Goal: Book appointment/travel/reservation

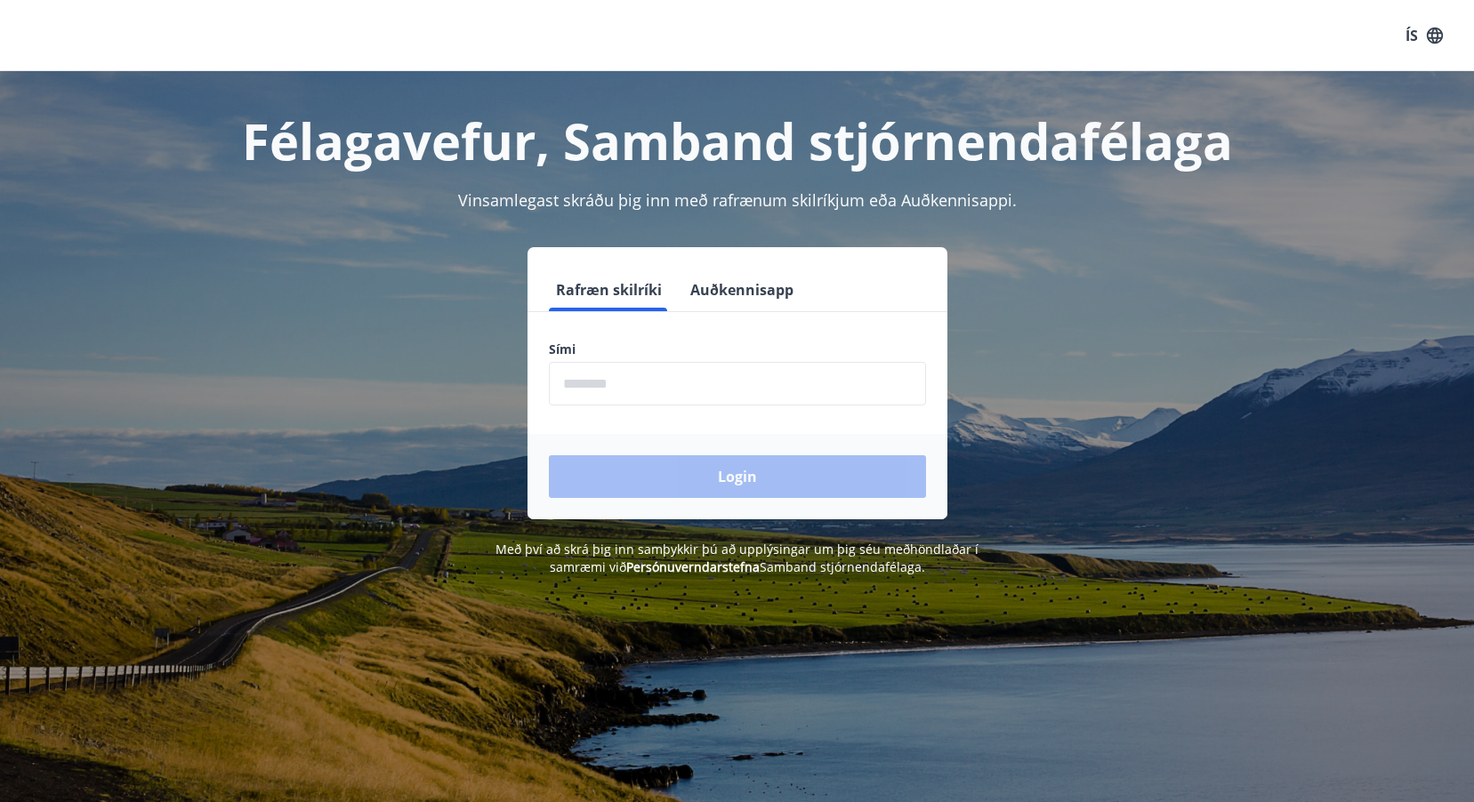
click at [628, 383] on input "phone" at bounding box center [737, 384] width 377 height 44
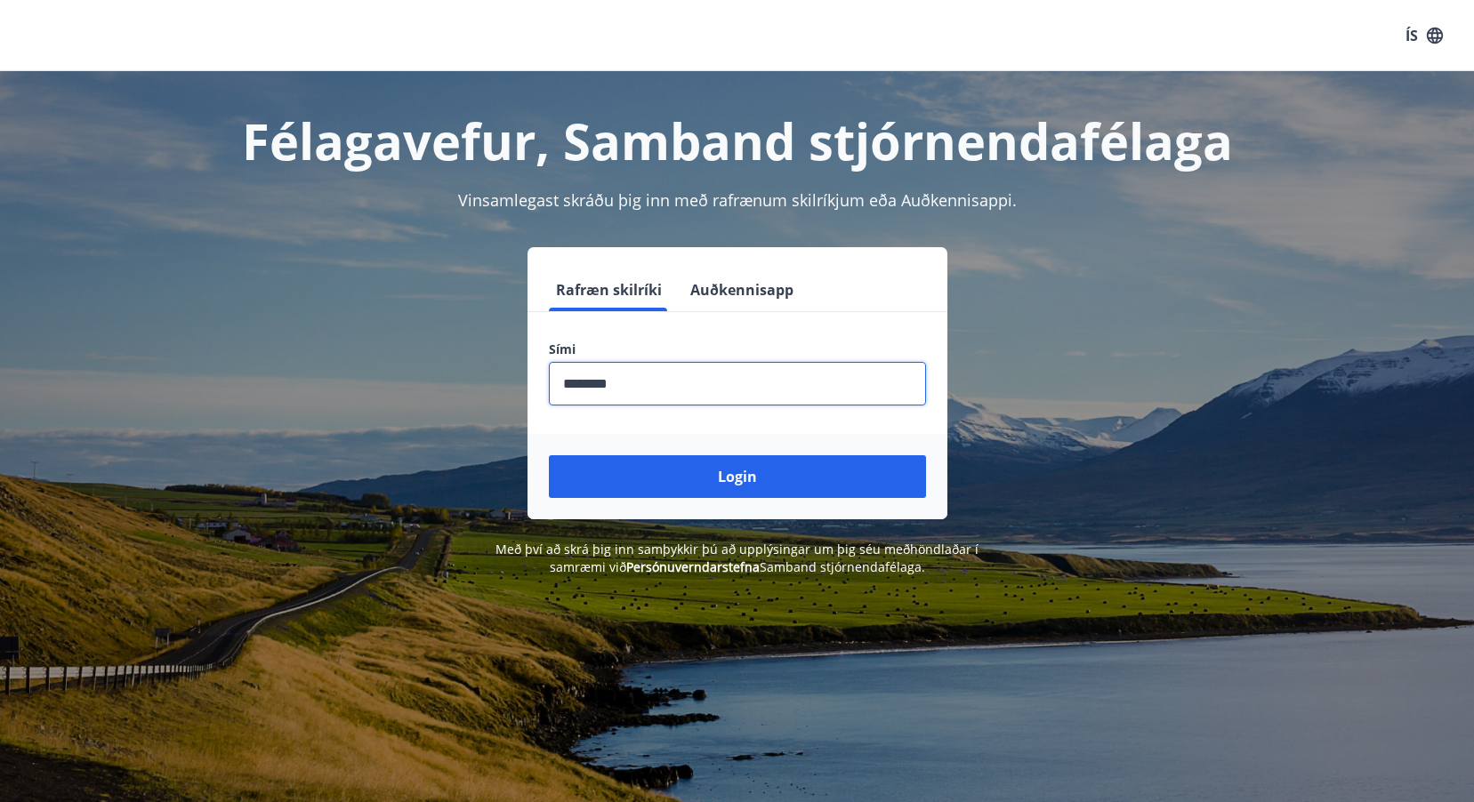
type input "********"
click at [549, 455] on button "Login" at bounding box center [737, 476] width 377 height 43
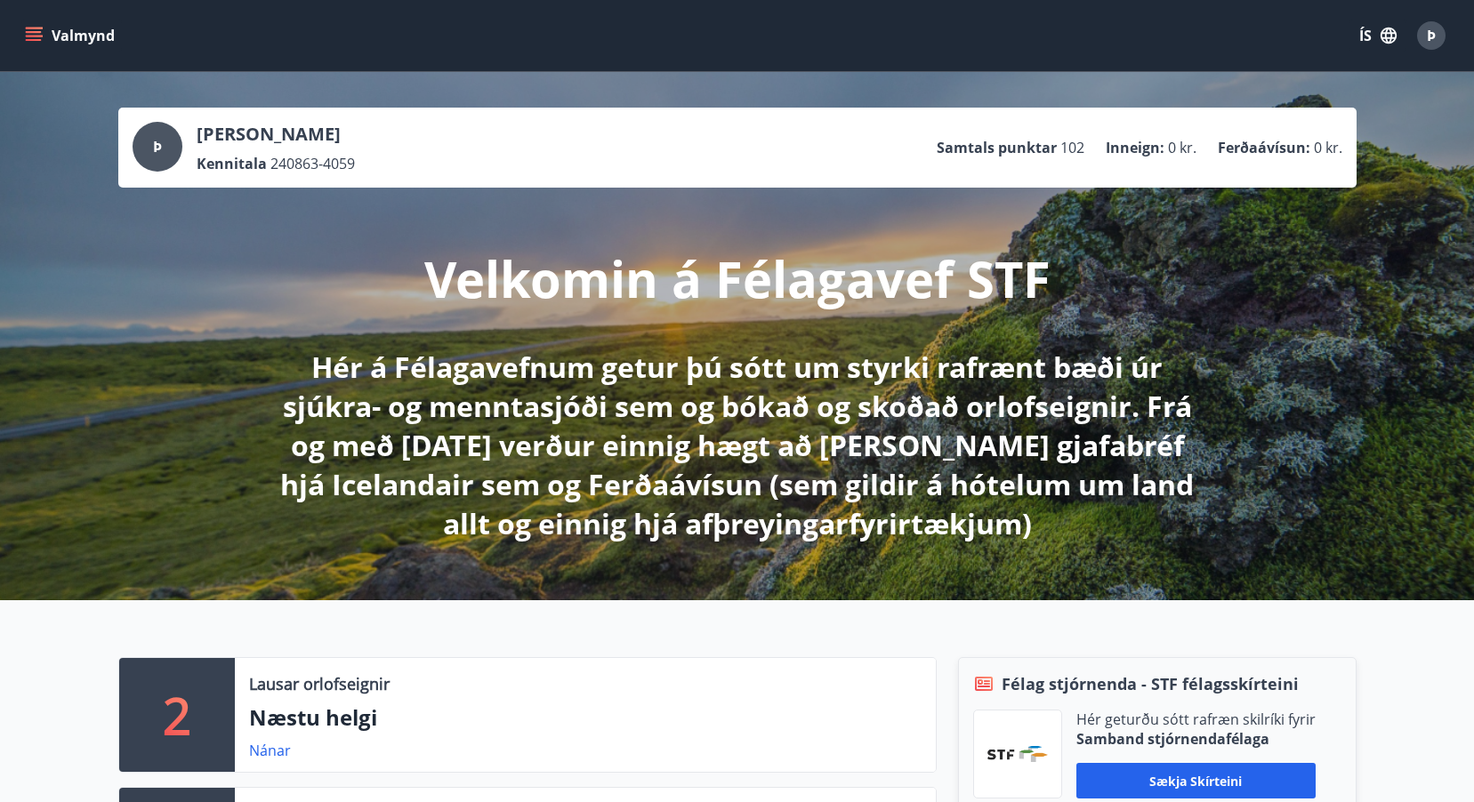
click at [31, 35] on icon "menu" at bounding box center [34, 36] width 18 height 18
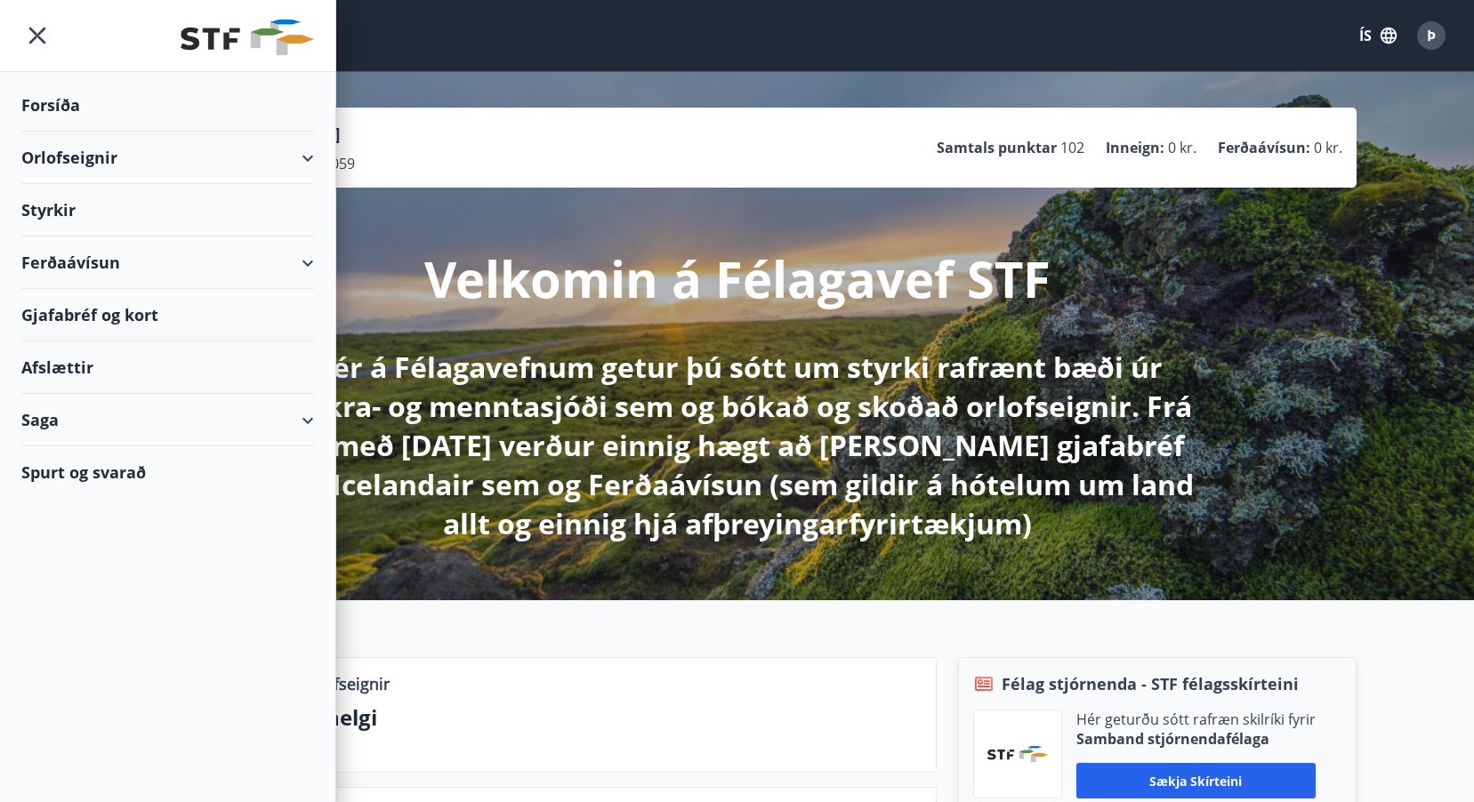
click at [84, 418] on div "Saga" at bounding box center [167, 420] width 293 height 52
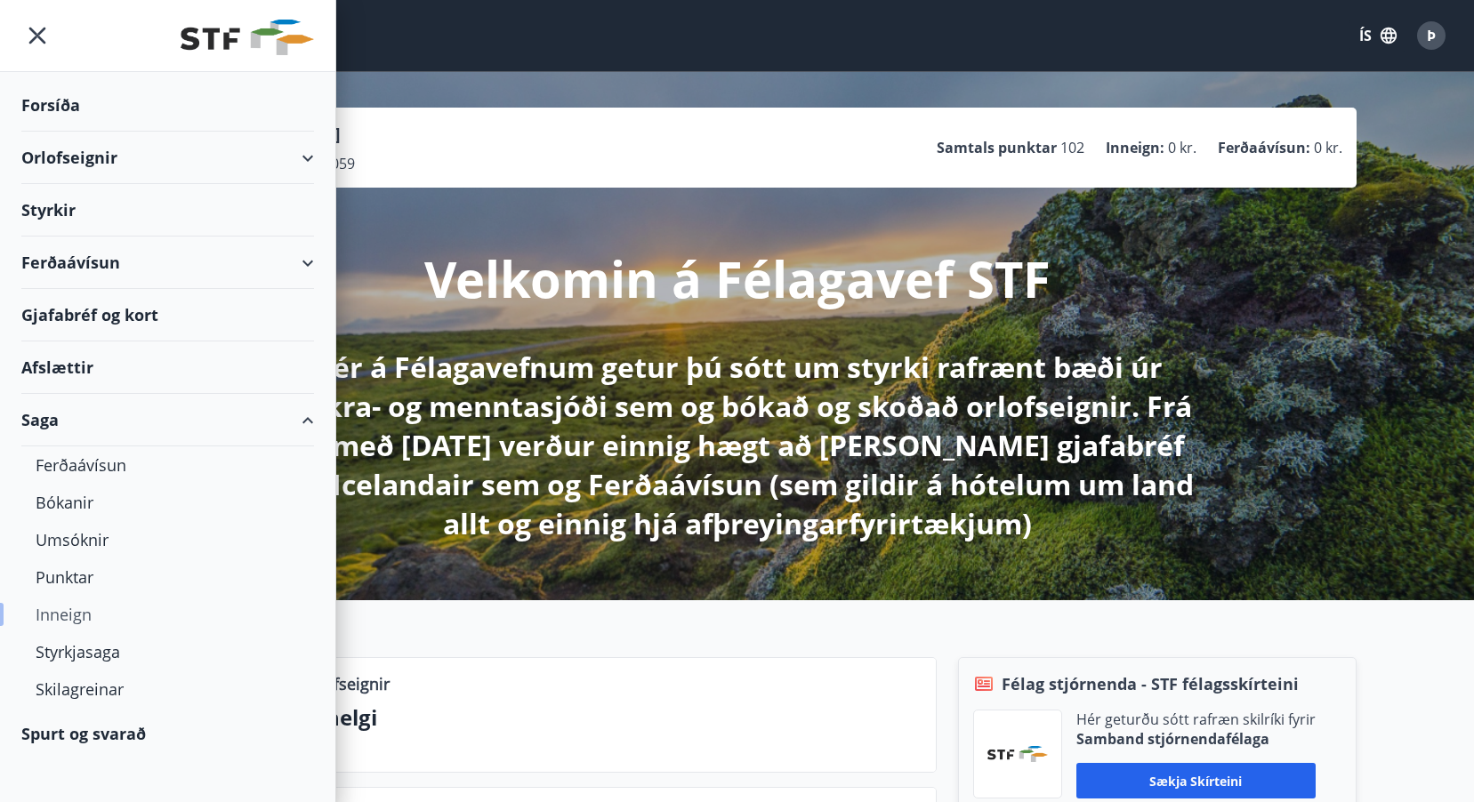
click at [82, 610] on div "Inneign" at bounding box center [168, 614] width 264 height 37
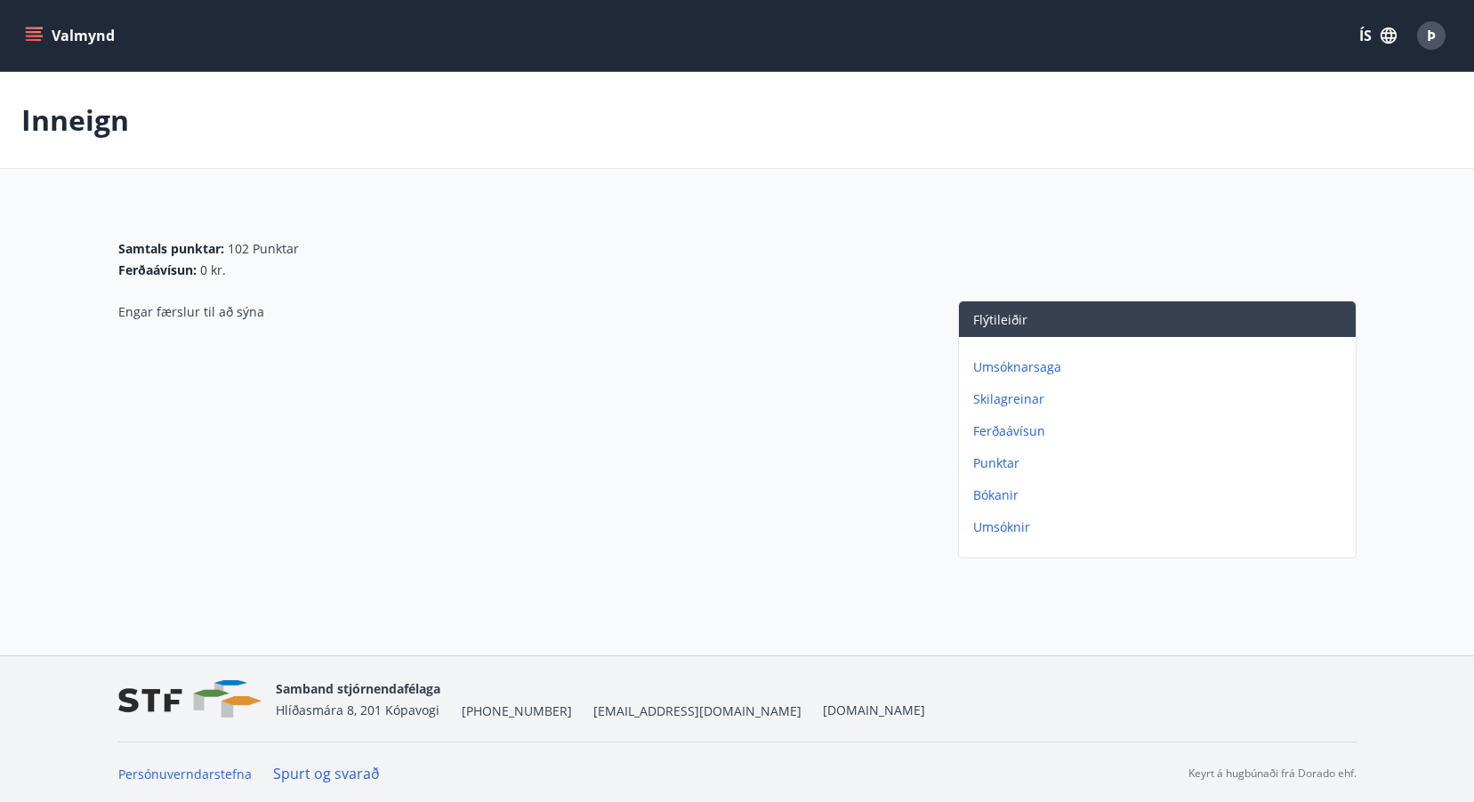
scroll to position [3, 0]
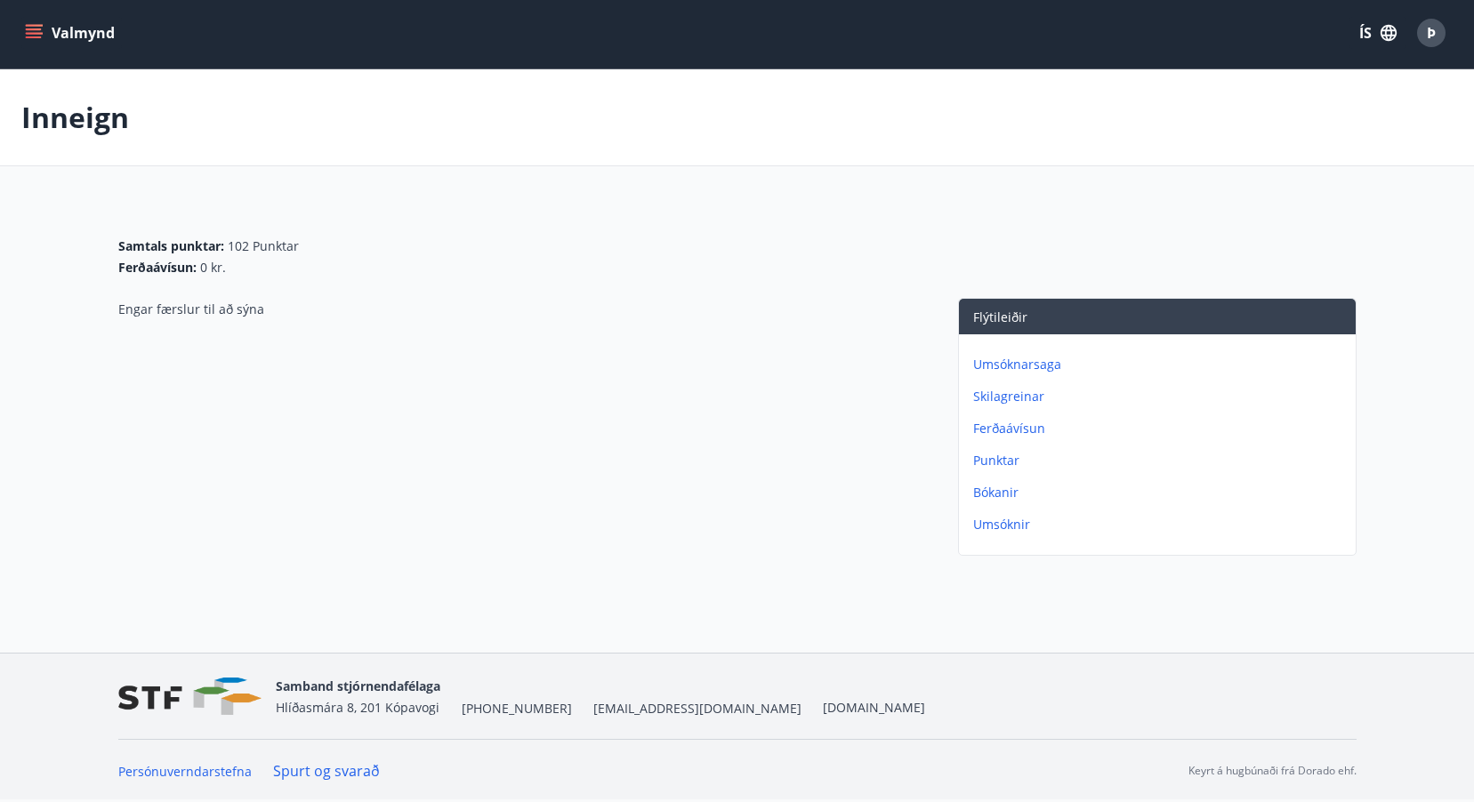
click at [36, 36] on icon "menu" at bounding box center [34, 33] width 18 height 18
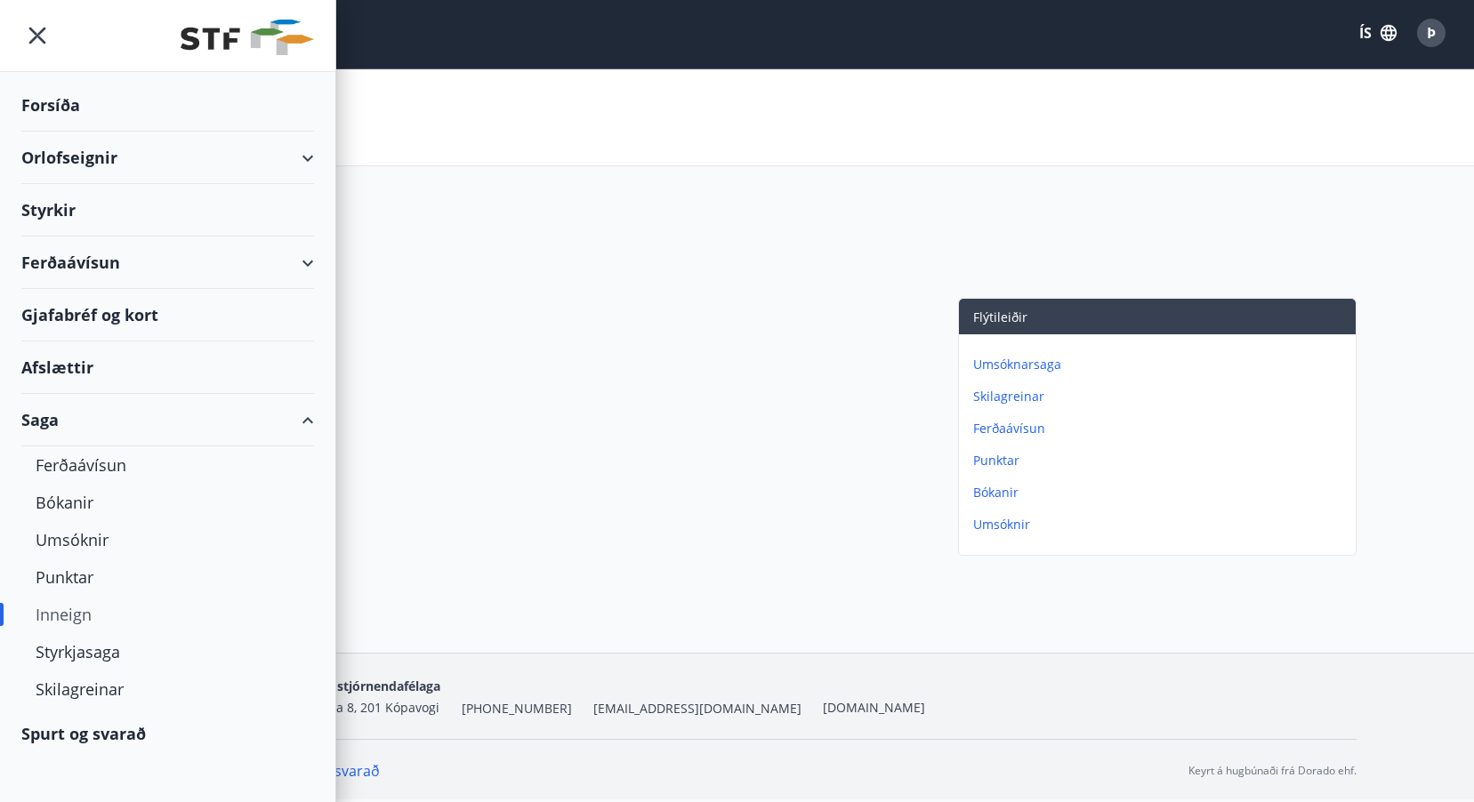
click at [158, 208] on div "Styrkir" at bounding box center [167, 210] width 293 height 52
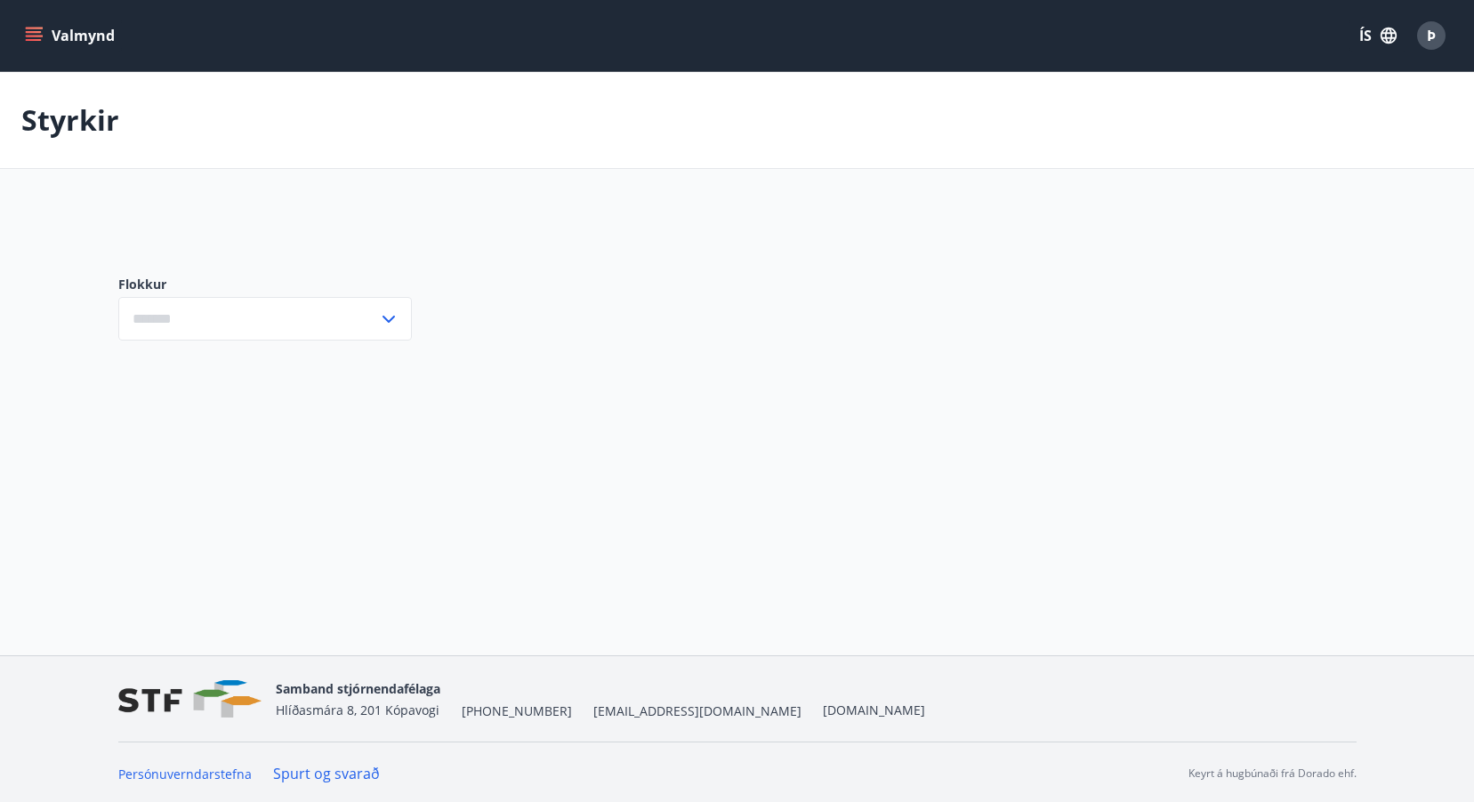
type input "***"
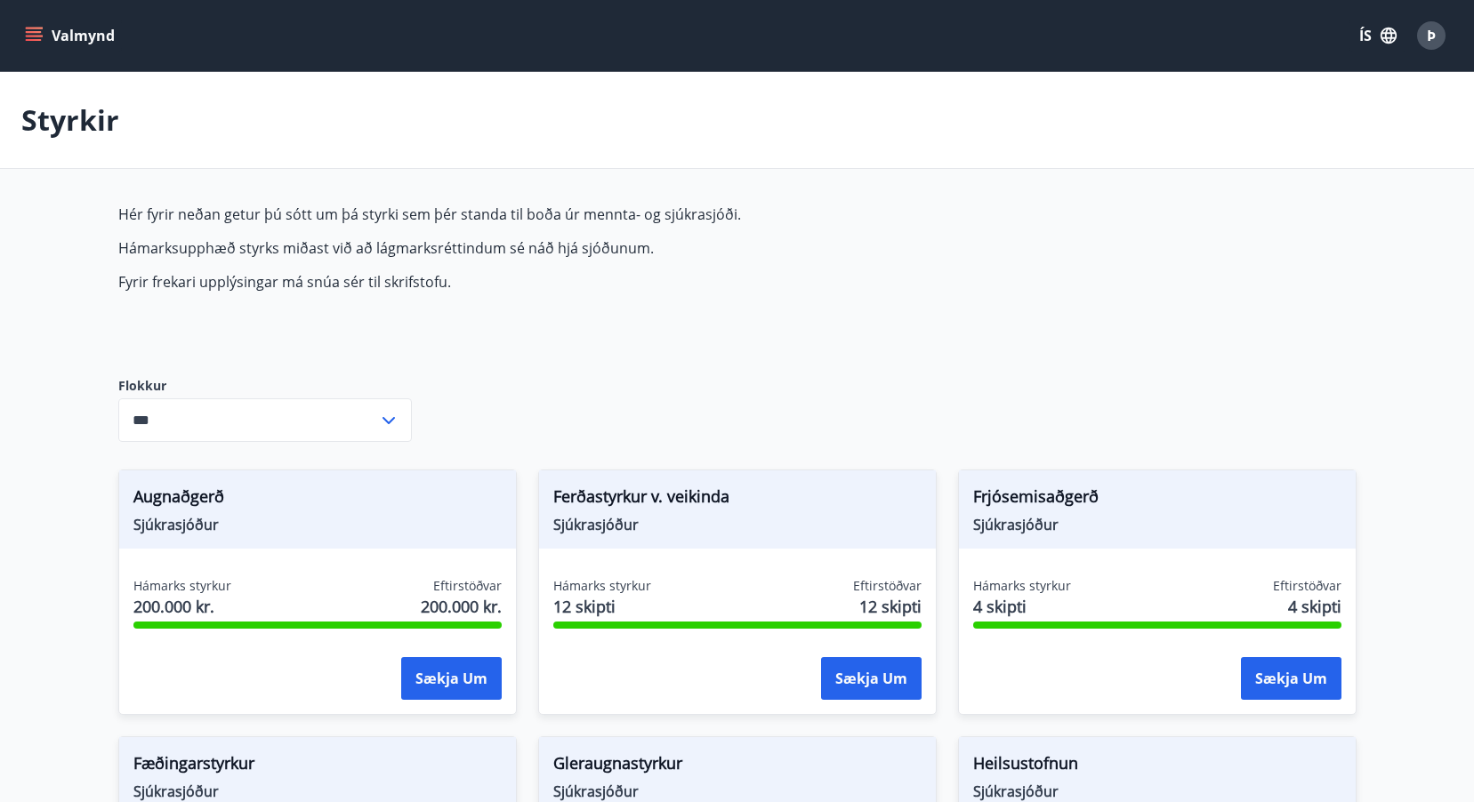
drag, startPoint x: 158, startPoint y: 208, endPoint x: 1356, endPoint y: 284, distance: 1199.8
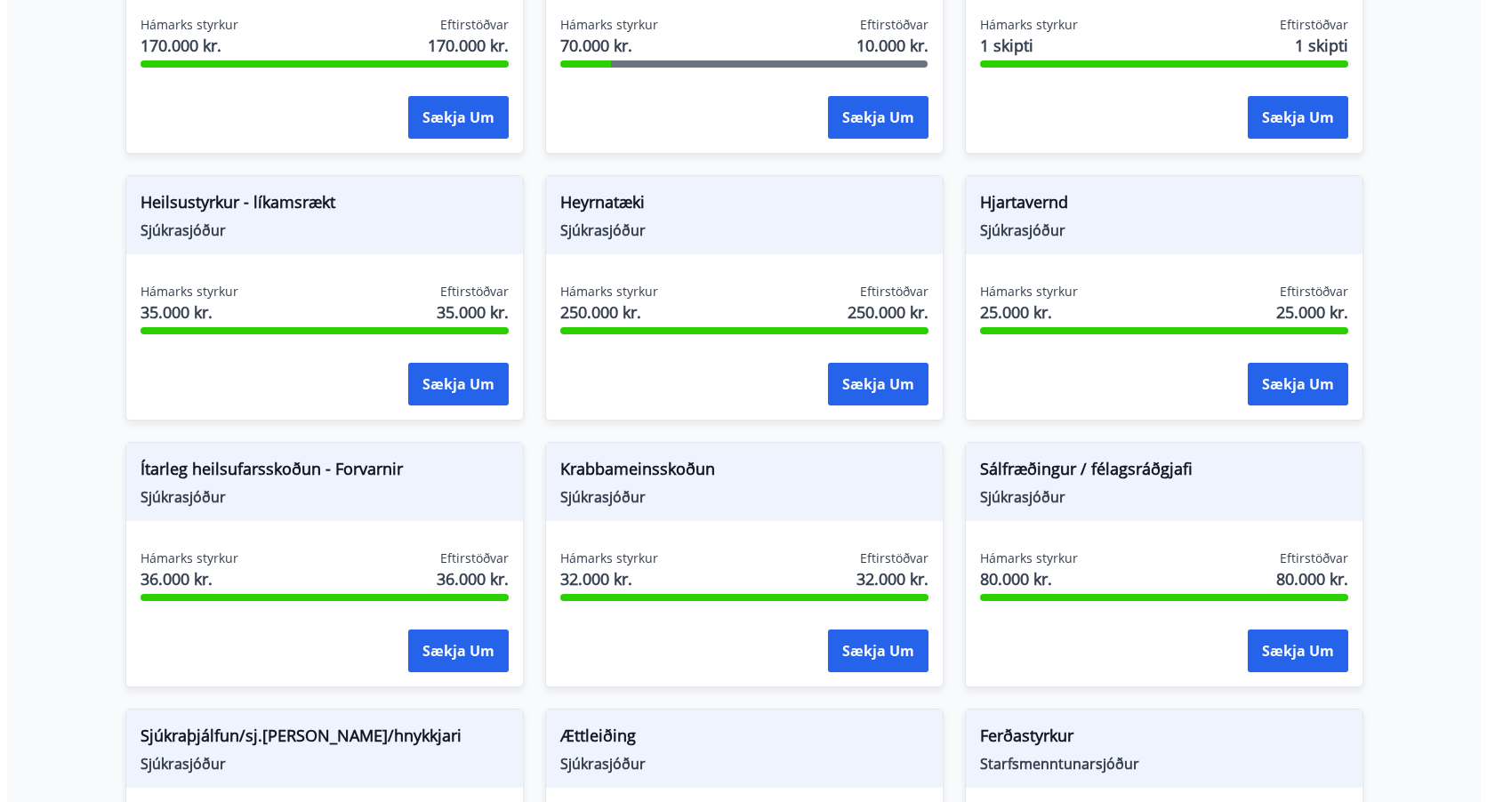
scroll to position [825, 0]
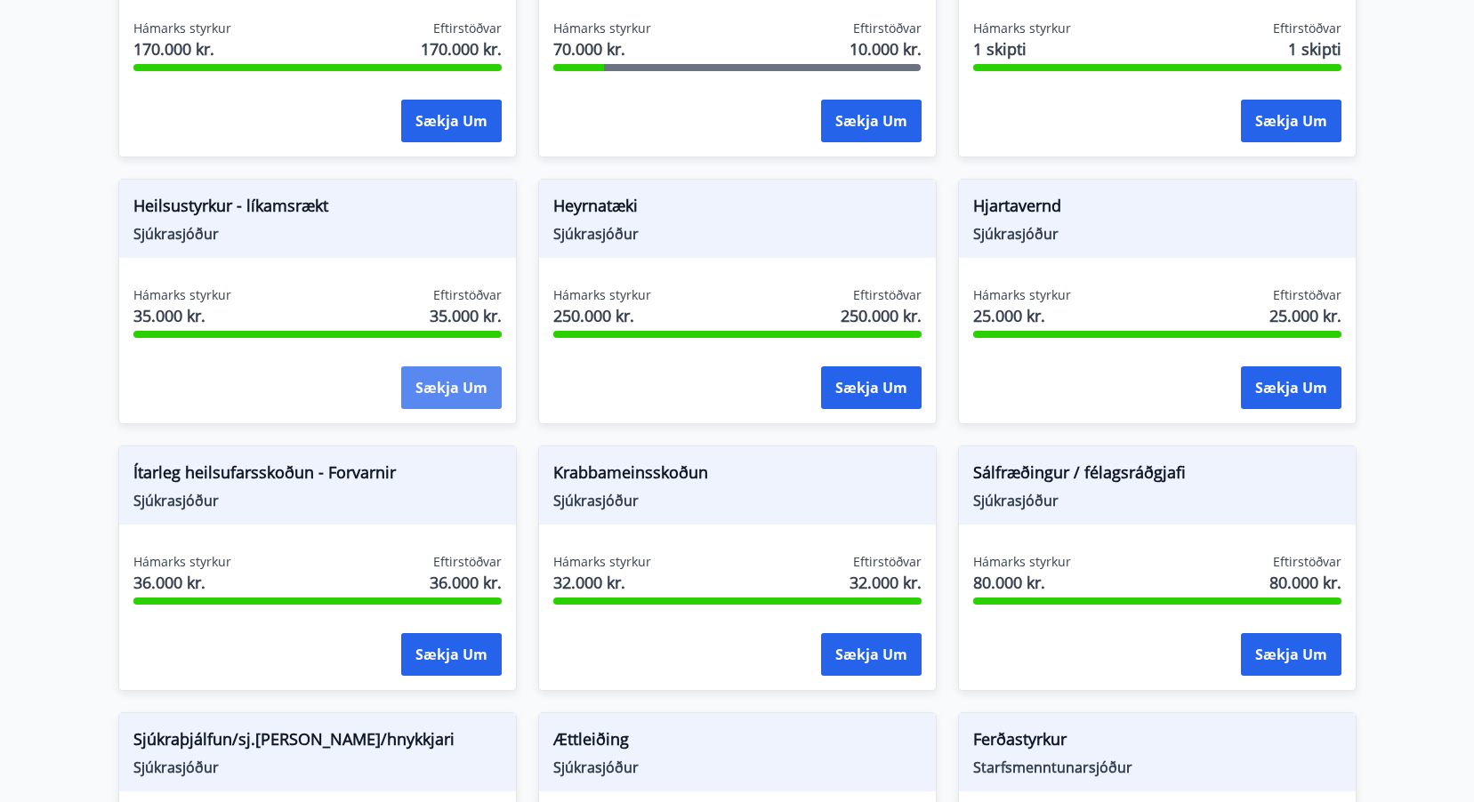
click at [450, 380] on button "Sækja um" at bounding box center [451, 388] width 101 height 43
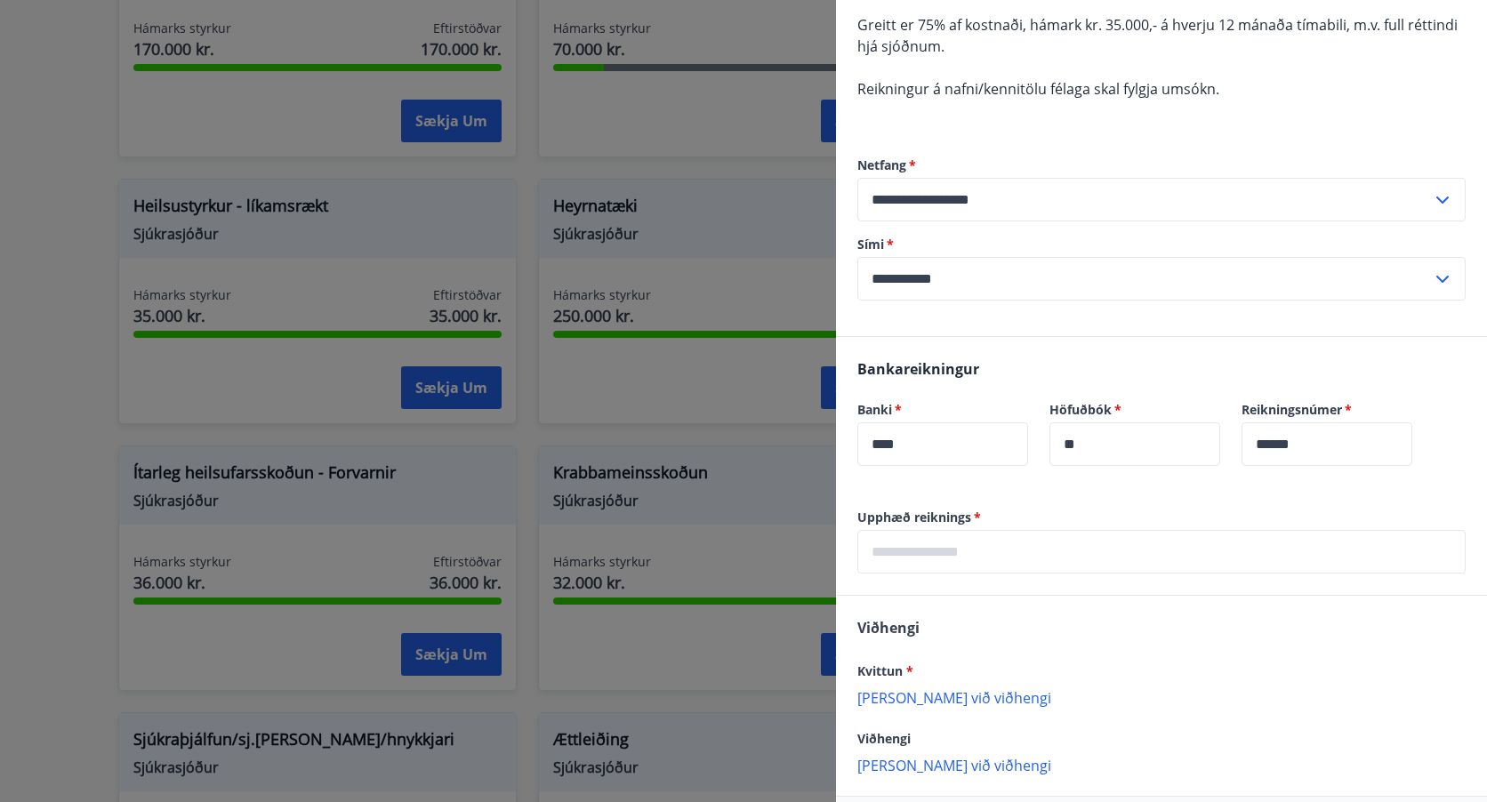
scroll to position [319, 0]
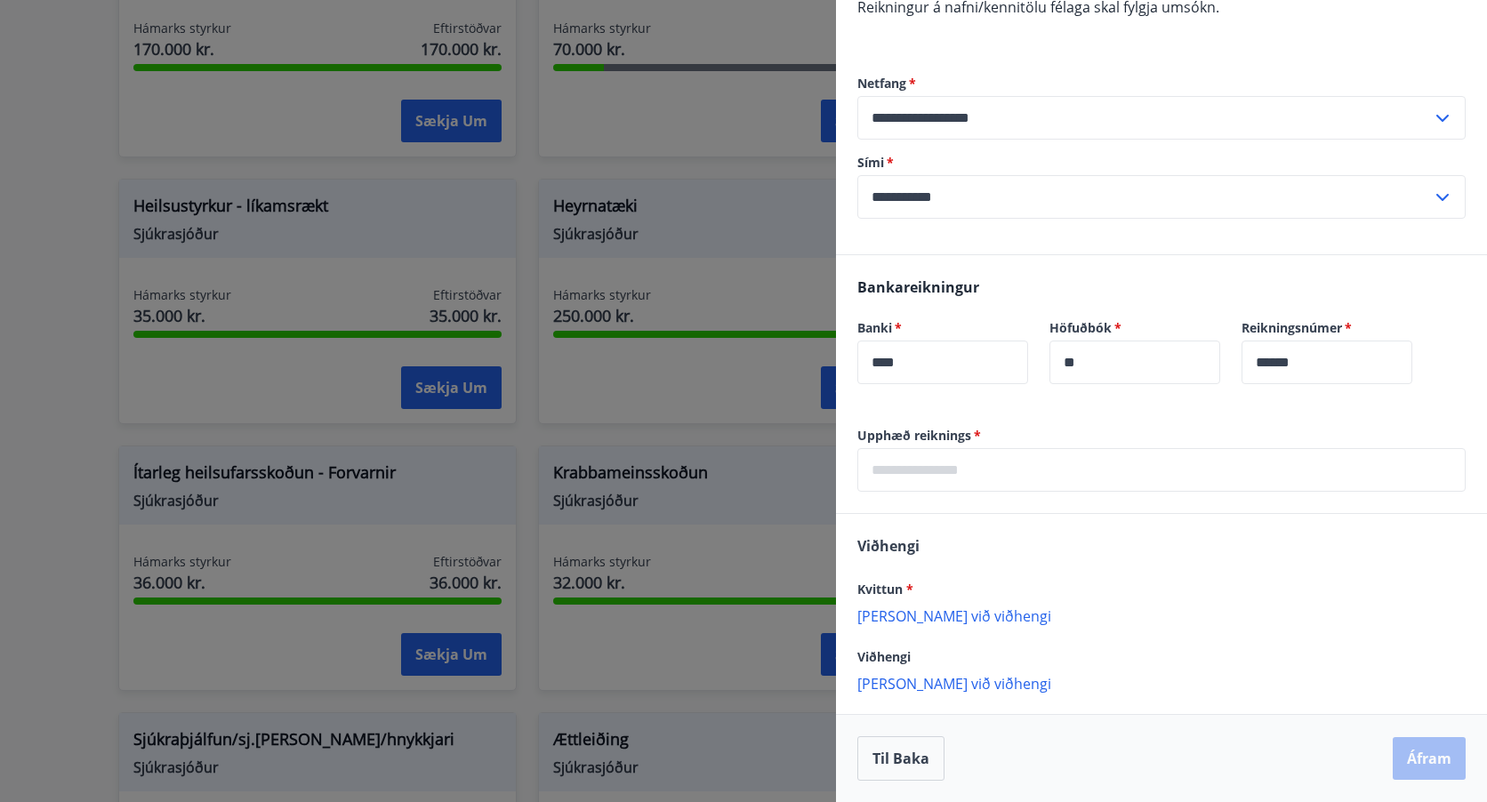
click at [973, 476] on input "text" at bounding box center [1162, 470] width 608 height 44
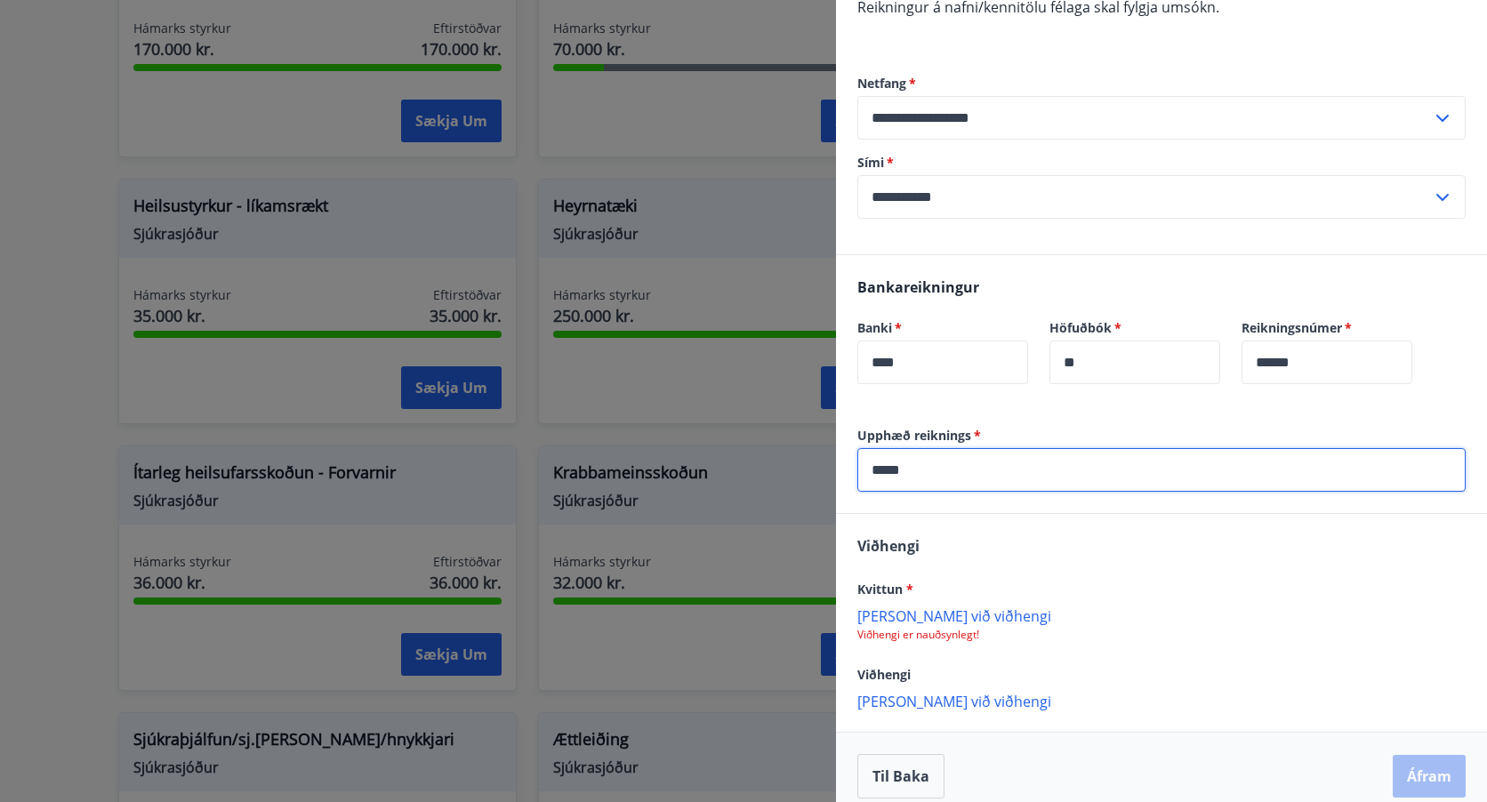
click at [1044, 629] on p "Viðhengi er nauðsynlegt!" at bounding box center [1162, 635] width 608 height 14
drag, startPoint x: 918, startPoint y: 471, endPoint x: 891, endPoint y: 471, distance: 26.7
click at [891, 471] on input "*****" at bounding box center [1162, 470] width 608 height 44
click at [923, 471] on input "******" at bounding box center [1162, 470] width 608 height 44
click at [1068, 543] on div "Viðhengi Kvittun * Bæta við viðhengi Viðhengi er nauðsynlegt! Viðhengi Bæta við…" at bounding box center [1161, 622] width 651 height 217
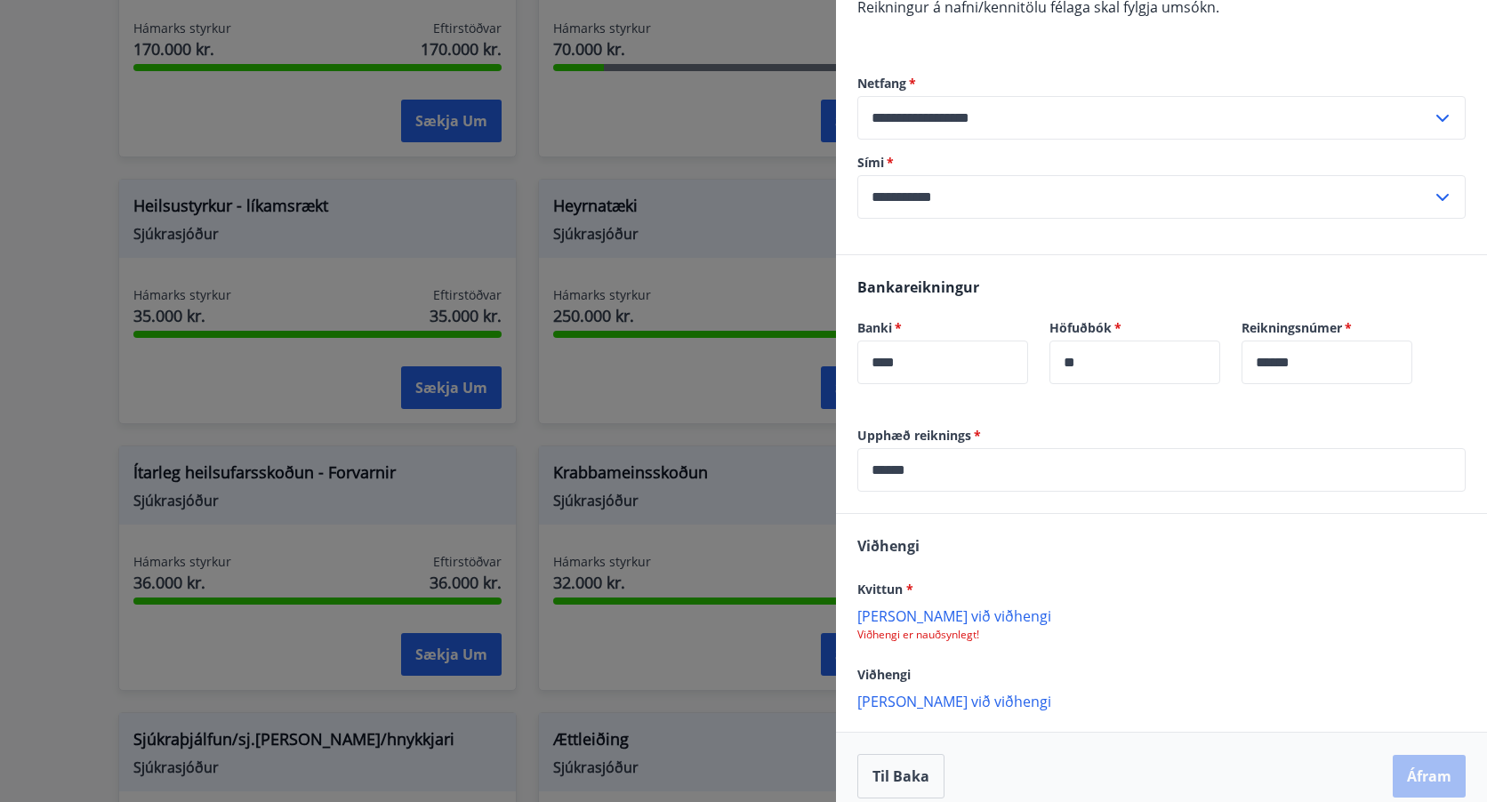
click at [921, 624] on p "Bæta við viðhengi" at bounding box center [1162, 616] width 608 height 18
click at [1424, 774] on button "Áfram" at bounding box center [1429, 778] width 73 height 43
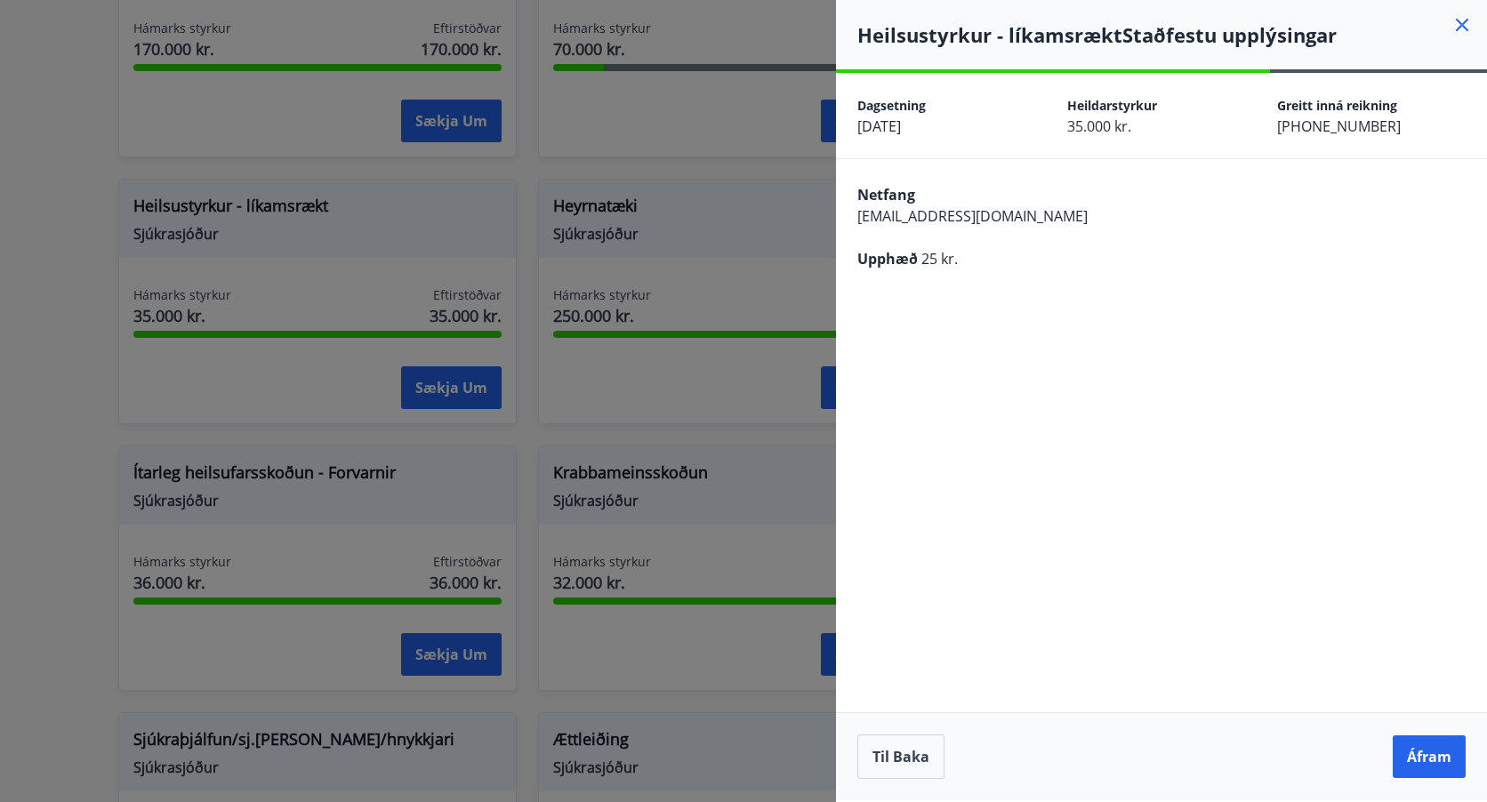
scroll to position [0, 0]
click at [907, 747] on button "Til baka" at bounding box center [901, 757] width 87 height 44
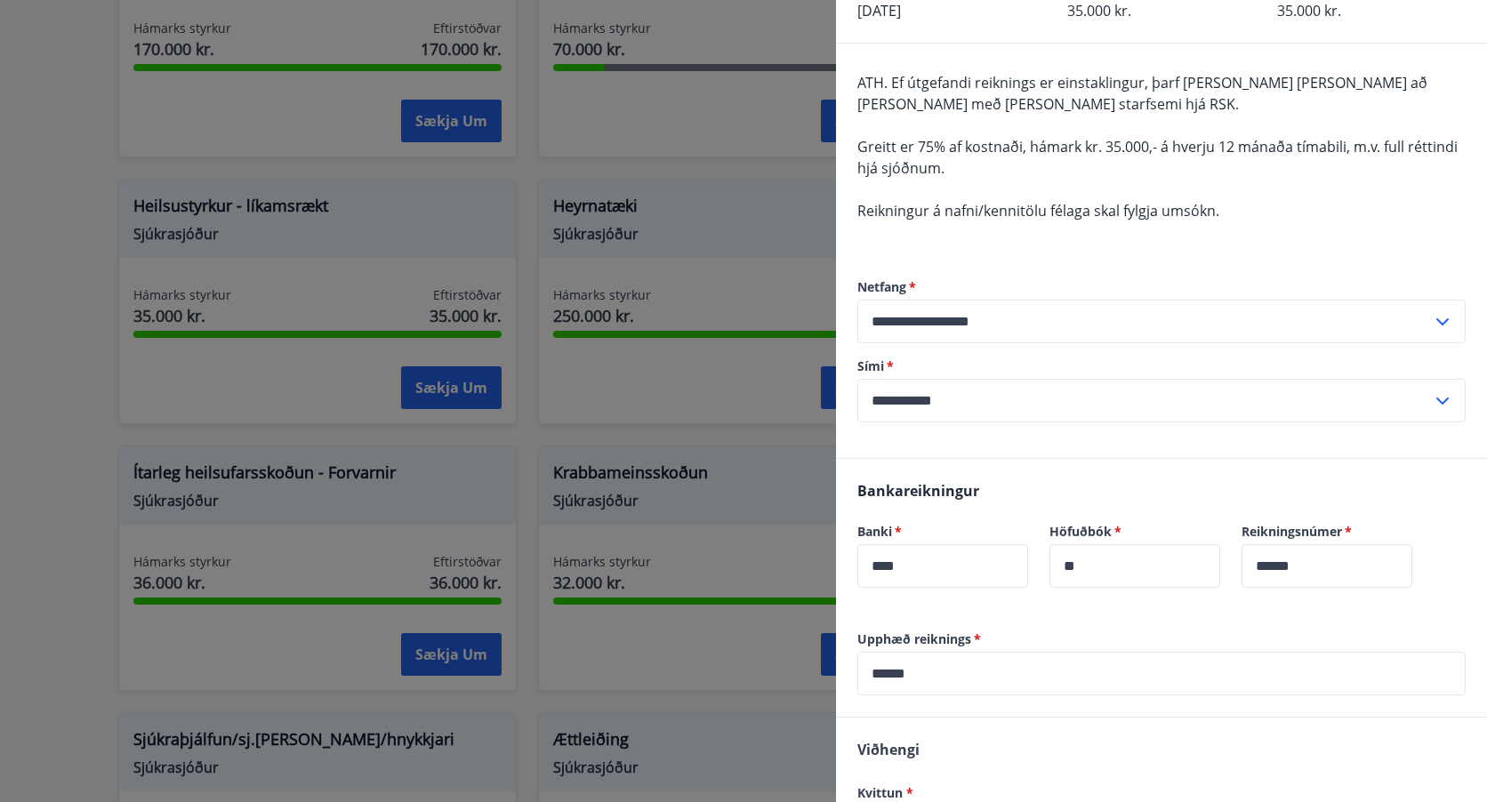
scroll to position [238, 0]
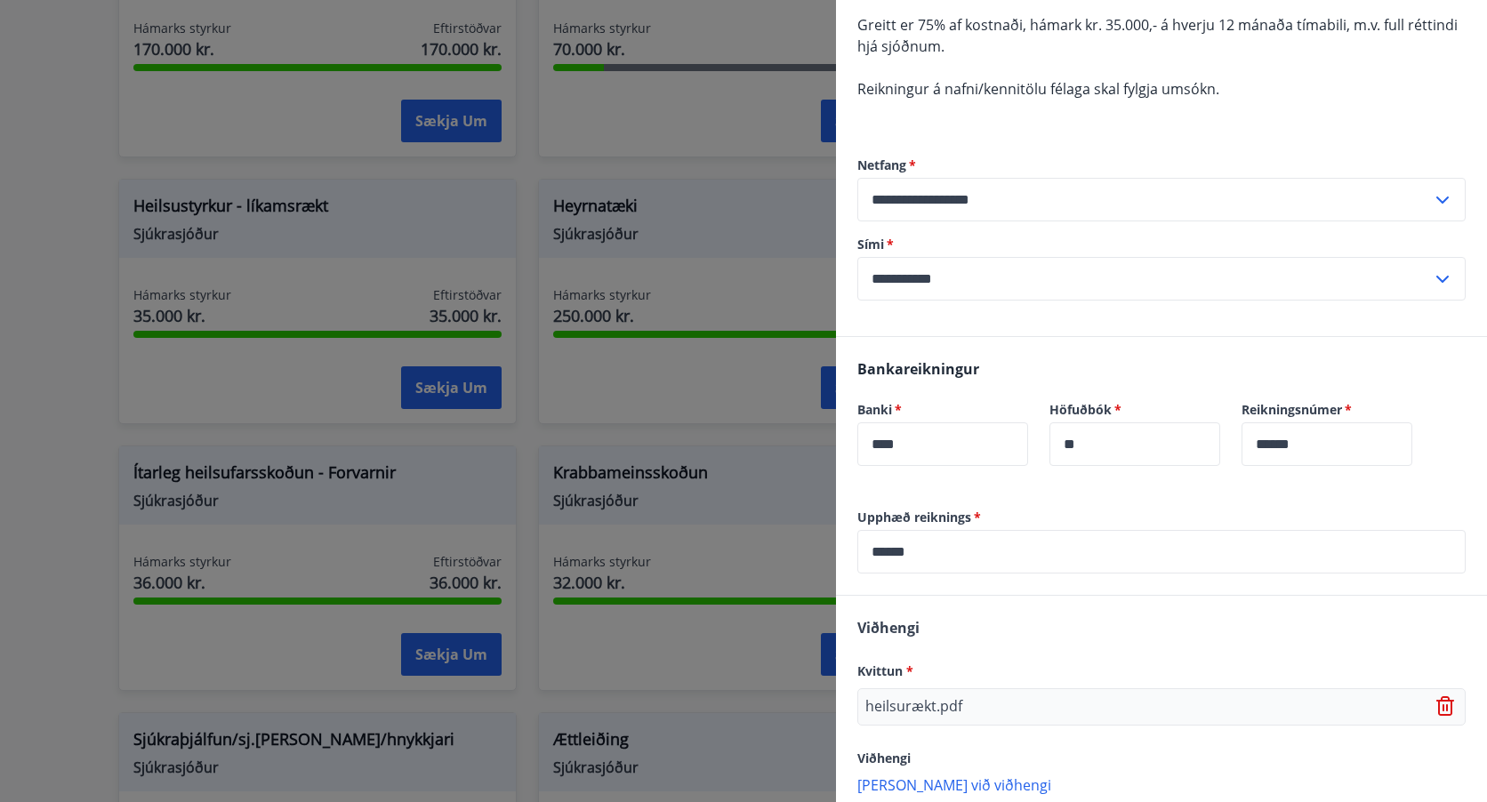
click at [895, 557] on input "******" at bounding box center [1162, 552] width 608 height 44
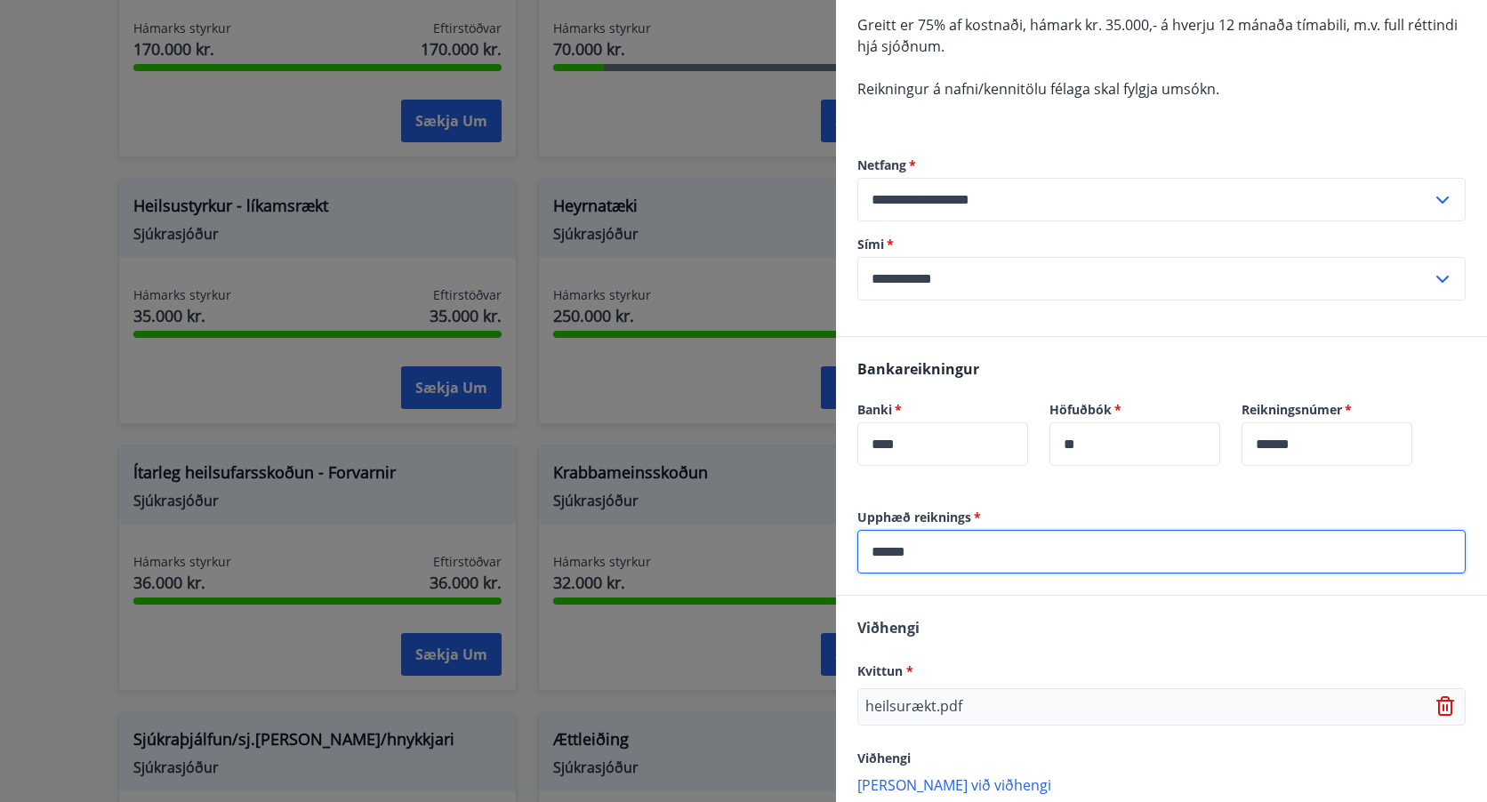
click at [895, 557] on input "******" at bounding box center [1162, 552] width 608 height 44
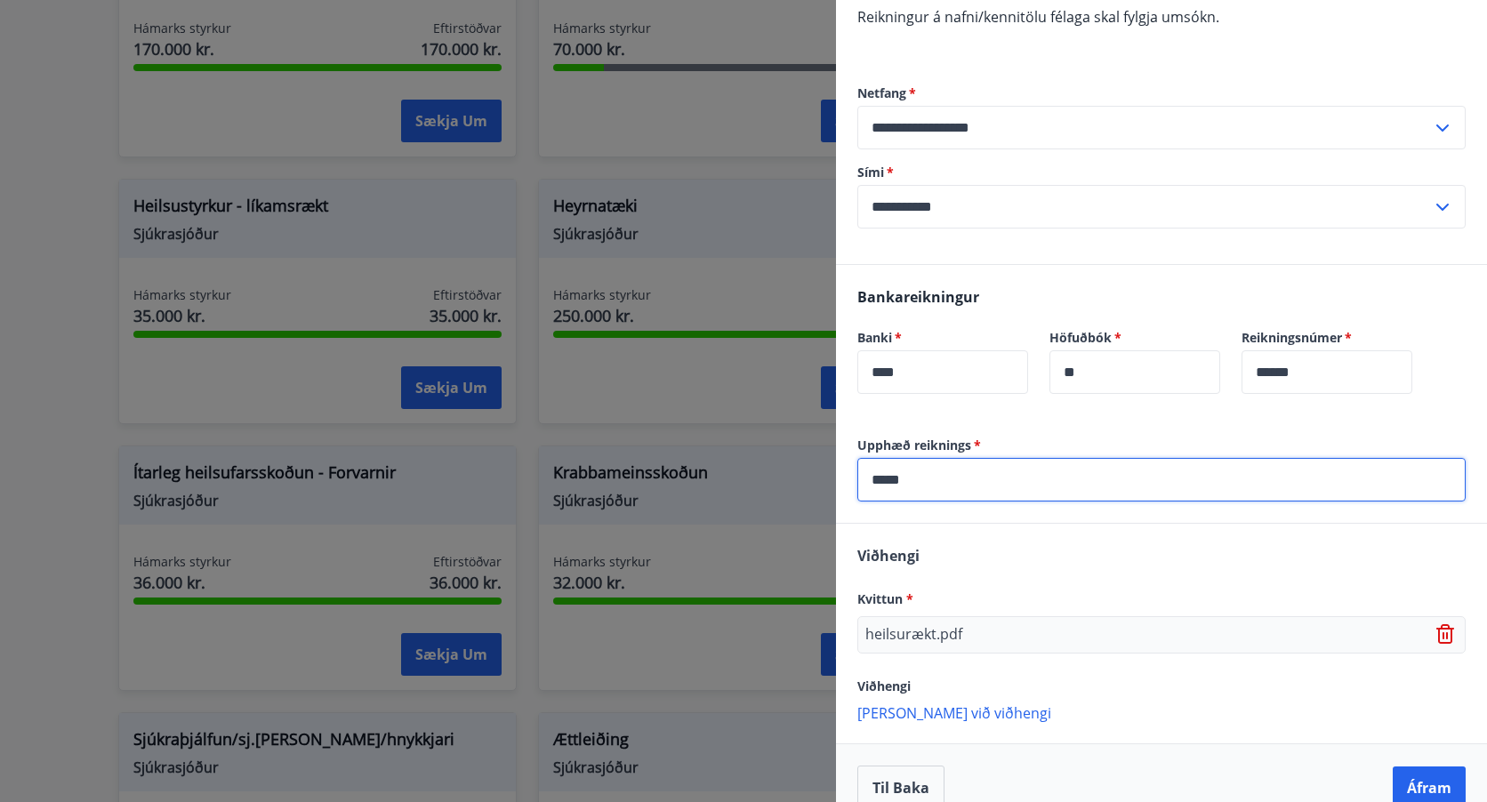
scroll to position [339, 0]
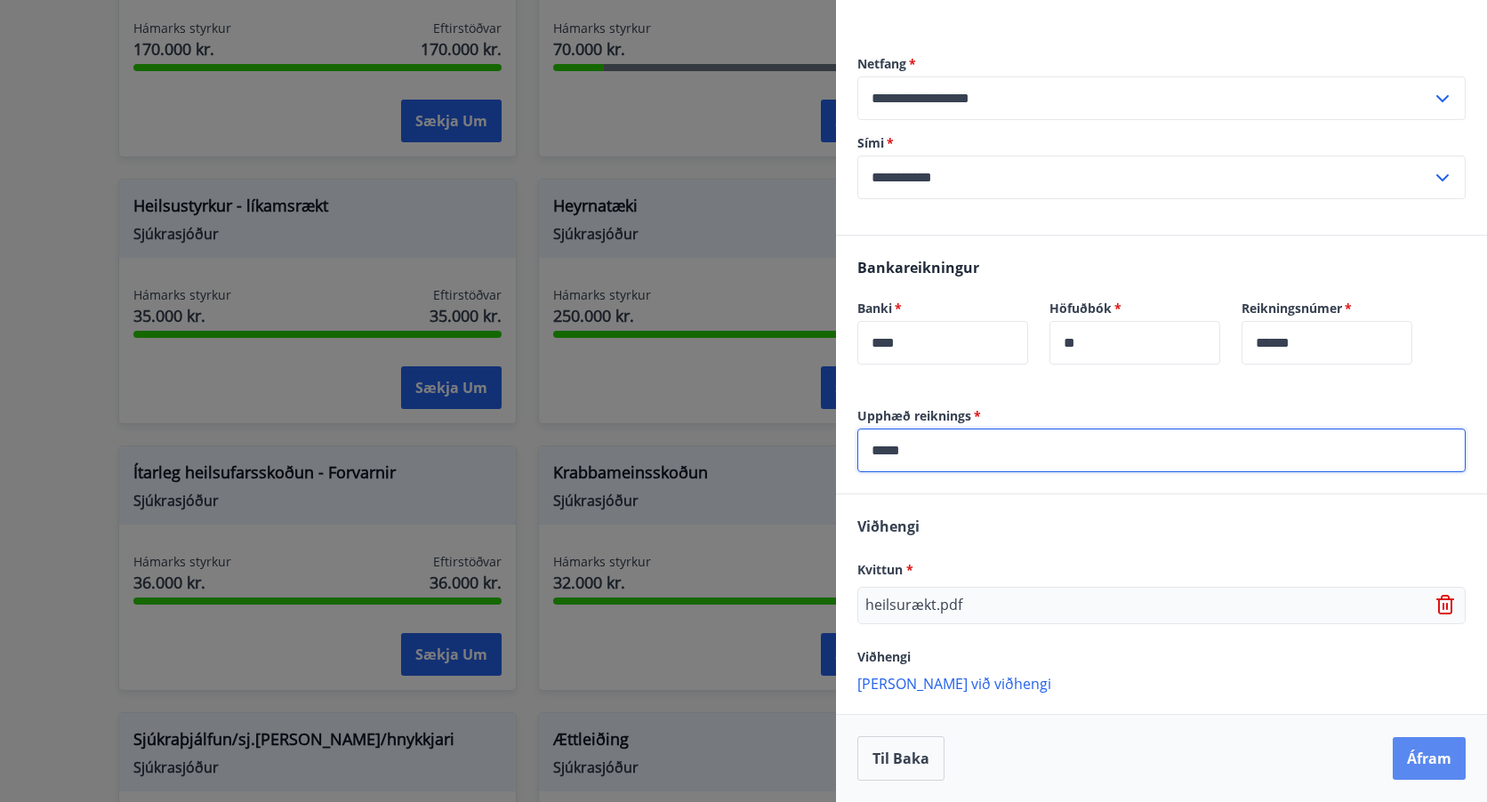
type input "*****"
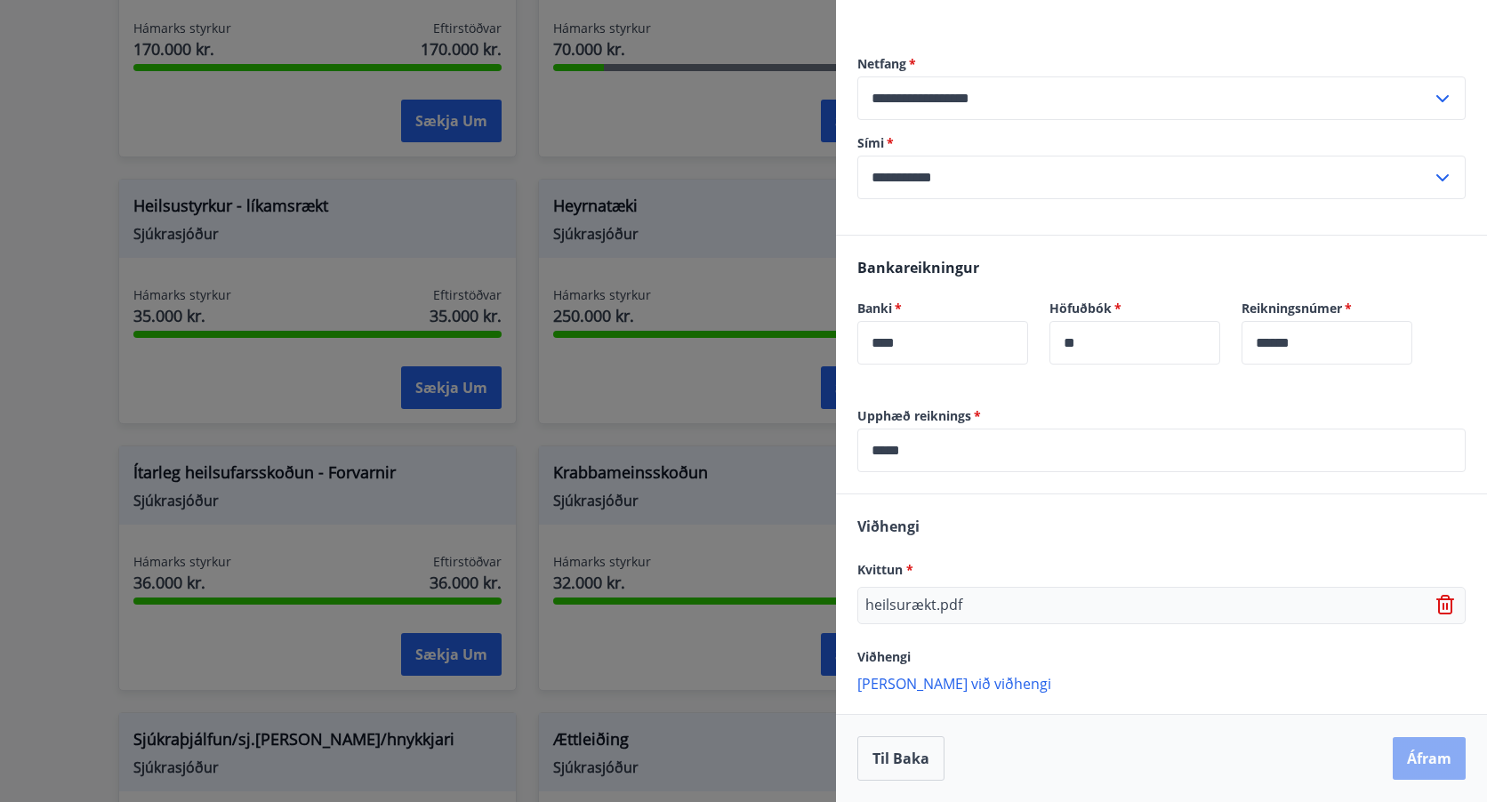
click at [1414, 761] on button "Áfram" at bounding box center [1429, 758] width 73 height 43
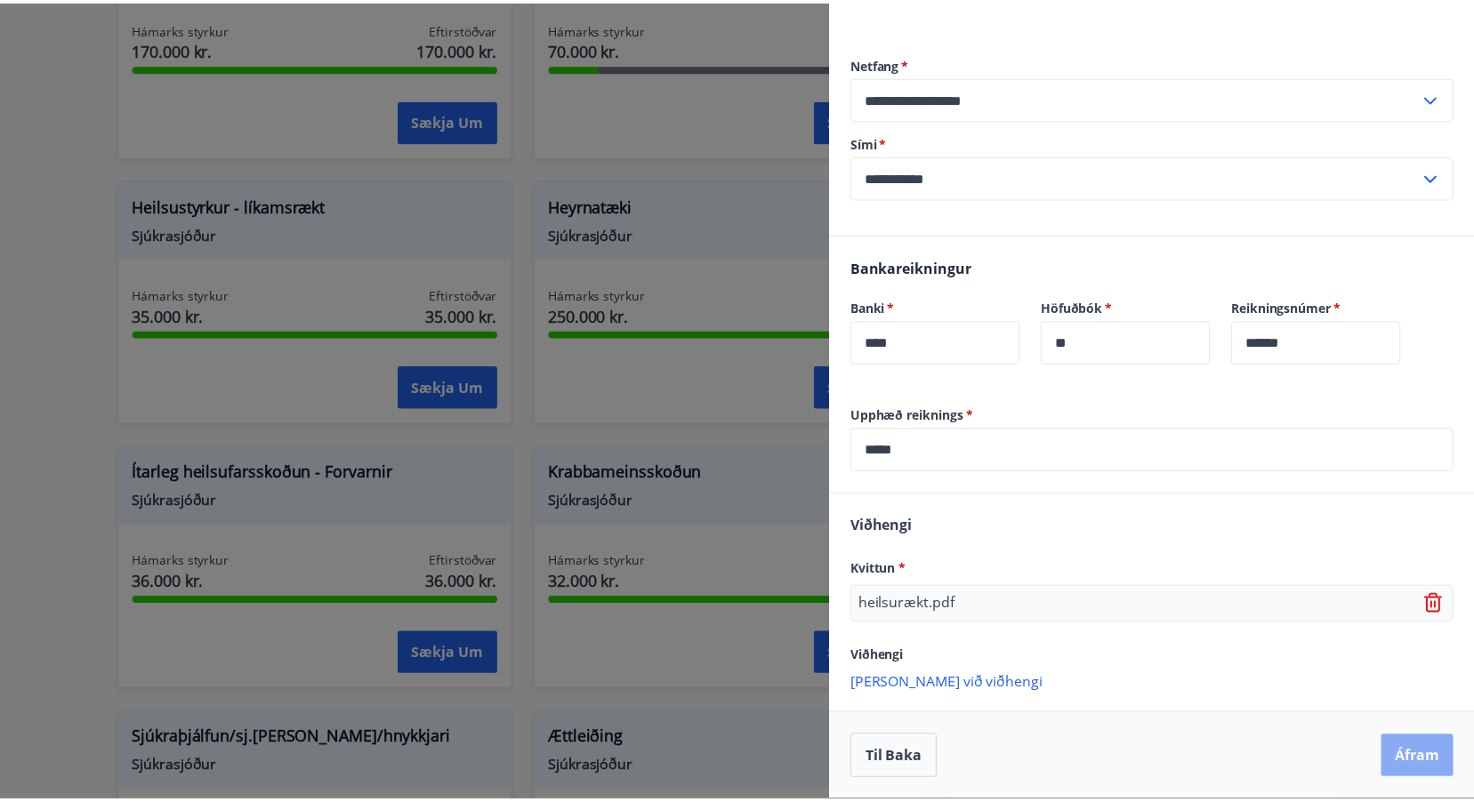
scroll to position [0, 0]
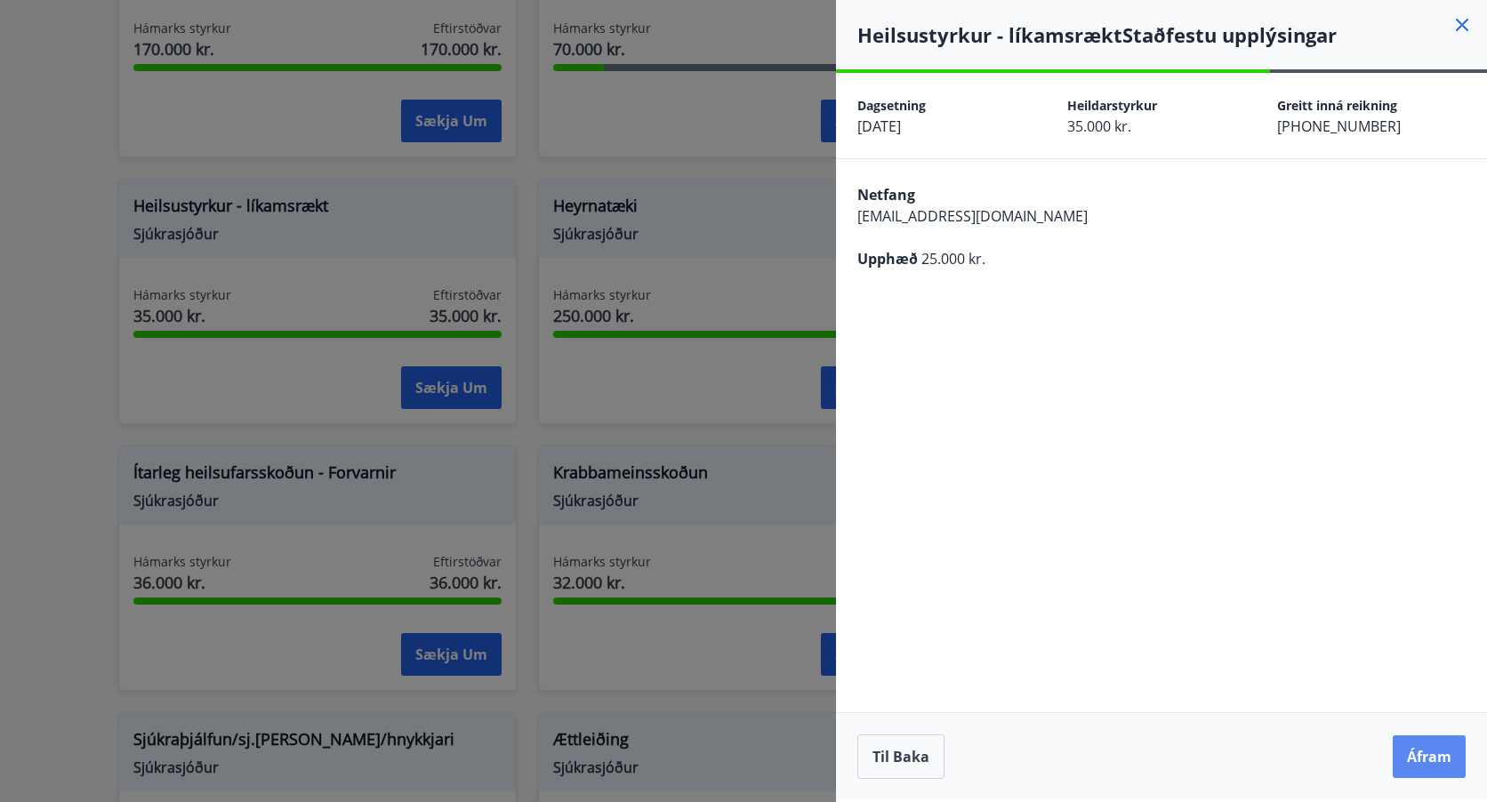
click at [1430, 759] on button "Áfram" at bounding box center [1429, 757] width 73 height 43
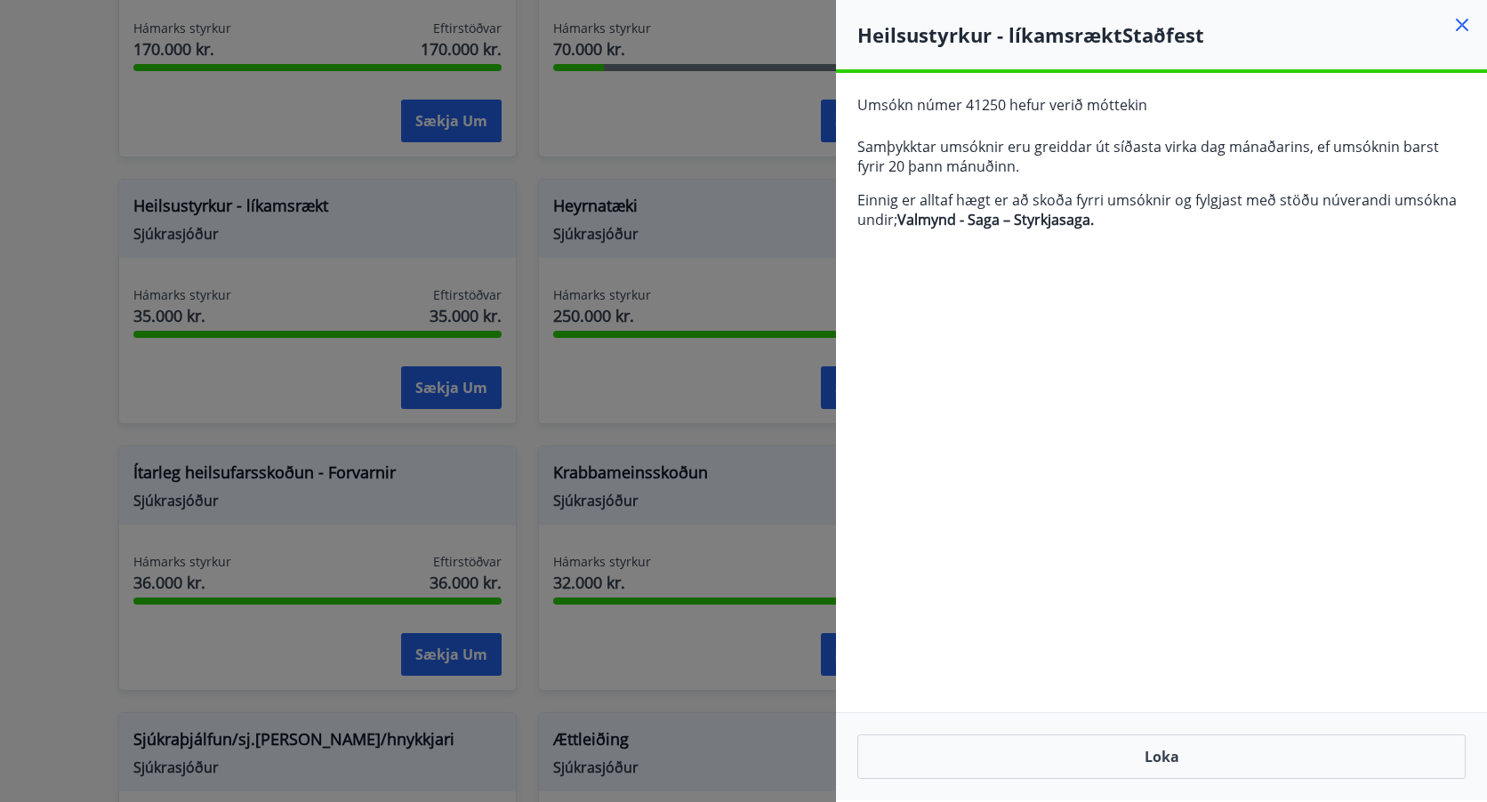
click at [1465, 23] on icon at bounding box center [1462, 25] width 12 height 12
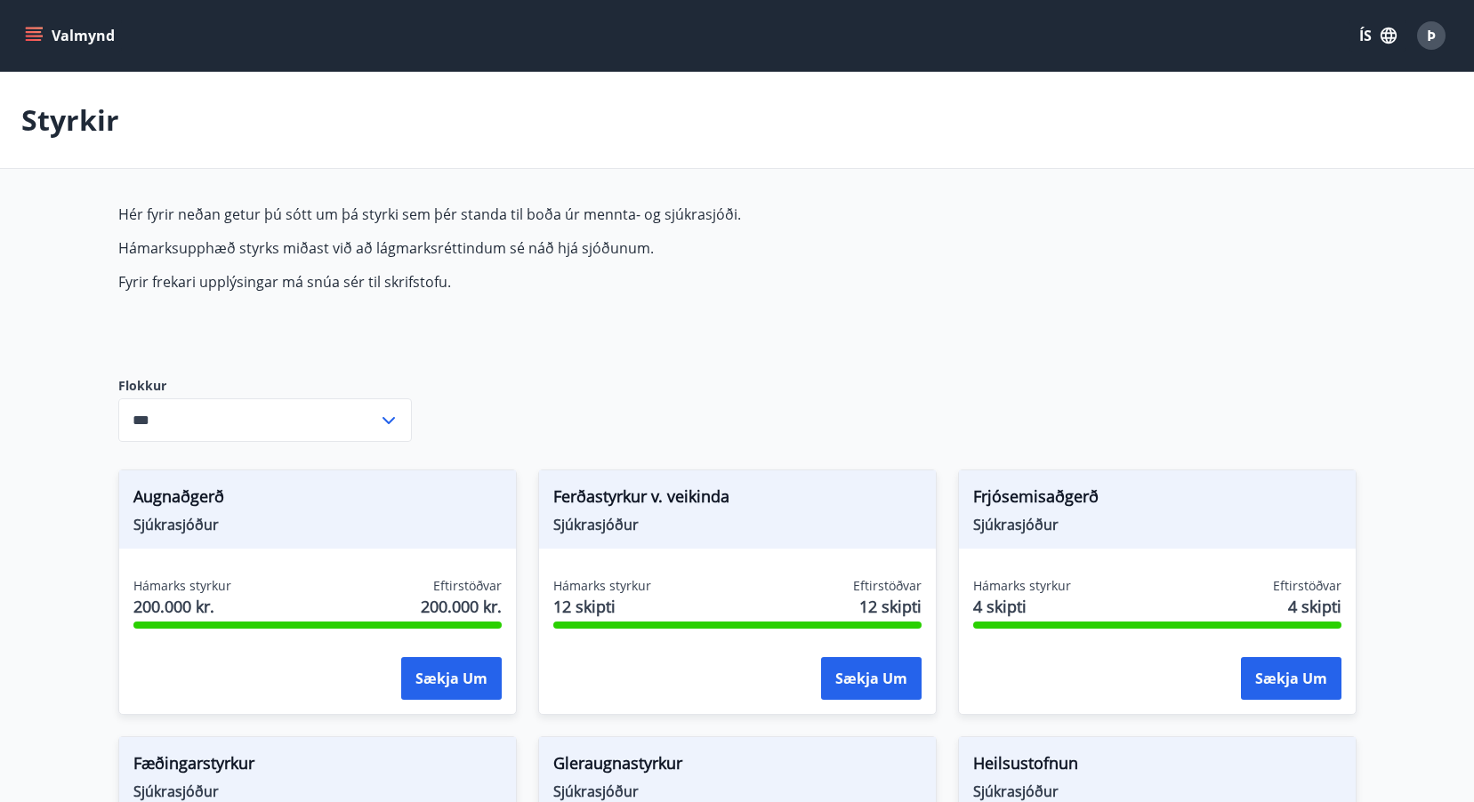
click at [32, 34] on icon "menu" at bounding box center [34, 36] width 18 height 18
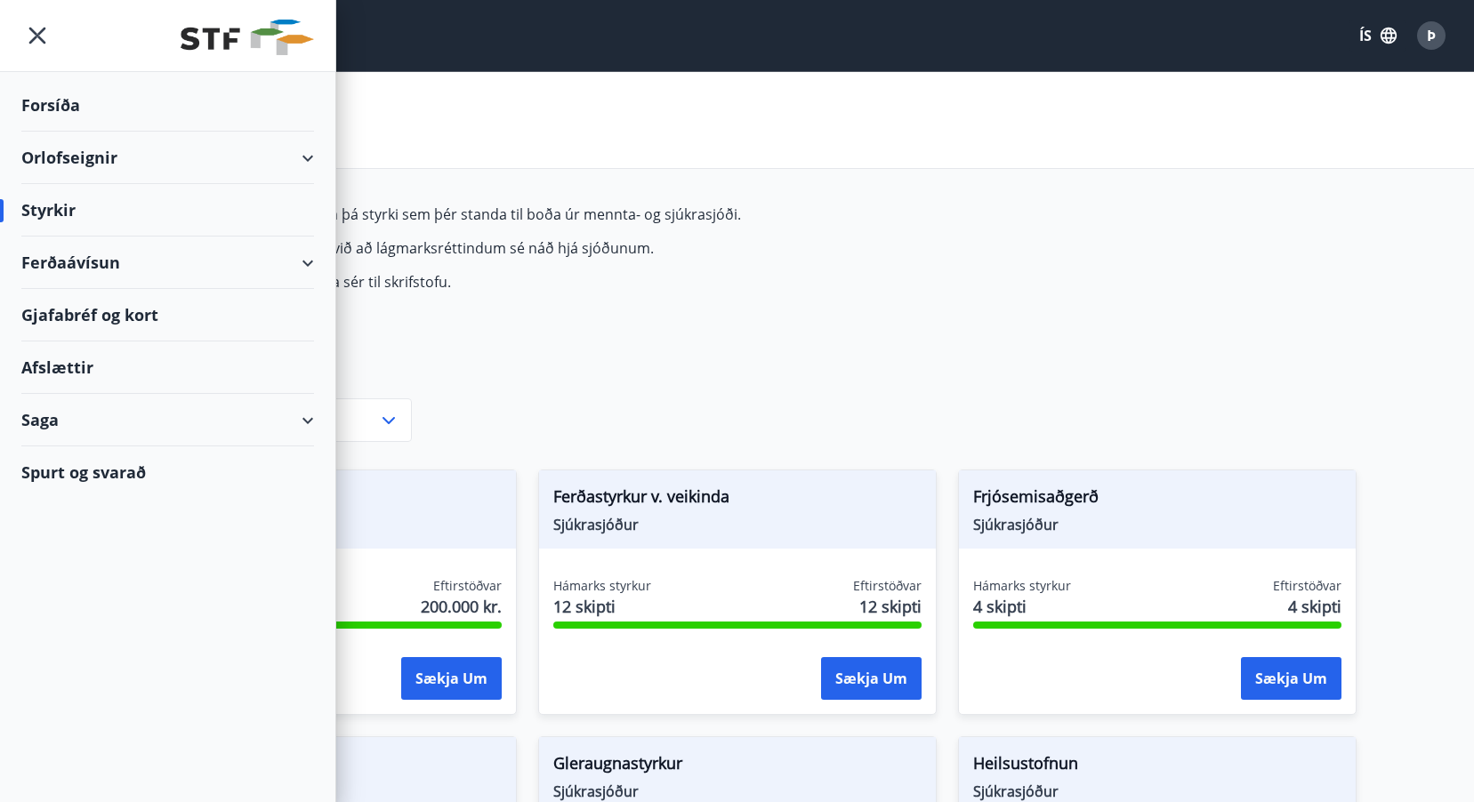
click at [78, 365] on div "Afslættir" at bounding box center [167, 368] width 293 height 52
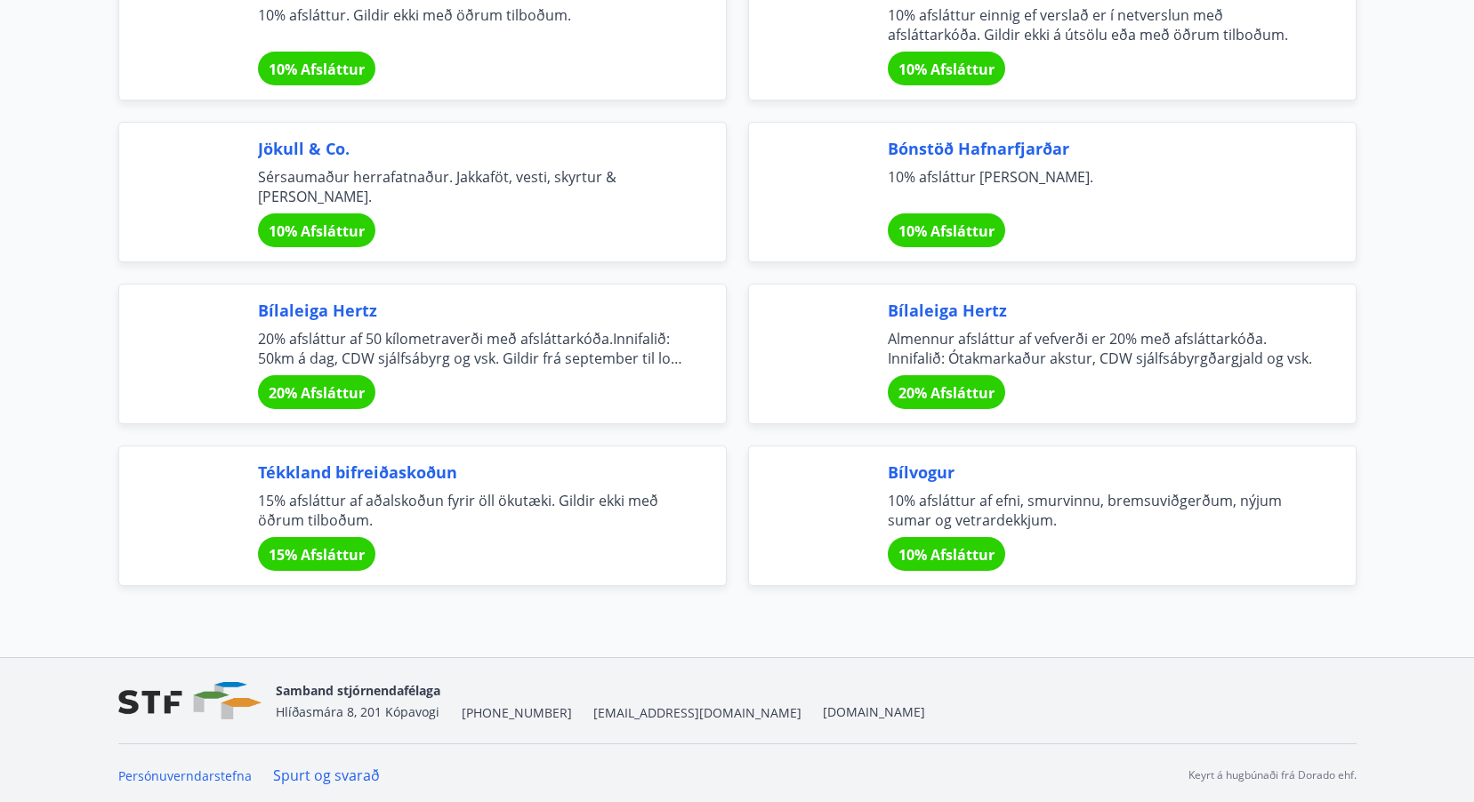
scroll to position [5781, 0]
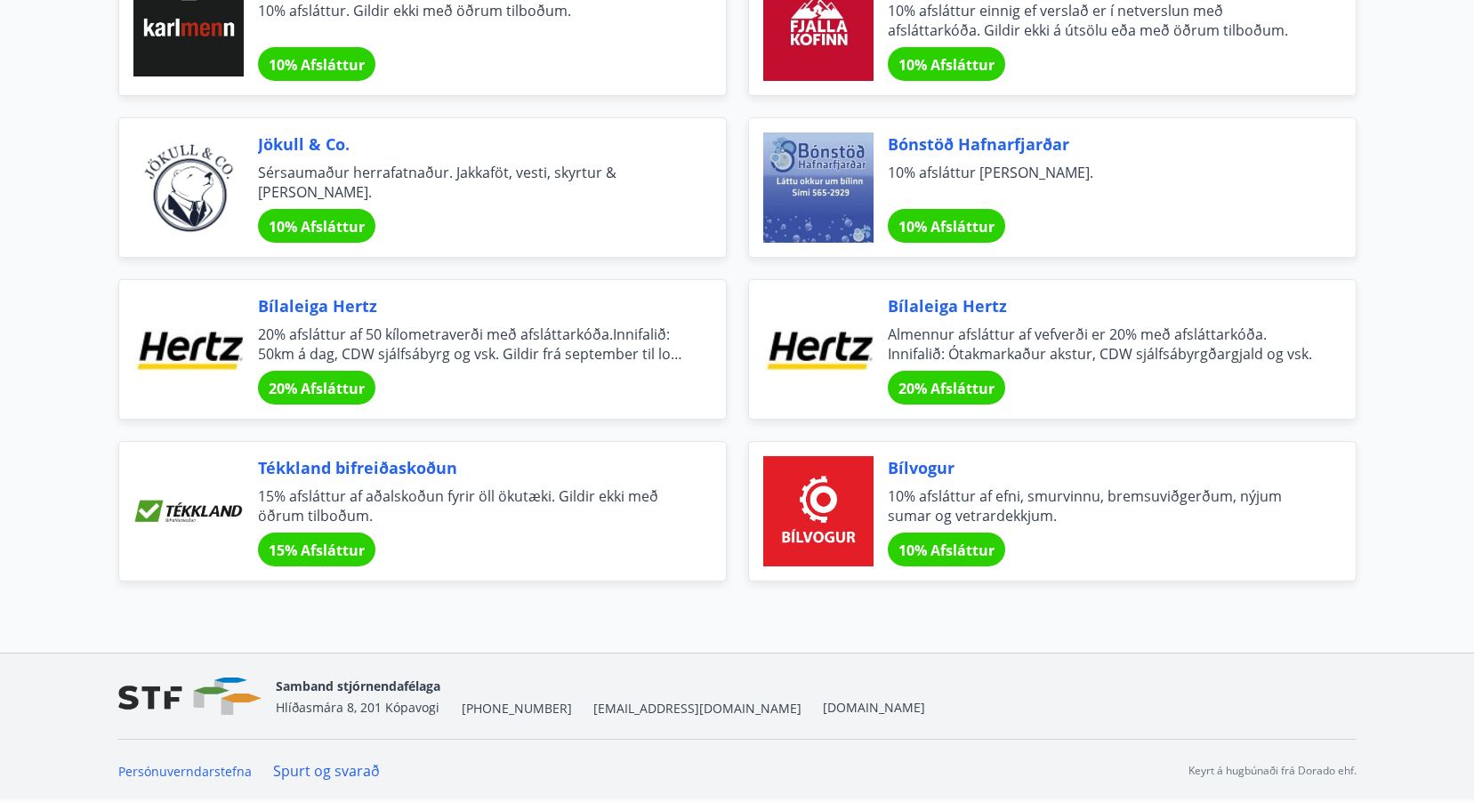
drag, startPoint x: 359, startPoint y: 462, endPoint x: 332, endPoint y: 466, distance: 27.1
click at [332, 466] on span "Tékkland bifreiðaskoðun" at bounding box center [470, 467] width 425 height 23
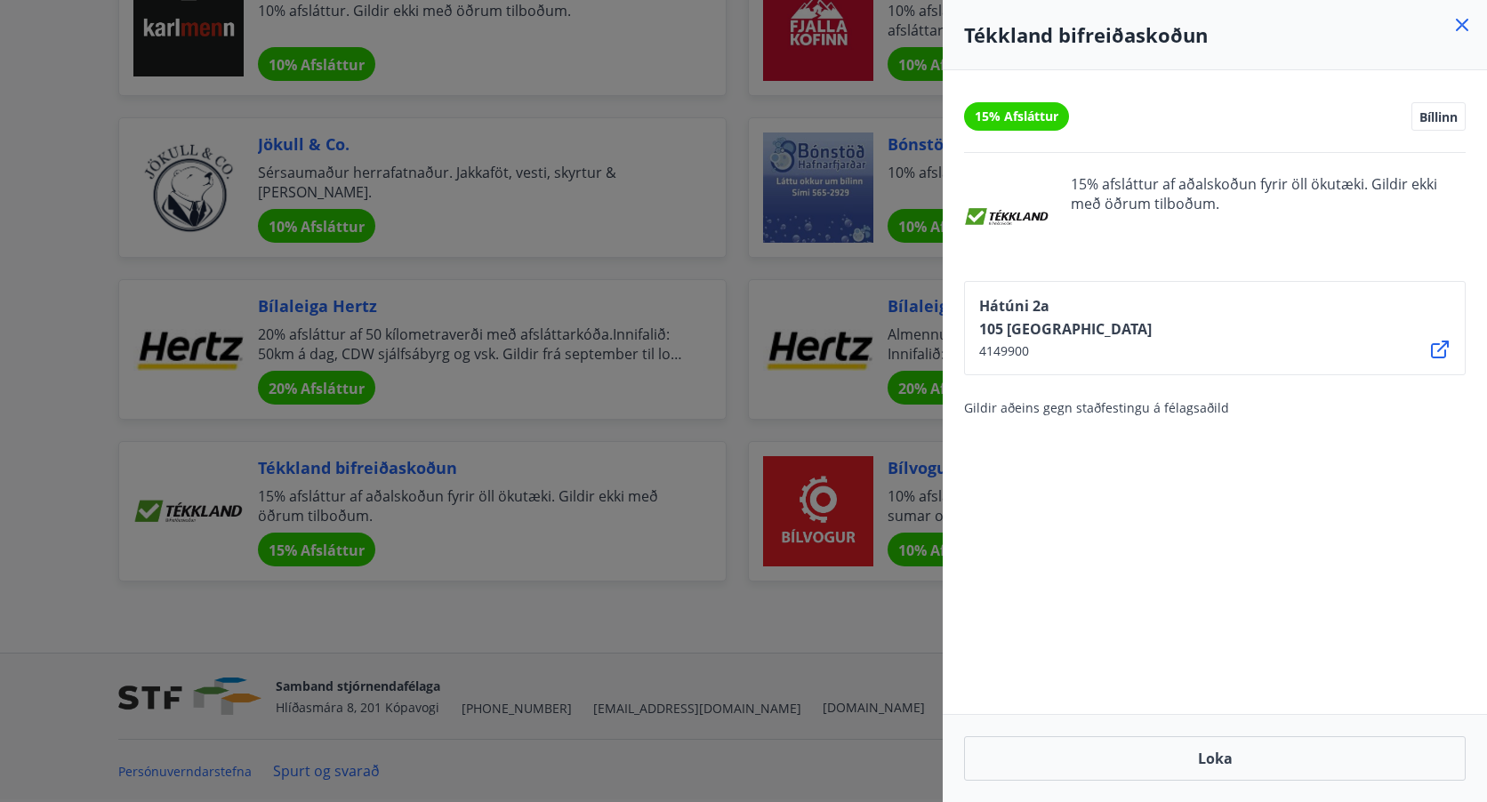
click at [1138, 540] on div "15% Afsláttur Bíllinn 15% afsláttur af aðalskoðun fyrir öll ökutæki. Gildir ekk…" at bounding box center [1215, 392] width 544 height 644
click at [1461, 21] on icon at bounding box center [1462, 24] width 21 height 21
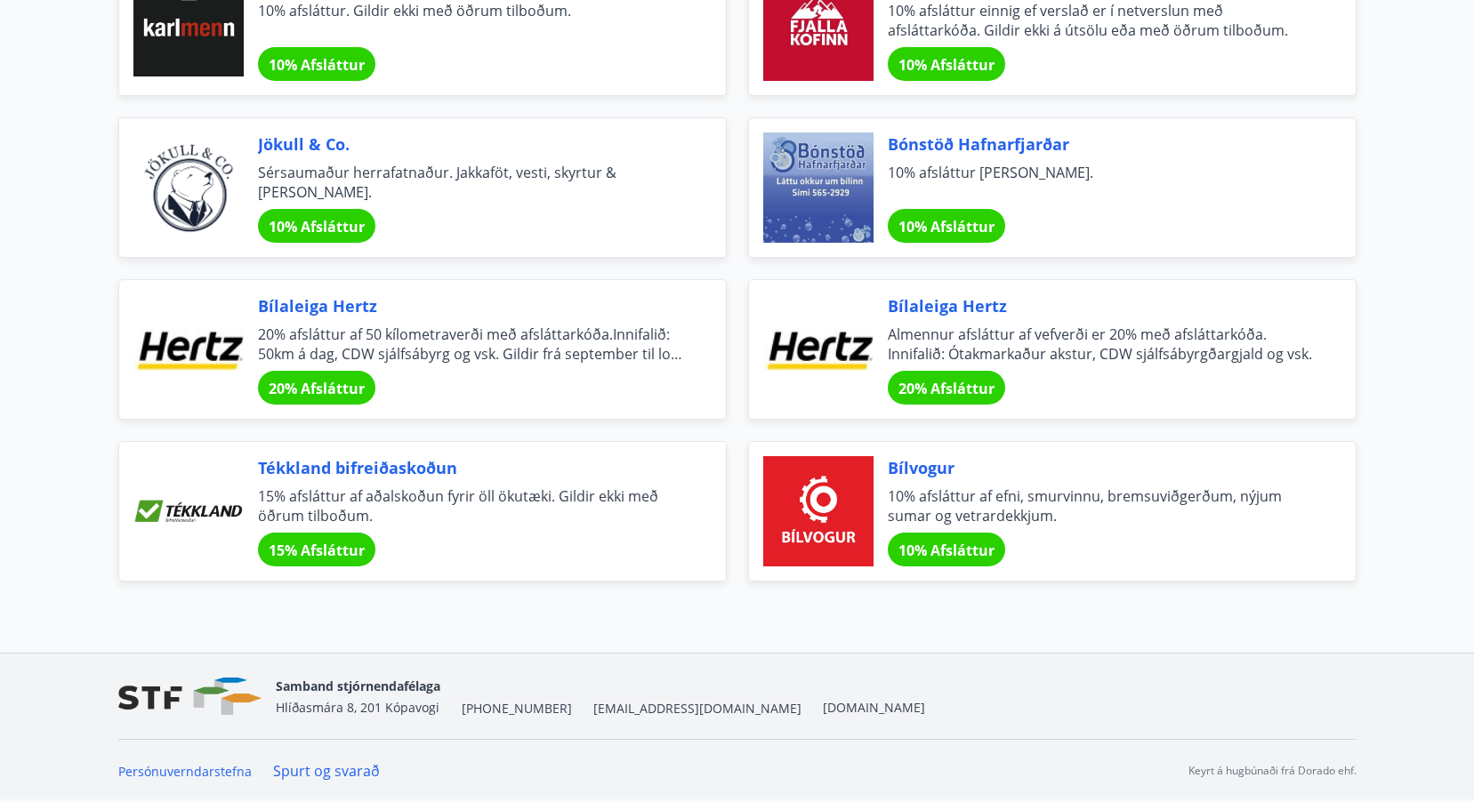
click at [814, 337] on div at bounding box center [818, 349] width 110 height 110
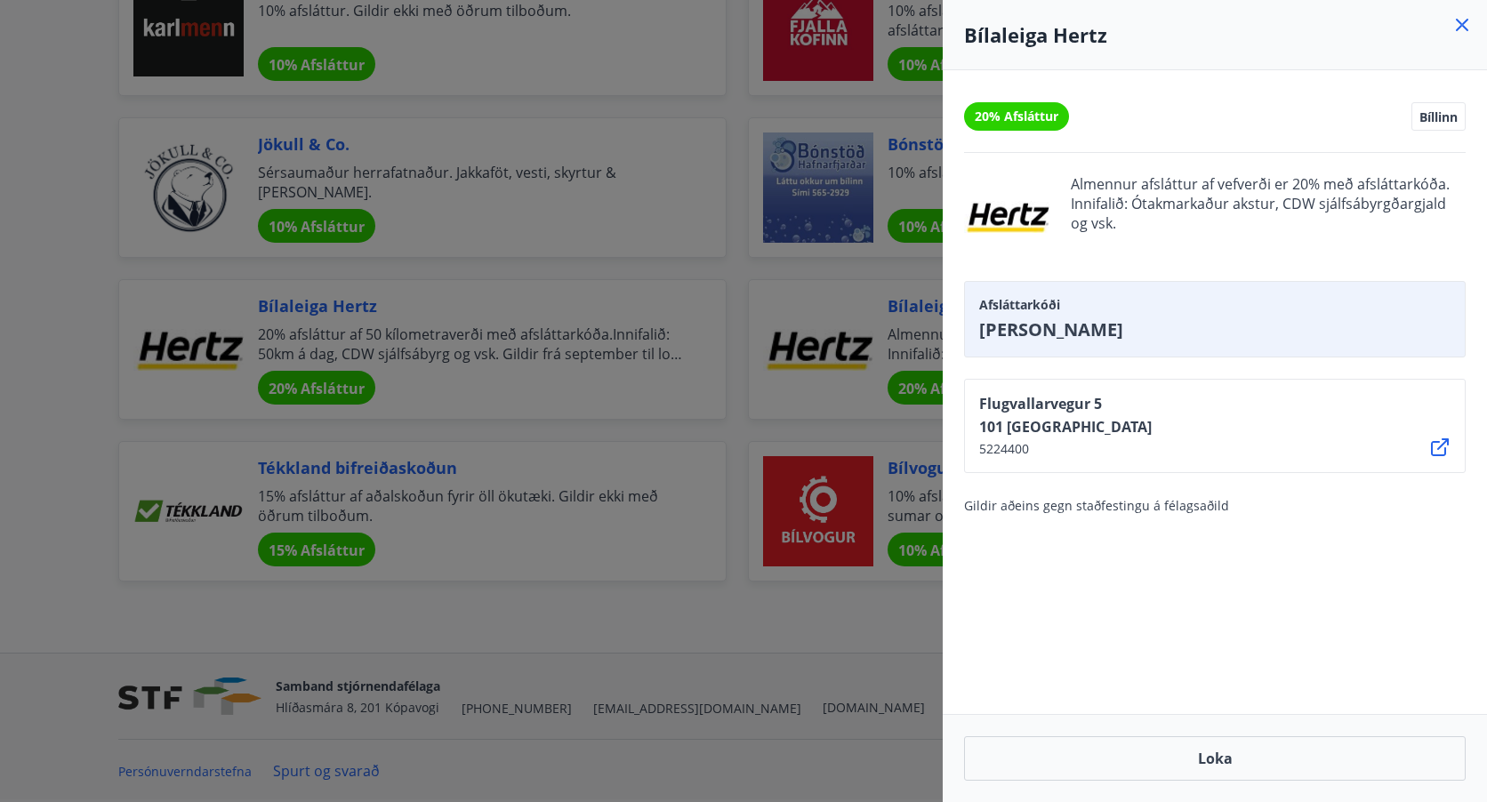
click at [1462, 22] on icon at bounding box center [1462, 24] width 21 height 21
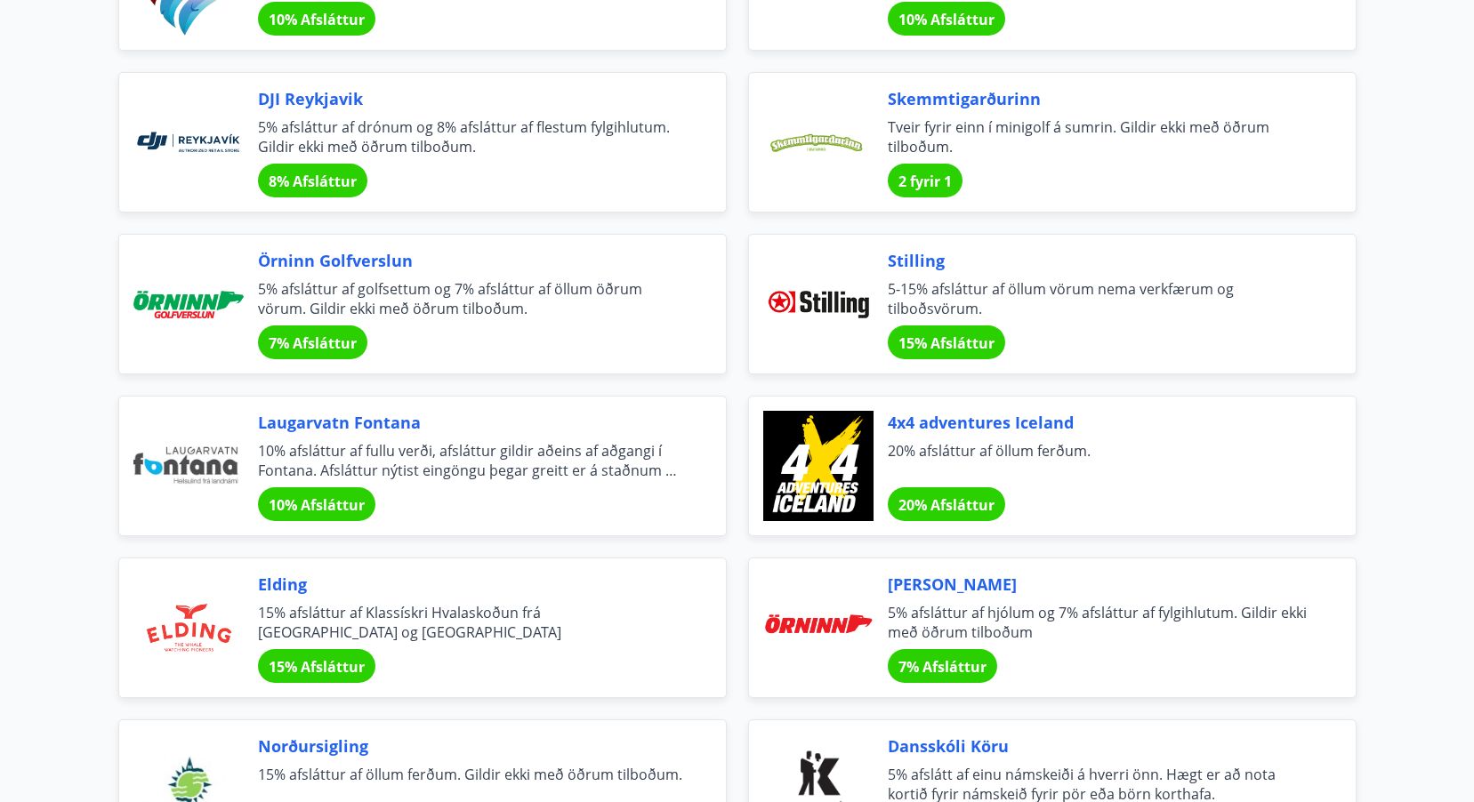
scroll to position [3290, 0]
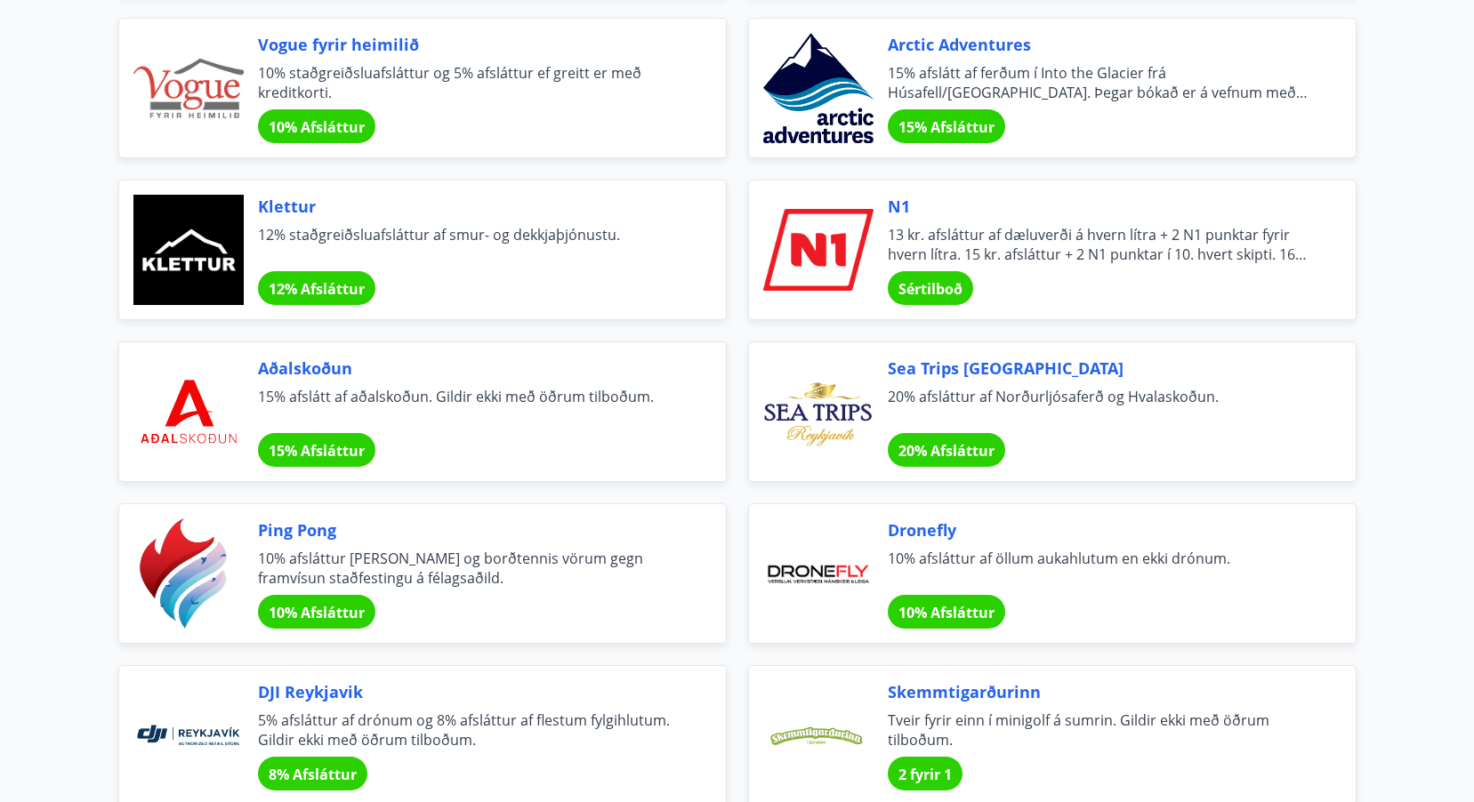
click at [335, 366] on span "Aðalskoðun" at bounding box center [470, 368] width 425 height 23
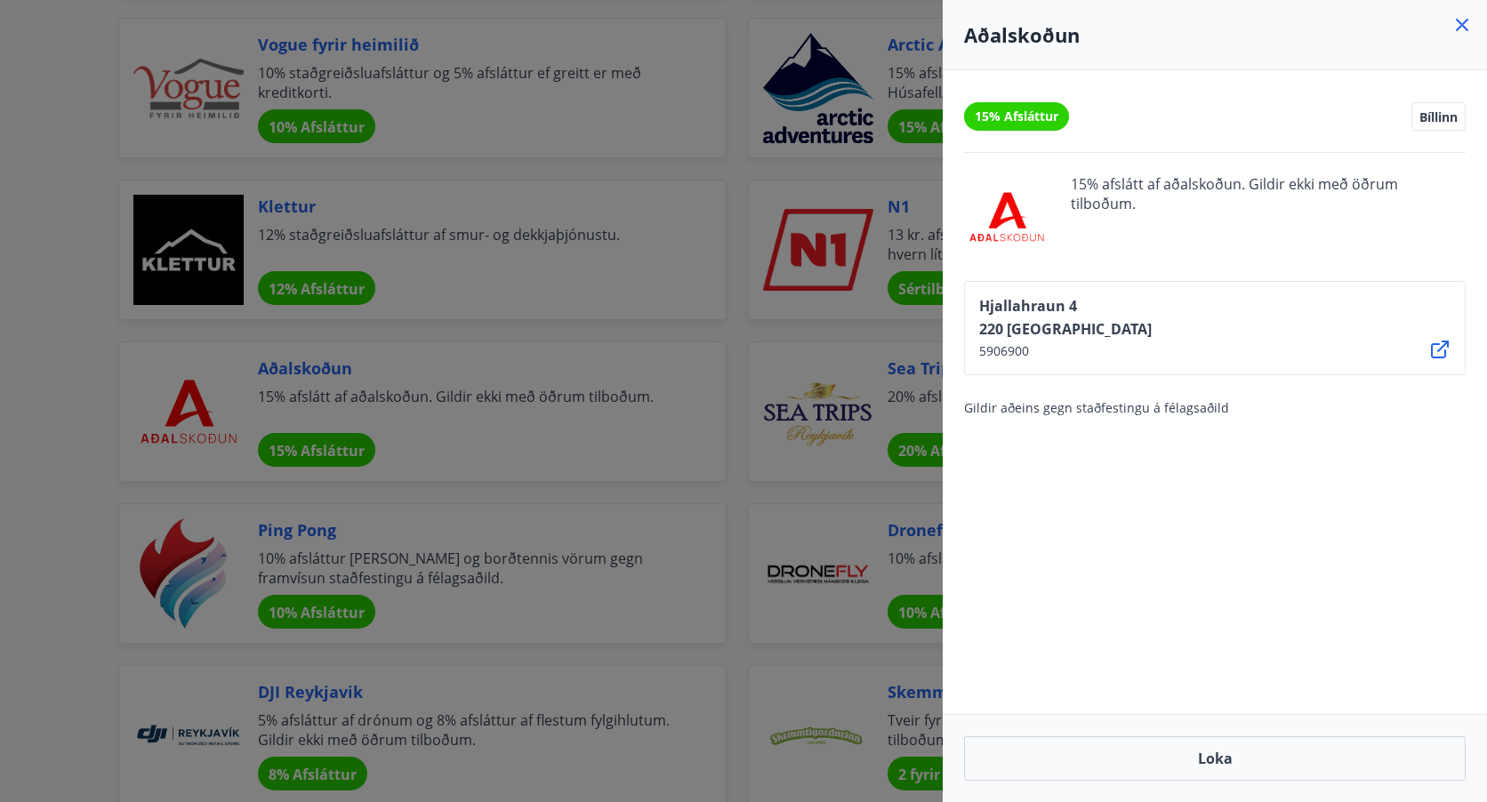
click at [1461, 24] on icon at bounding box center [1462, 25] width 12 height 12
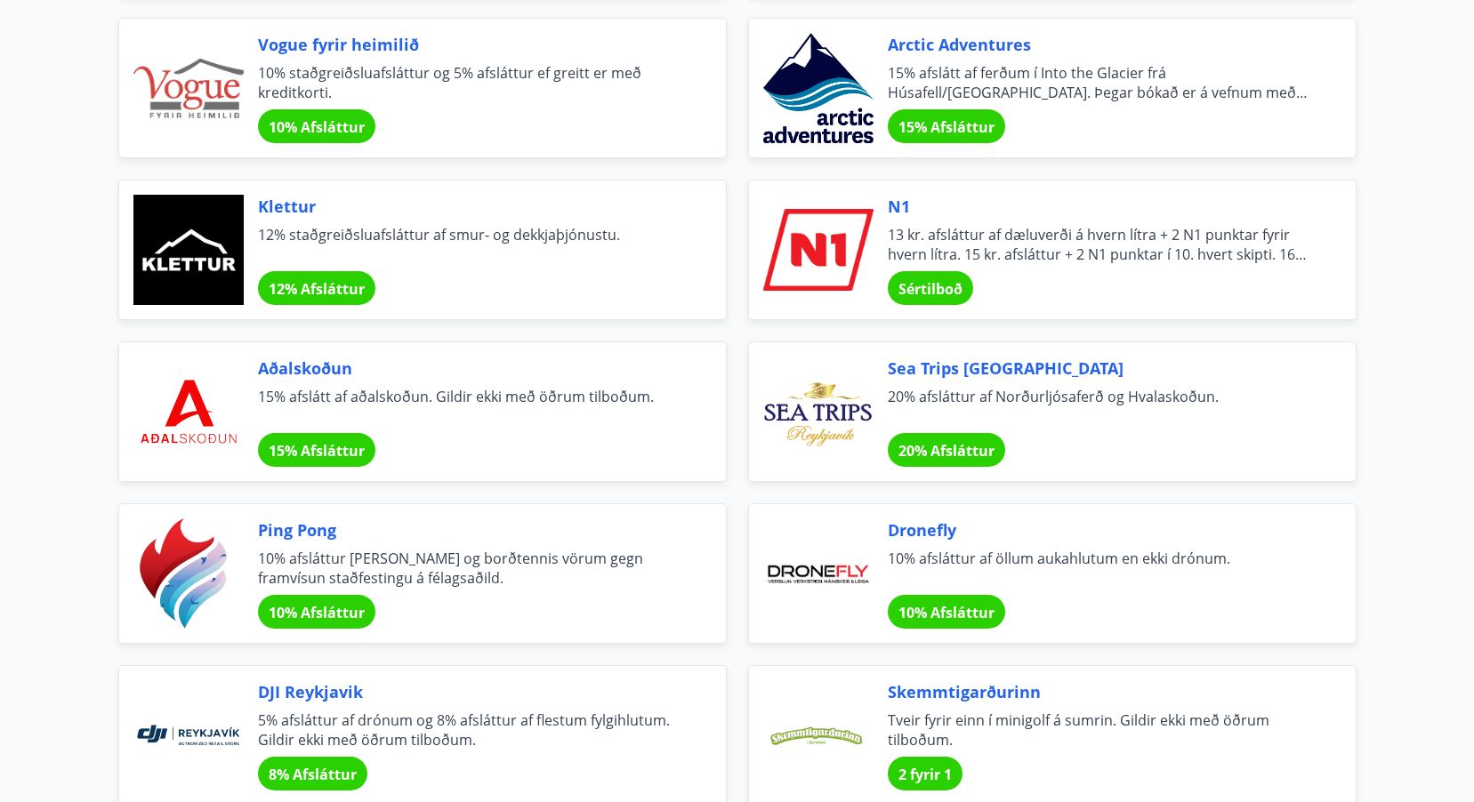
click at [1059, 236] on span "13 kr. afsláttur af dæluverði á hvern lítra + 2 N1 punktar fyrir hvern lítra. 1…" at bounding box center [1100, 244] width 425 height 39
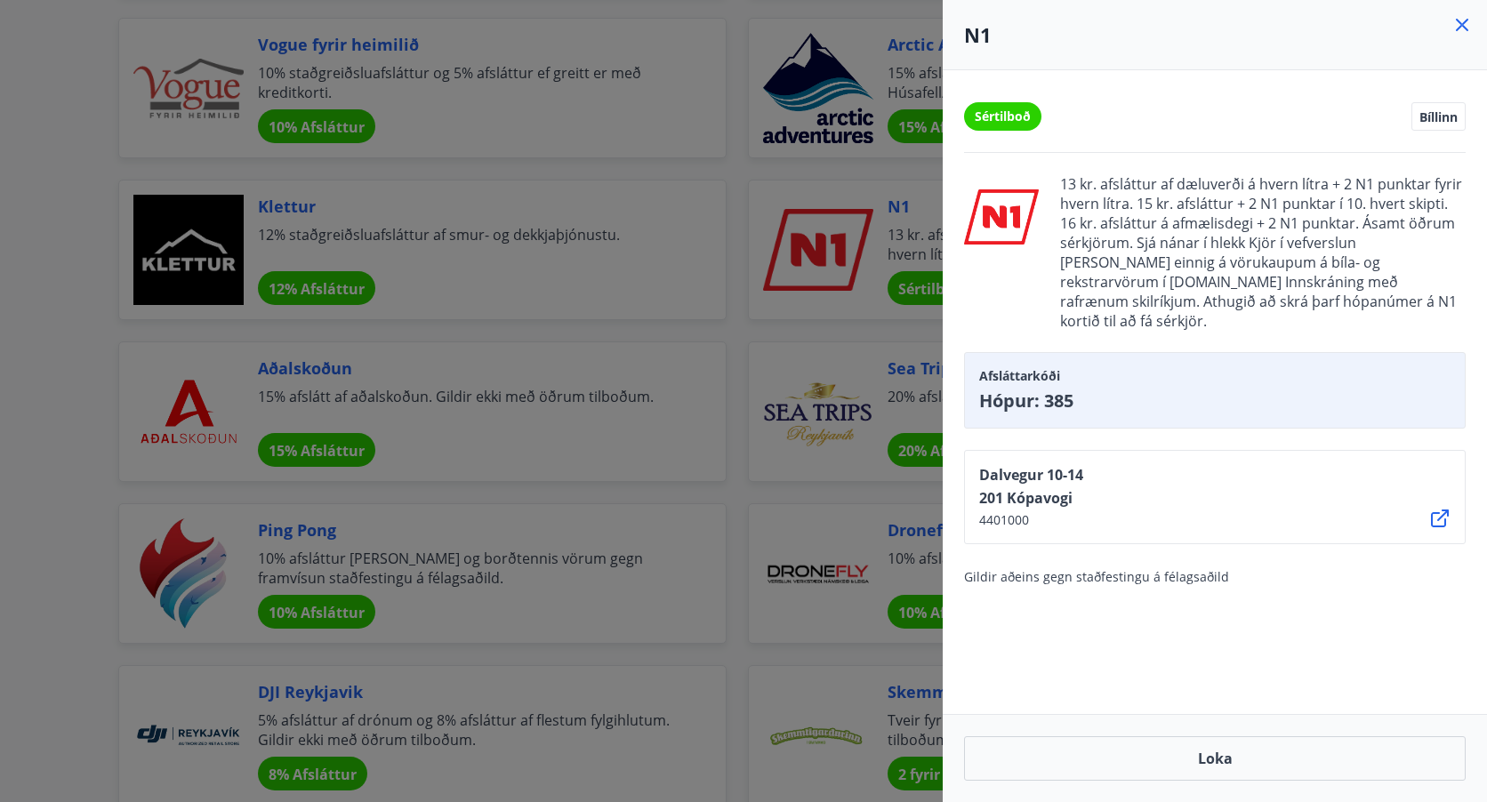
click at [1469, 24] on icon at bounding box center [1462, 24] width 21 height 21
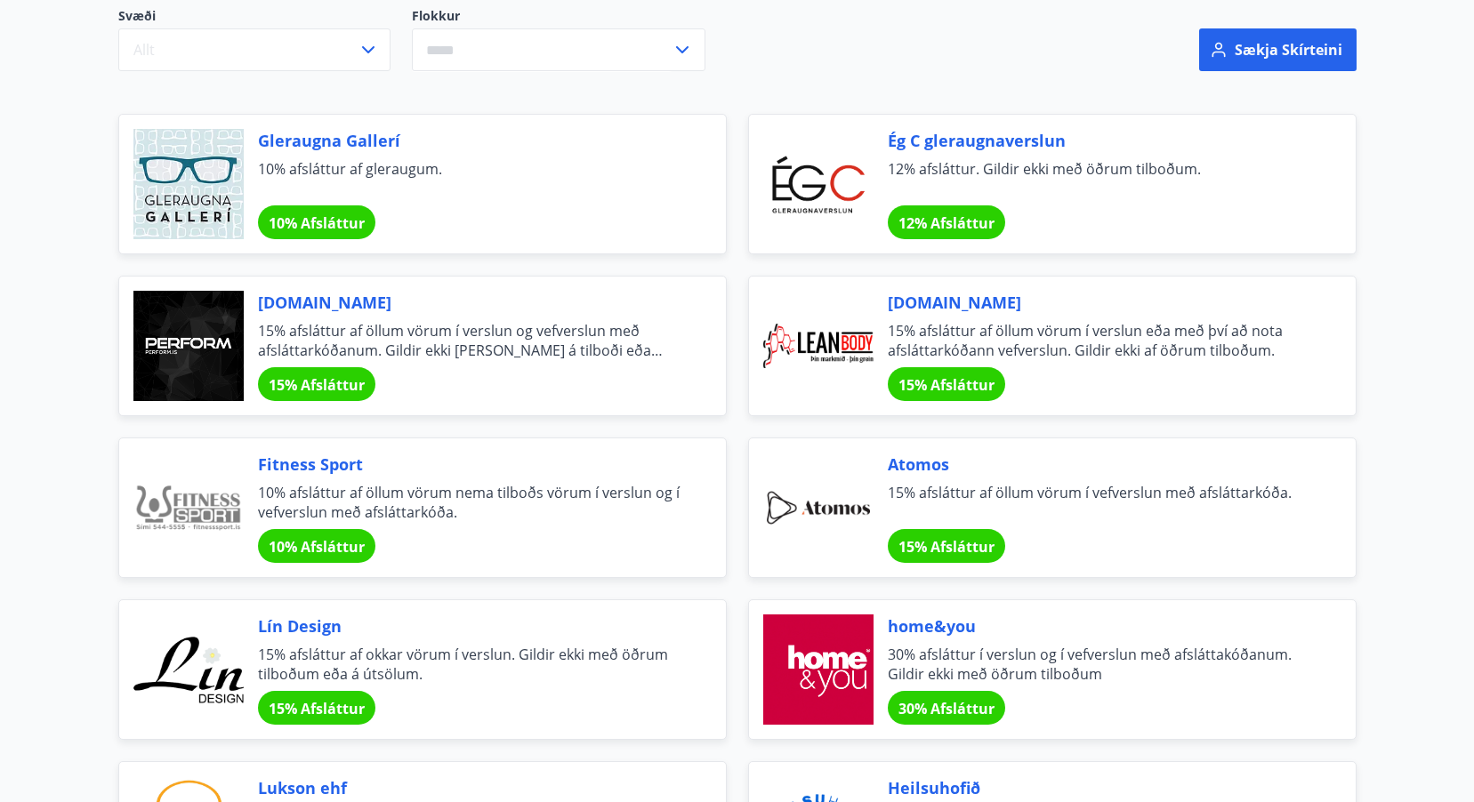
scroll to position [0, 0]
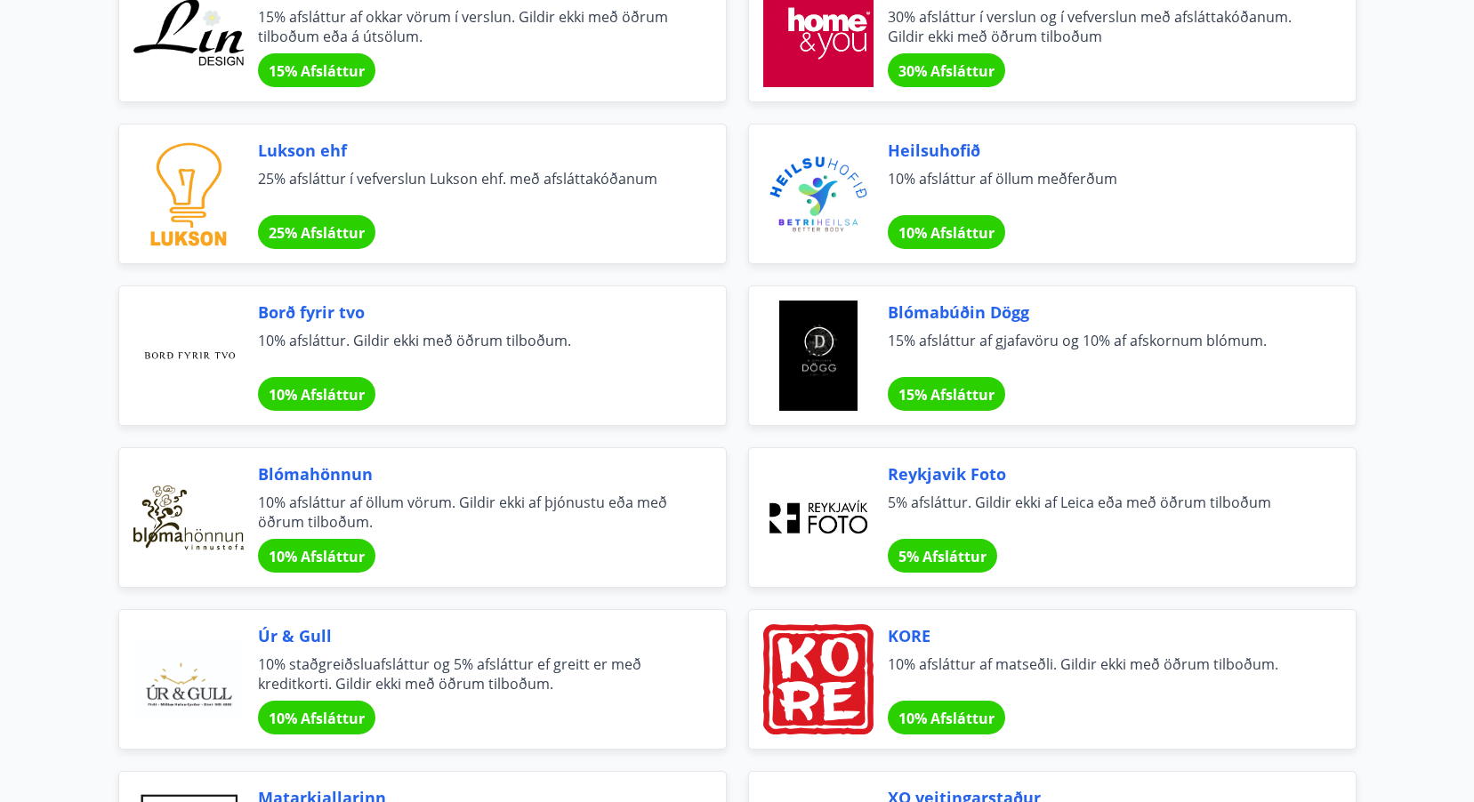
drag, startPoint x: 17, startPoint y: 28, endPoint x: 72, endPoint y: 461, distance: 435.9
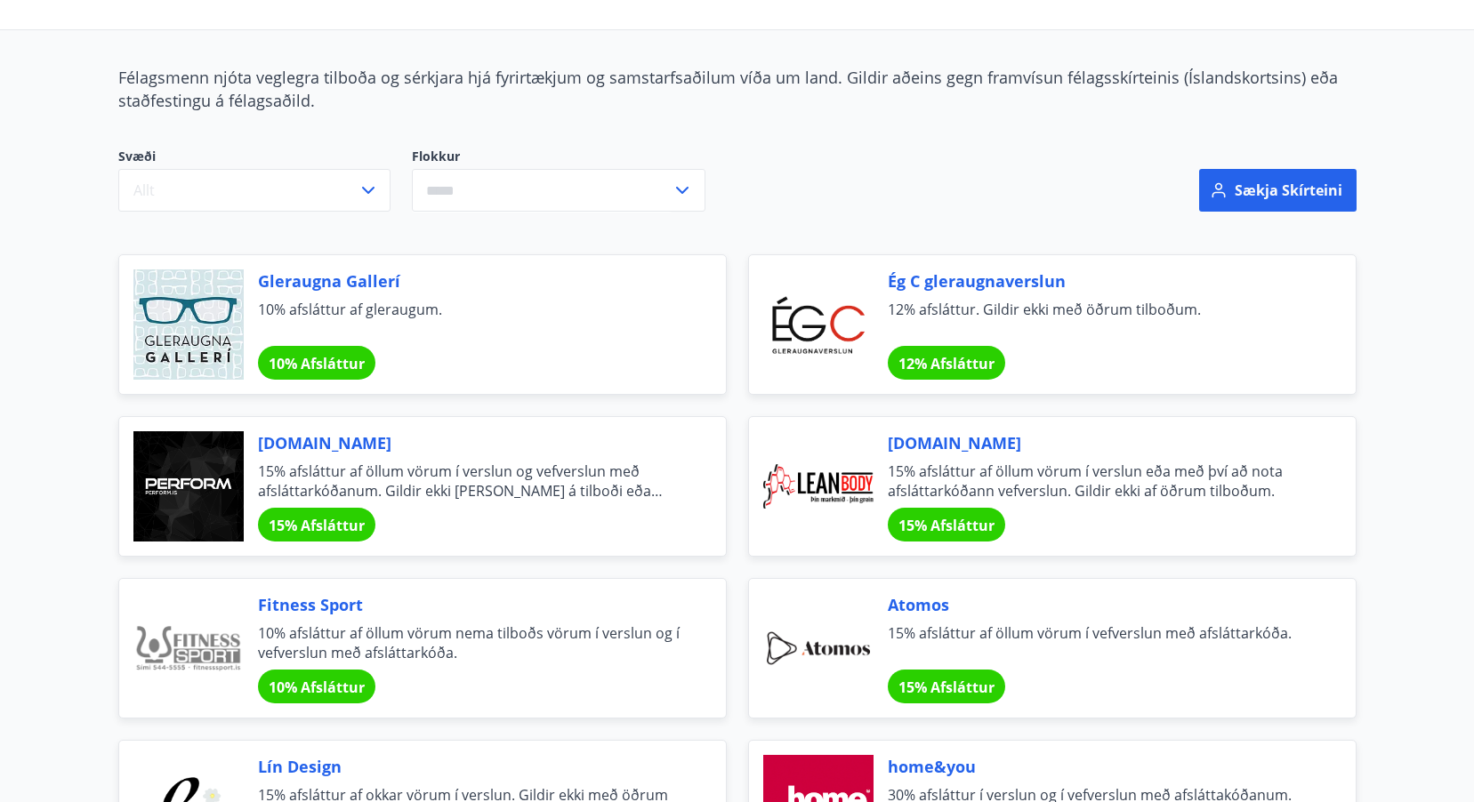
scroll to position [0, 0]
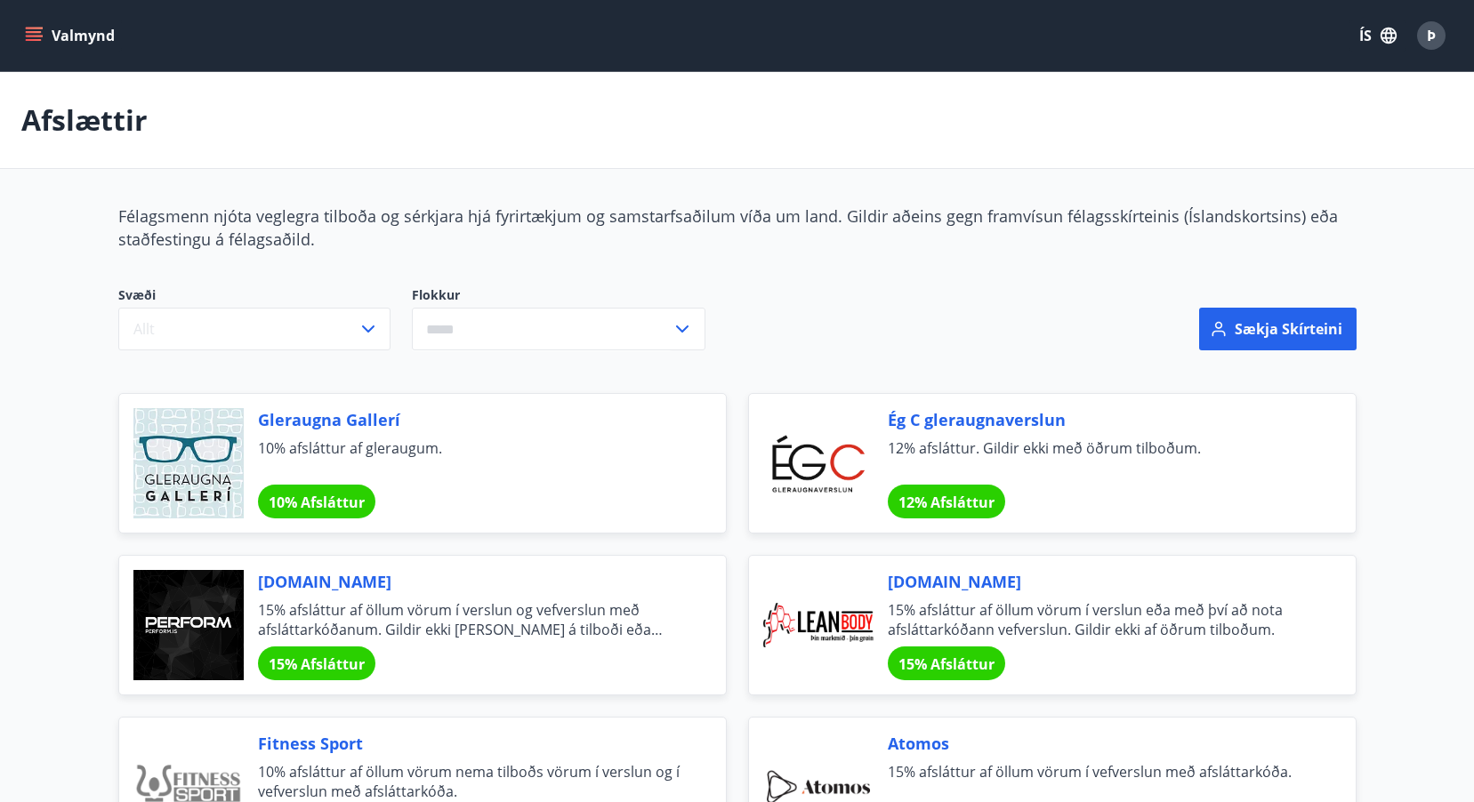
click at [39, 36] on icon "menu" at bounding box center [36, 36] width 20 height 2
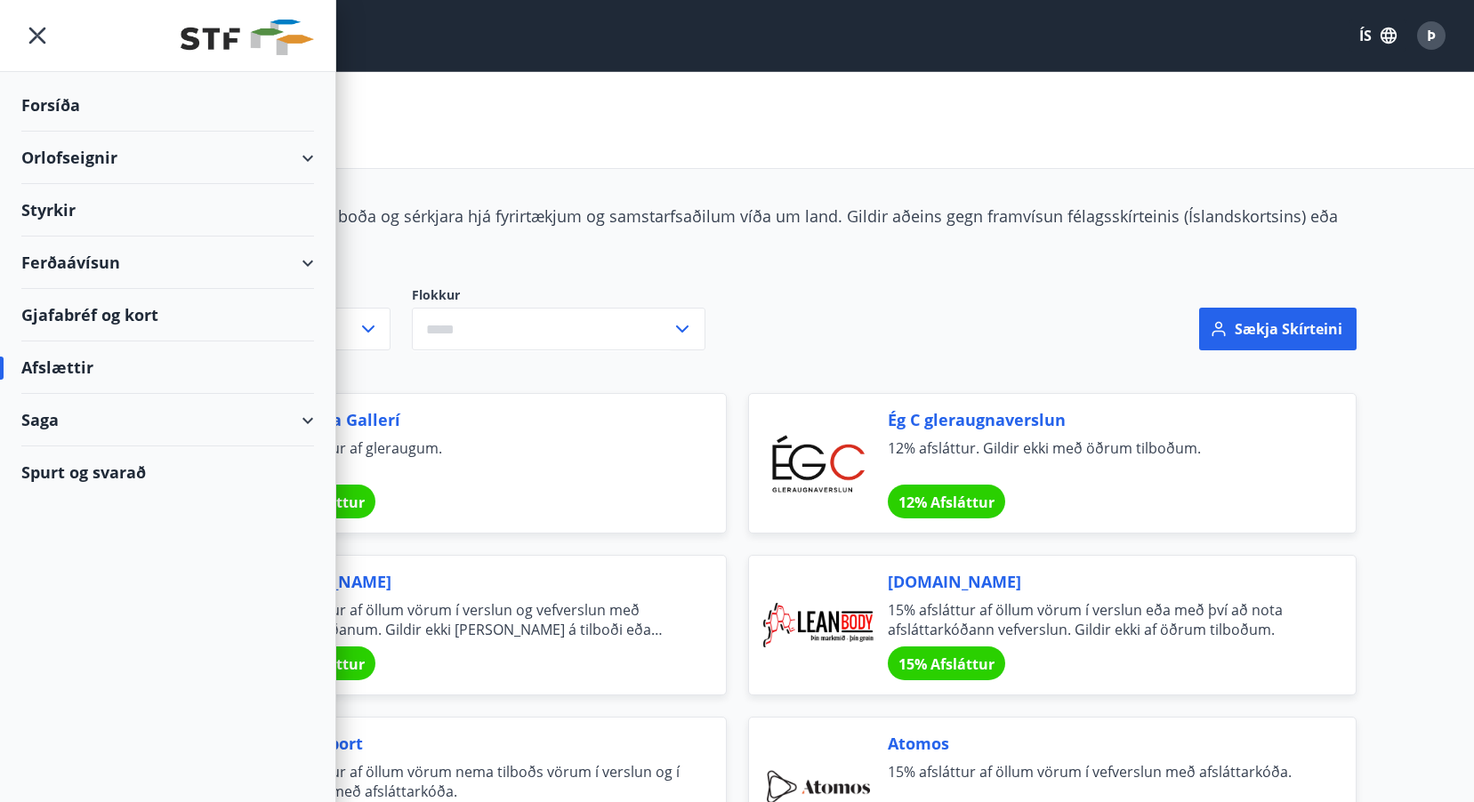
click at [86, 156] on div "Orlofseignir" at bounding box center [167, 158] width 293 height 52
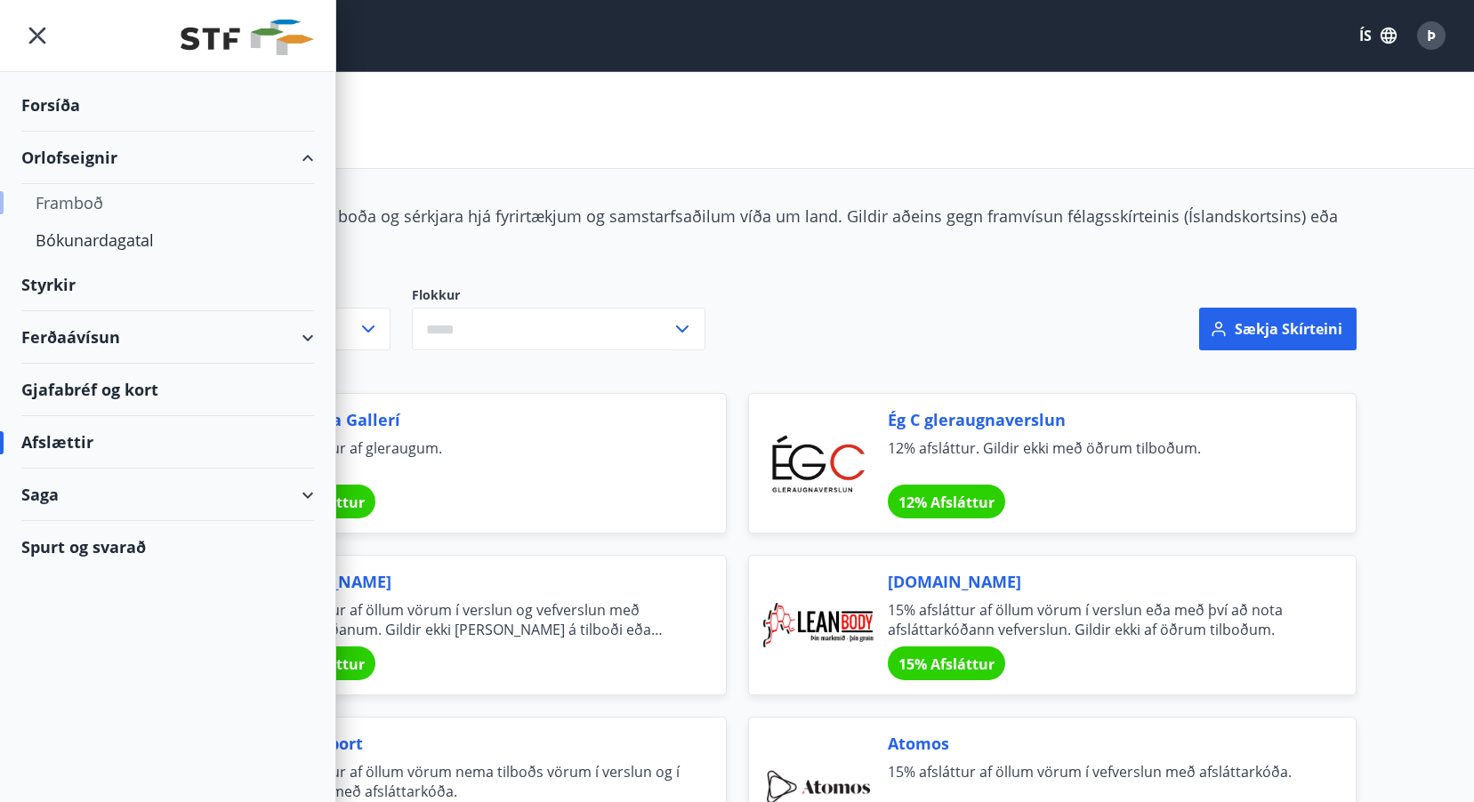
drag, startPoint x: 86, startPoint y: 156, endPoint x: 56, endPoint y: 205, distance: 57.5
click at [56, 205] on div "Framboð" at bounding box center [168, 202] width 264 height 37
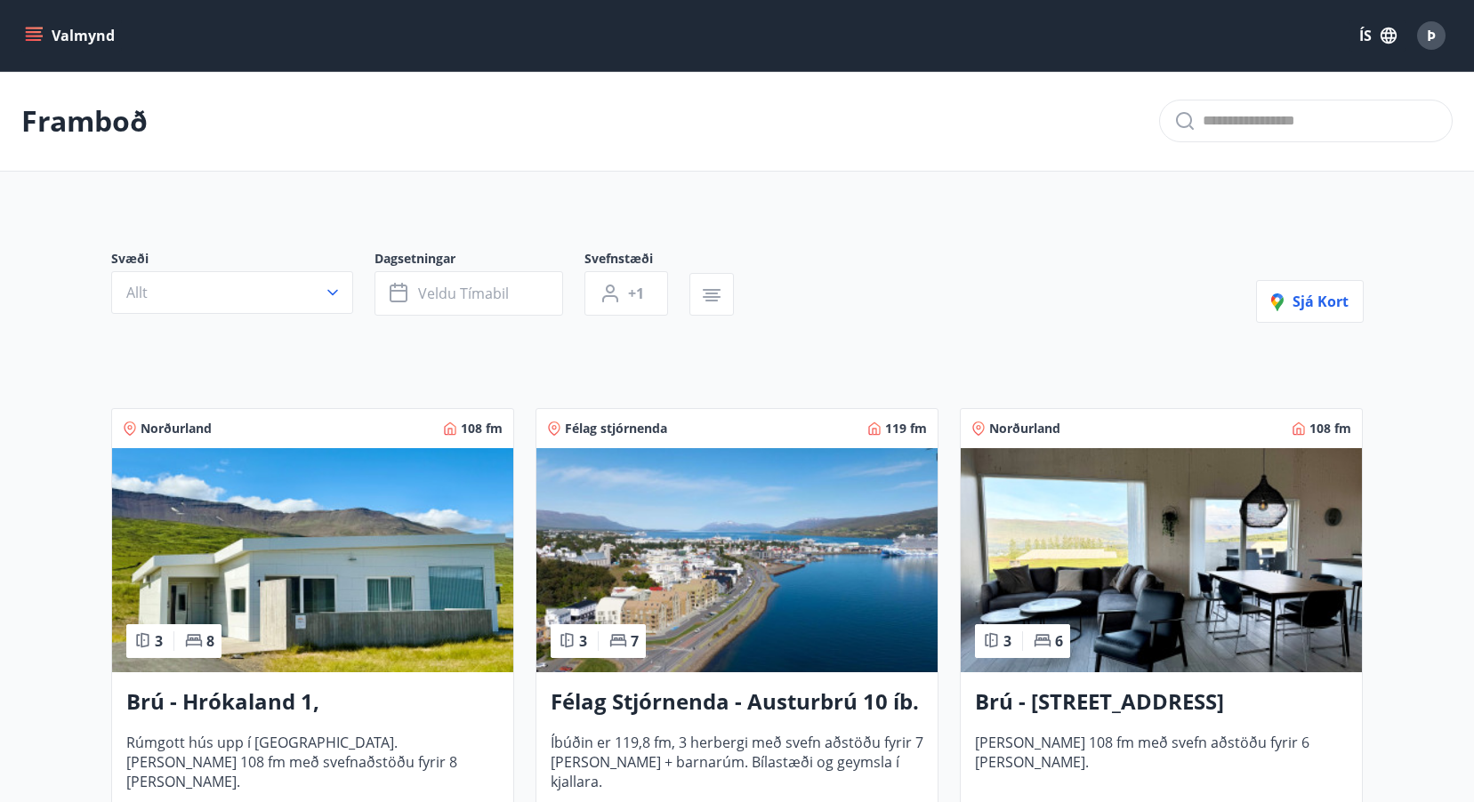
click at [74, 33] on button "Valmynd" at bounding box center [71, 36] width 101 height 32
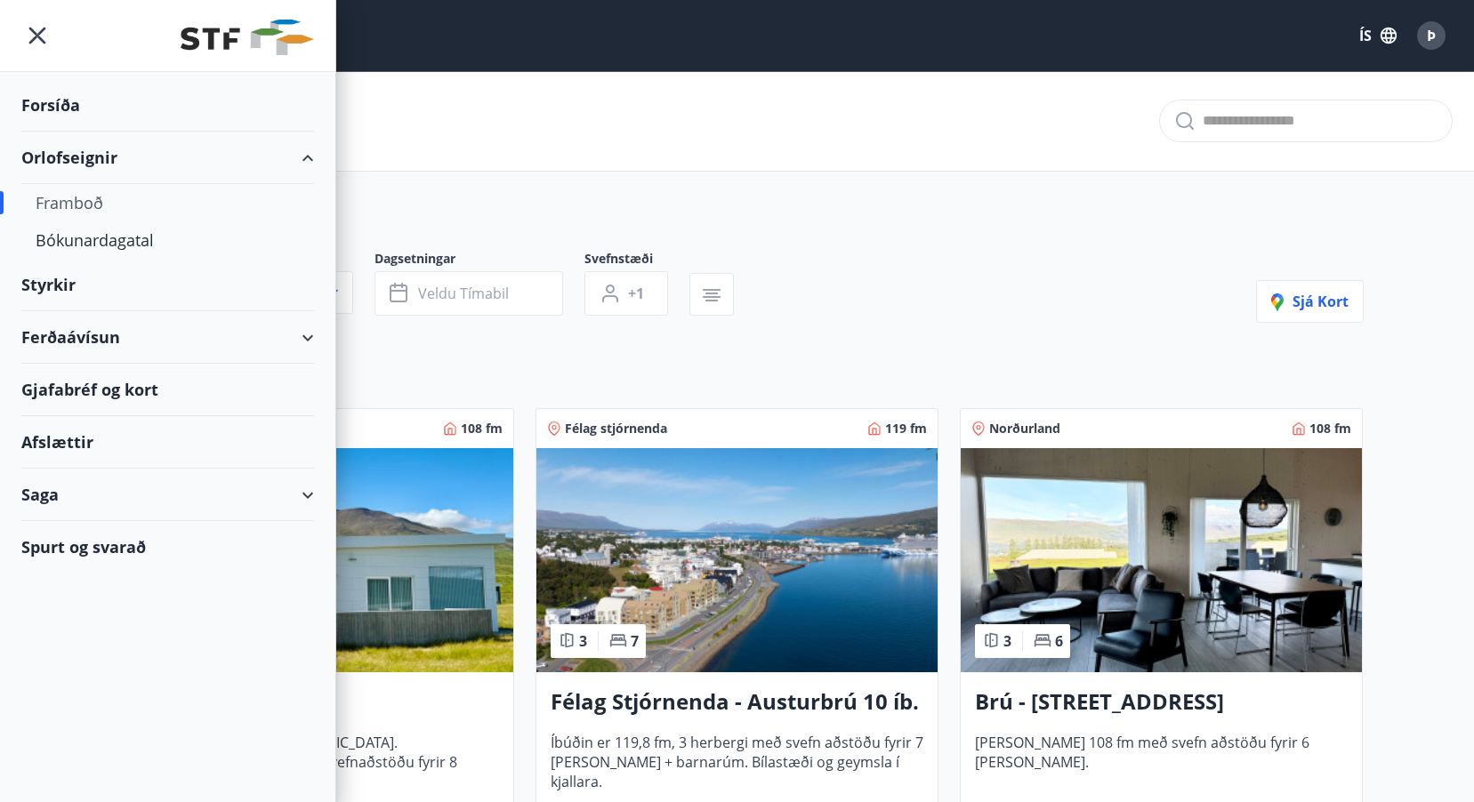
click at [72, 106] on div "Forsíða" at bounding box center [167, 105] width 293 height 52
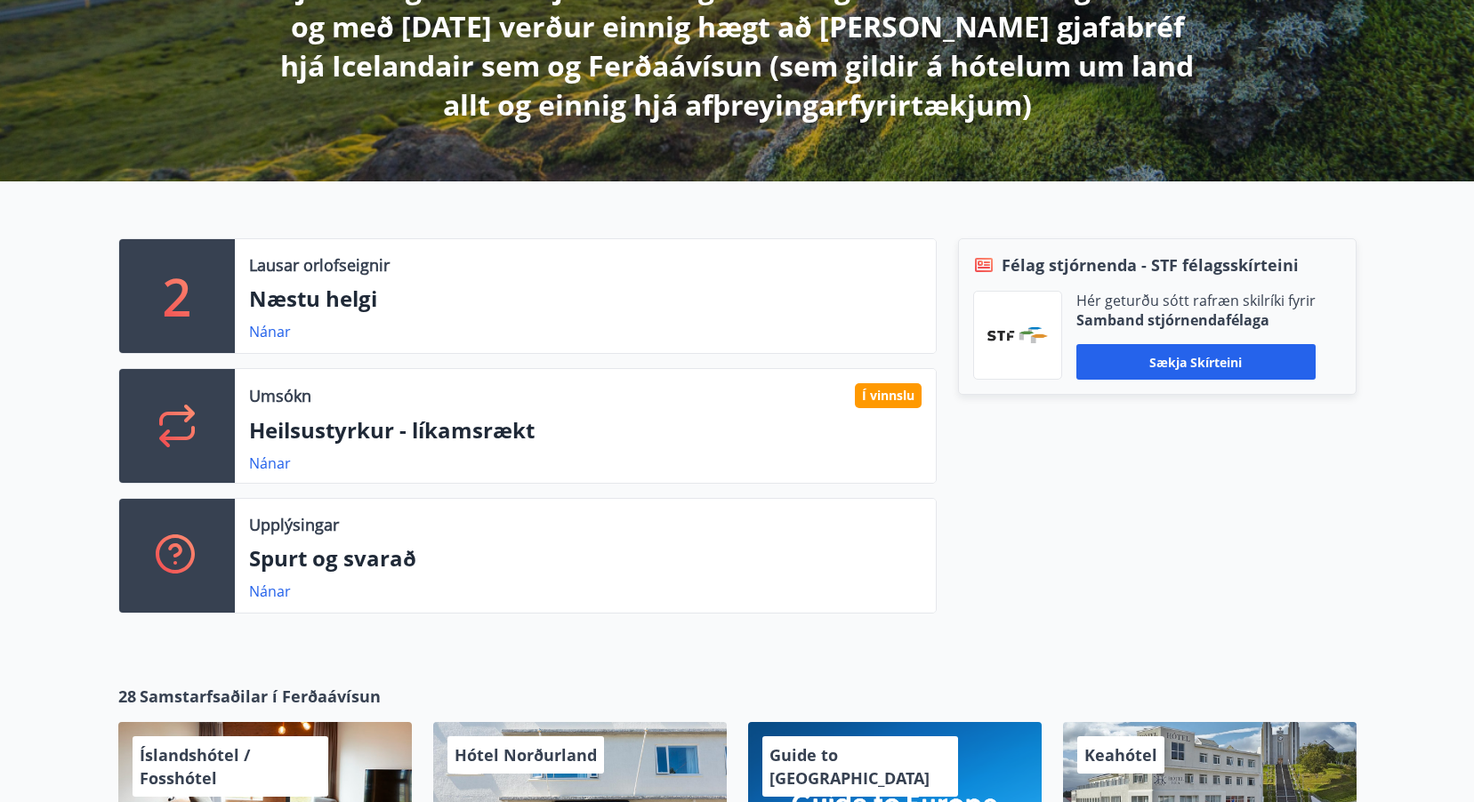
scroll to position [474, 0]
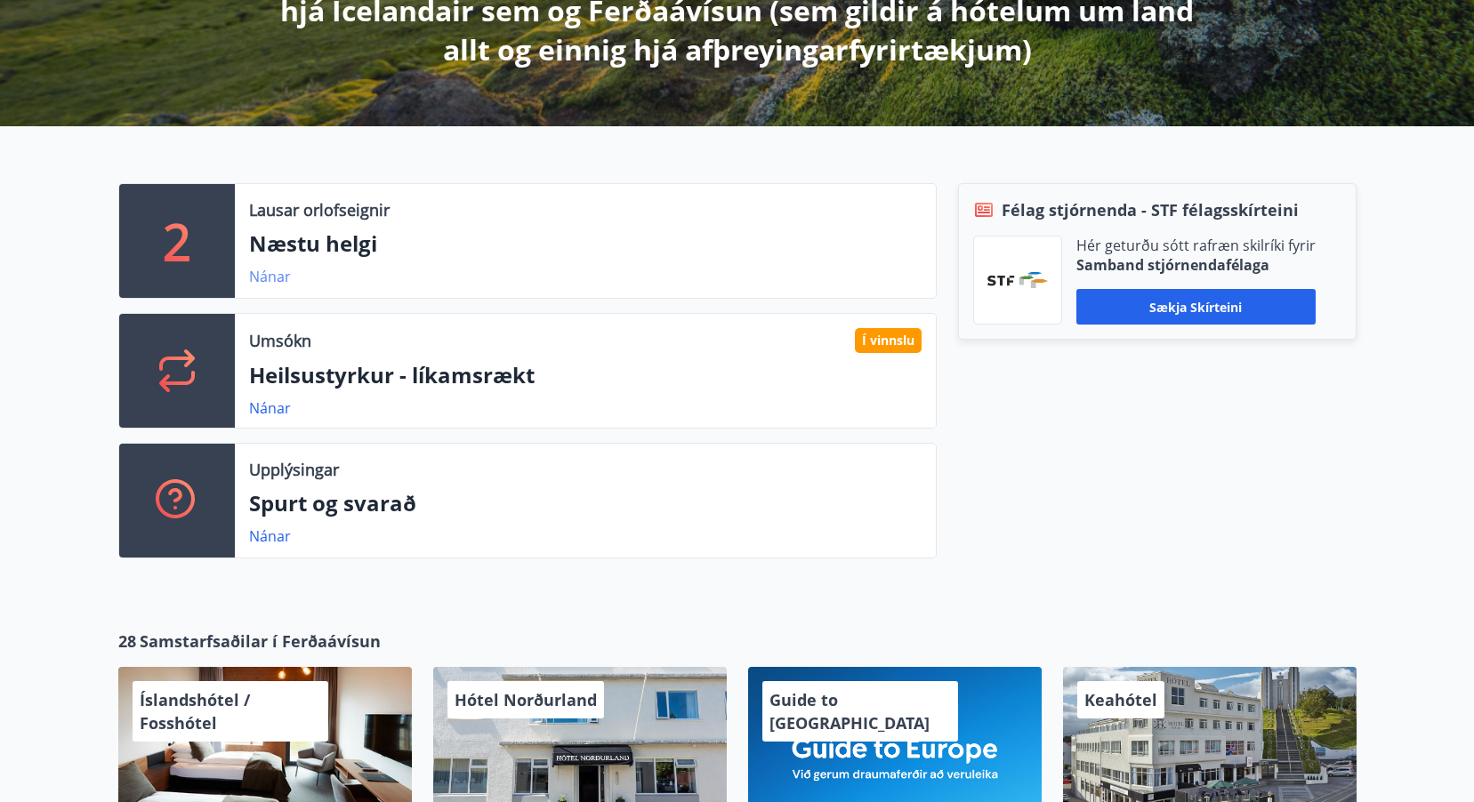
drag, startPoint x: 276, startPoint y: 271, endPoint x: 265, endPoint y: 277, distance: 11.9
click at [265, 277] on link "Nánar" at bounding box center [270, 277] width 42 height 20
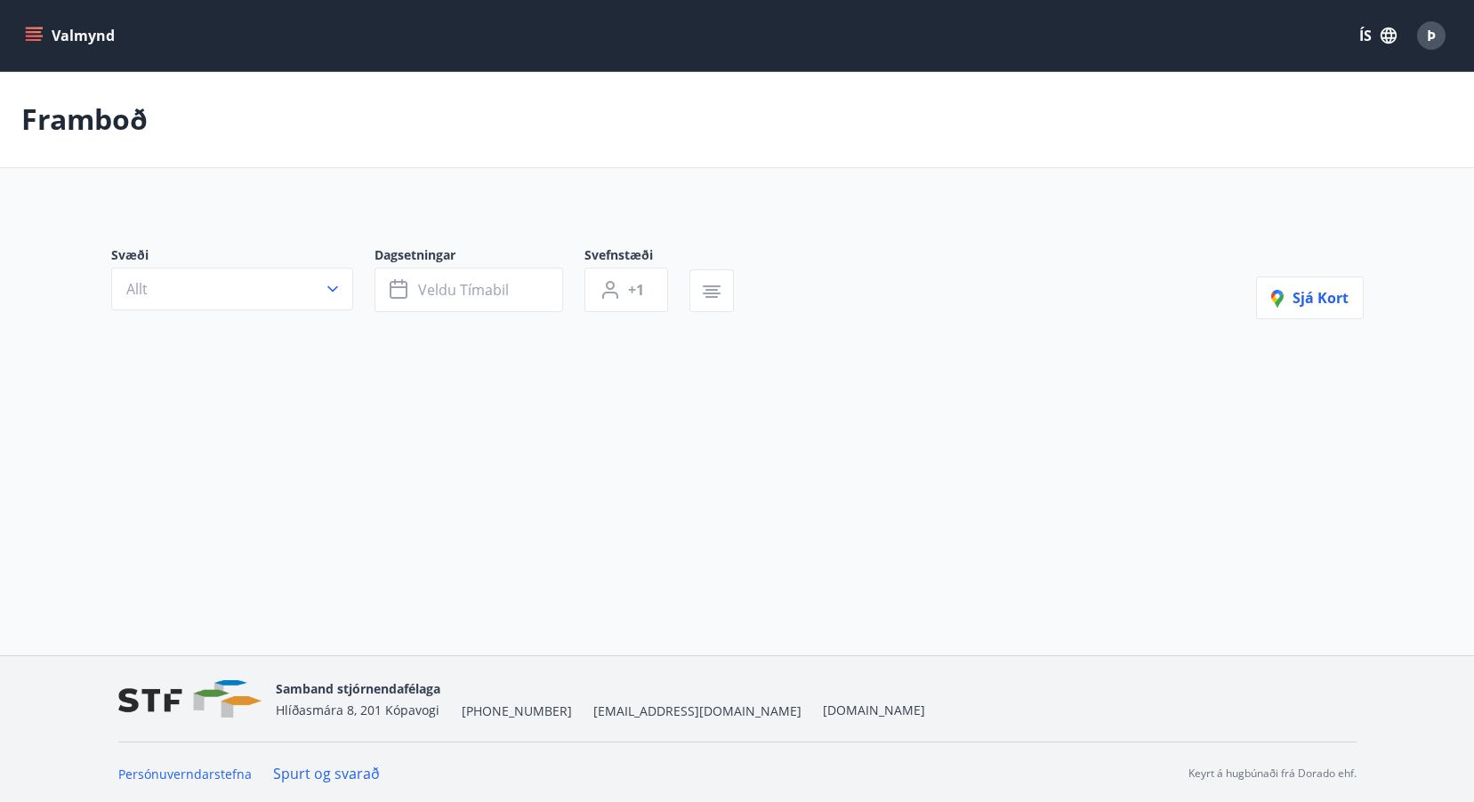
type input "*"
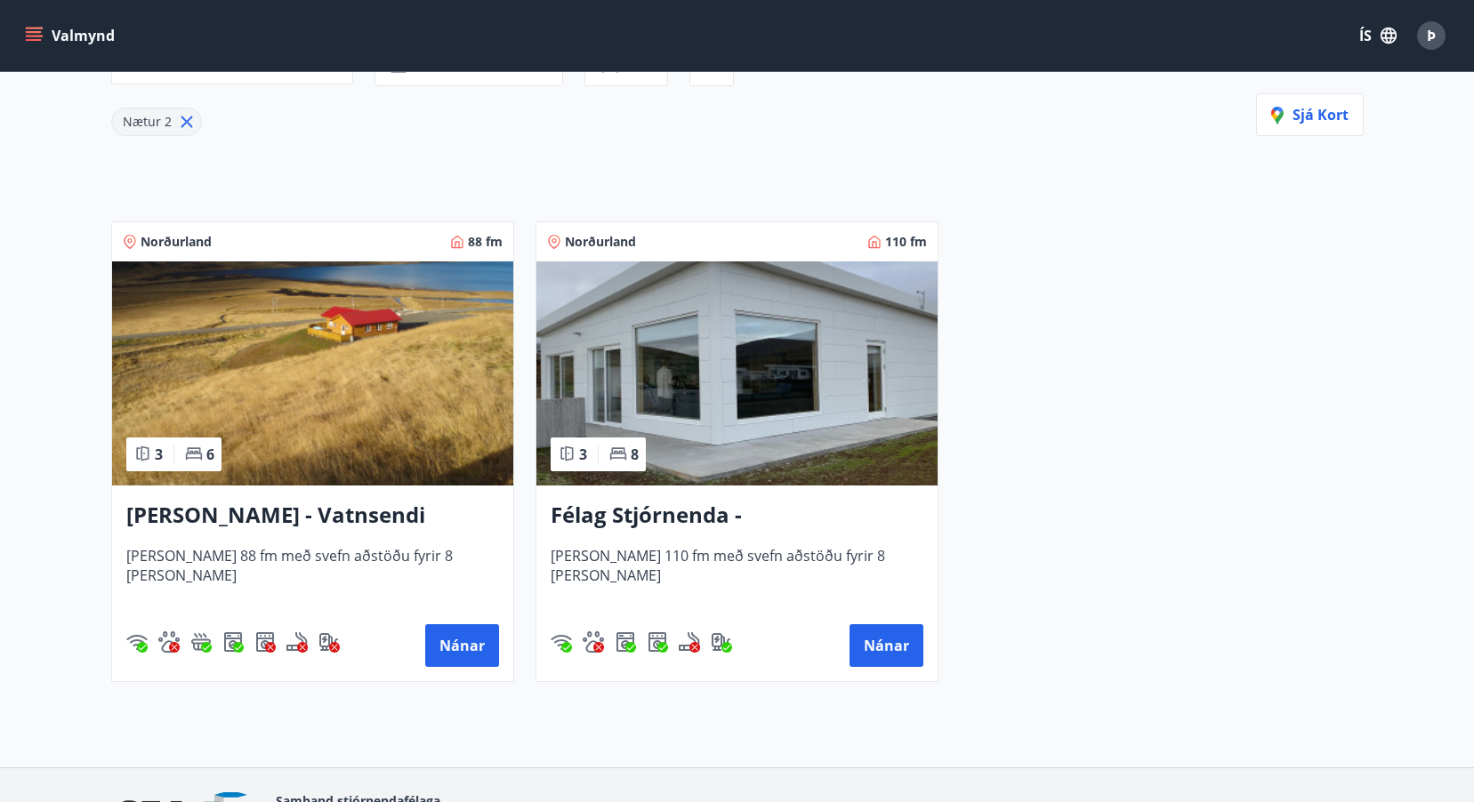
scroll to position [238, 0]
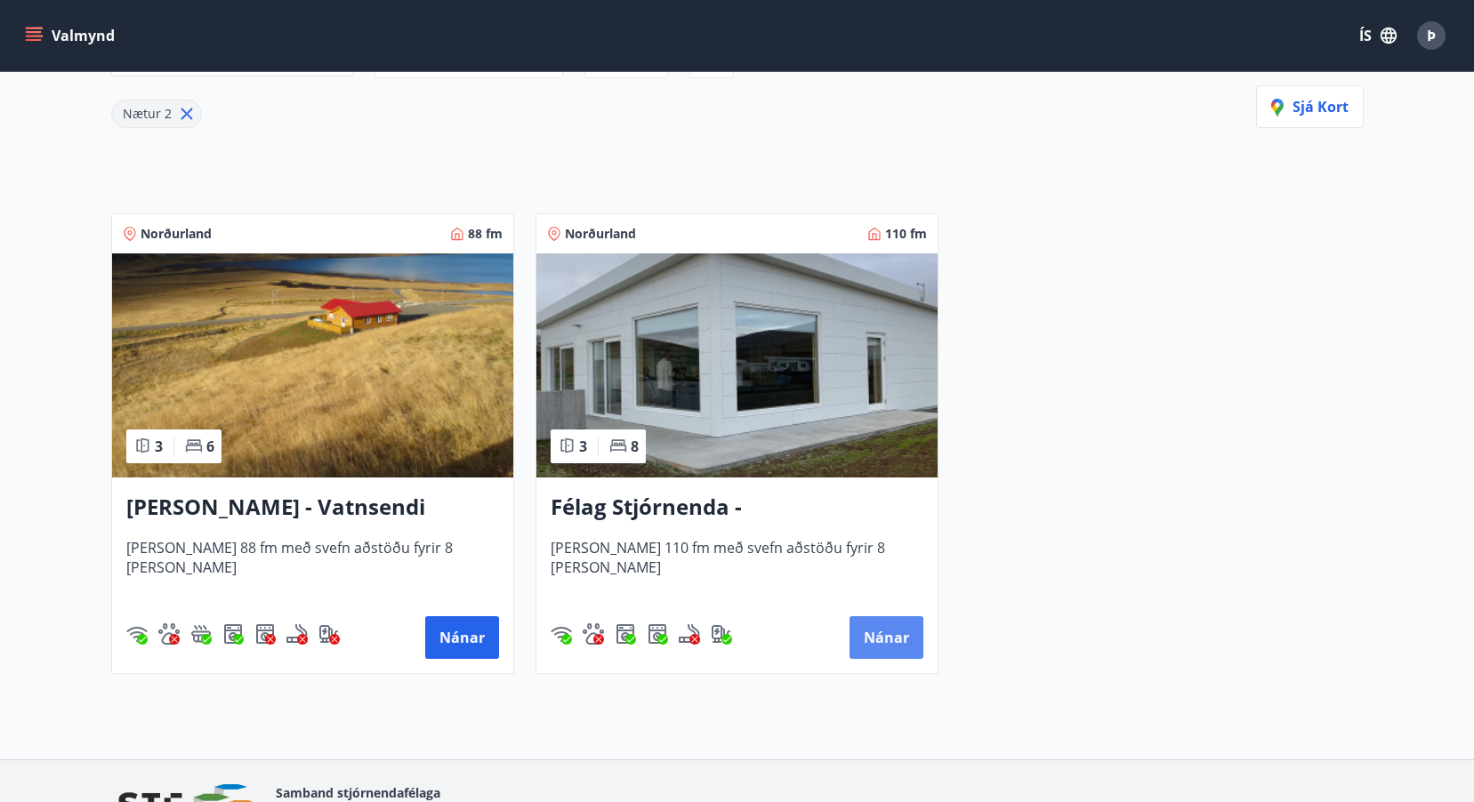
click at [891, 628] on button "Nánar" at bounding box center [887, 638] width 74 height 43
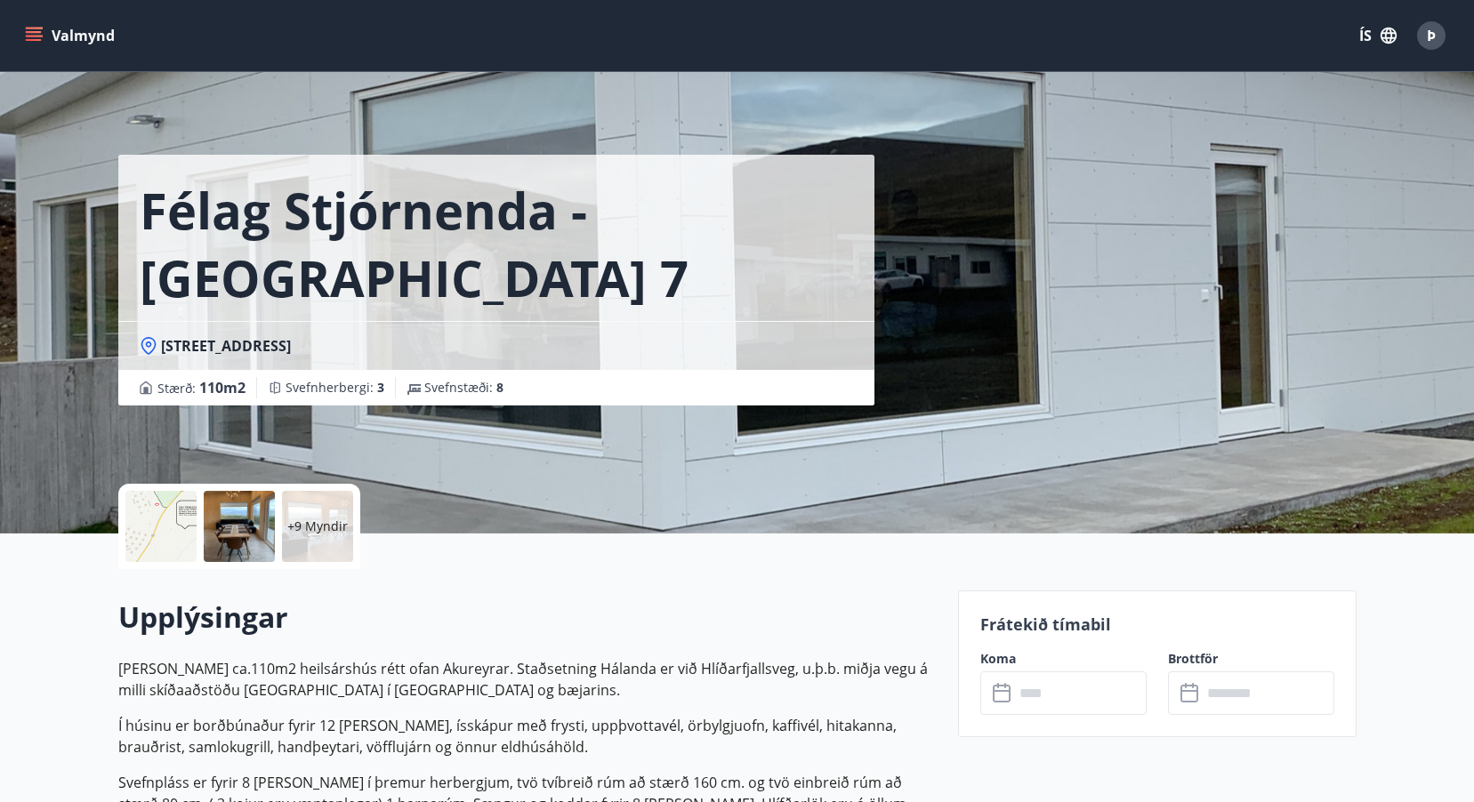
click at [37, 30] on icon "menu" at bounding box center [34, 36] width 18 height 18
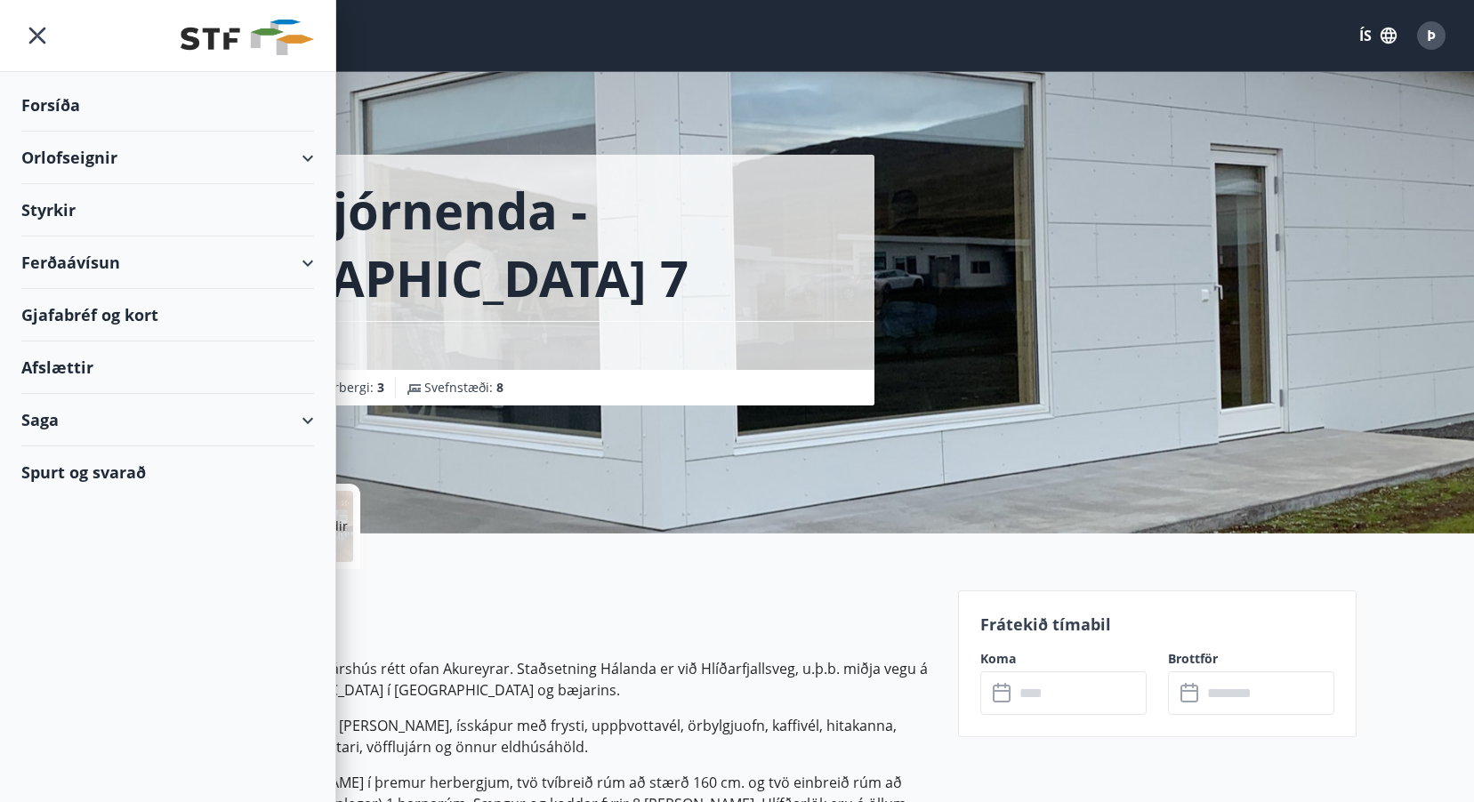
click at [98, 153] on div "Orlofseignir" at bounding box center [167, 158] width 293 height 52
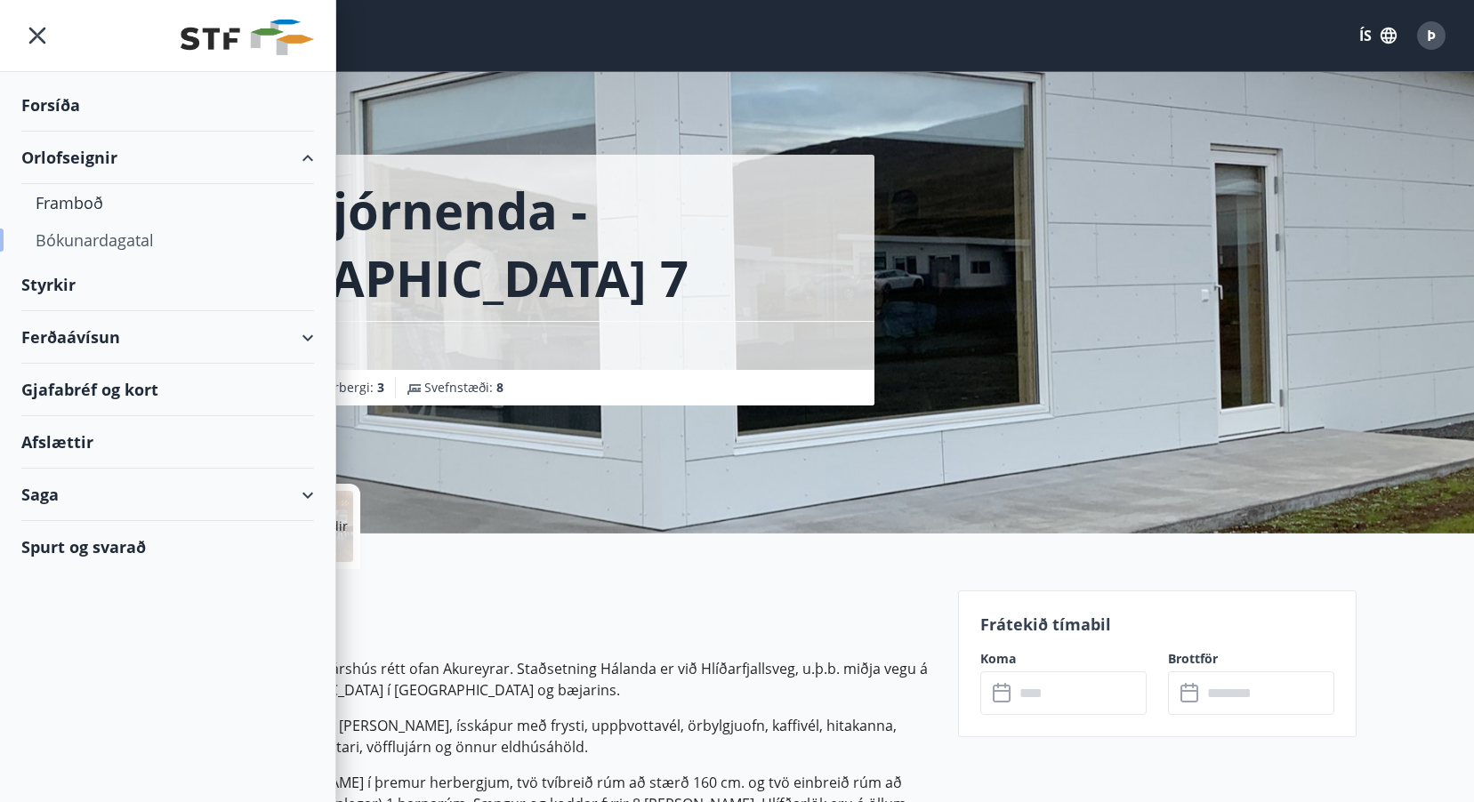
click at [95, 238] on div "Bókunardagatal" at bounding box center [168, 240] width 264 height 37
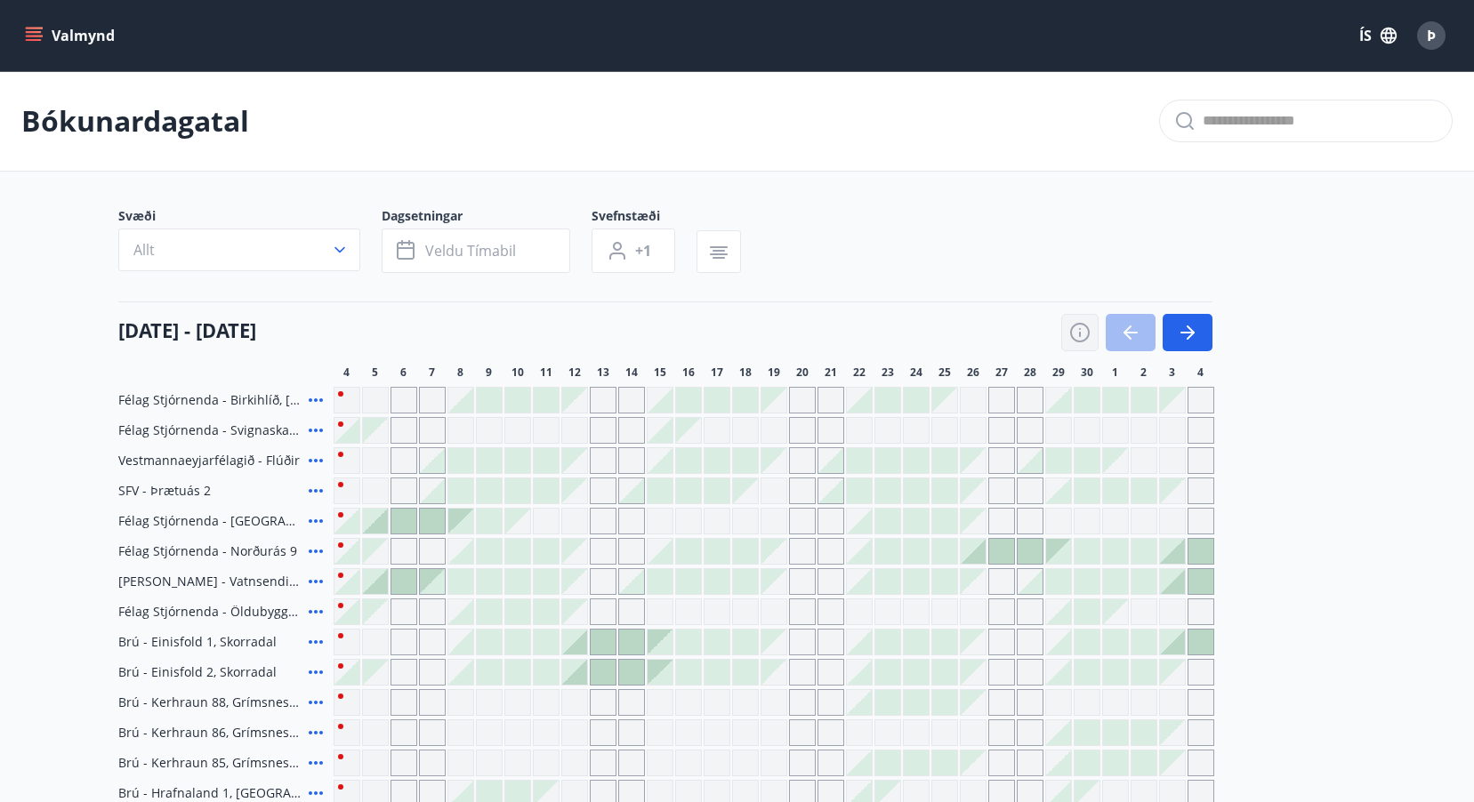
click at [1083, 326] on icon "button" at bounding box center [1079, 332] width 21 height 21
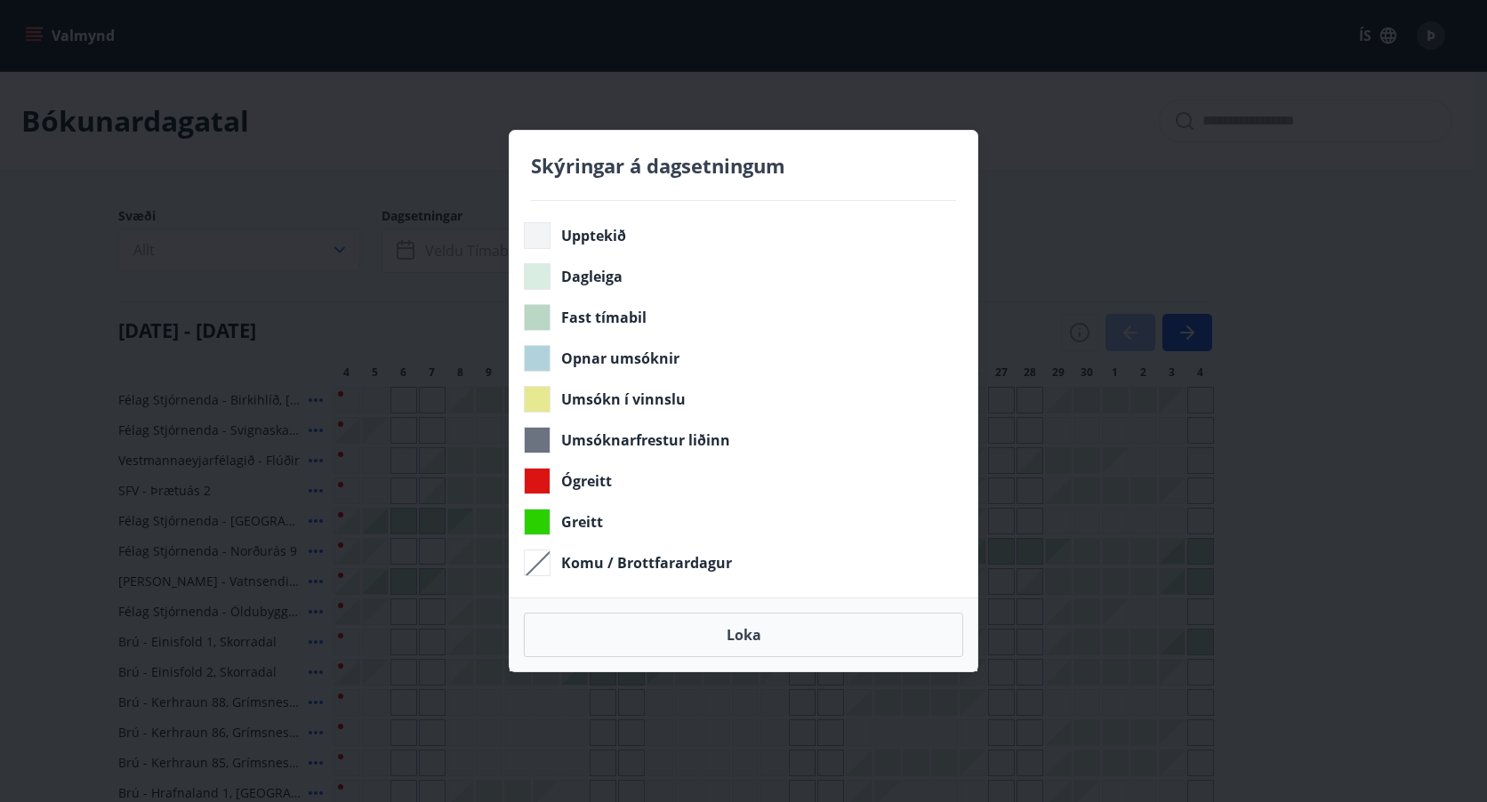
click at [1358, 236] on div "Skýringar á dagsetningum Upptekið Dagleiga Fast tímabil Opnar umsóknir Umsókn í…" at bounding box center [743, 401] width 1487 height 802
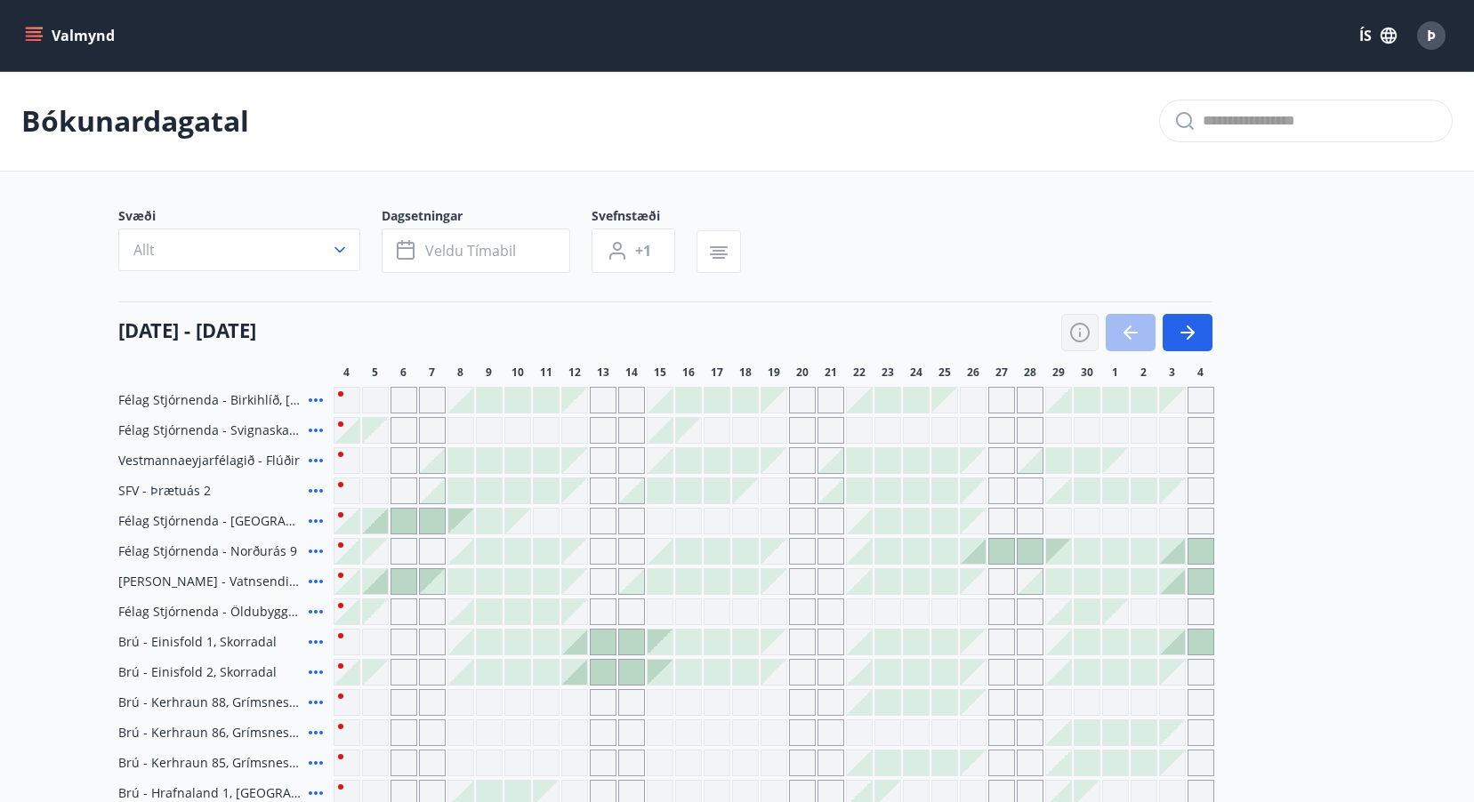
click at [1079, 329] on icon "button" at bounding box center [1080, 329] width 2 height 2
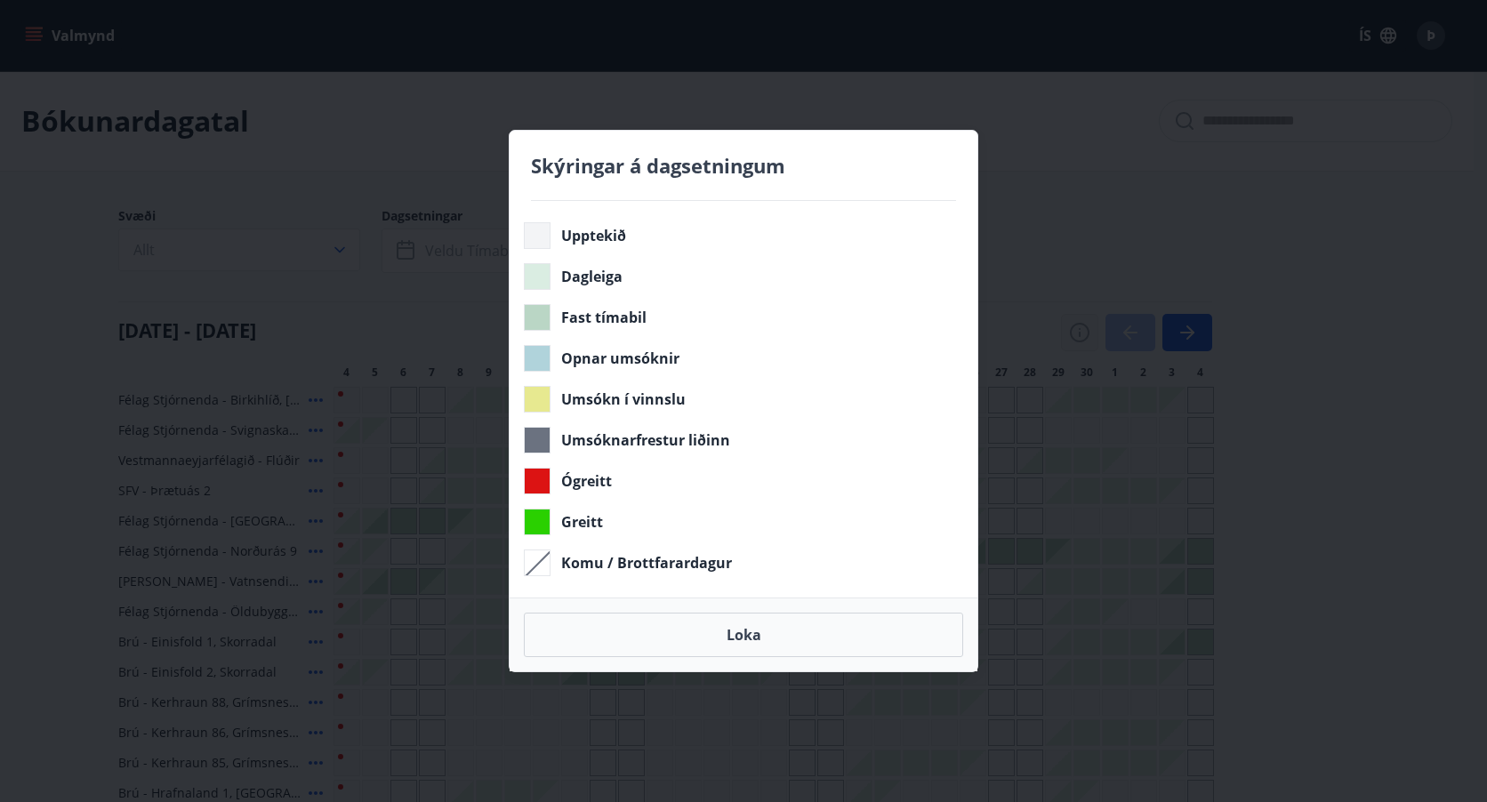
click at [1079, 329] on div "Skýringar á dagsetningum Upptekið Dagleiga Fast tímabil Opnar umsóknir Umsókn í…" at bounding box center [743, 401] width 1487 height 802
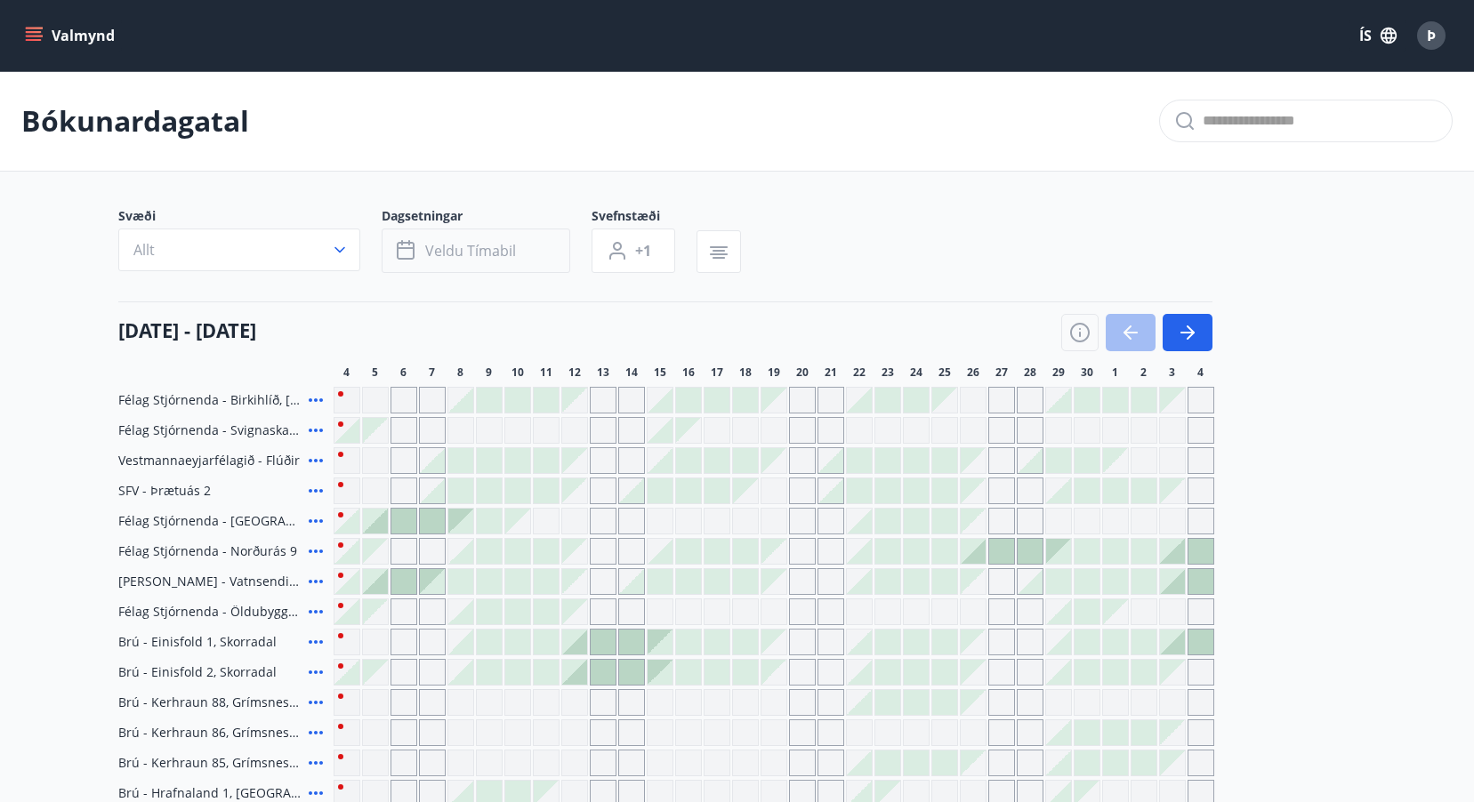
click at [474, 252] on span "Veldu tímabil" at bounding box center [470, 251] width 91 height 20
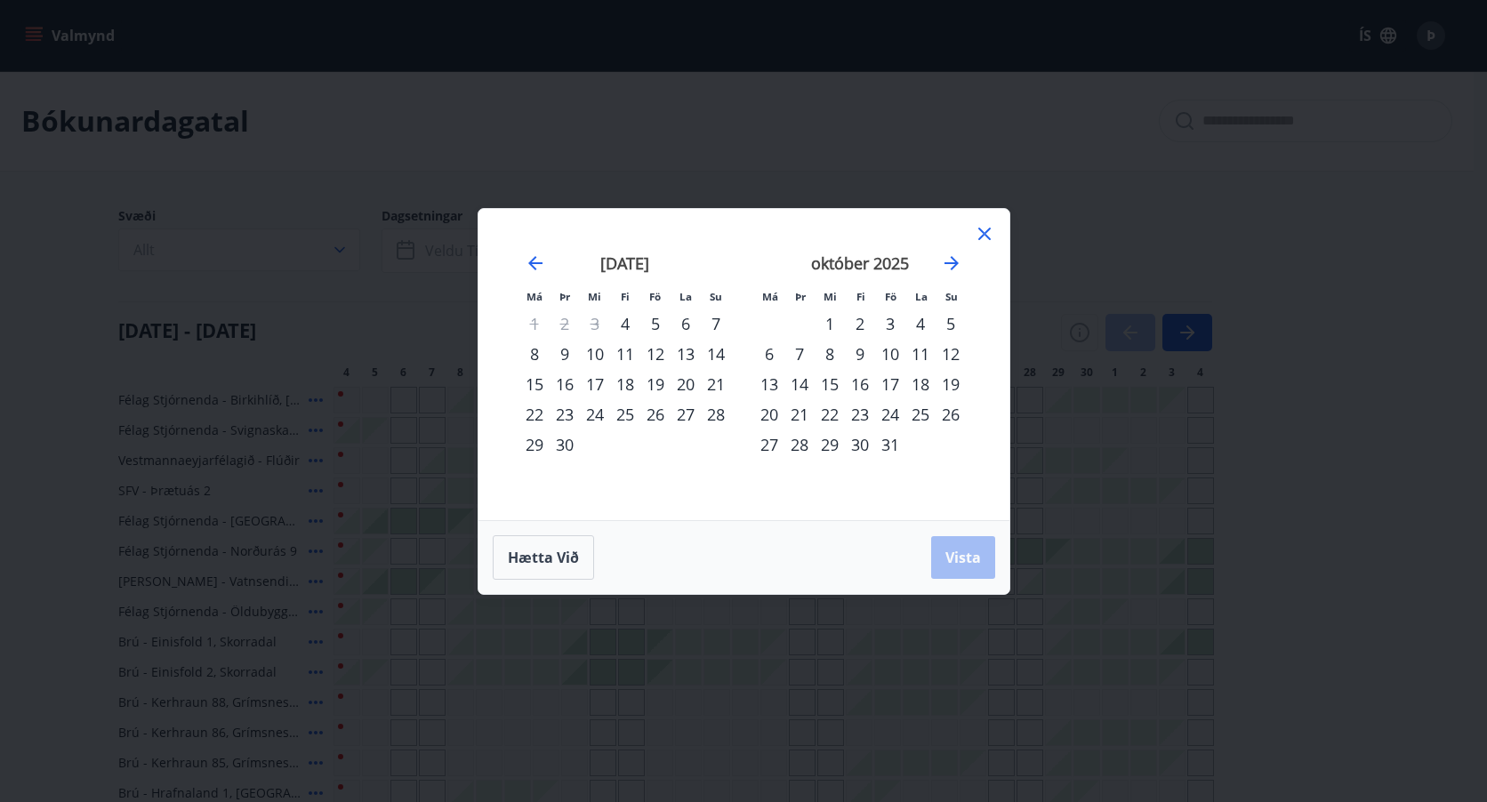
click at [657, 351] on div "12" at bounding box center [656, 354] width 30 height 30
click at [724, 356] on div "14" at bounding box center [716, 354] width 30 height 30
click at [963, 557] on span "Vista" at bounding box center [964, 558] width 36 height 20
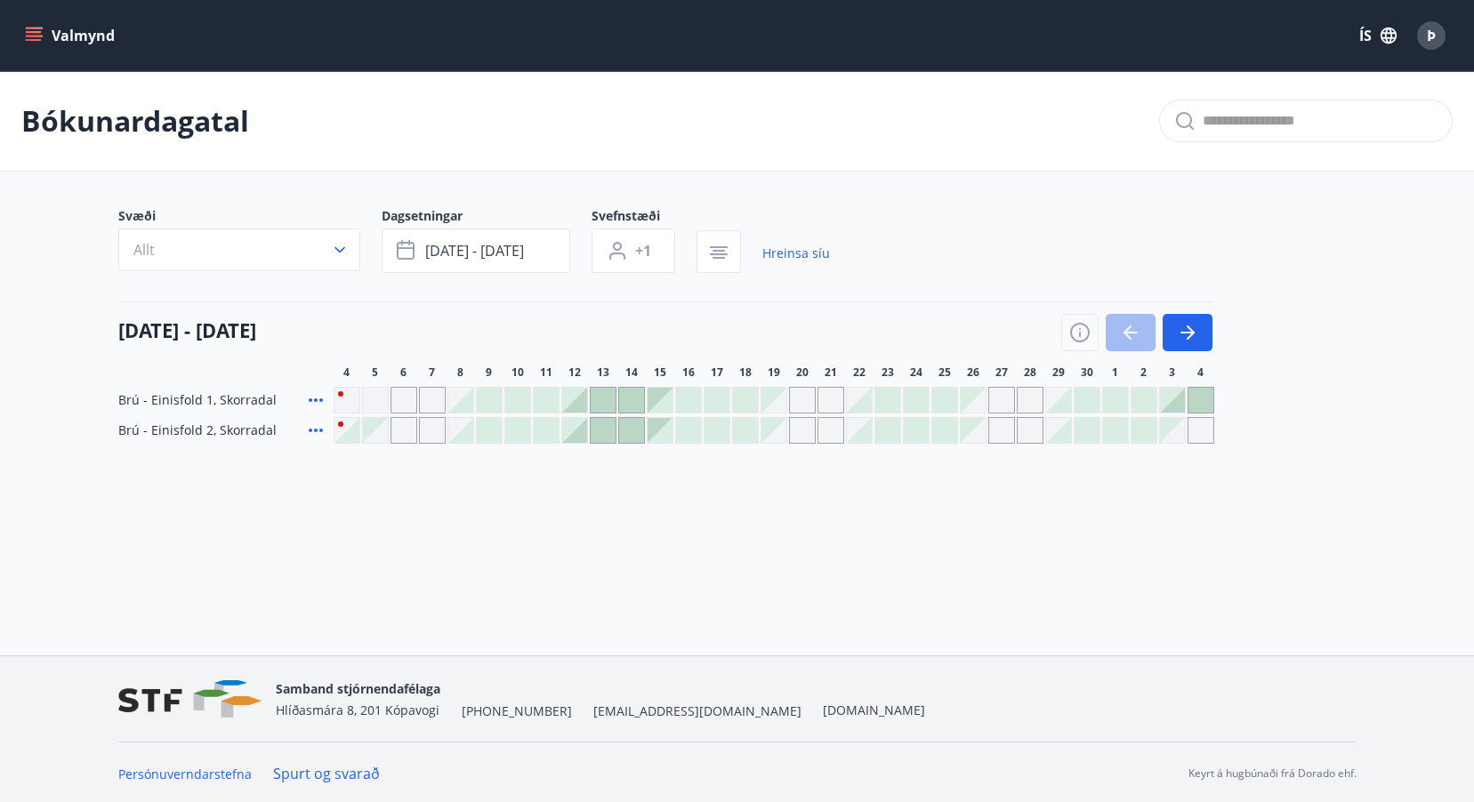
drag, startPoint x: 965, startPoint y: 557, endPoint x: 658, endPoint y: 545, distance: 307.1
click at [658, 545] on div "Valmynd ÍS Þ Bókunardagatal Svæði Allt Dagsetningar sep 12 - sep 14 Svefnstæði …" at bounding box center [737, 328] width 1474 height 656
click at [1181, 331] on icon "button" at bounding box center [1187, 332] width 21 height 21
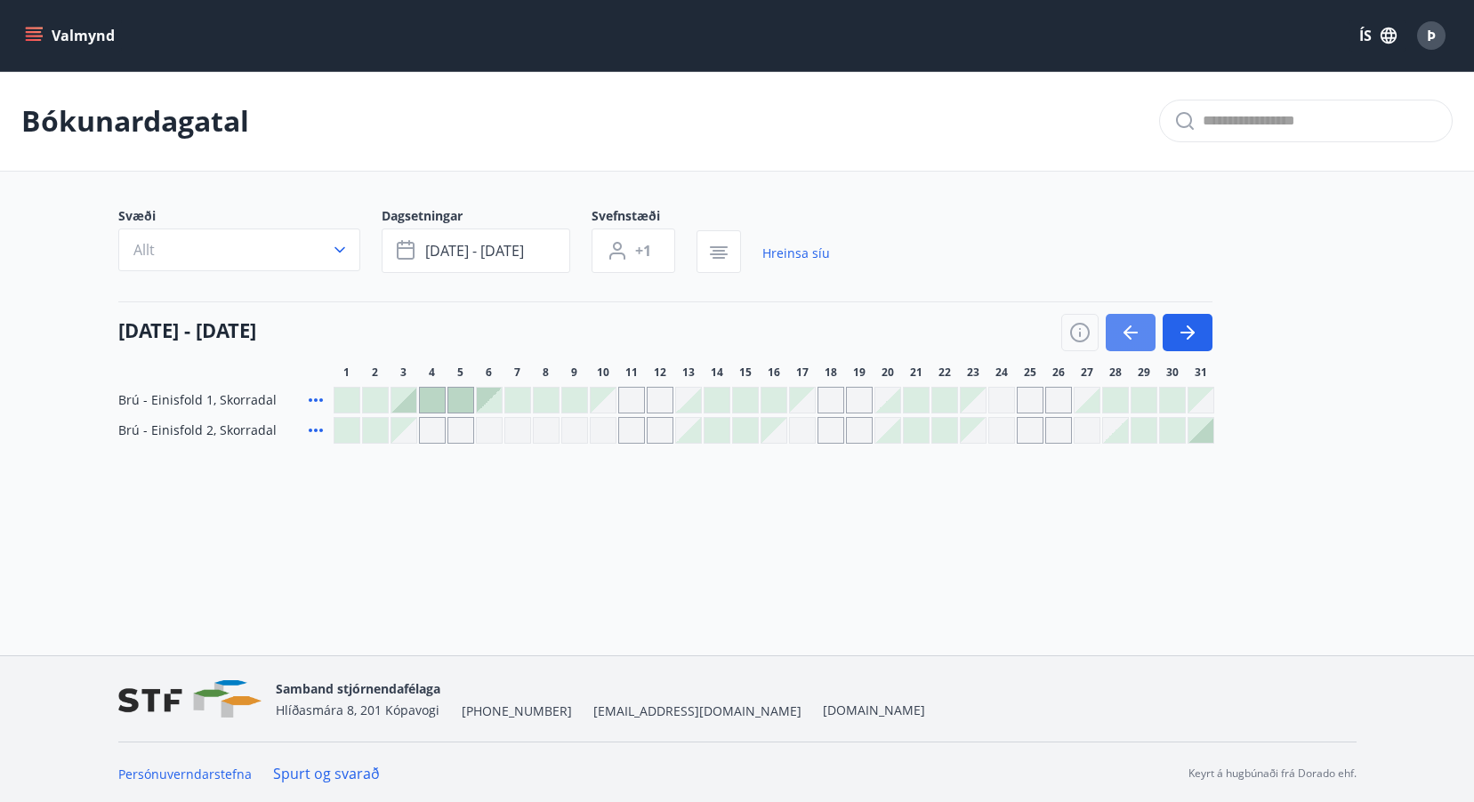
click at [1128, 332] on icon "button" at bounding box center [1131, 333] width 14 height 2
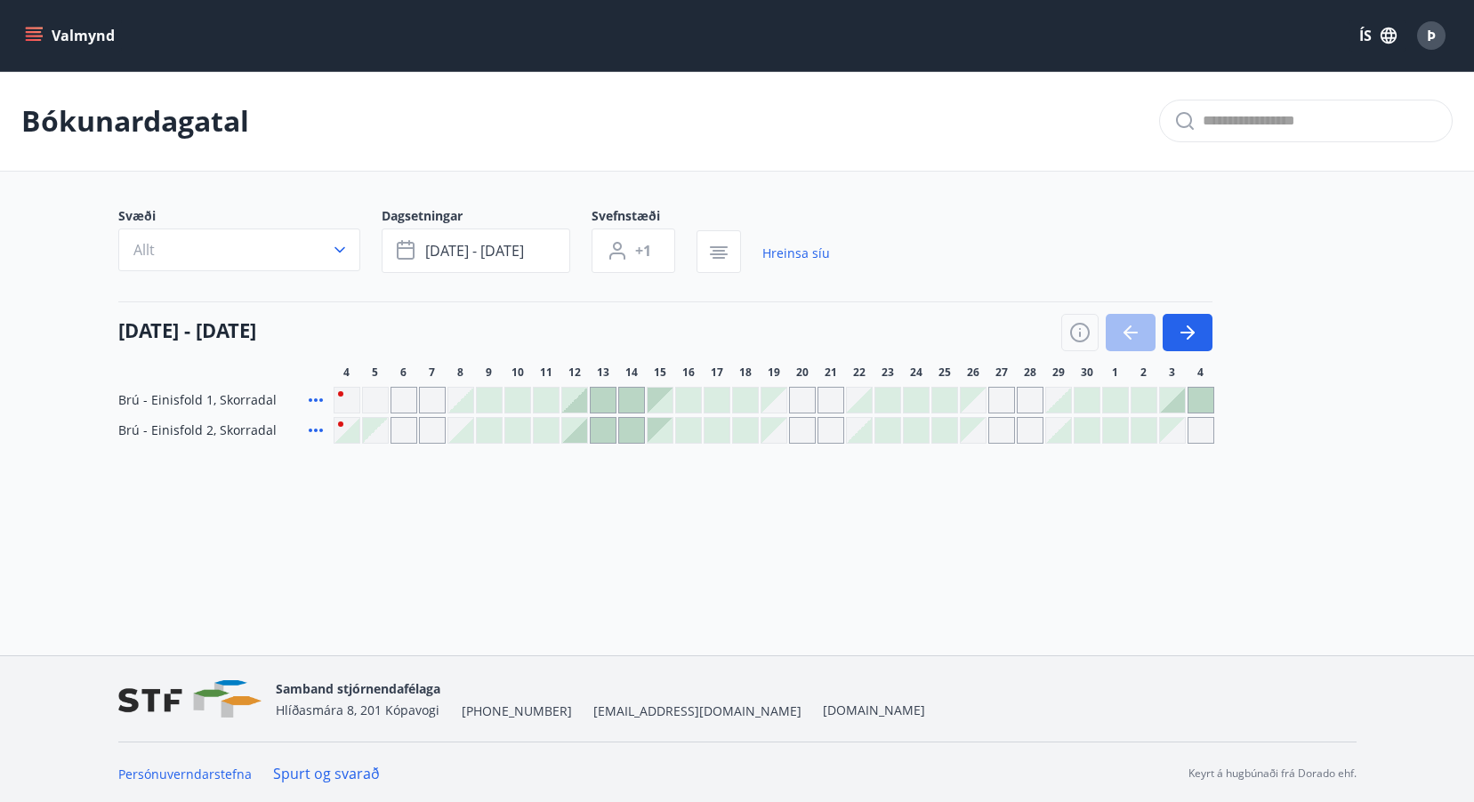
click at [307, 400] on icon at bounding box center [315, 400] width 21 height 21
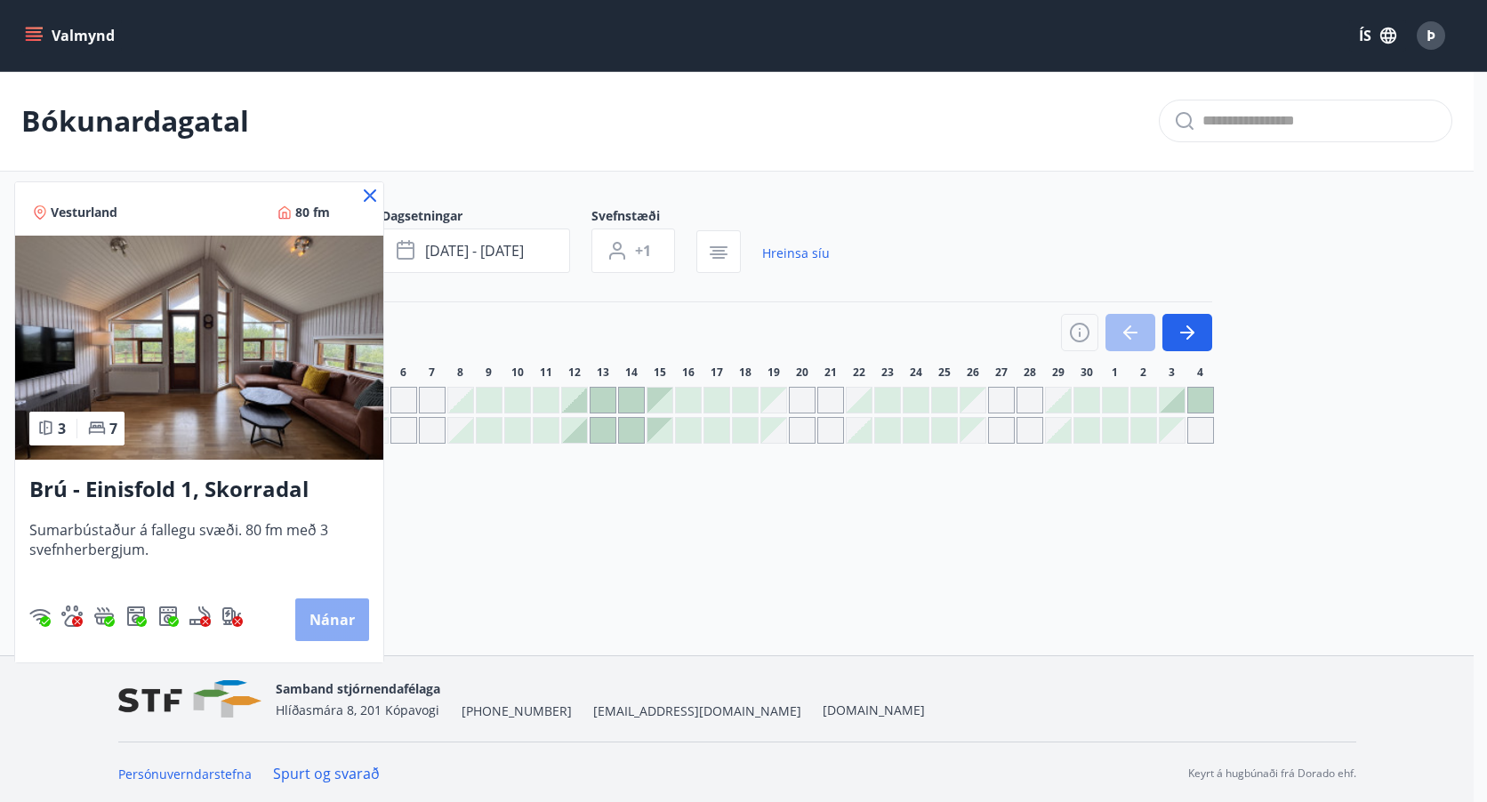
click at [335, 613] on button "Nánar" at bounding box center [332, 620] width 74 height 43
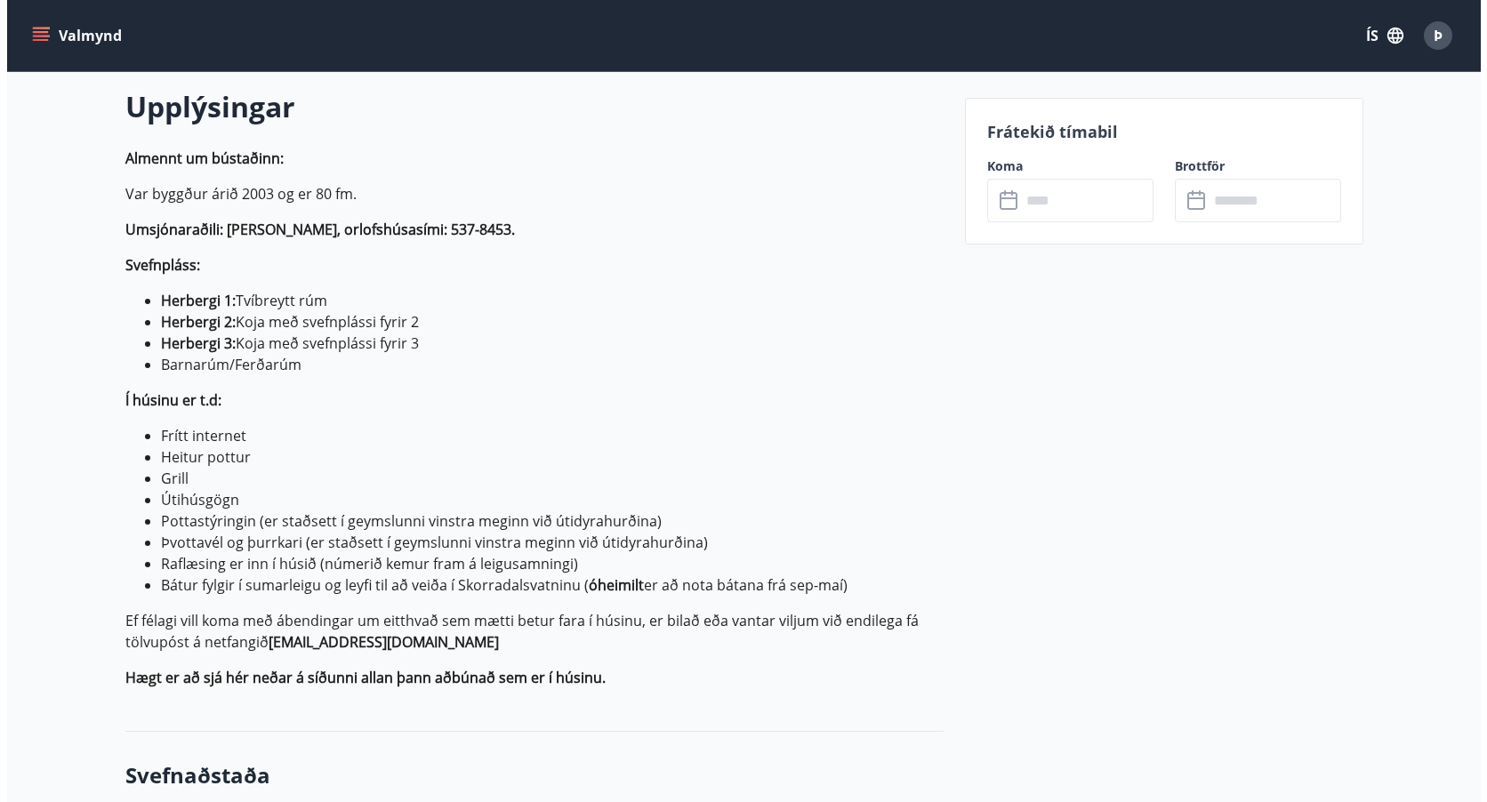
scroll to position [155, 0]
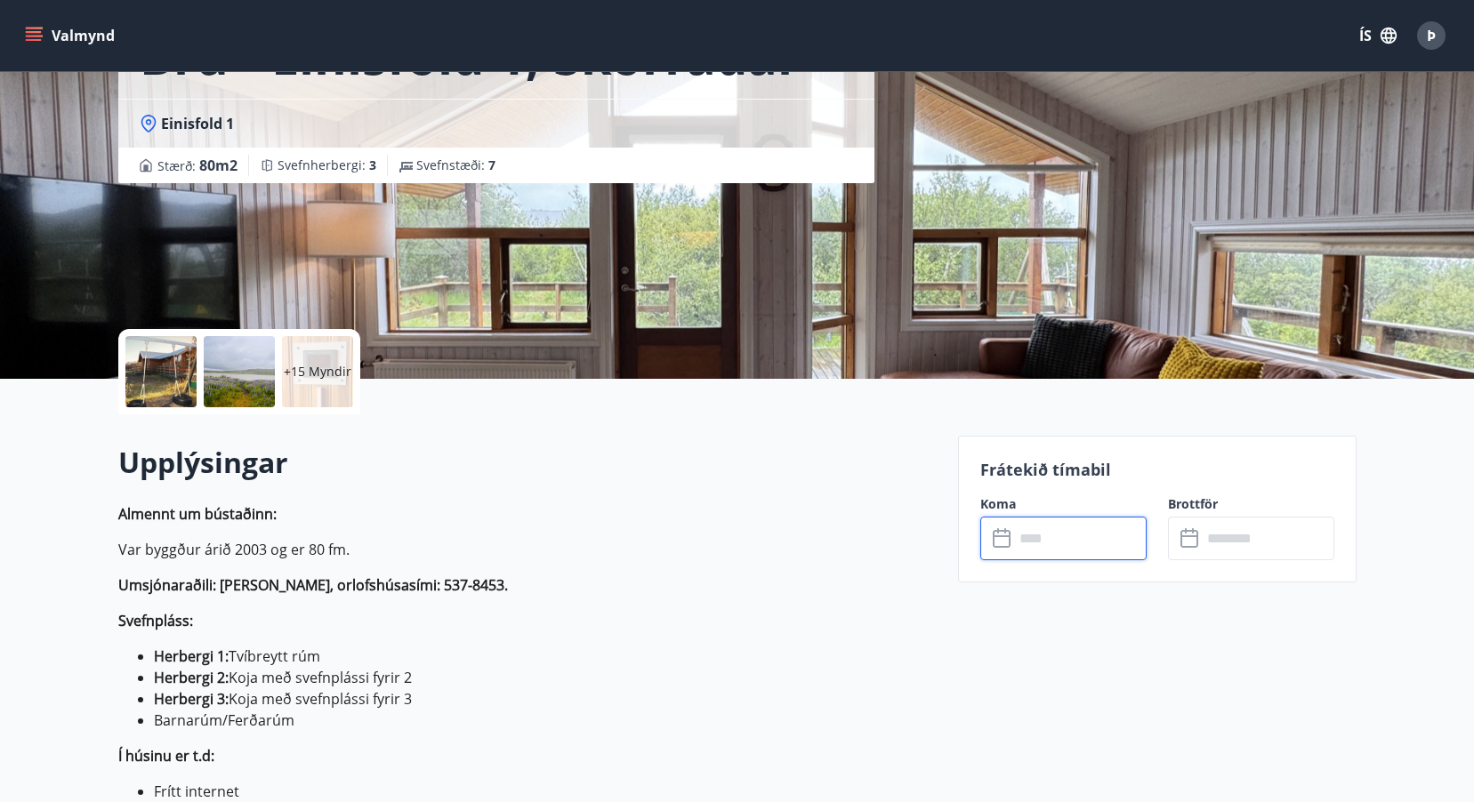
click at [1036, 536] on input "text" at bounding box center [1080, 539] width 133 height 44
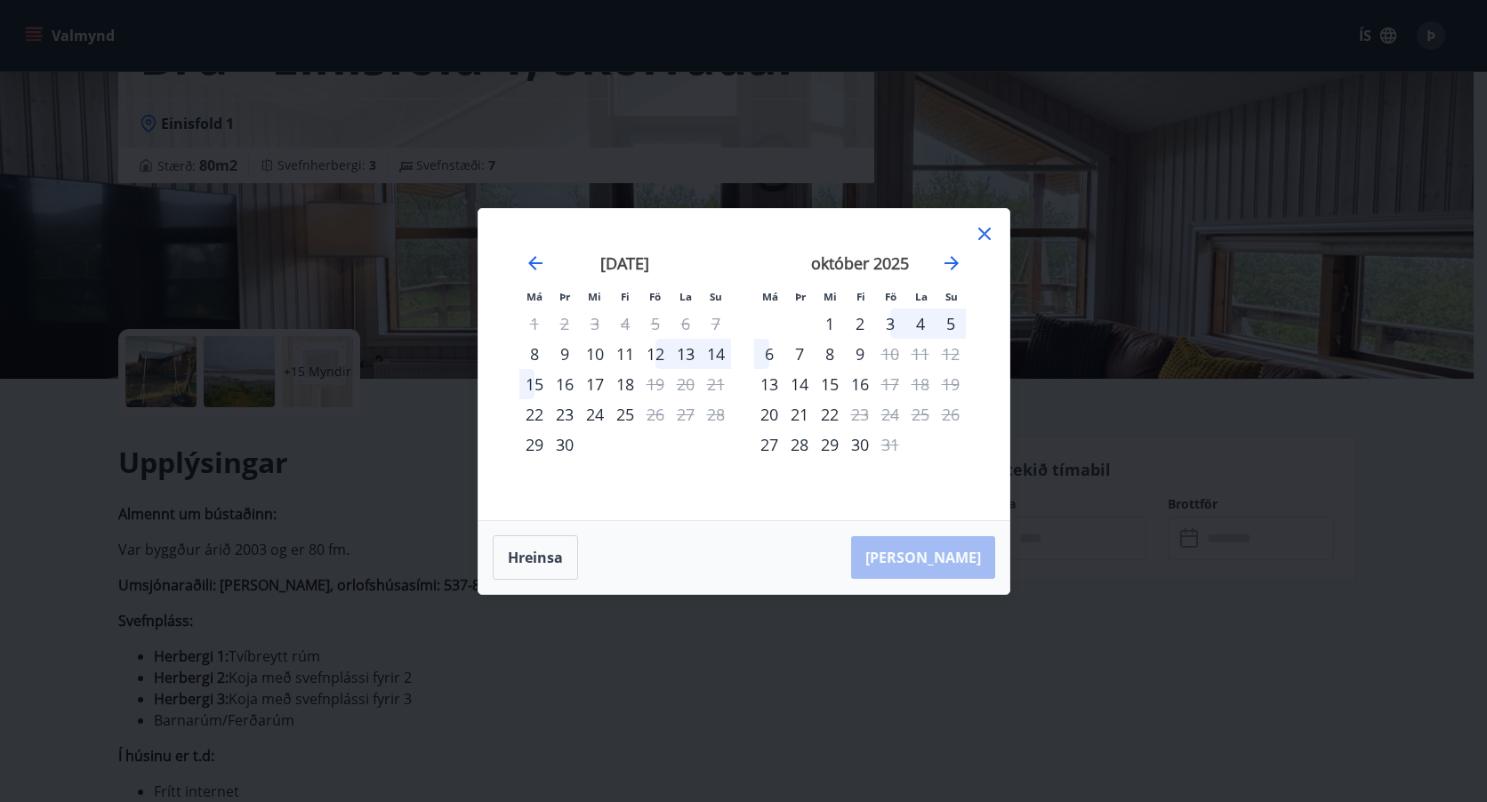
click at [655, 352] on div "12" at bounding box center [656, 354] width 30 height 30
click at [723, 349] on div "14" at bounding box center [716, 354] width 30 height 30
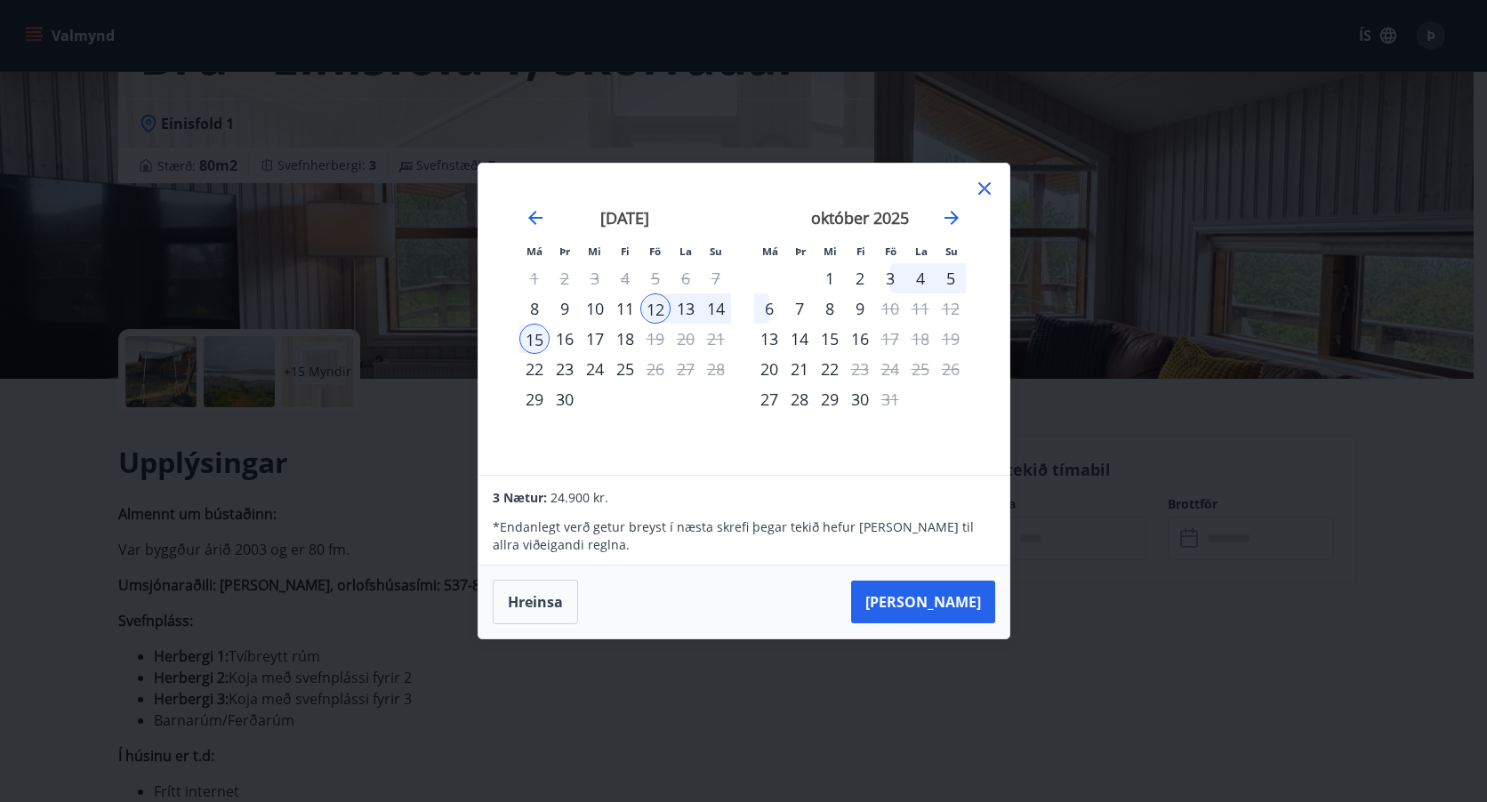
click at [720, 305] on div "14" at bounding box center [716, 309] width 30 height 30
click at [987, 185] on icon at bounding box center [985, 188] width 12 height 12
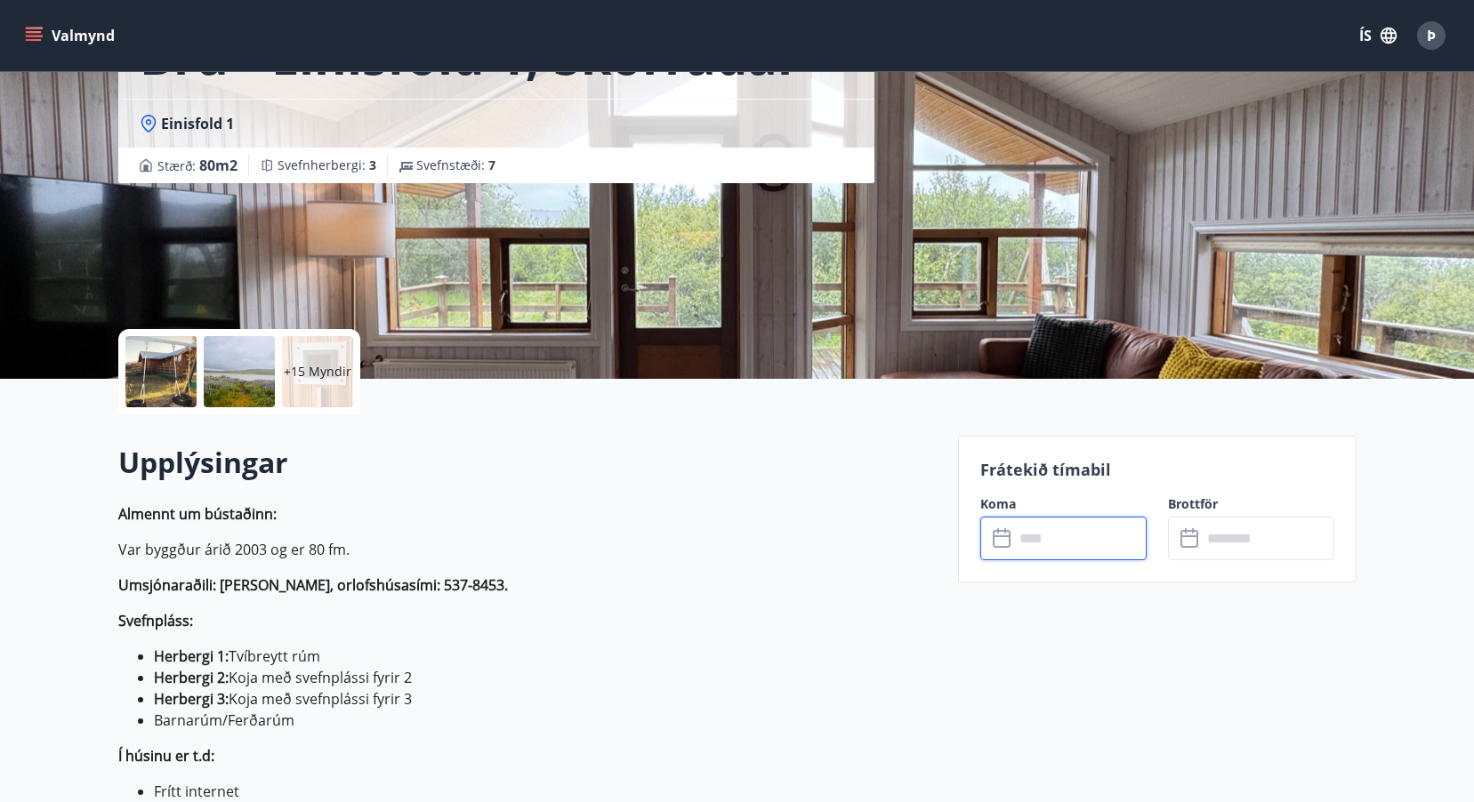
click at [176, 370] on div at bounding box center [160, 371] width 71 height 71
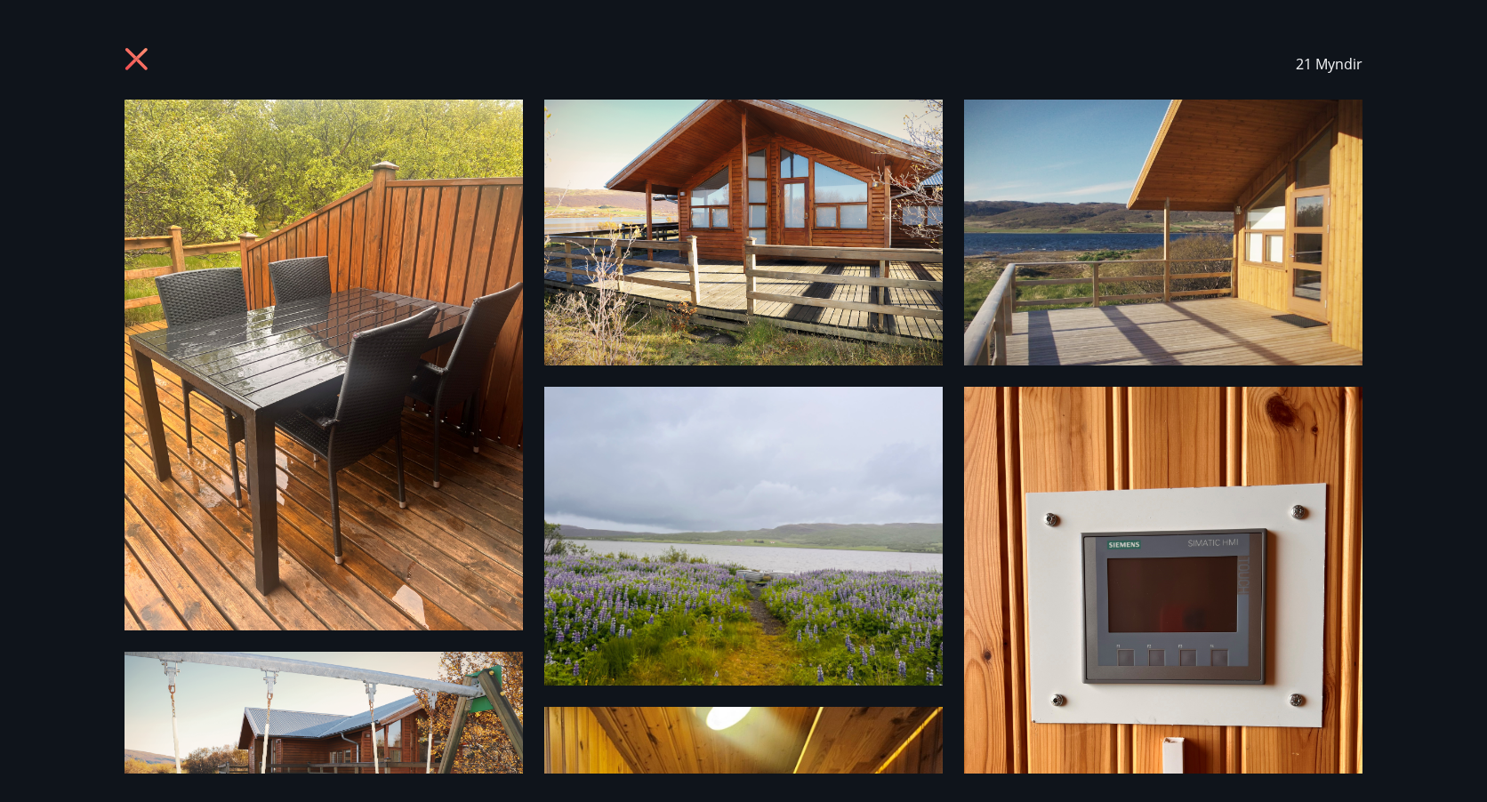
click at [453, 405] on img at bounding box center [324, 365] width 399 height 531
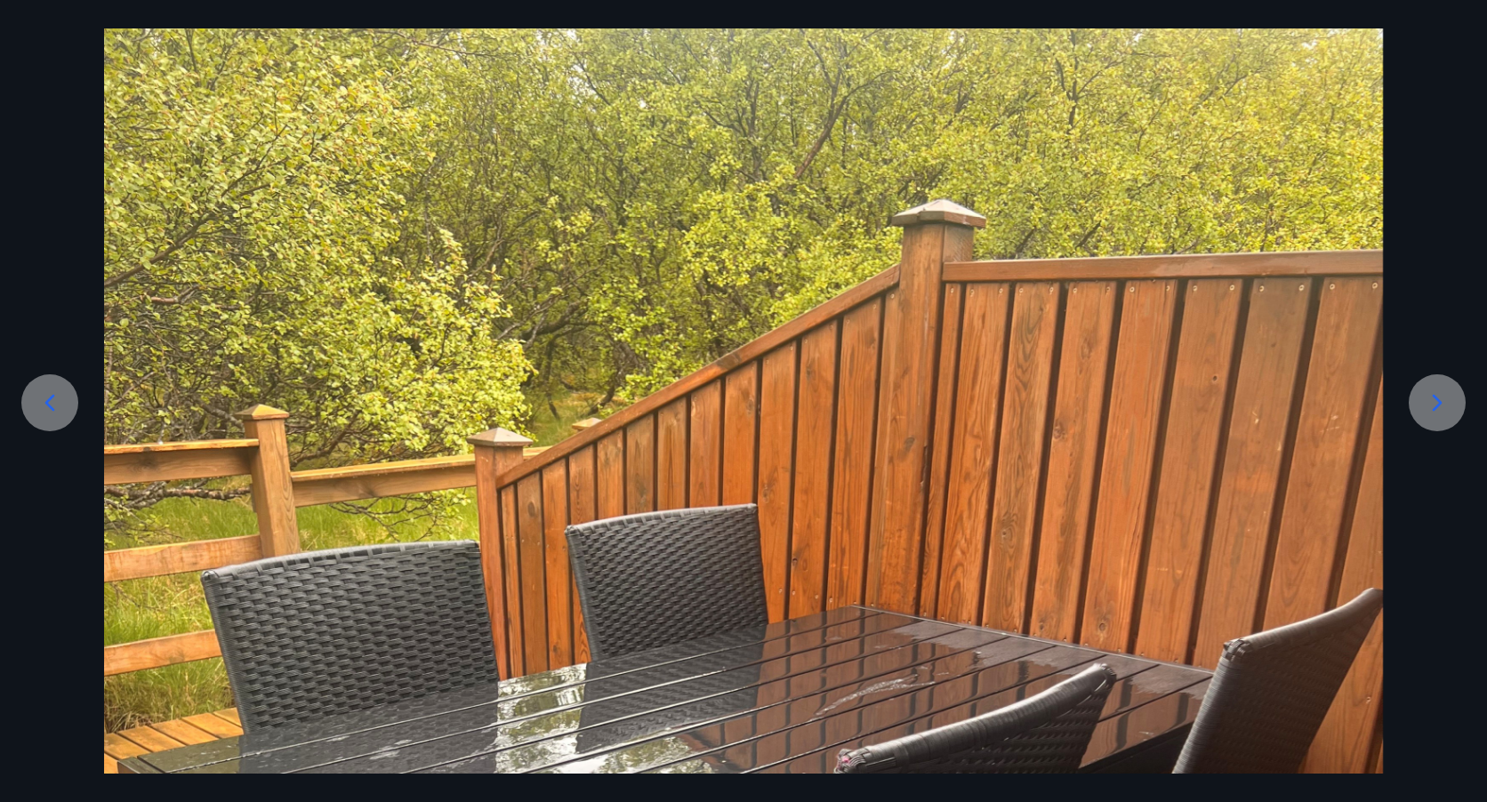
scroll to position [238, 0]
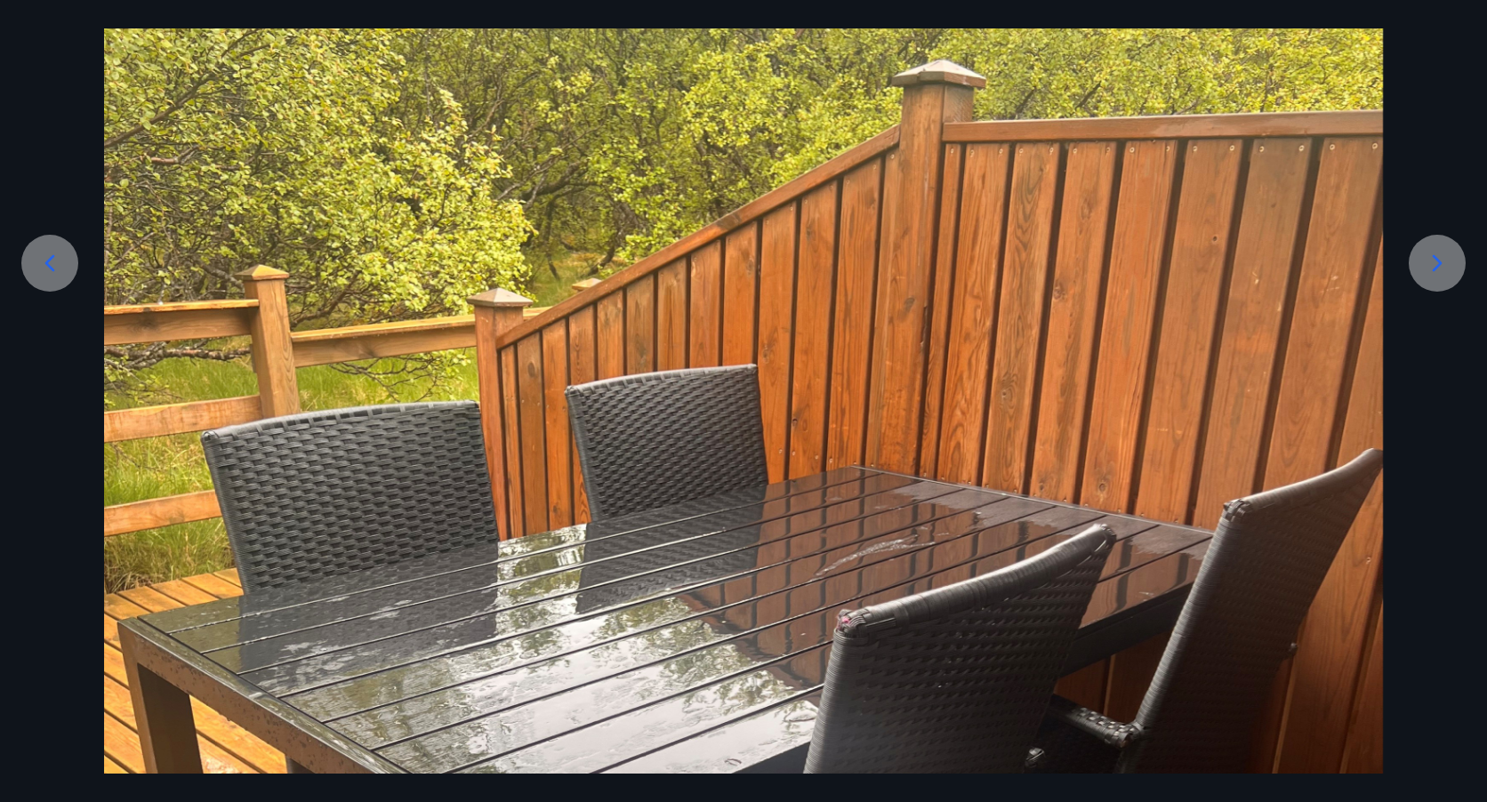
click at [1431, 256] on icon at bounding box center [1437, 263] width 28 height 28
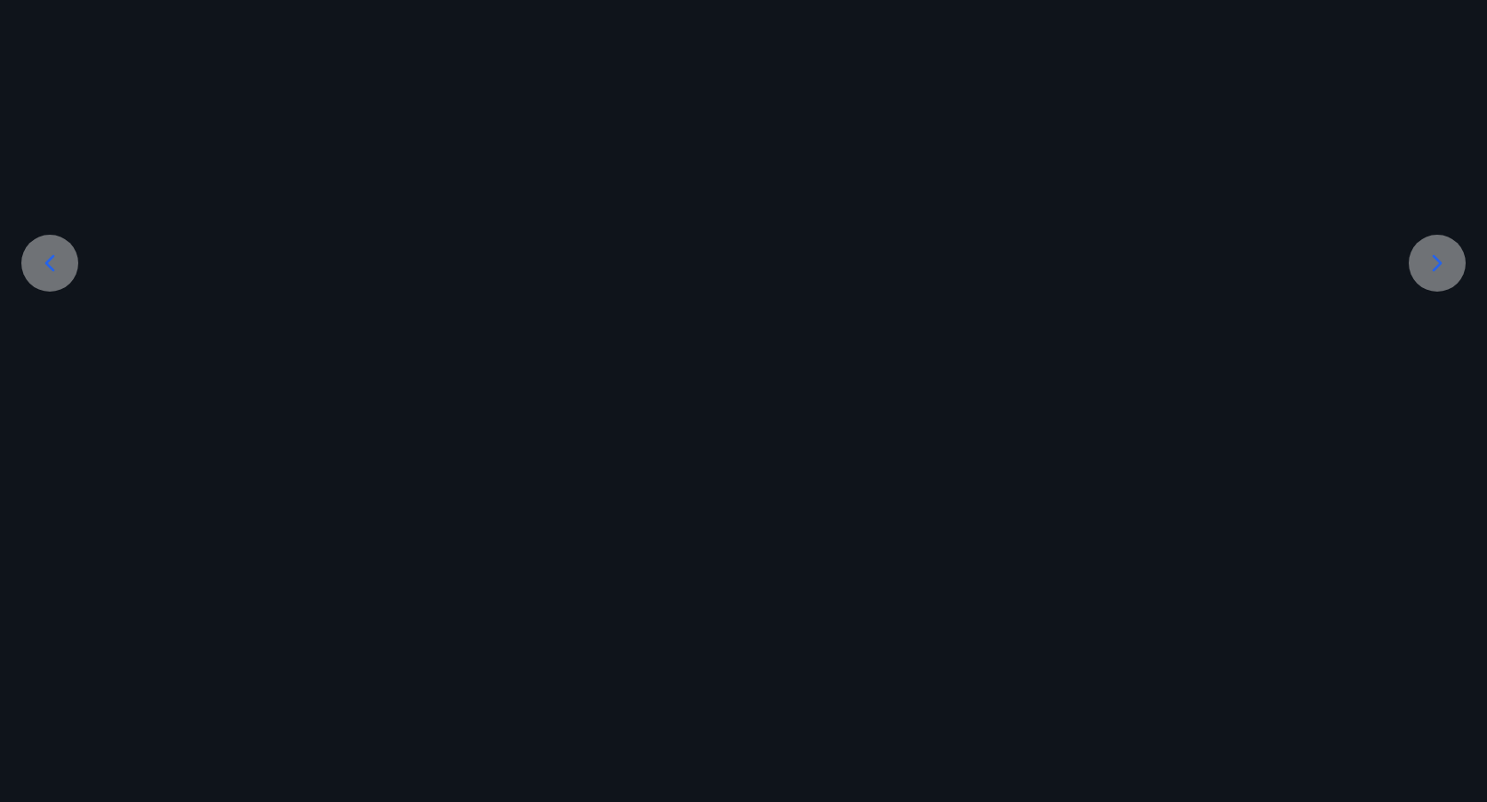
scroll to position [179, 0]
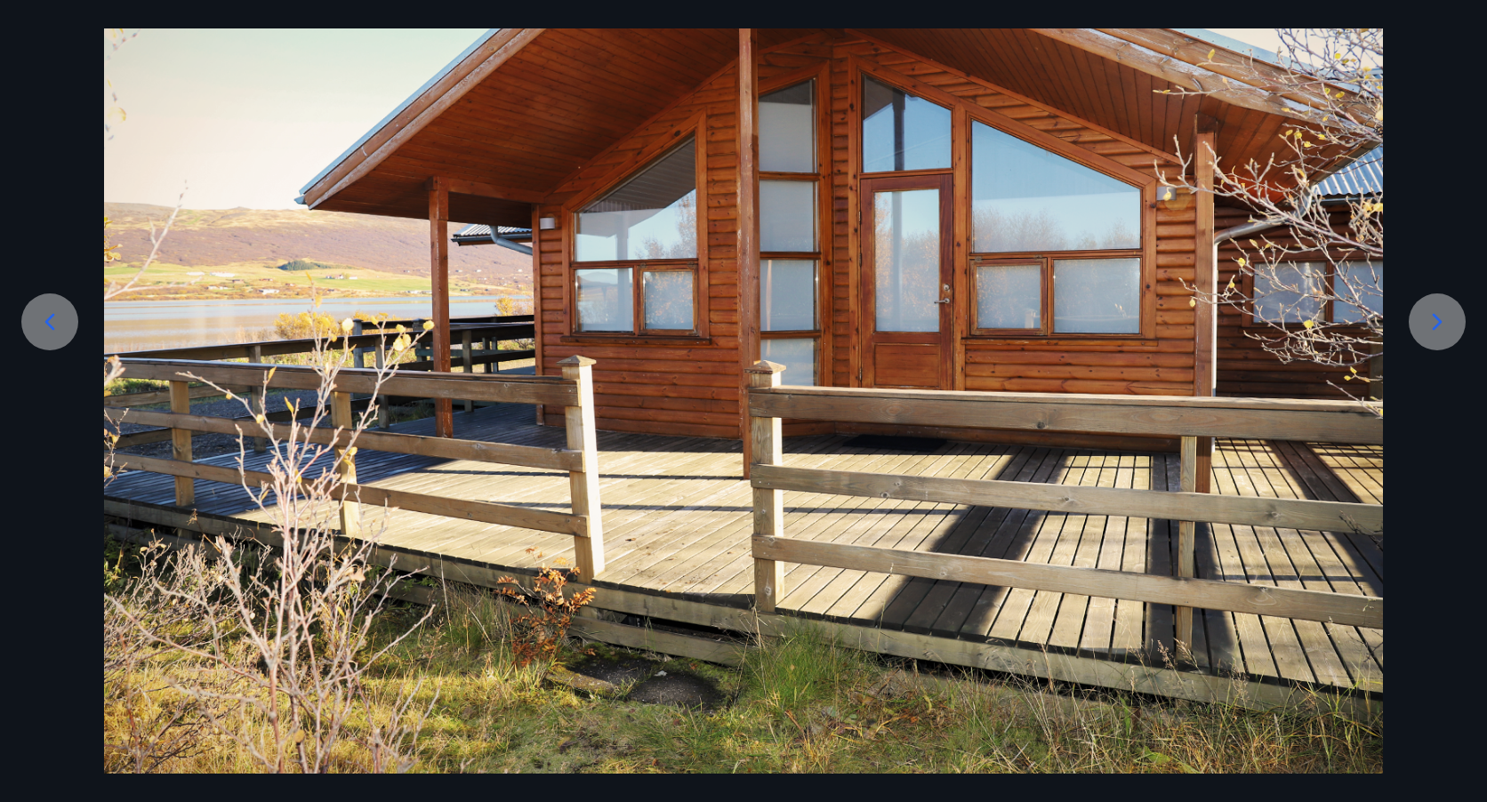
click at [1431, 256] on div at bounding box center [743, 347] width 1487 height 853
click at [1437, 326] on icon at bounding box center [1438, 322] width 10 height 17
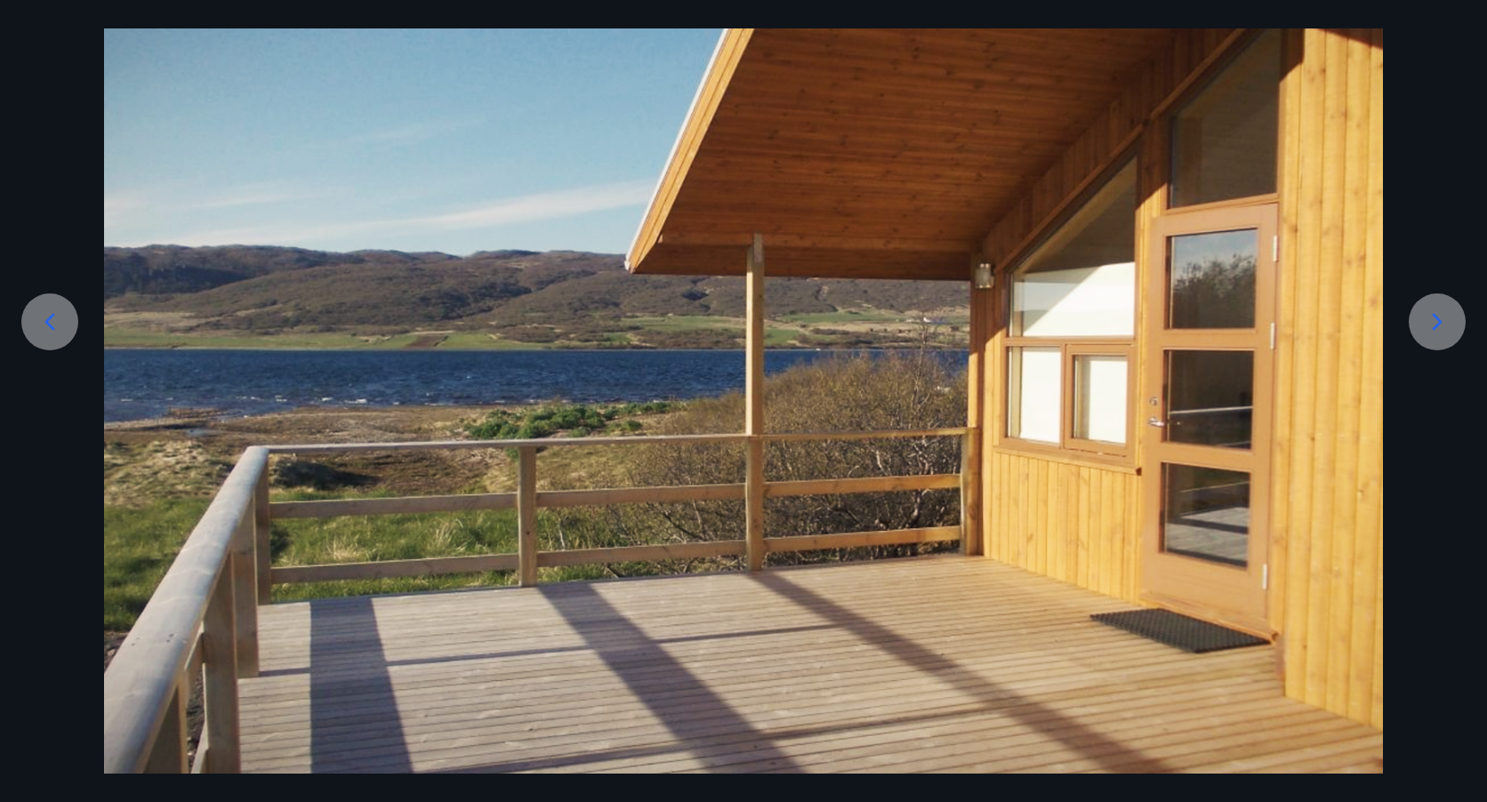
click at [1437, 326] on icon at bounding box center [1438, 322] width 10 height 17
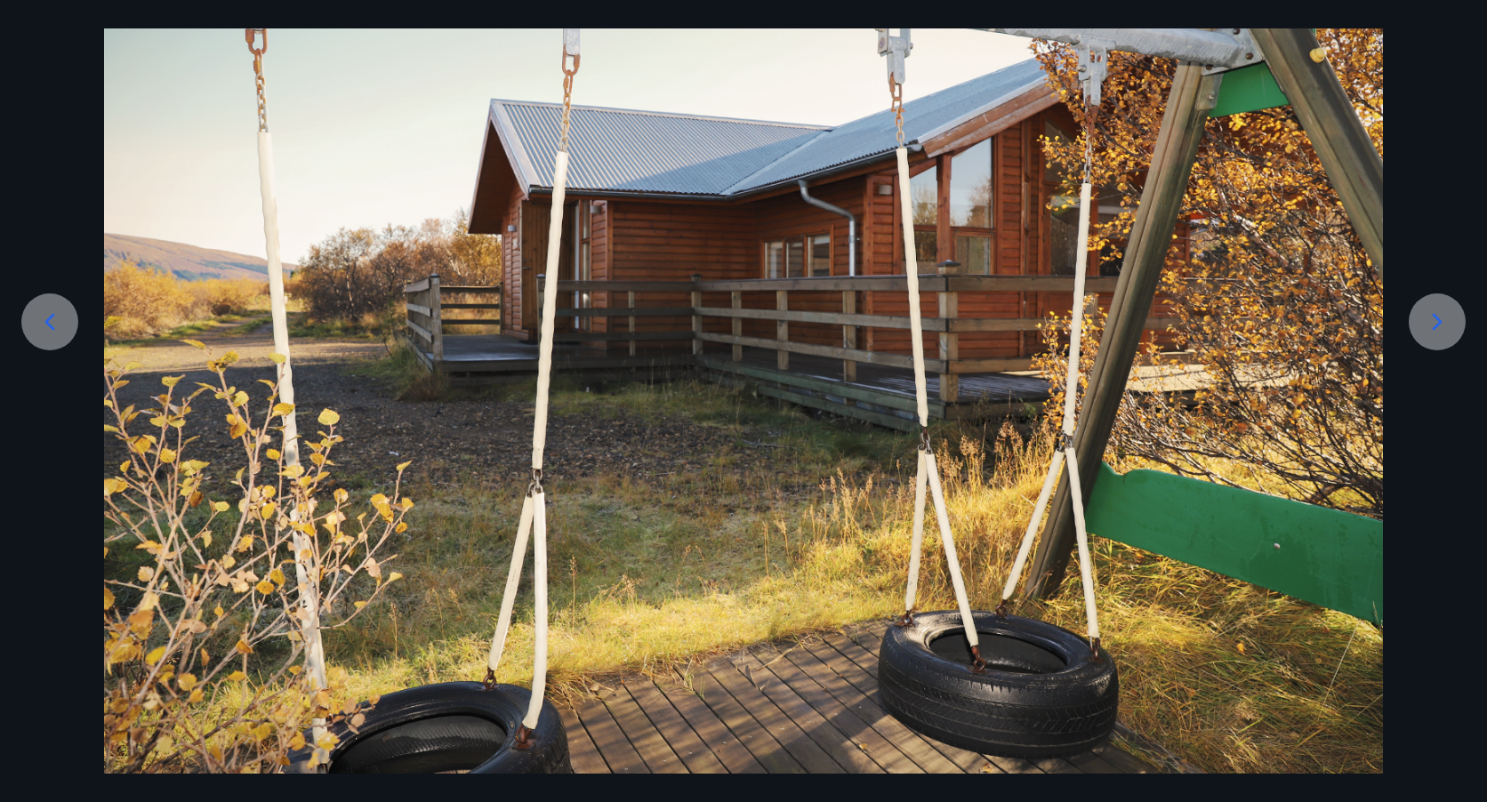
click at [1437, 326] on icon at bounding box center [1438, 322] width 10 height 17
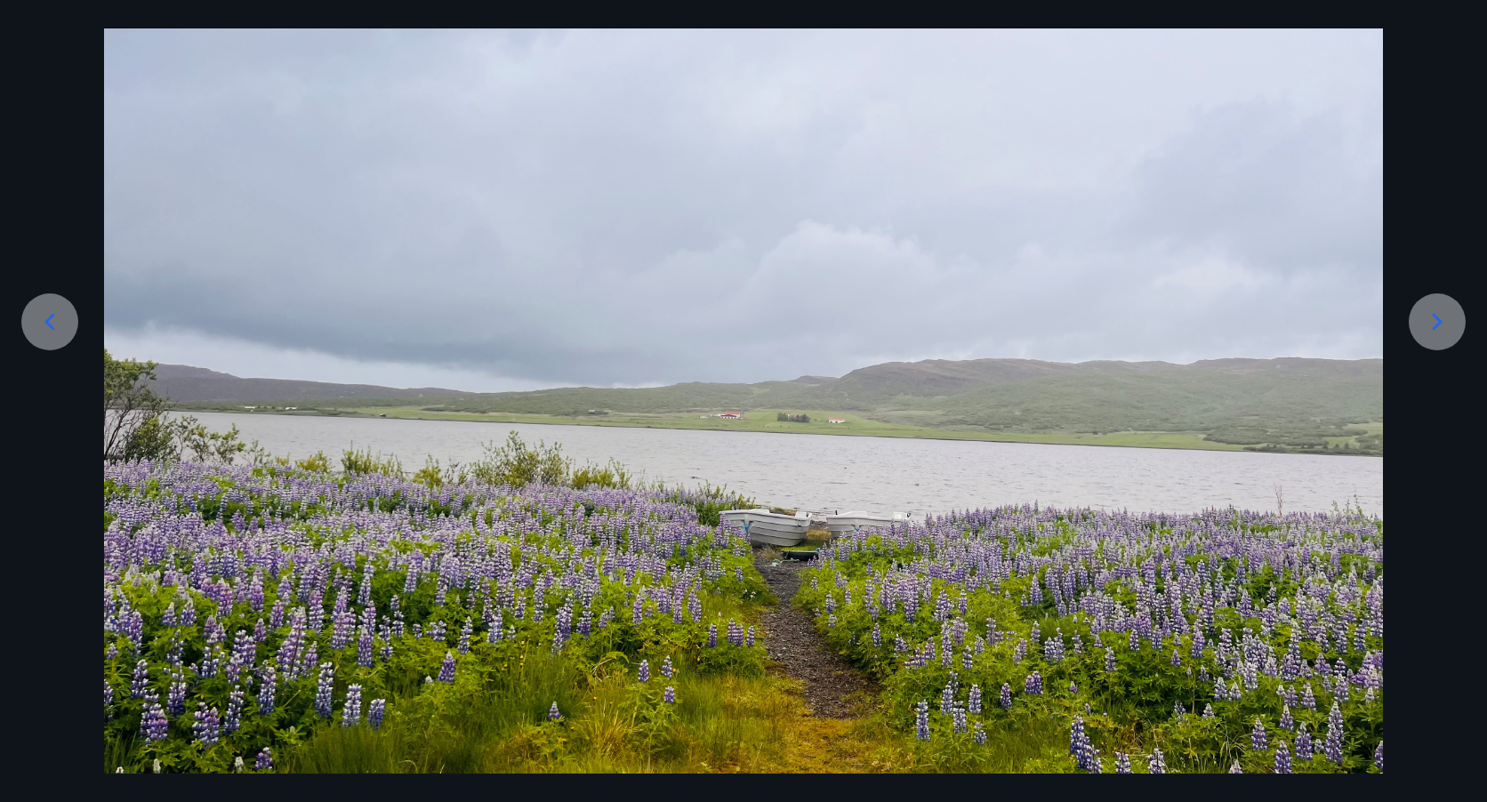
click at [1437, 326] on icon at bounding box center [1438, 322] width 10 height 17
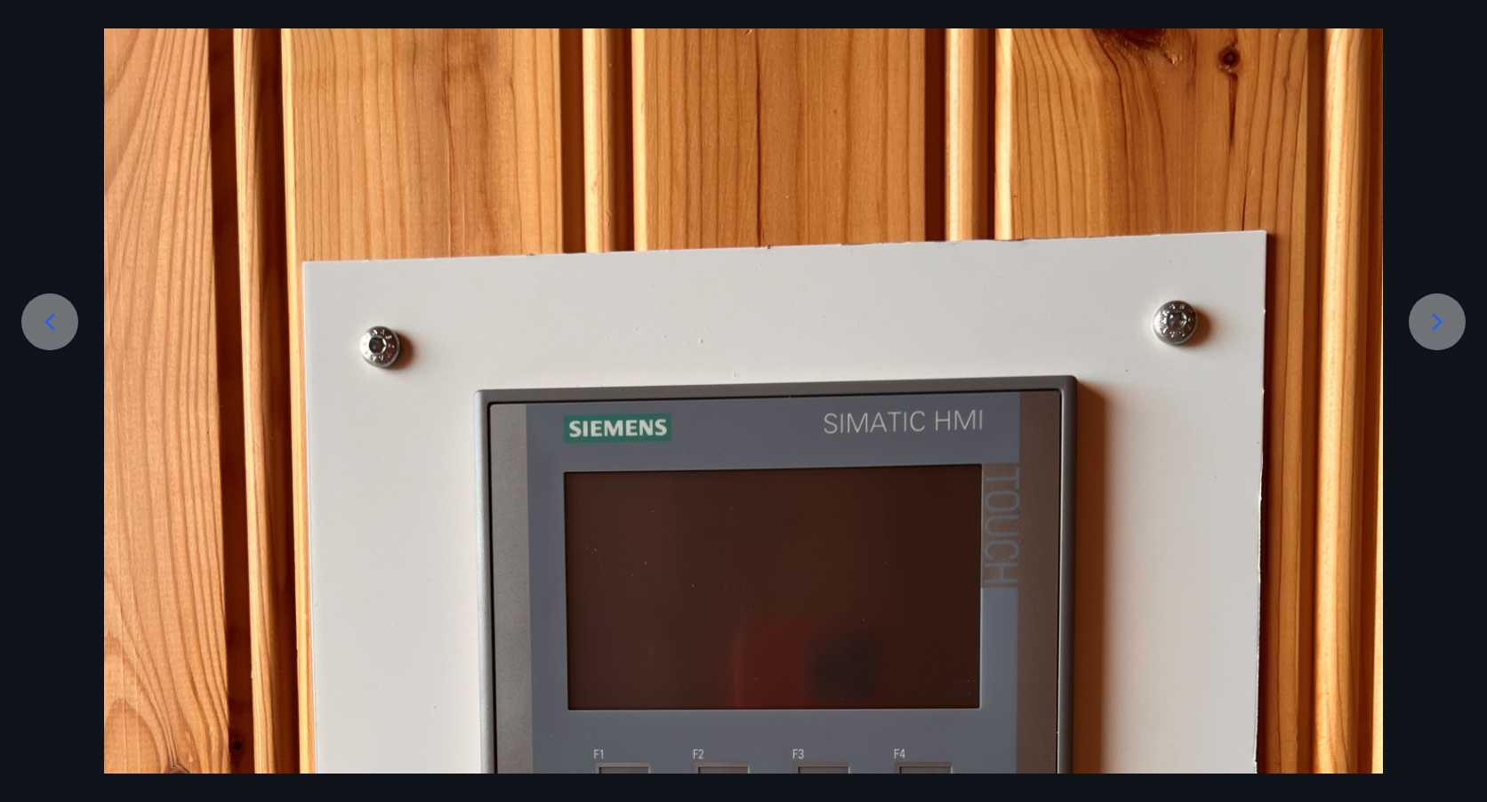
click at [1437, 326] on icon at bounding box center [1438, 322] width 10 height 17
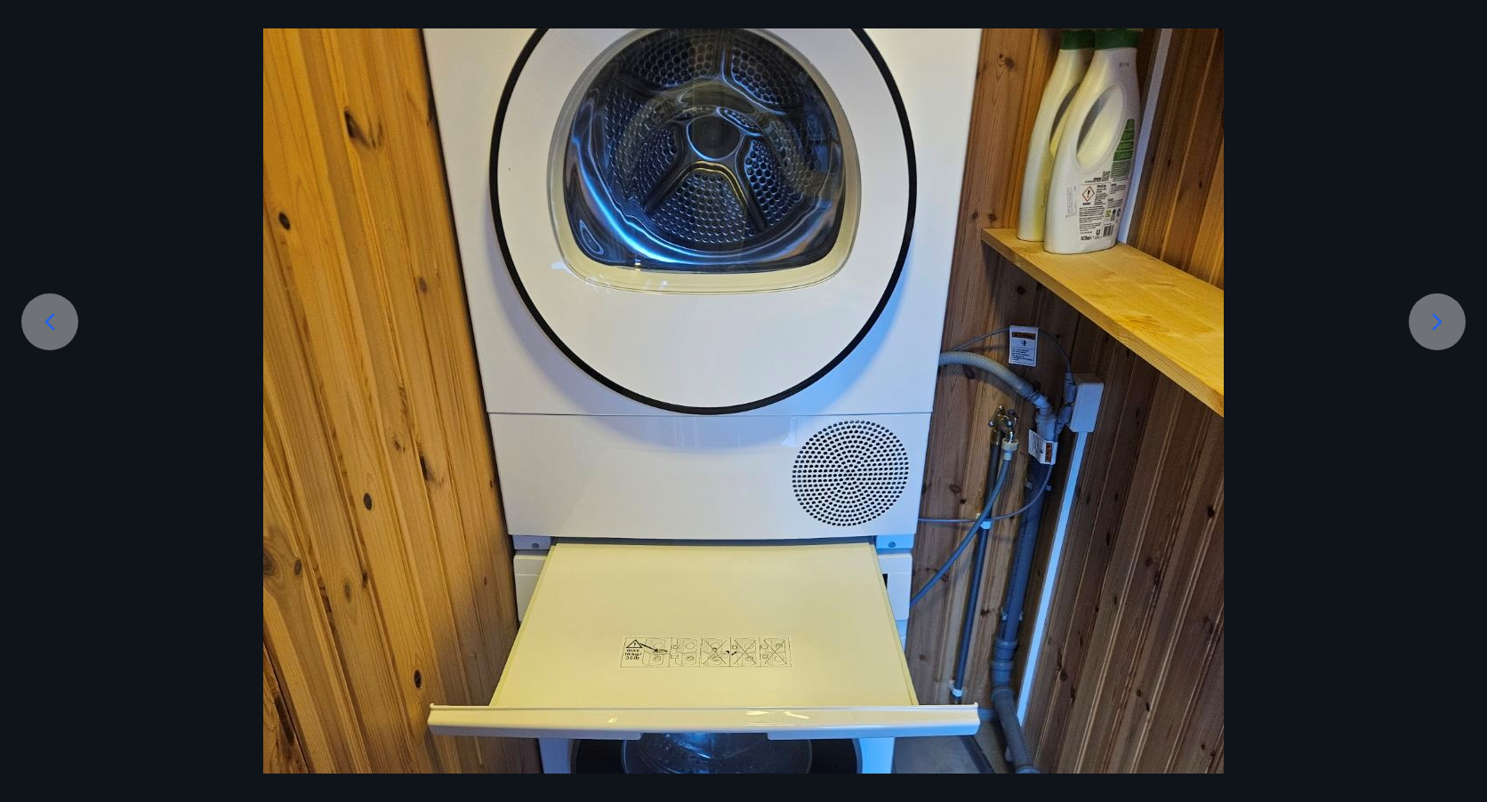
click at [1437, 326] on icon at bounding box center [1438, 322] width 10 height 17
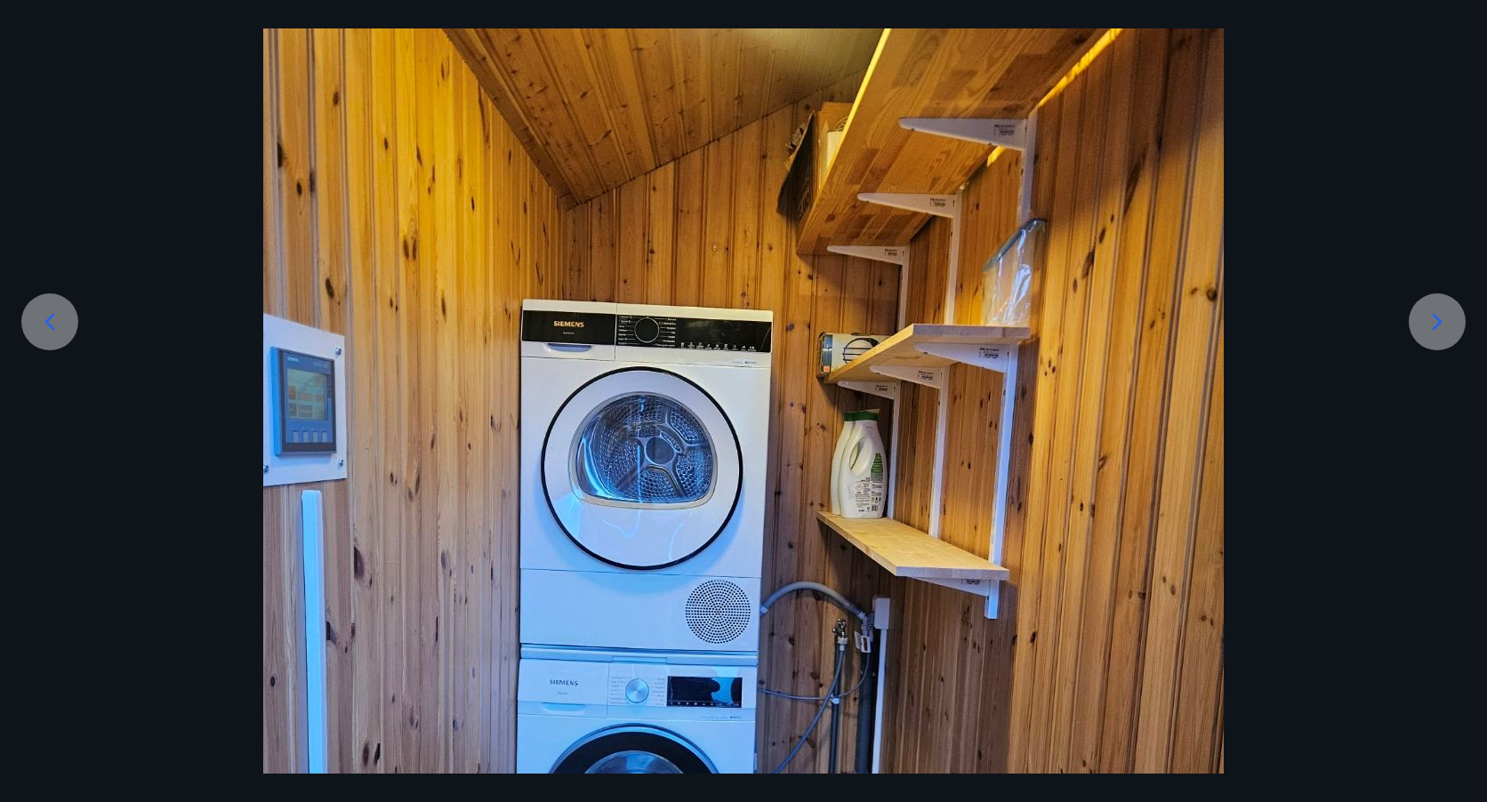
click at [1437, 326] on icon at bounding box center [1438, 322] width 10 height 17
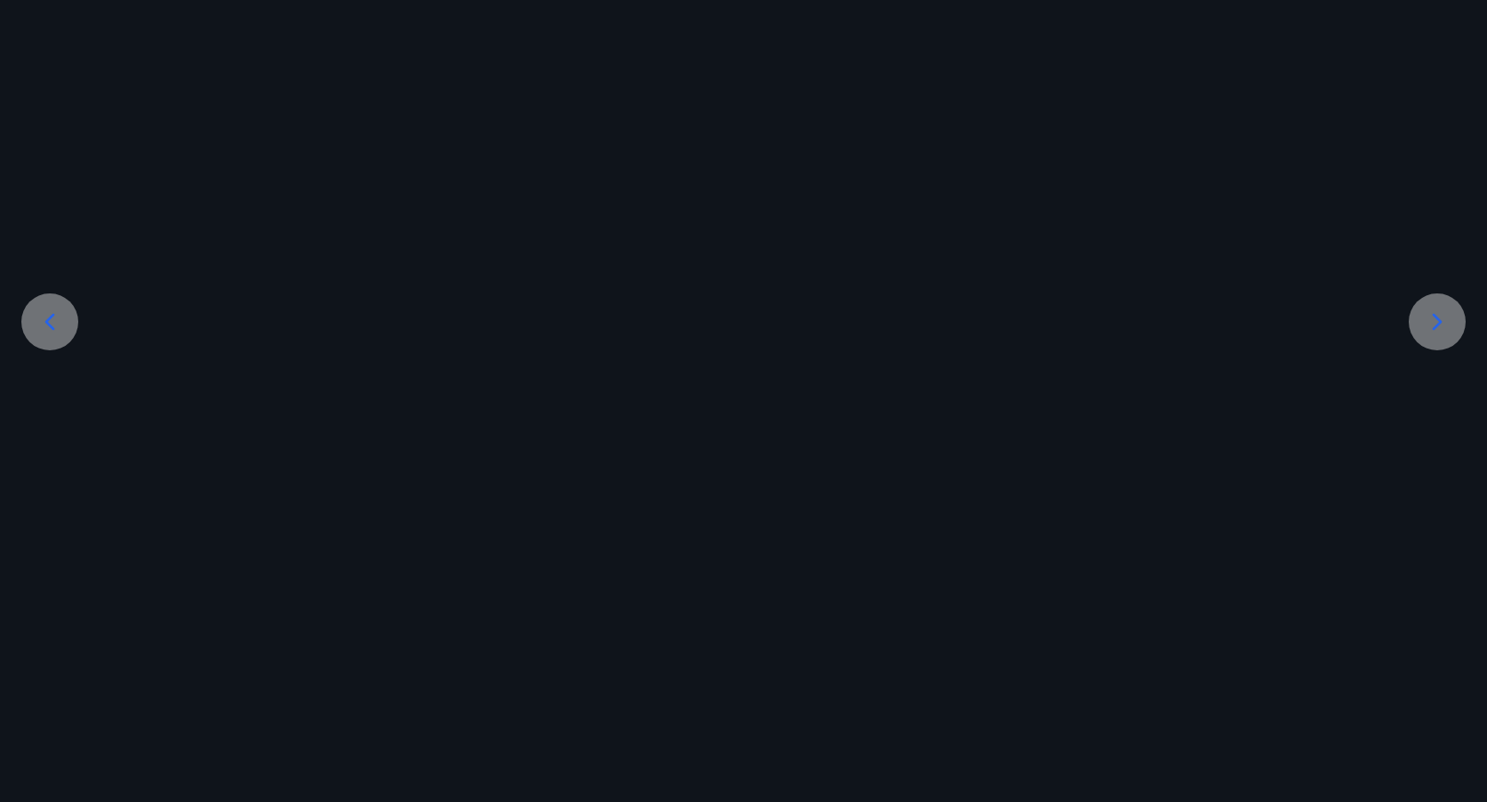
scroll to position [0, 0]
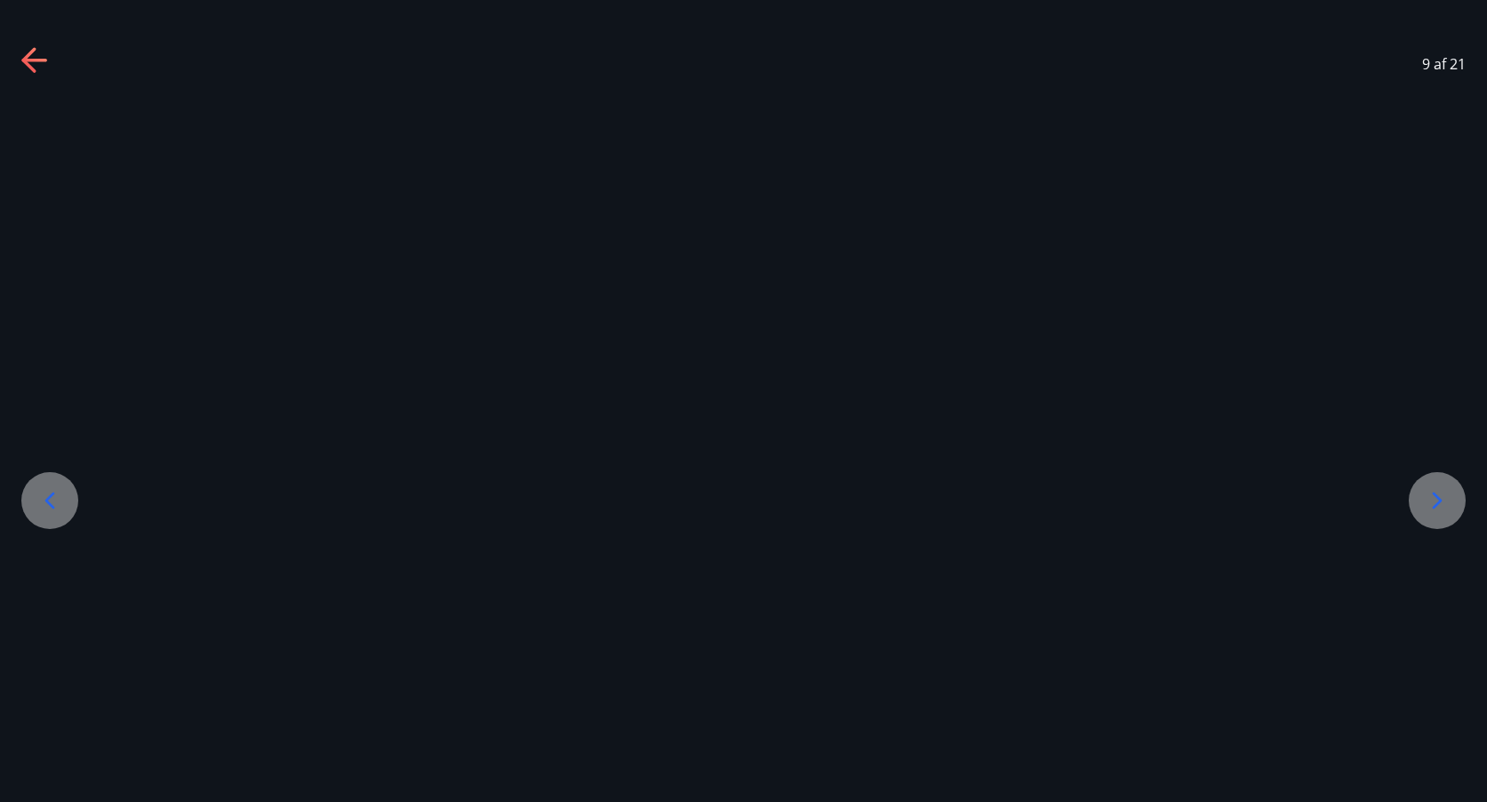
click at [1438, 498] on icon at bounding box center [1438, 501] width 10 height 17
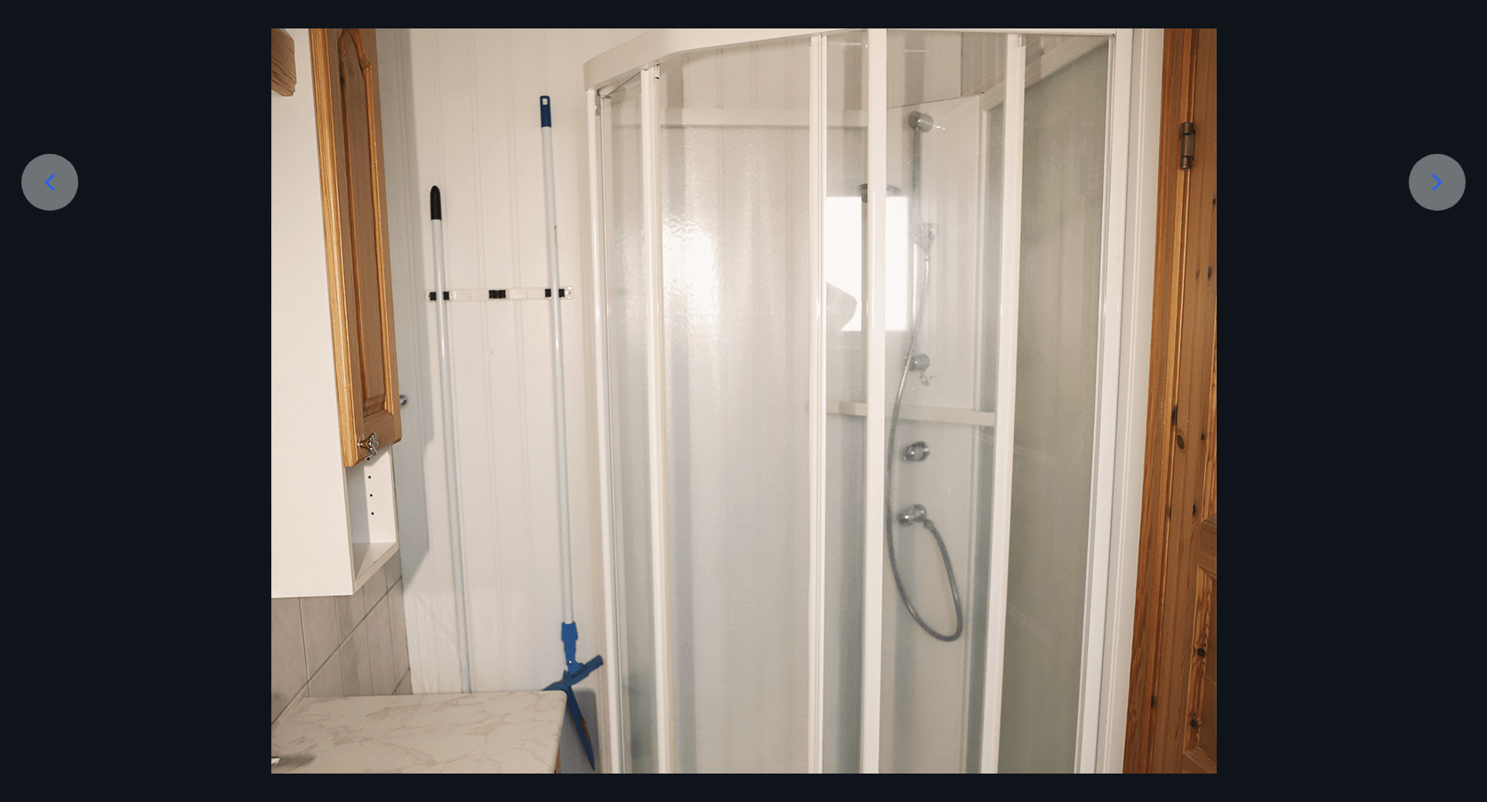
scroll to position [356, 0]
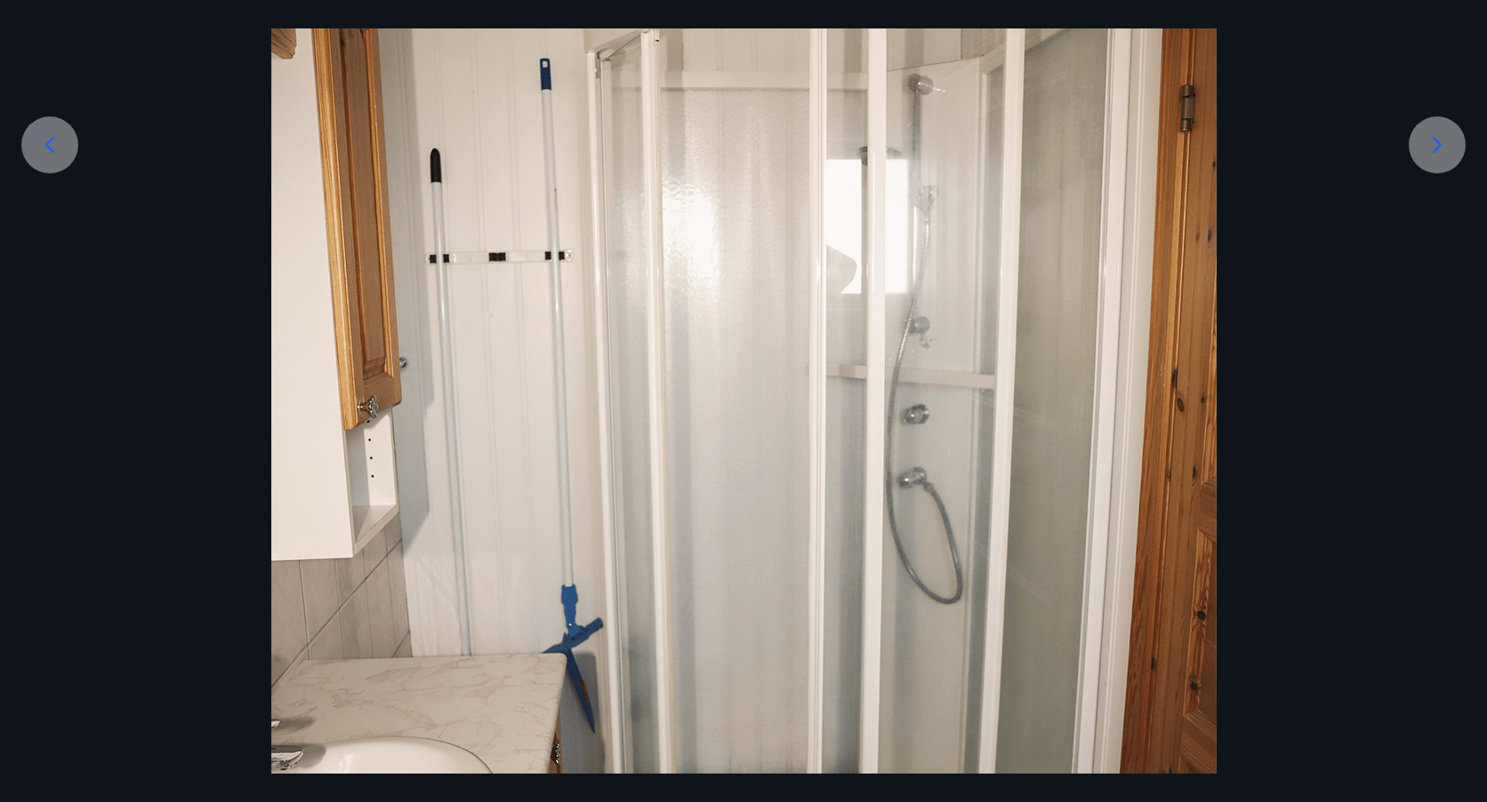
click at [1442, 137] on icon at bounding box center [1437, 145] width 28 height 28
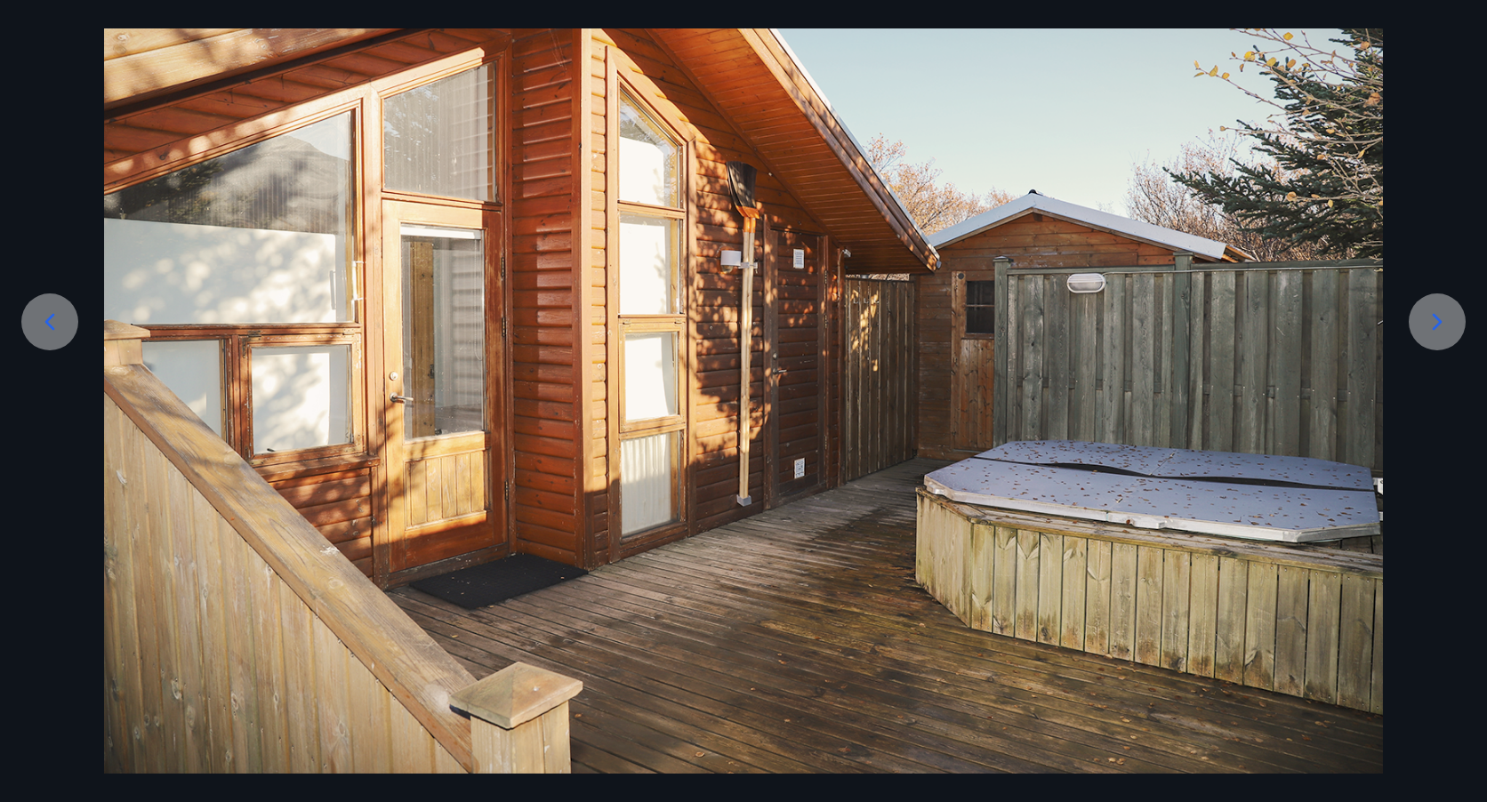
scroll to position [179, 0]
click at [1442, 137] on div at bounding box center [743, 347] width 1487 height 853
click at [1435, 324] on icon at bounding box center [1437, 322] width 28 height 28
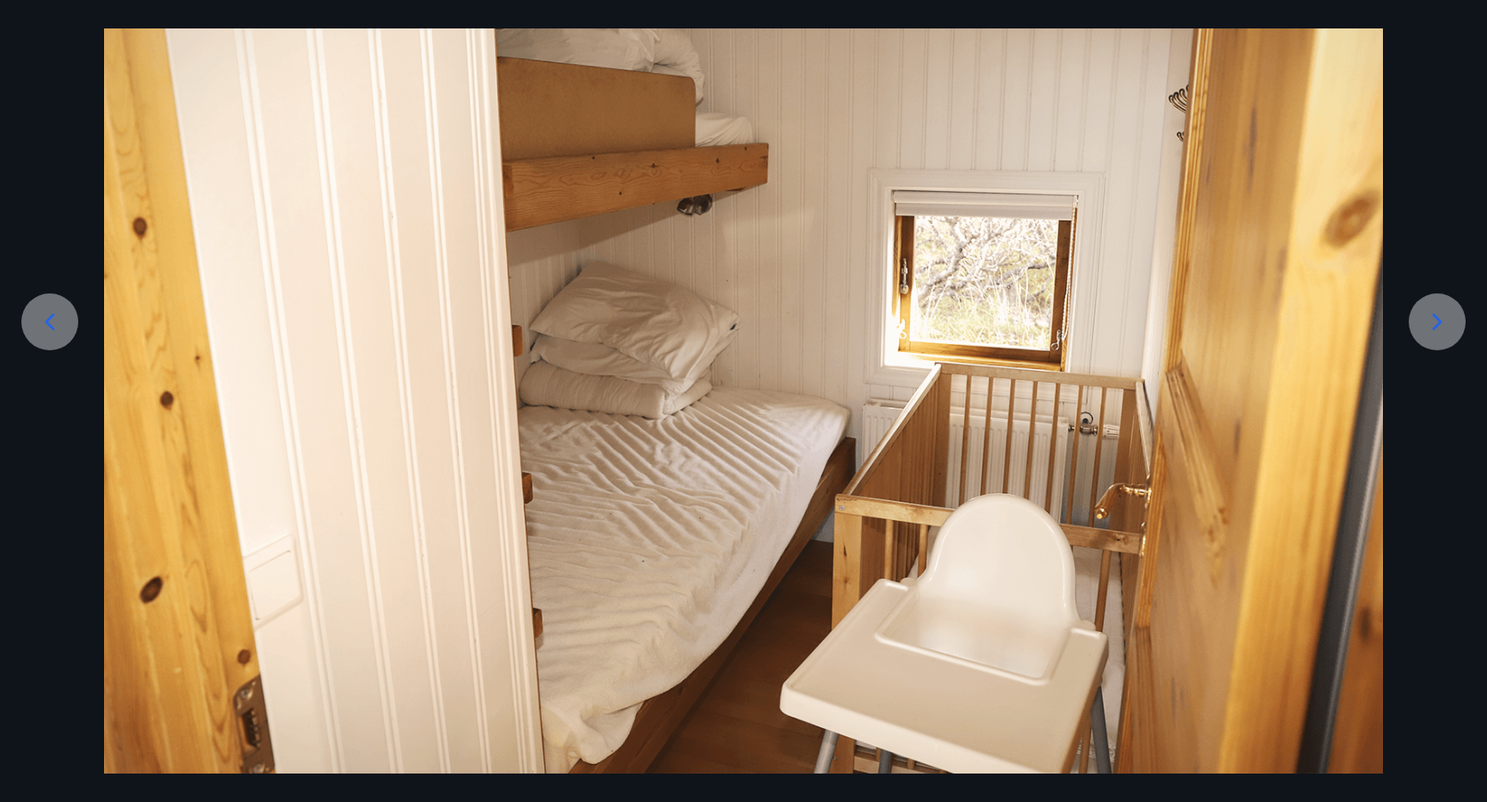
click at [1439, 322] on icon at bounding box center [1437, 322] width 28 height 28
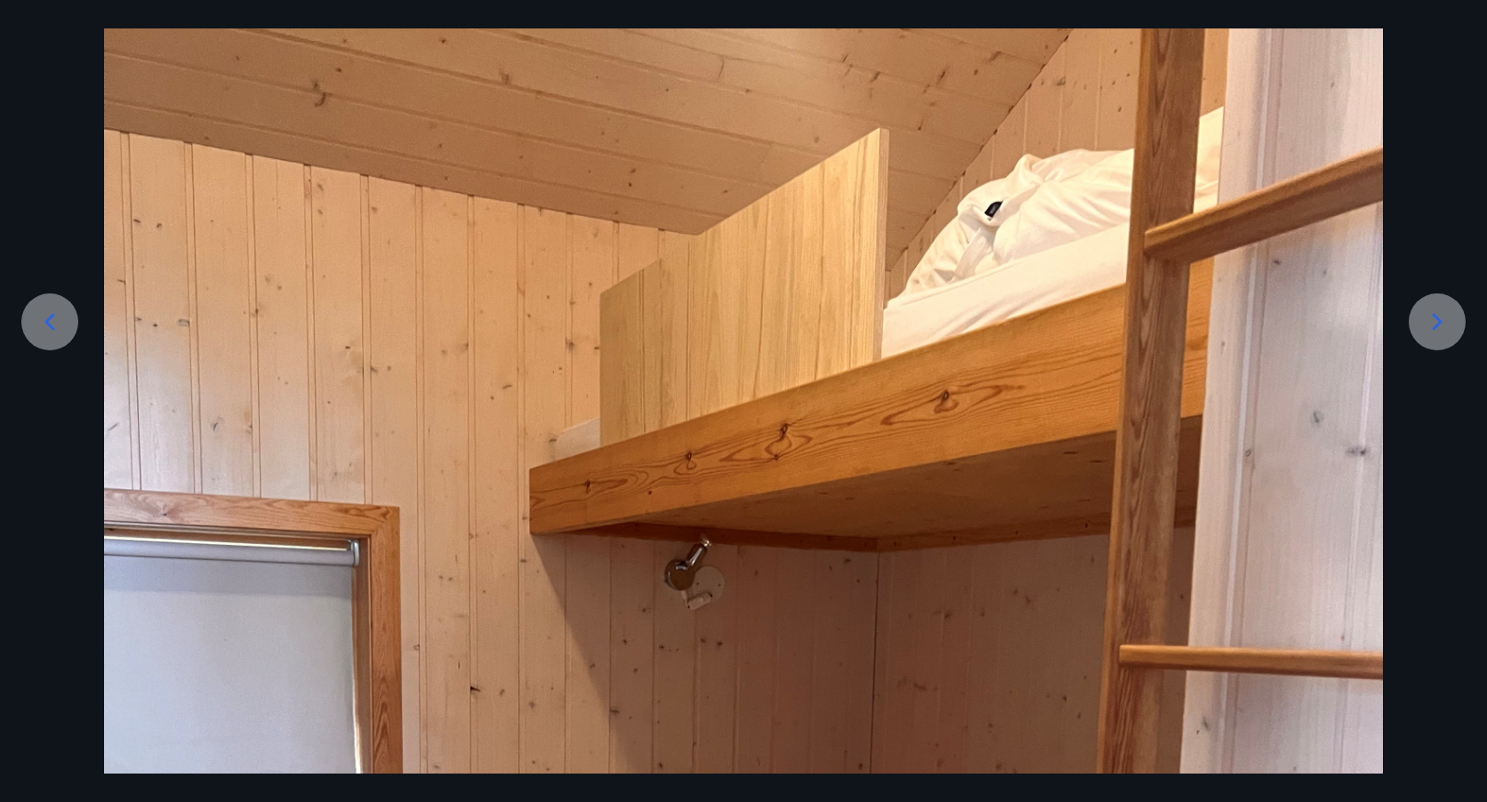
click at [1439, 322] on icon at bounding box center [1437, 322] width 28 height 28
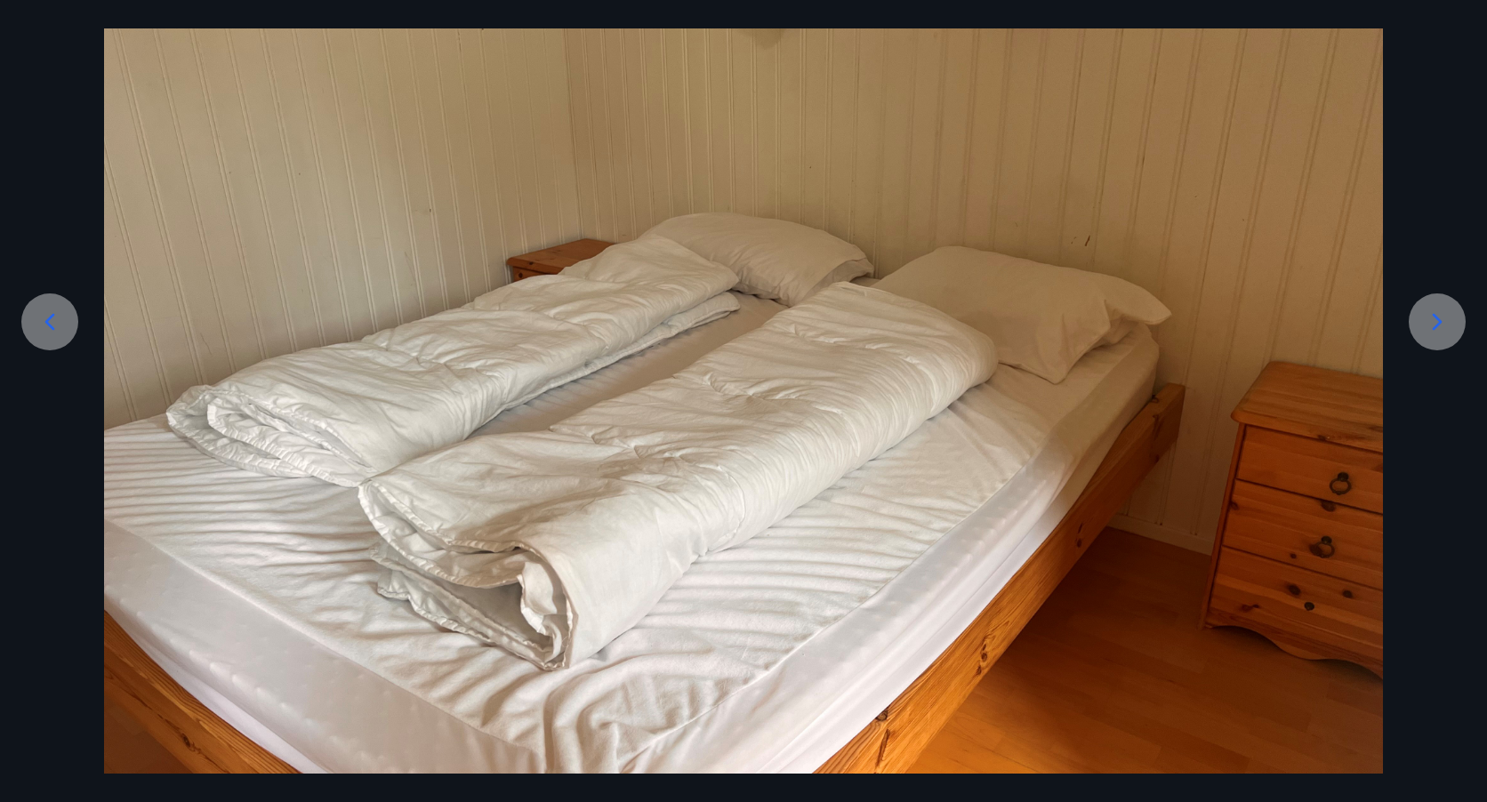
click at [1439, 322] on icon at bounding box center [1437, 322] width 28 height 28
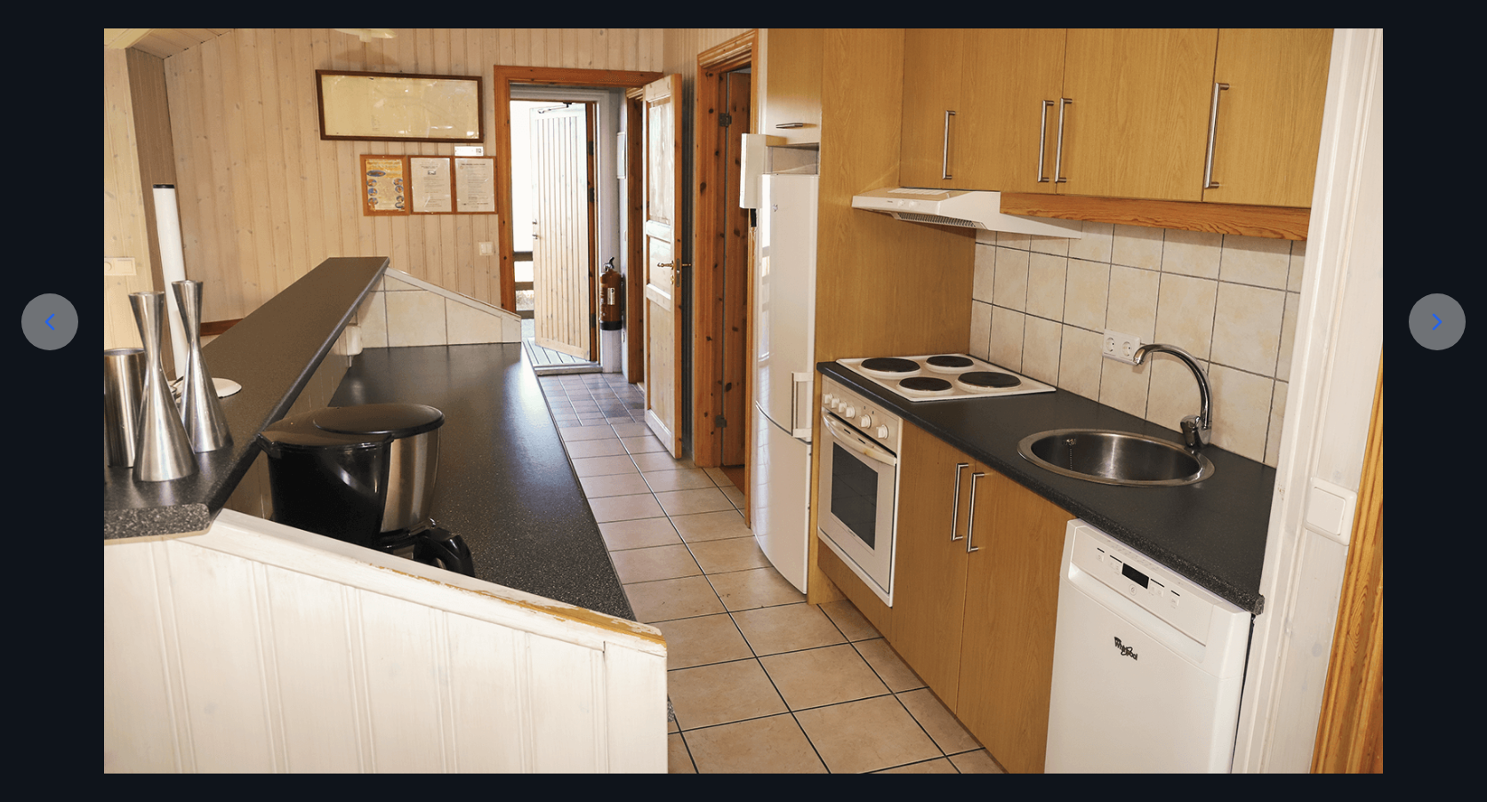
click at [1439, 322] on icon at bounding box center [1437, 322] width 28 height 28
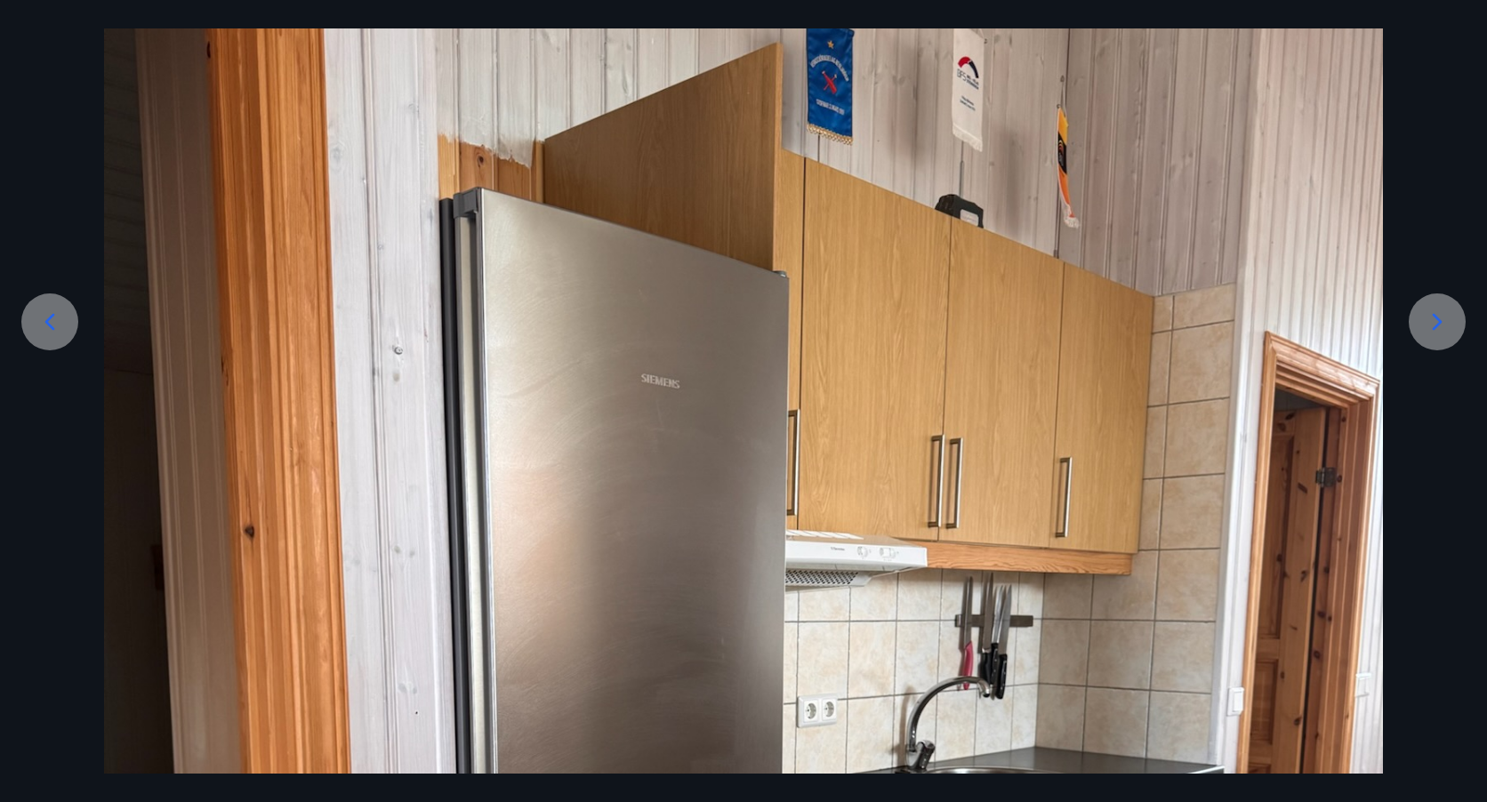
click at [1439, 322] on icon at bounding box center [1437, 322] width 28 height 28
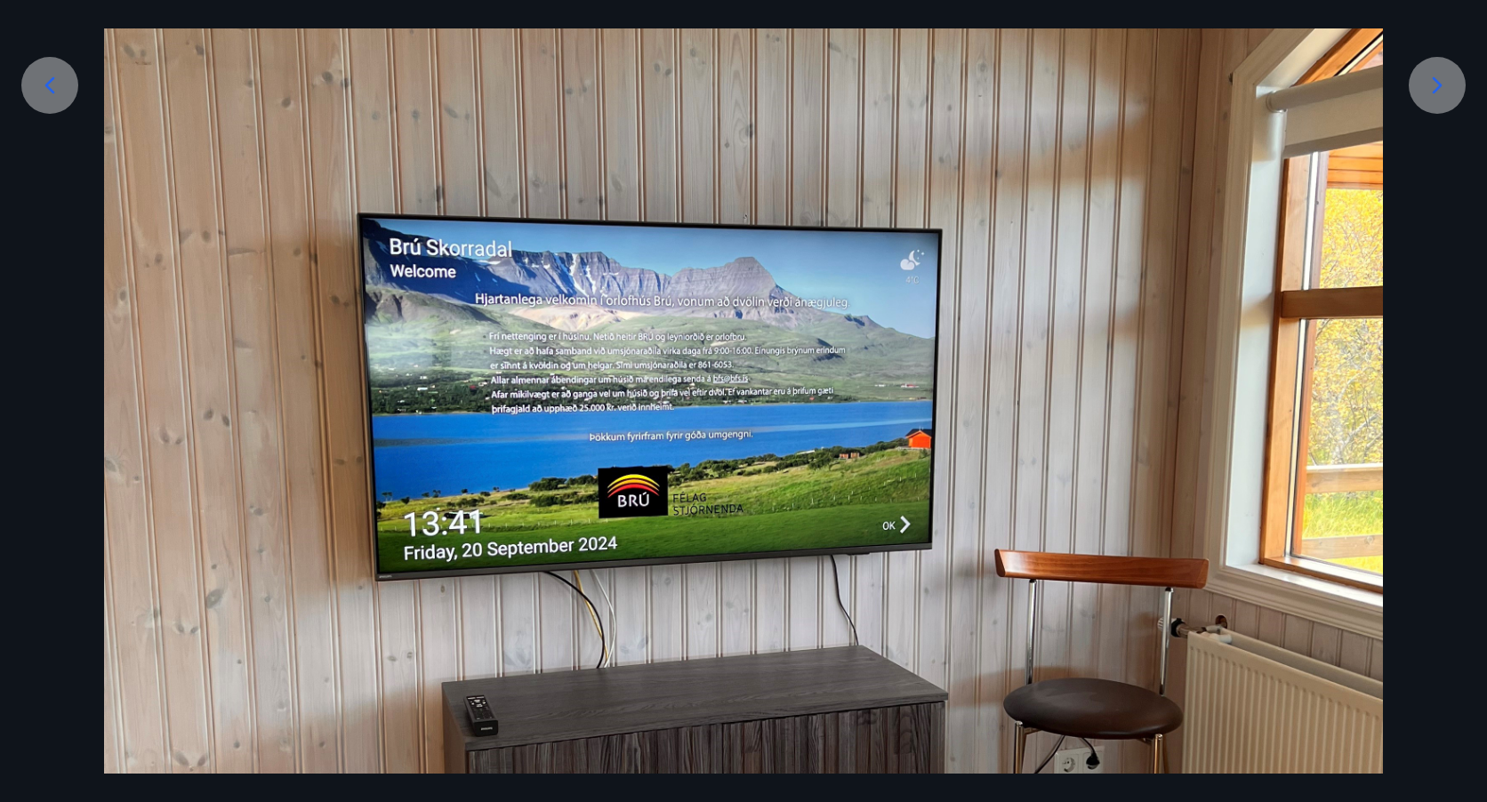
scroll to position [416, 0]
click at [1436, 83] on icon at bounding box center [1437, 84] width 28 height 28
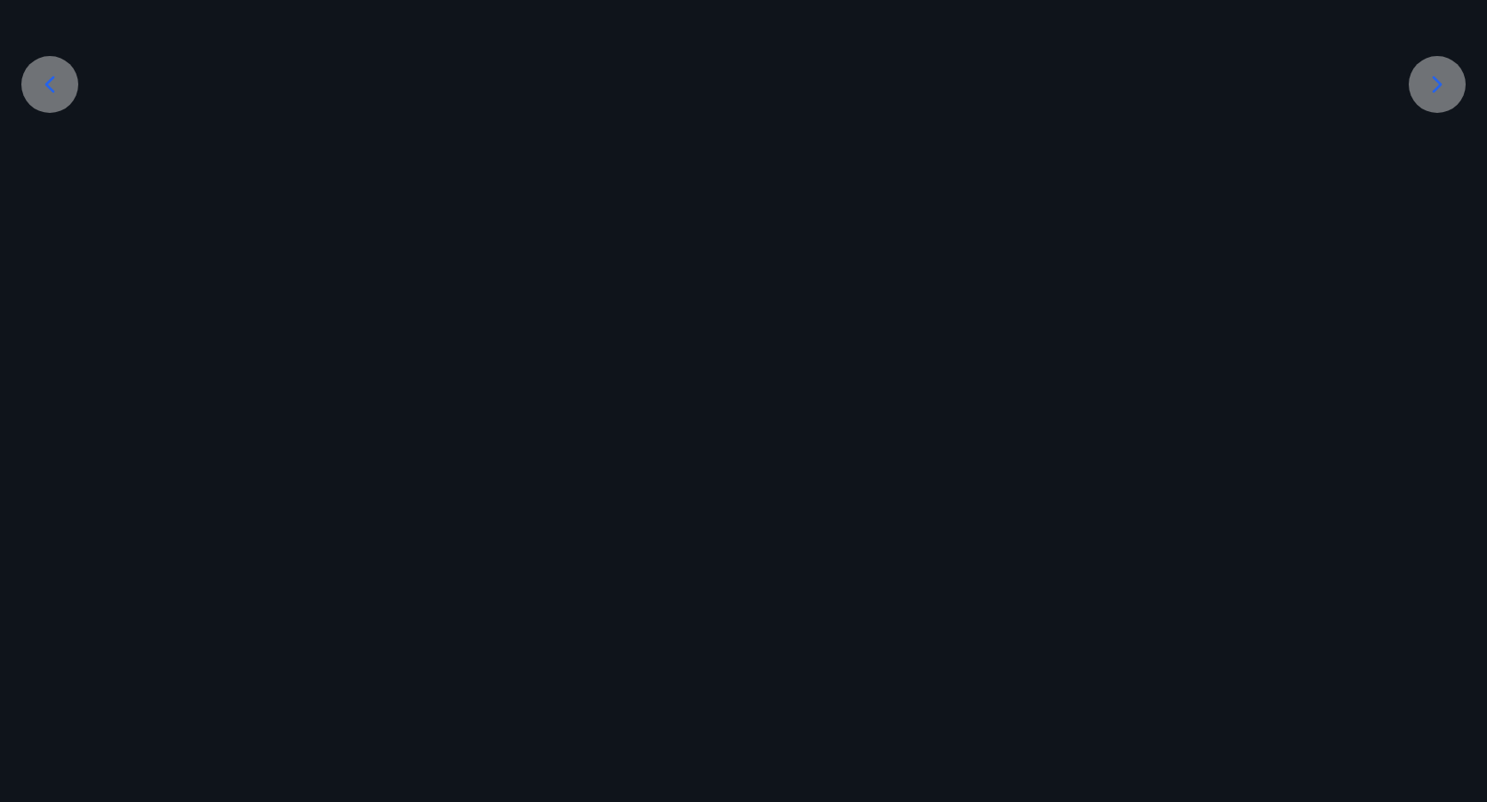
scroll to position [286, 0]
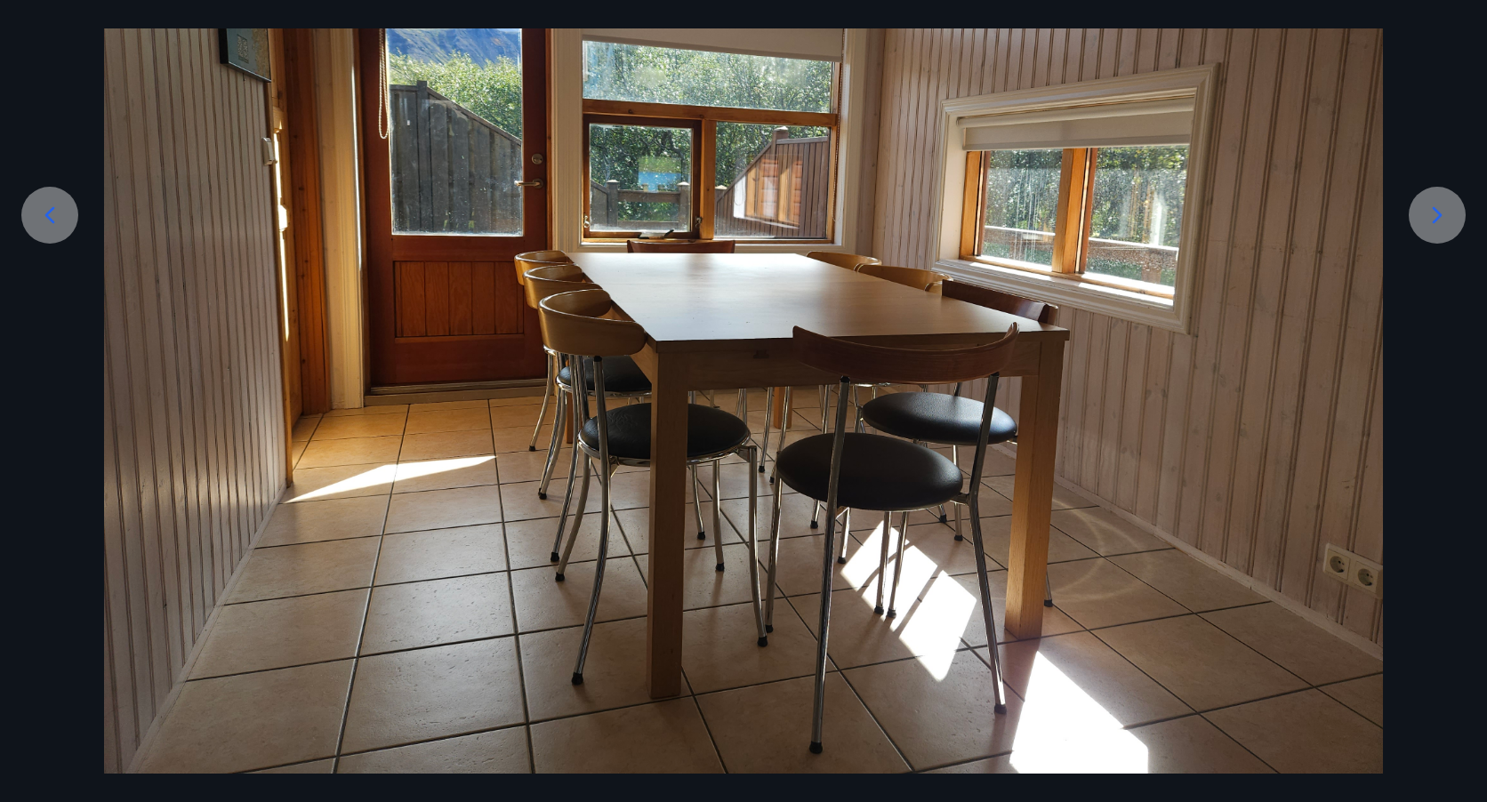
click at [1436, 83] on div at bounding box center [743, 294] width 1487 height 960
click at [1441, 210] on icon at bounding box center [1437, 215] width 28 height 28
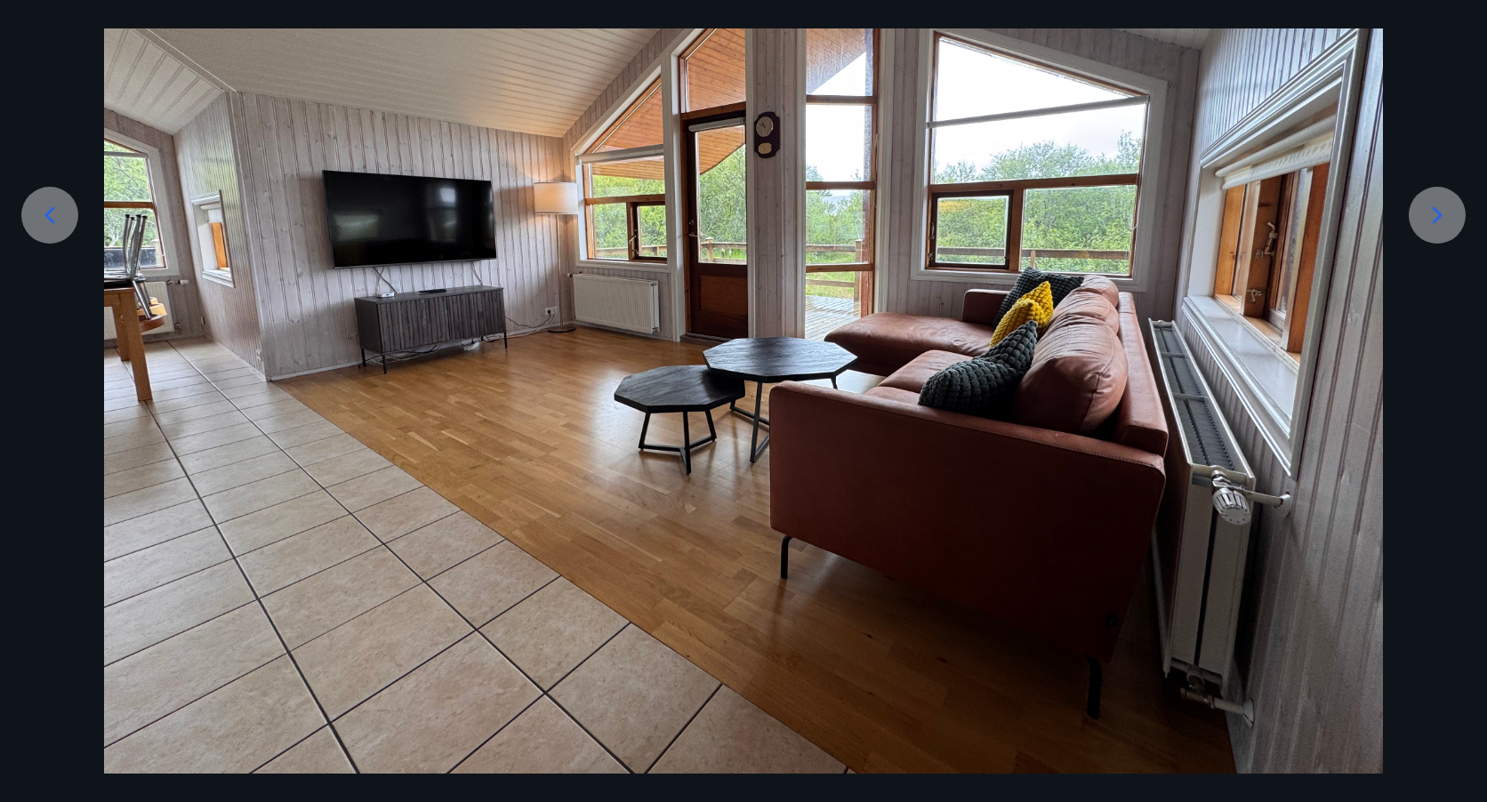
click at [1440, 221] on icon at bounding box center [1437, 215] width 28 height 28
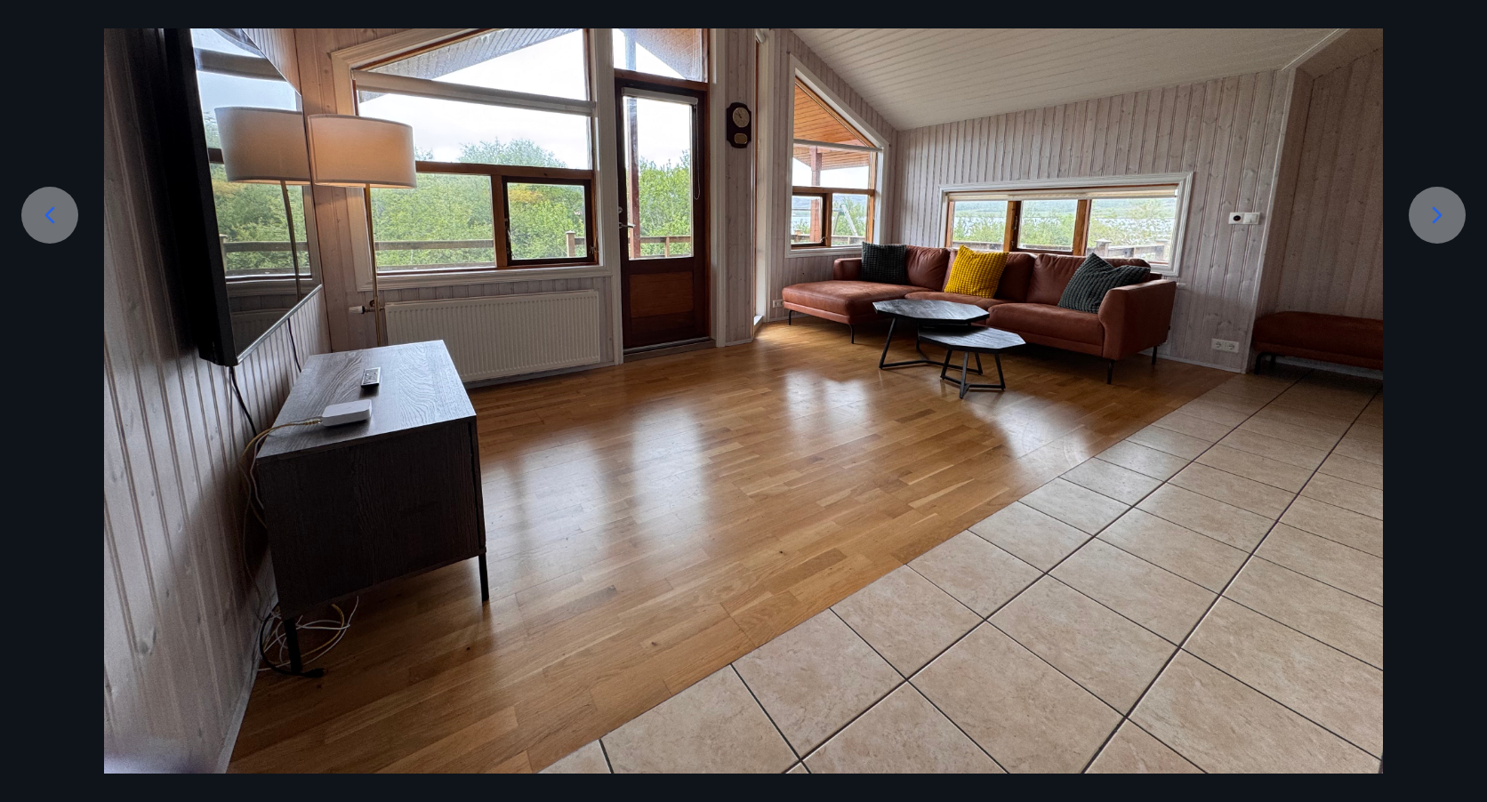
click at [1440, 221] on icon at bounding box center [1437, 215] width 28 height 28
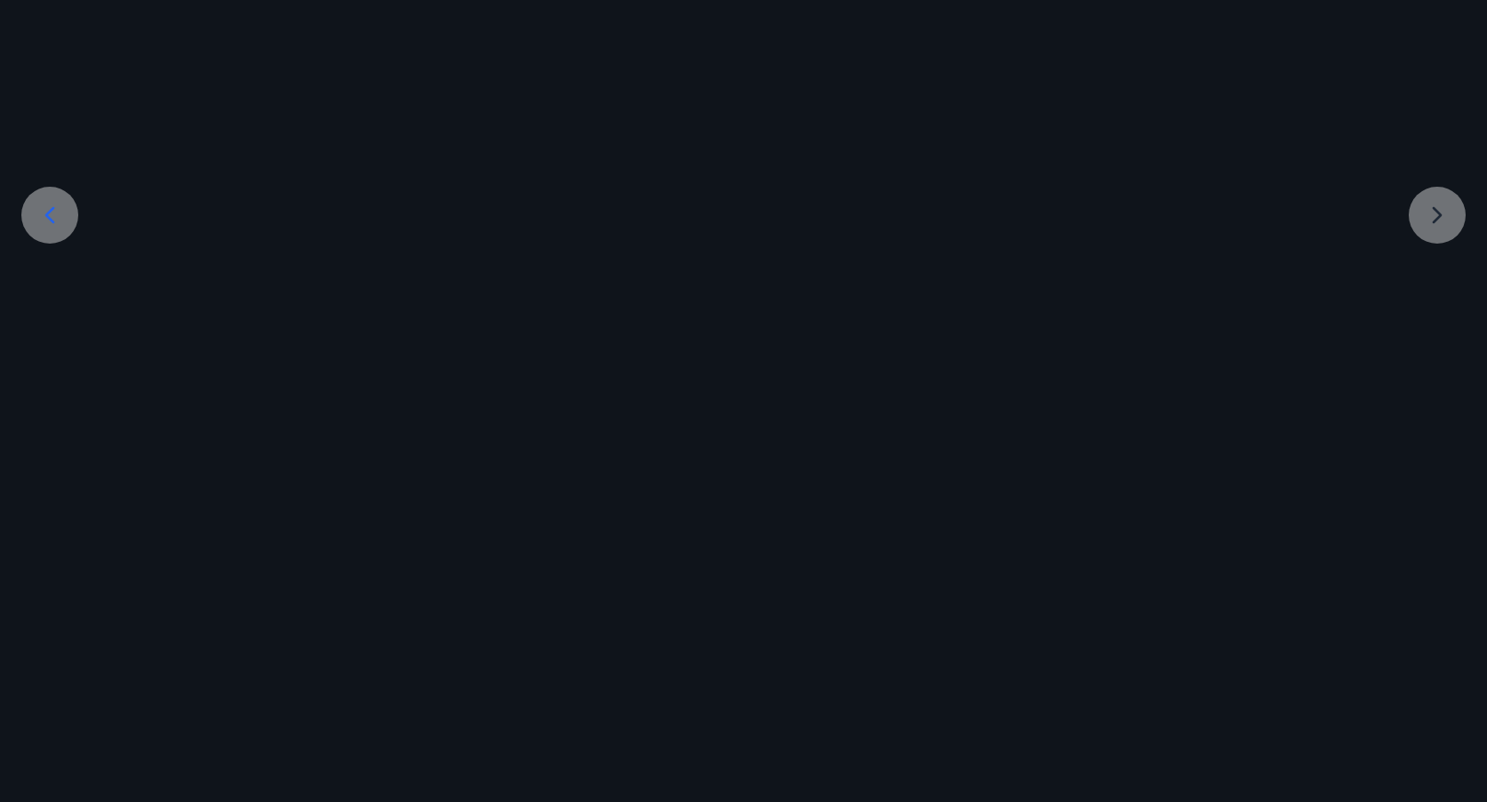
scroll to position [116, 0]
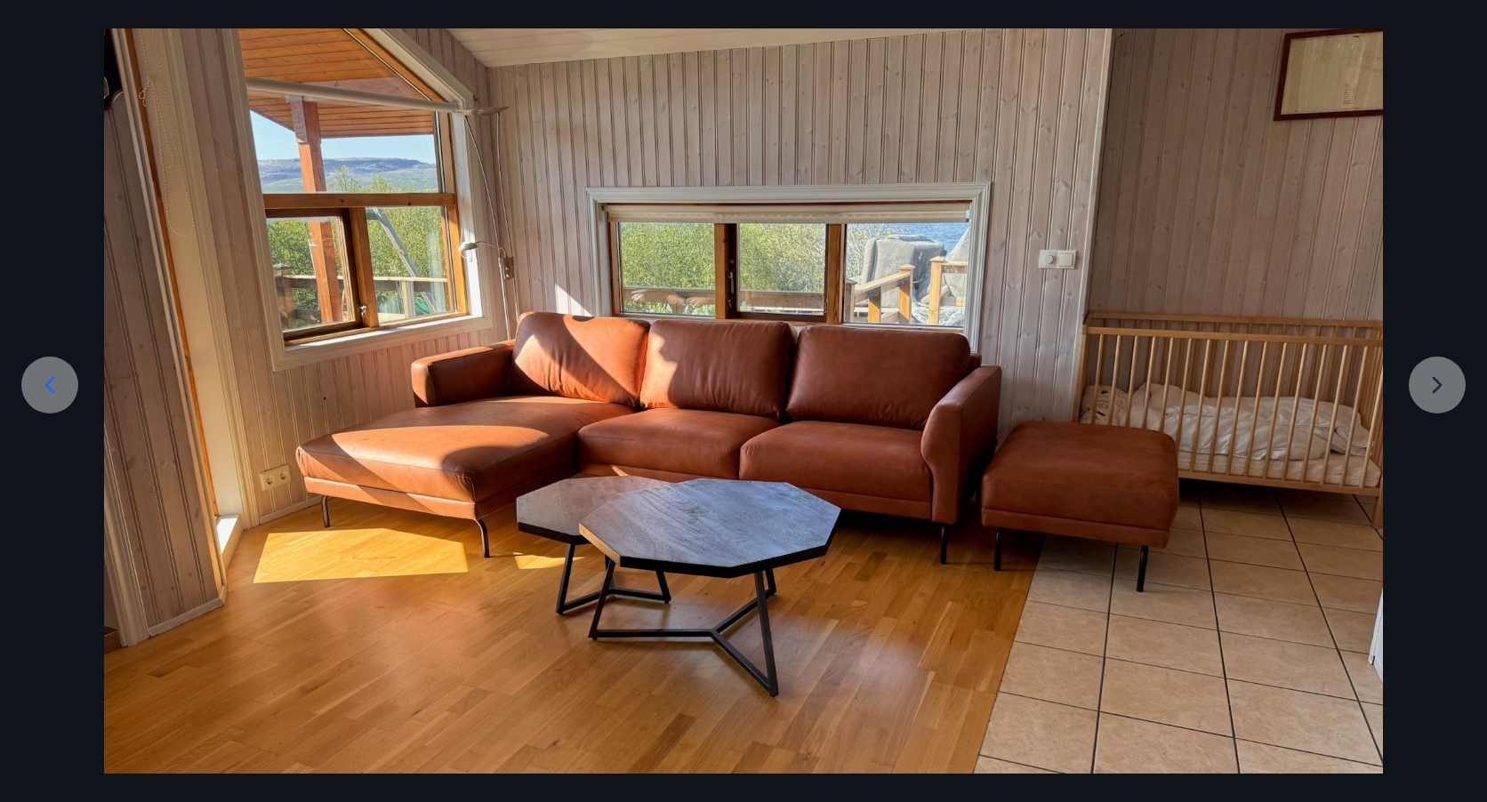
click at [1432, 391] on div at bounding box center [743, 379] width 1487 height 790
click at [1435, 391] on div at bounding box center [743, 379] width 1487 height 790
click at [1440, 384] on div at bounding box center [743, 379] width 1487 height 790
click at [1440, 383] on div at bounding box center [743, 379] width 1487 height 790
click at [1440, 382] on div at bounding box center [743, 379] width 1487 height 790
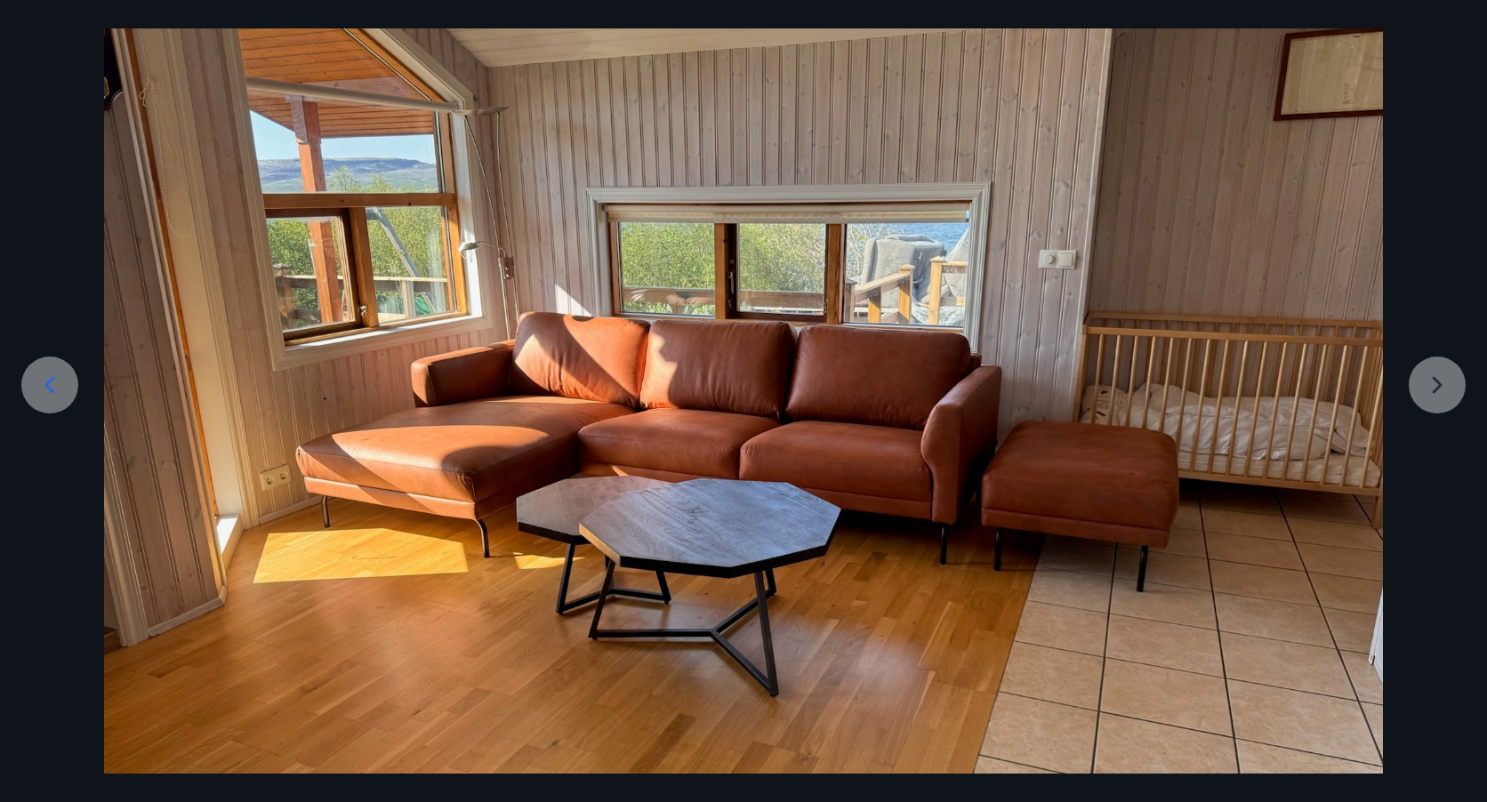
click at [1439, 377] on div at bounding box center [743, 379] width 1487 height 790
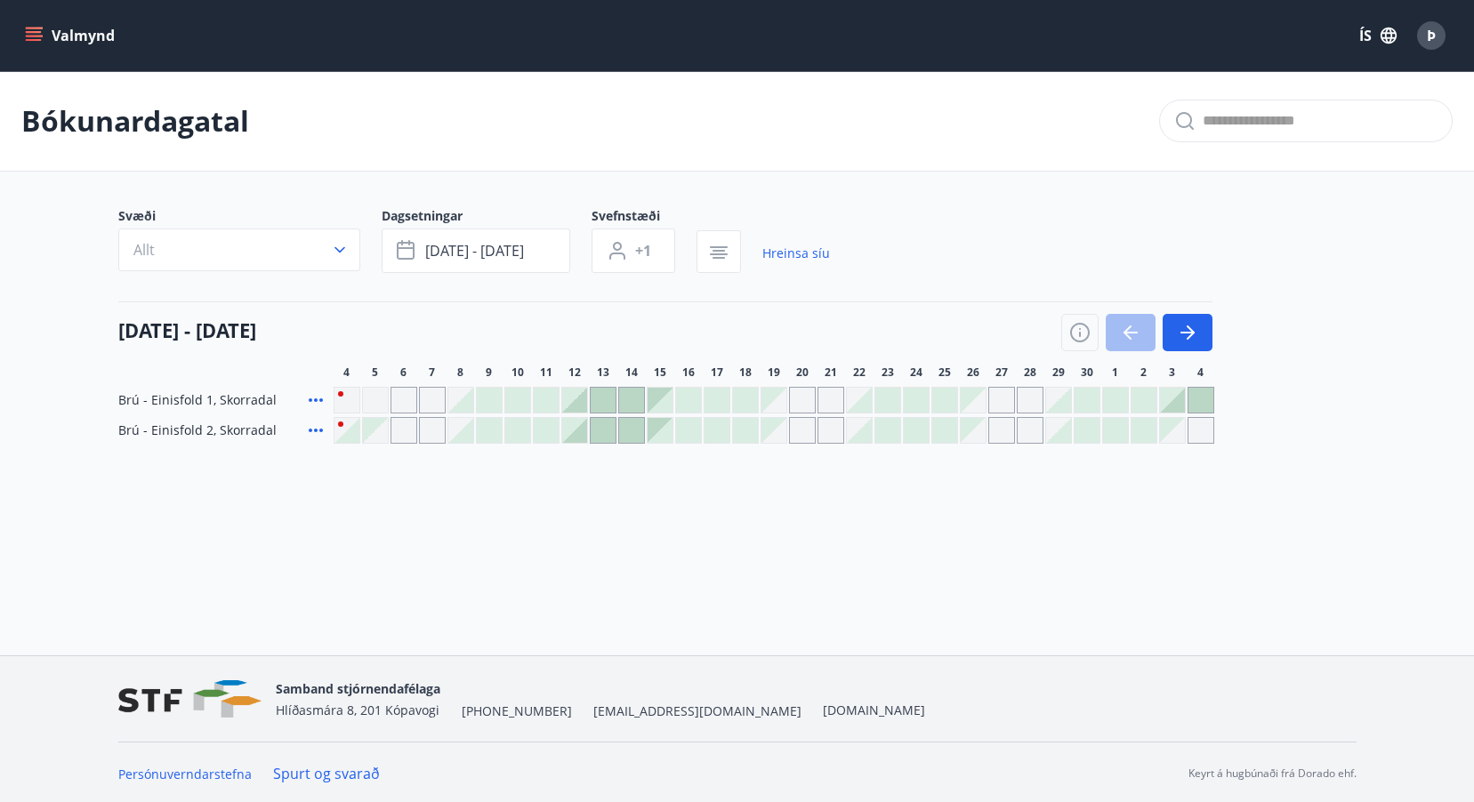
click at [308, 429] on icon at bounding box center [315, 430] width 21 height 21
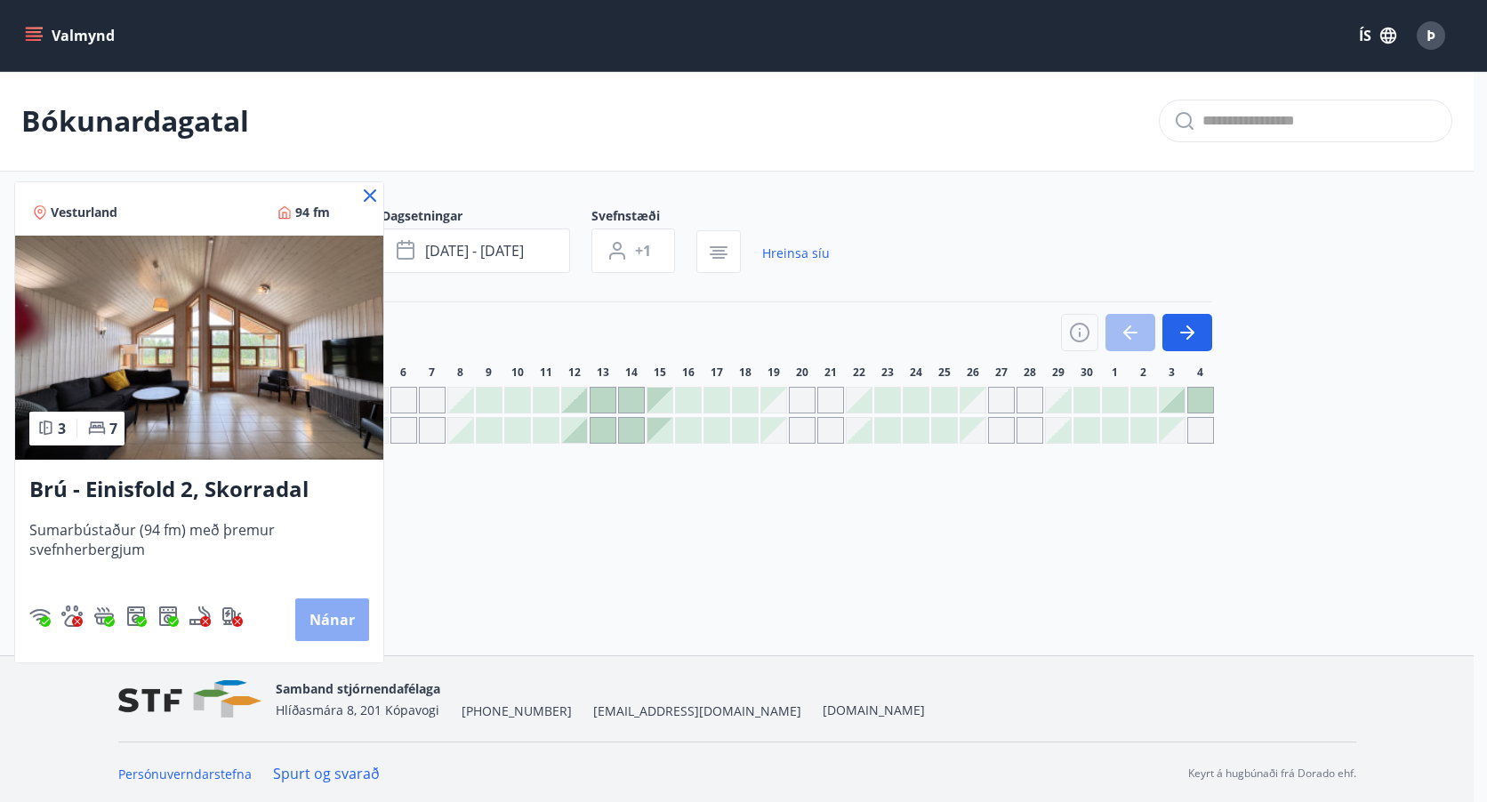
click at [334, 604] on button "Nánar" at bounding box center [332, 620] width 74 height 43
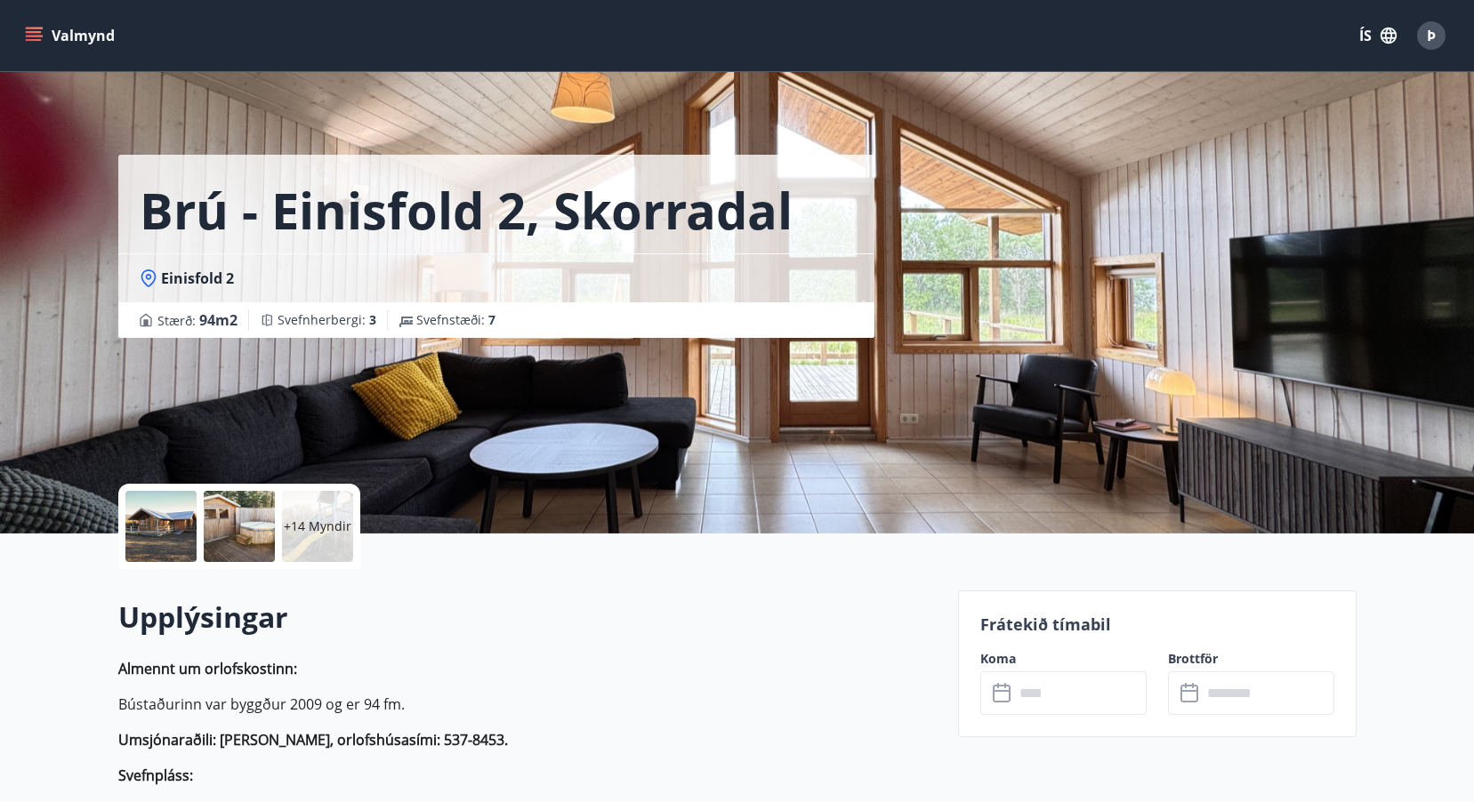
click at [157, 523] on div at bounding box center [160, 526] width 71 height 71
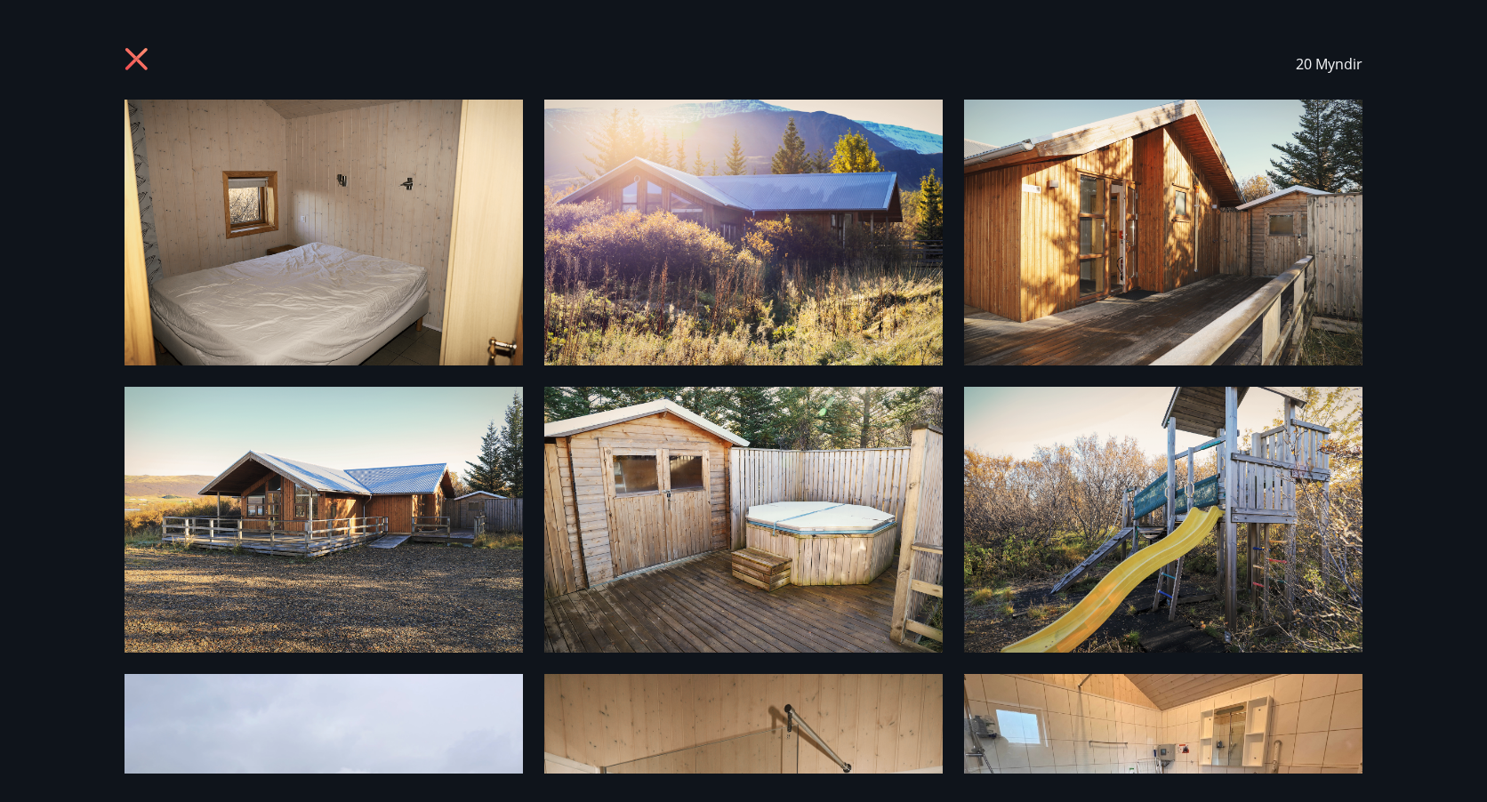
click at [336, 230] on img at bounding box center [324, 233] width 399 height 266
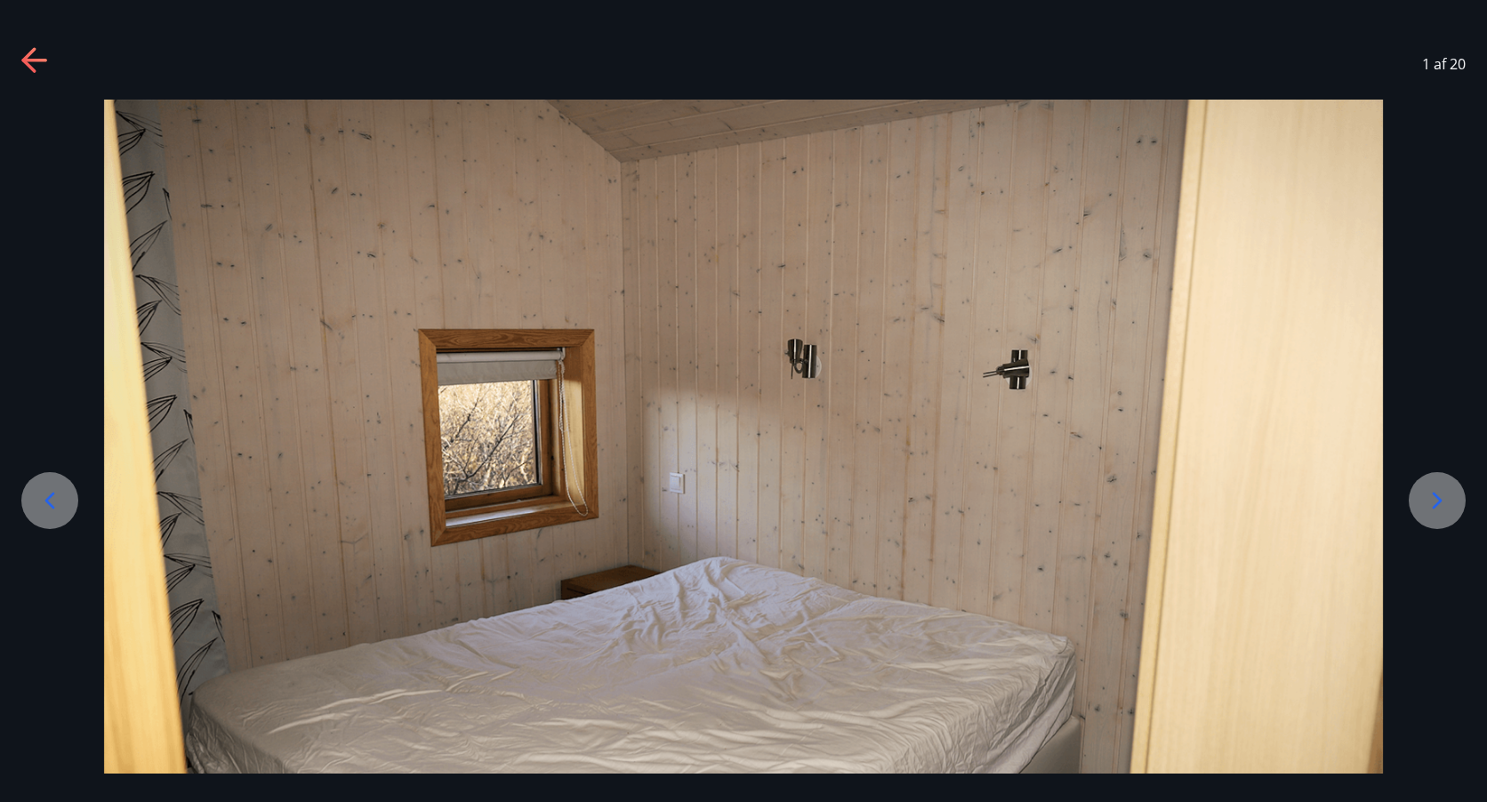
click at [1437, 489] on icon at bounding box center [1437, 501] width 28 height 28
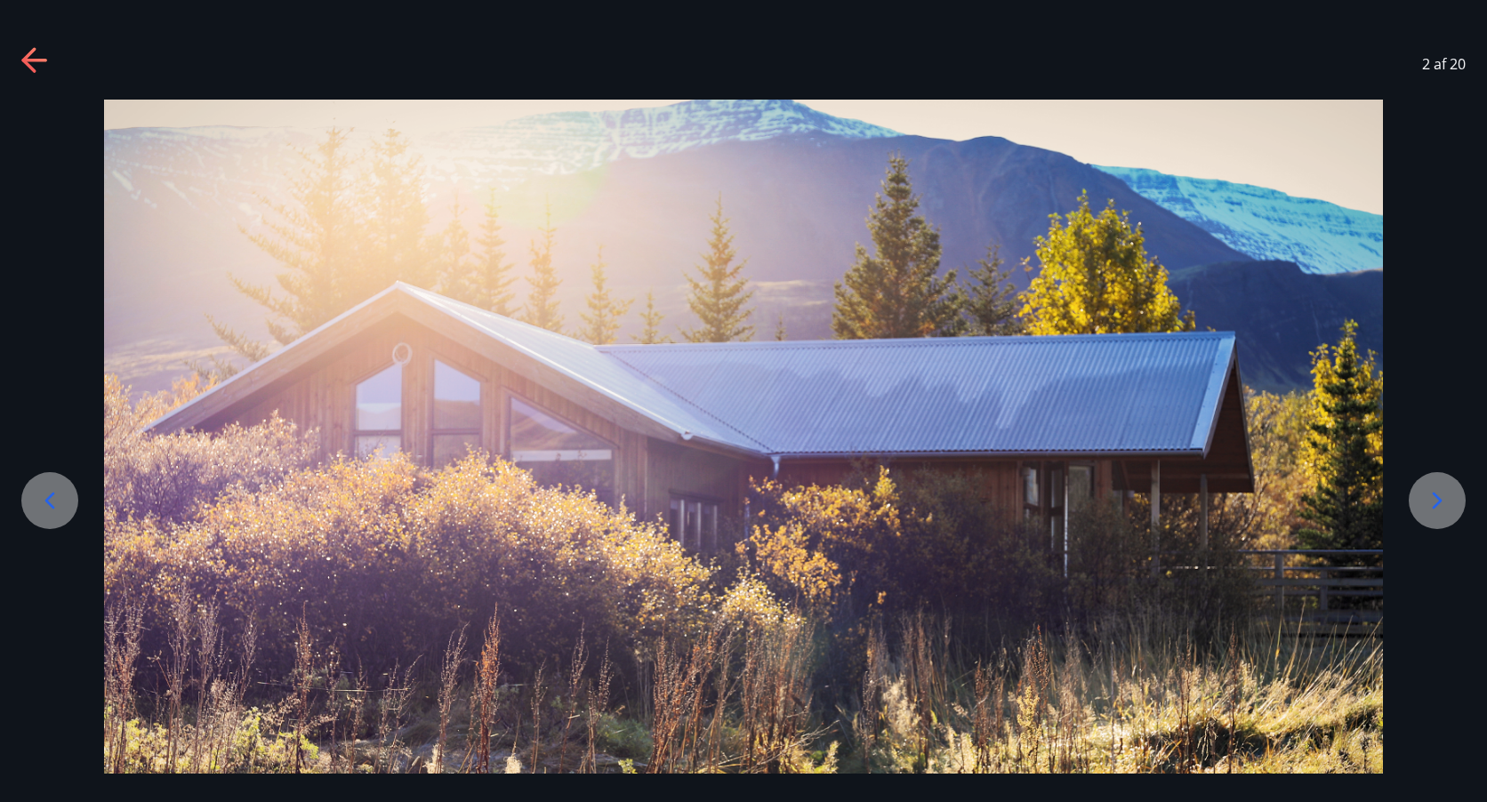
drag, startPoint x: 1437, startPoint y: 489, endPoint x: 1437, endPoint y: 447, distance: 41.8
click at [1438, 448] on div at bounding box center [743, 526] width 1487 height 853
click at [1439, 488] on icon at bounding box center [1437, 501] width 28 height 28
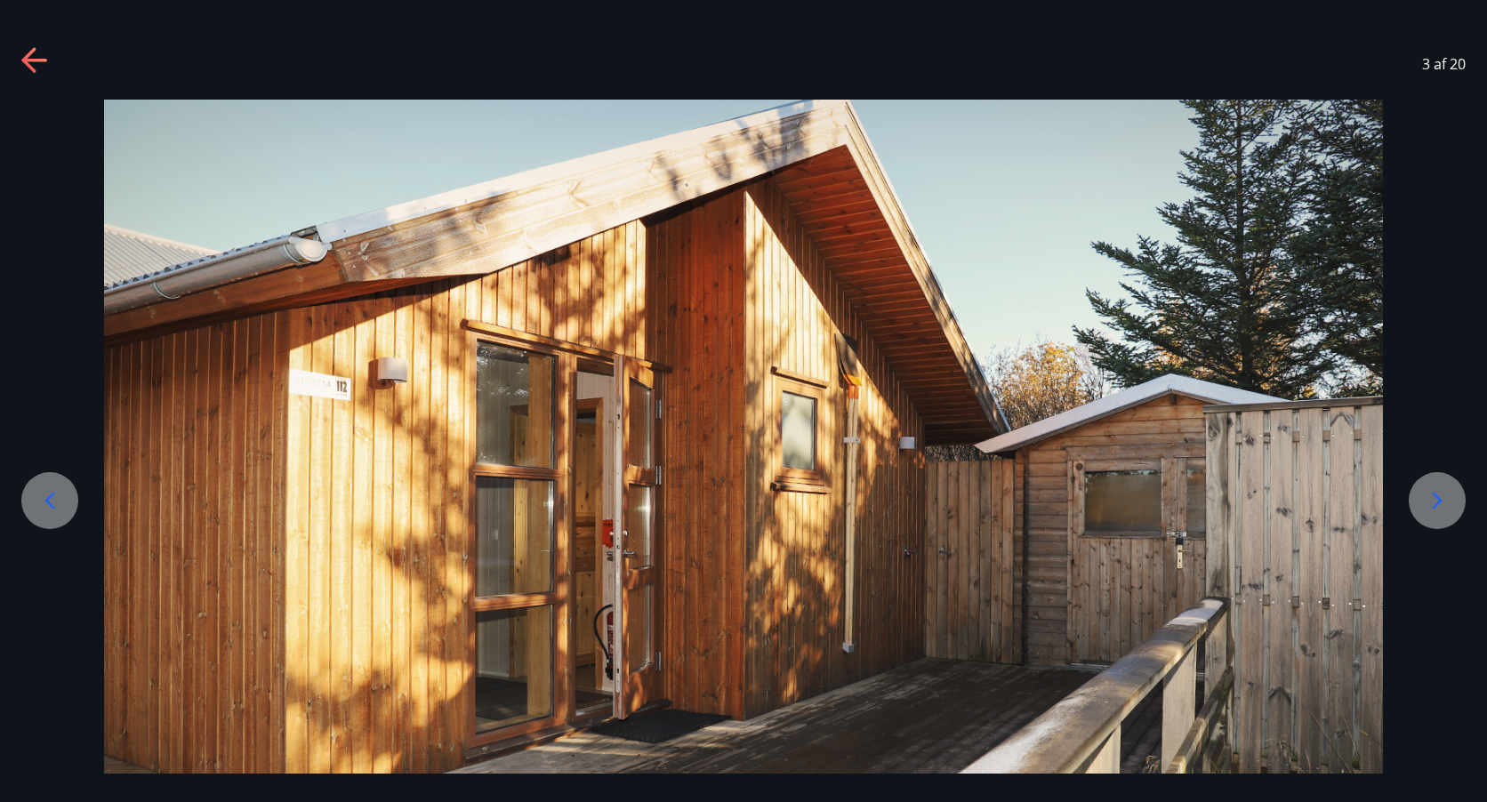
click at [1441, 493] on icon at bounding box center [1437, 501] width 28 height 28
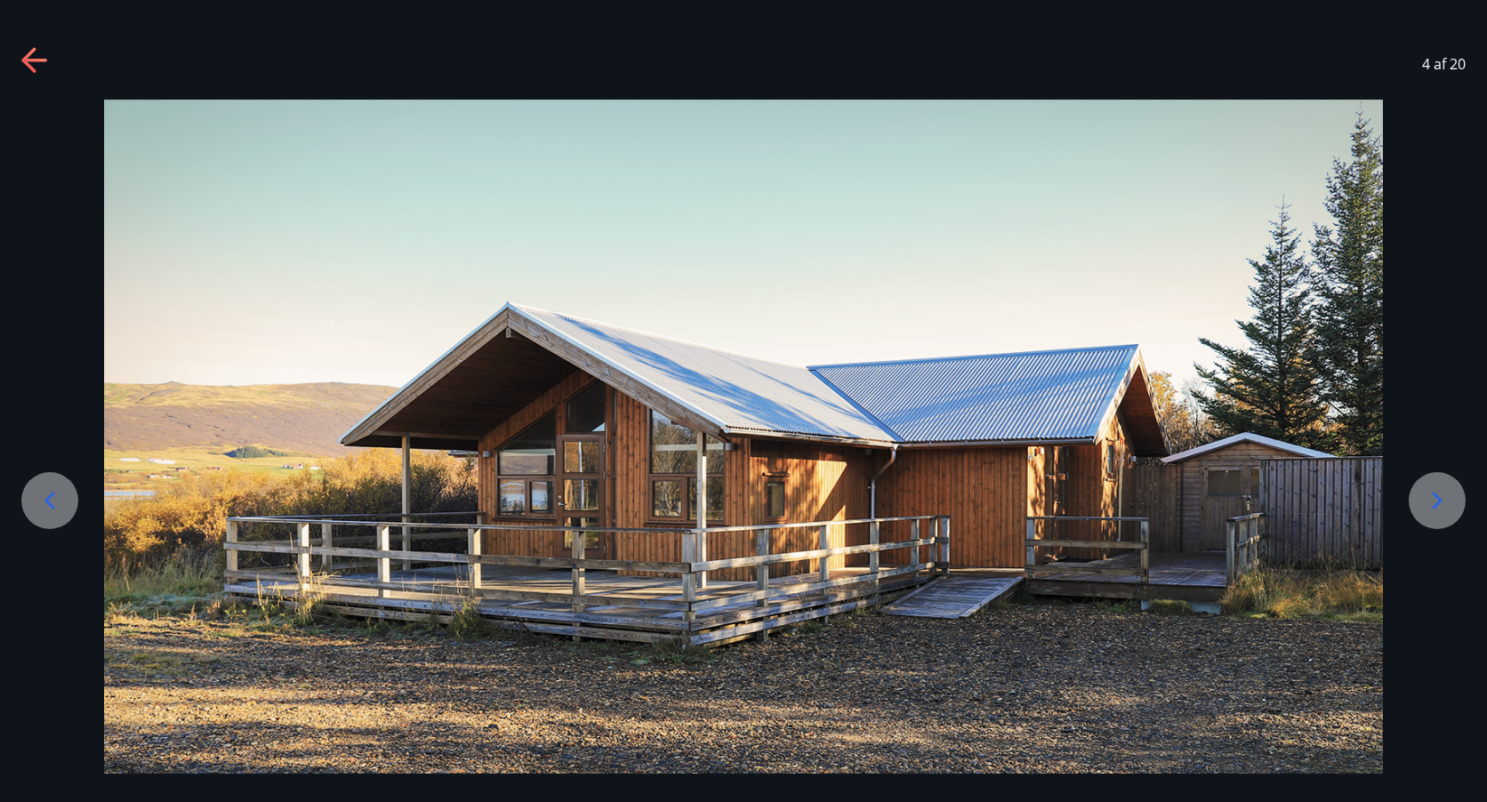
click at [1441, 493] on icon at bounding box center [1437, 501] width 28 height 28
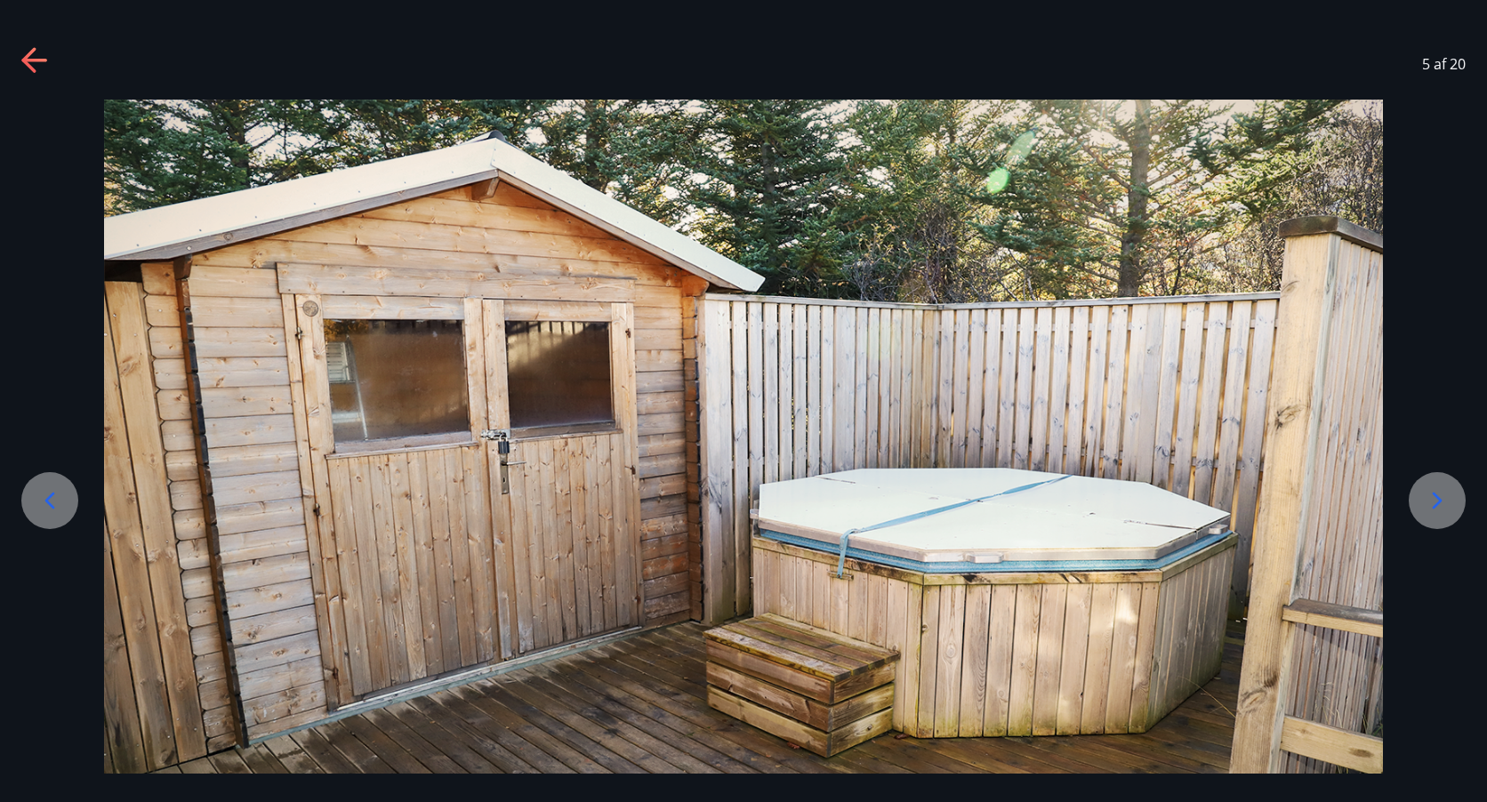
click at [1441, 493] on icon at bounding box center [1437, 501] width 28 height 28
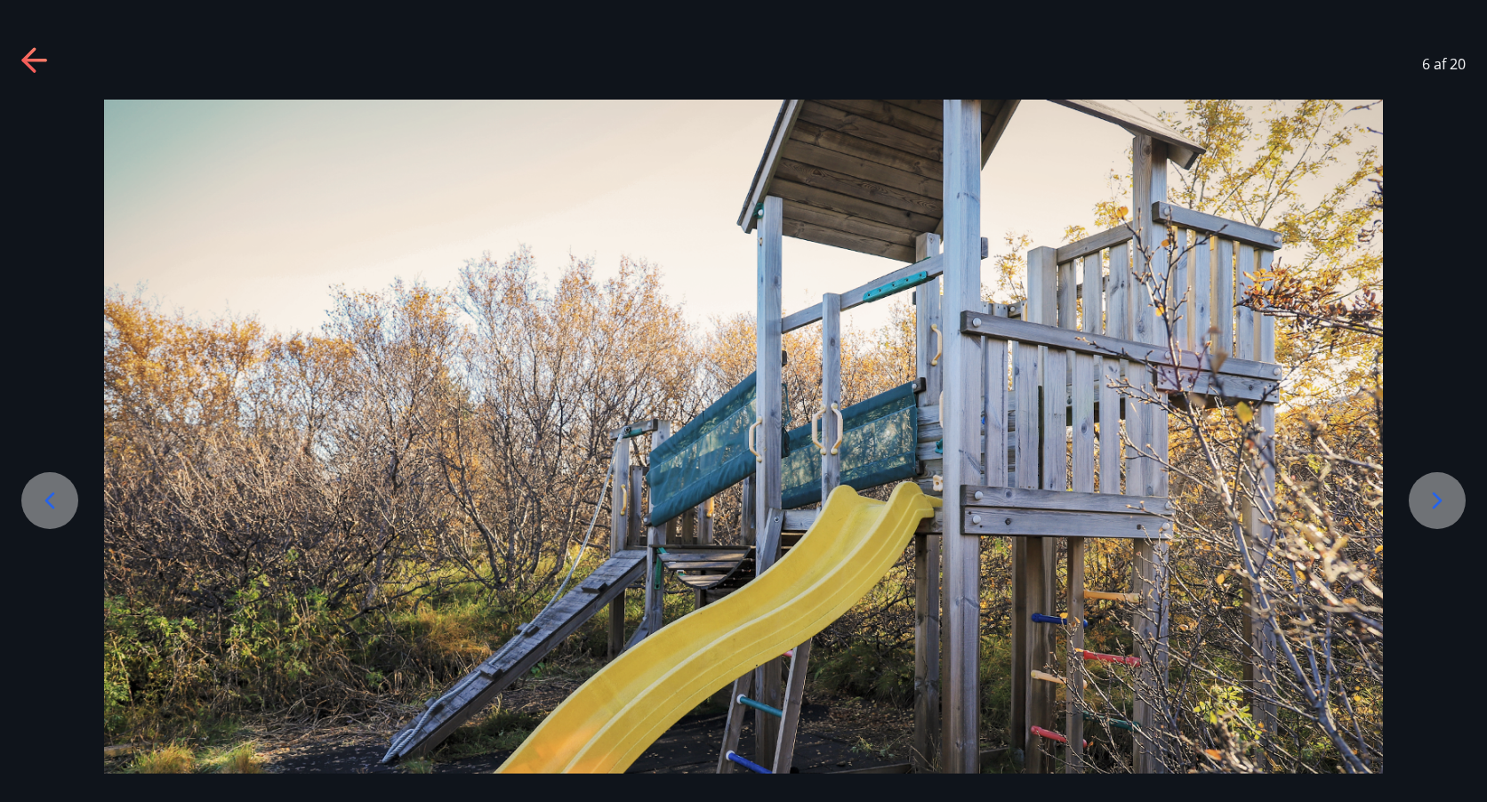
click at [1441, 493] on icon at bounding box center [1437, 501] width 28 height 28
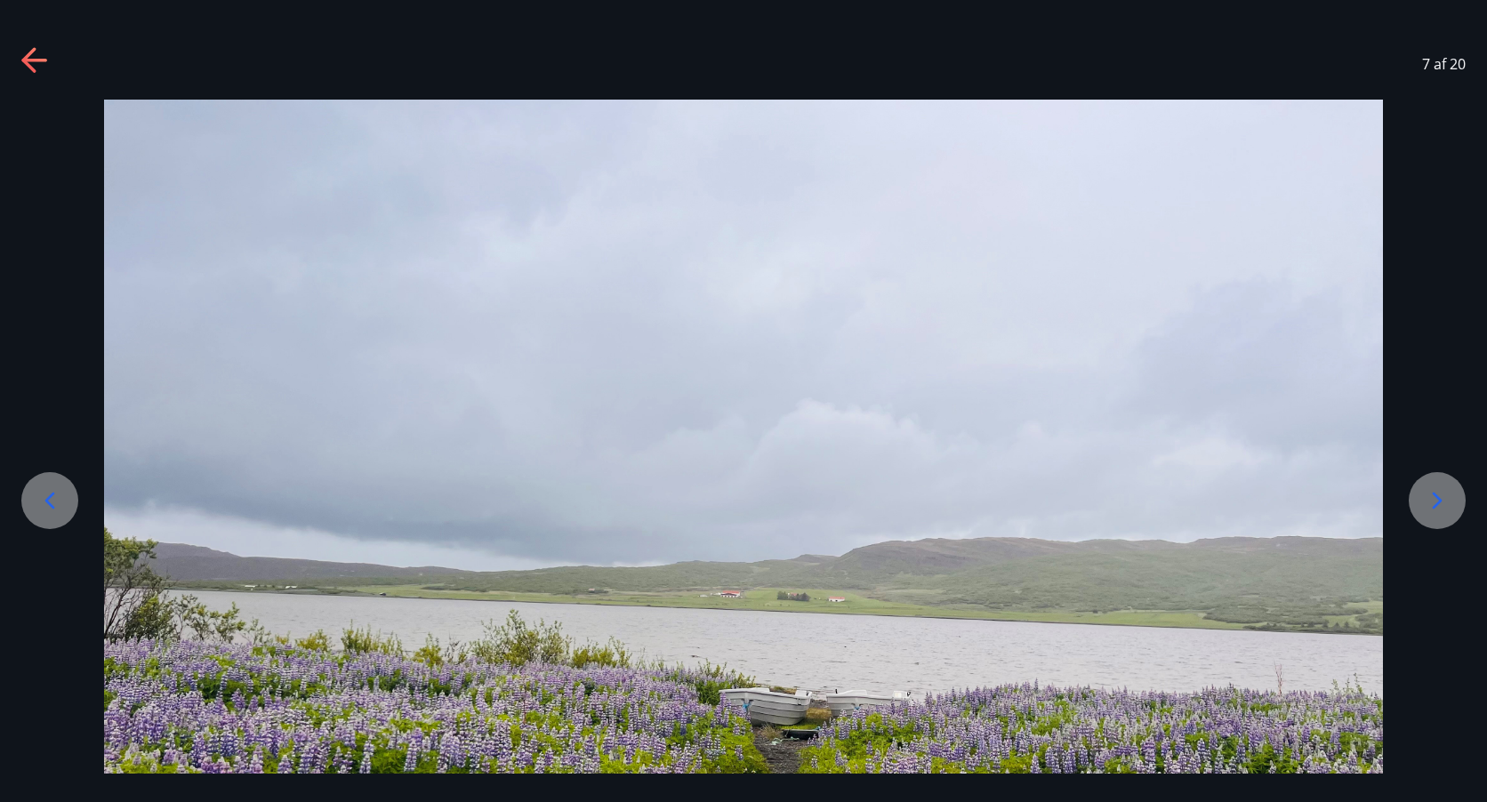
click at [1441, 493] on icon at bounding box center [1437, 501] width 28 height 28
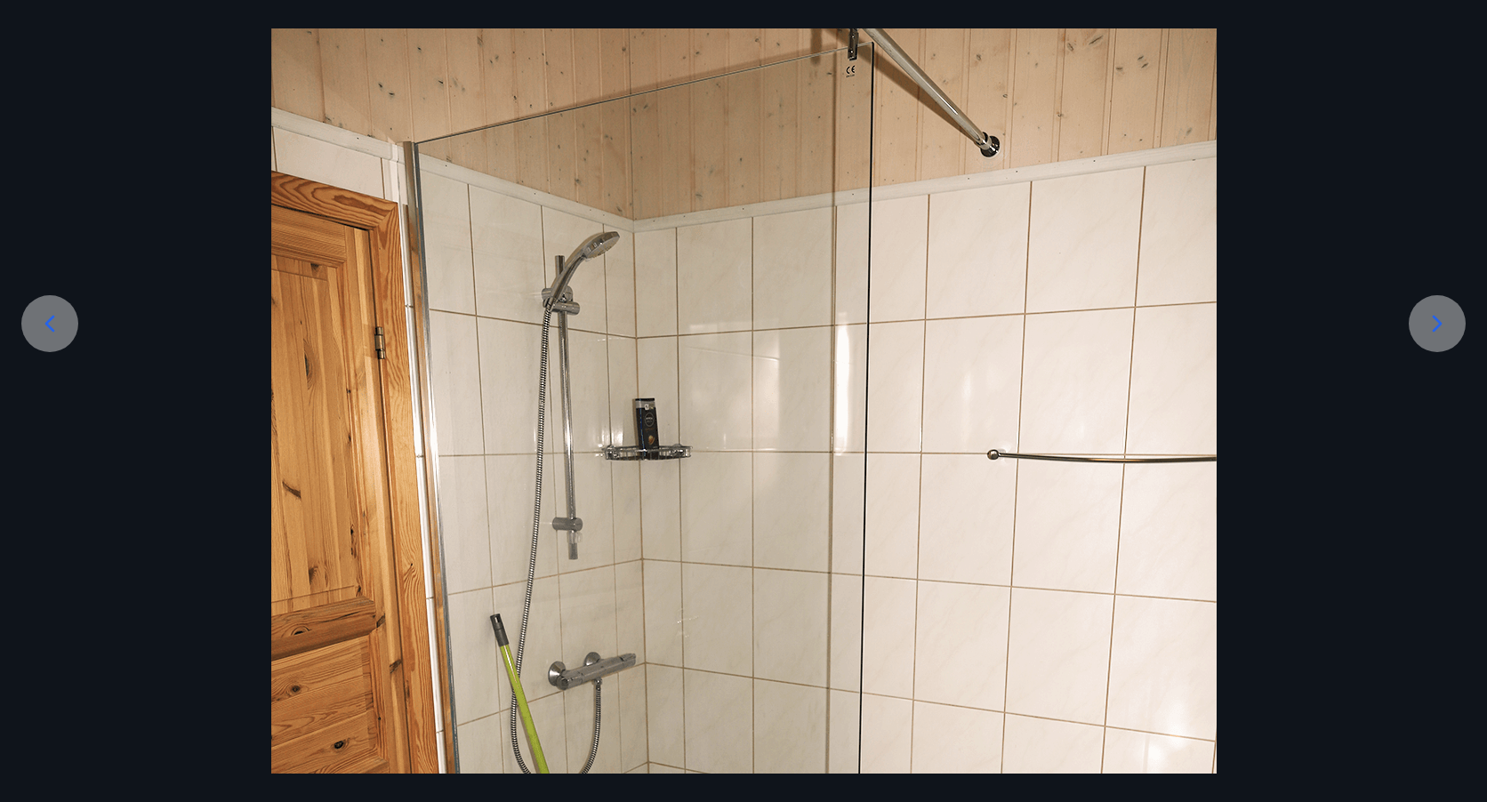
scroll to position [150, 0]
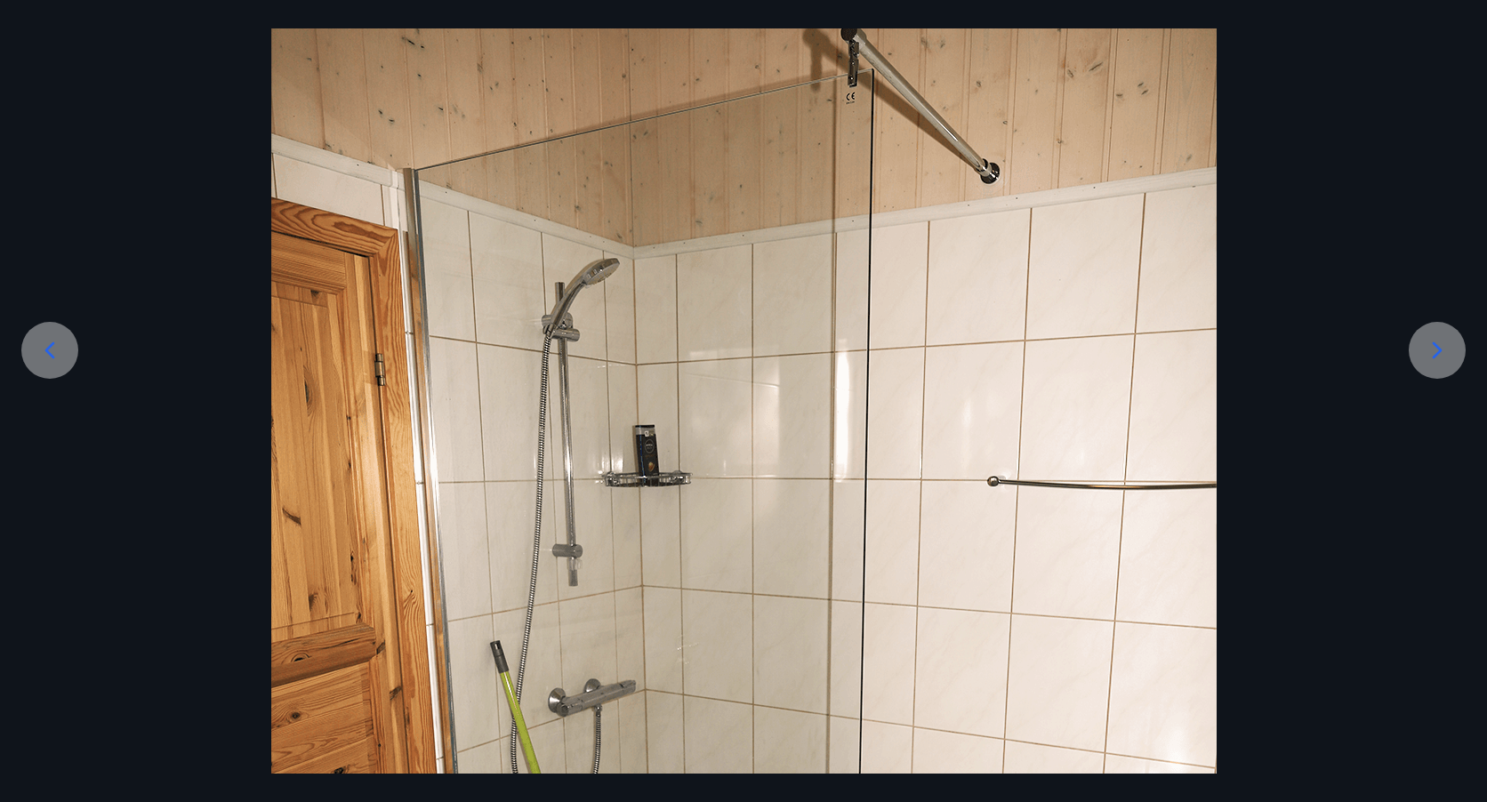
click at [1451, 343] on icon at bounding box center [1437, 350] width 28 height 28
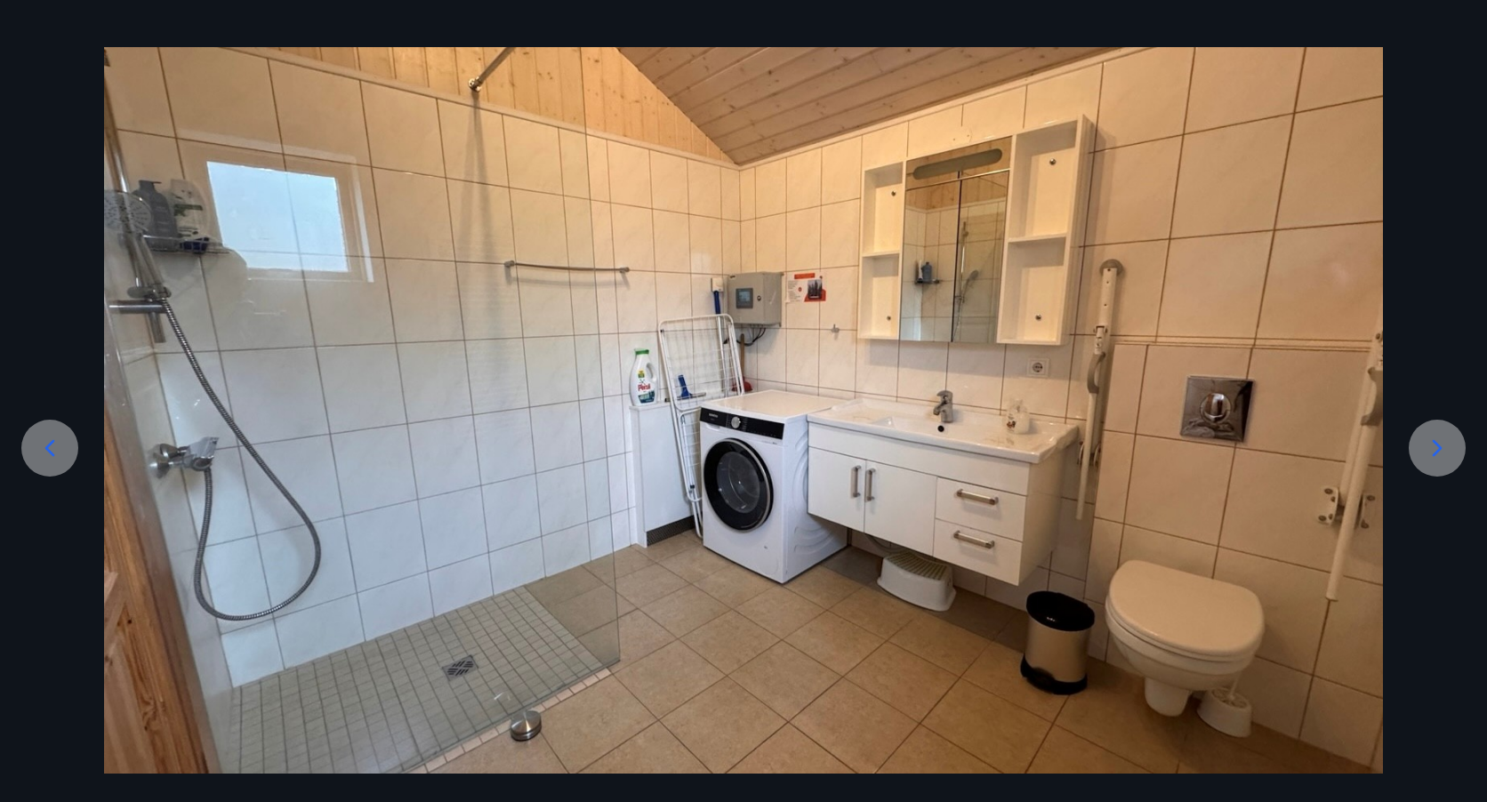
scroll to position [52, 0]
click at [1438, 449] on icon at bounding box center [1437, 448] width 28 height 28
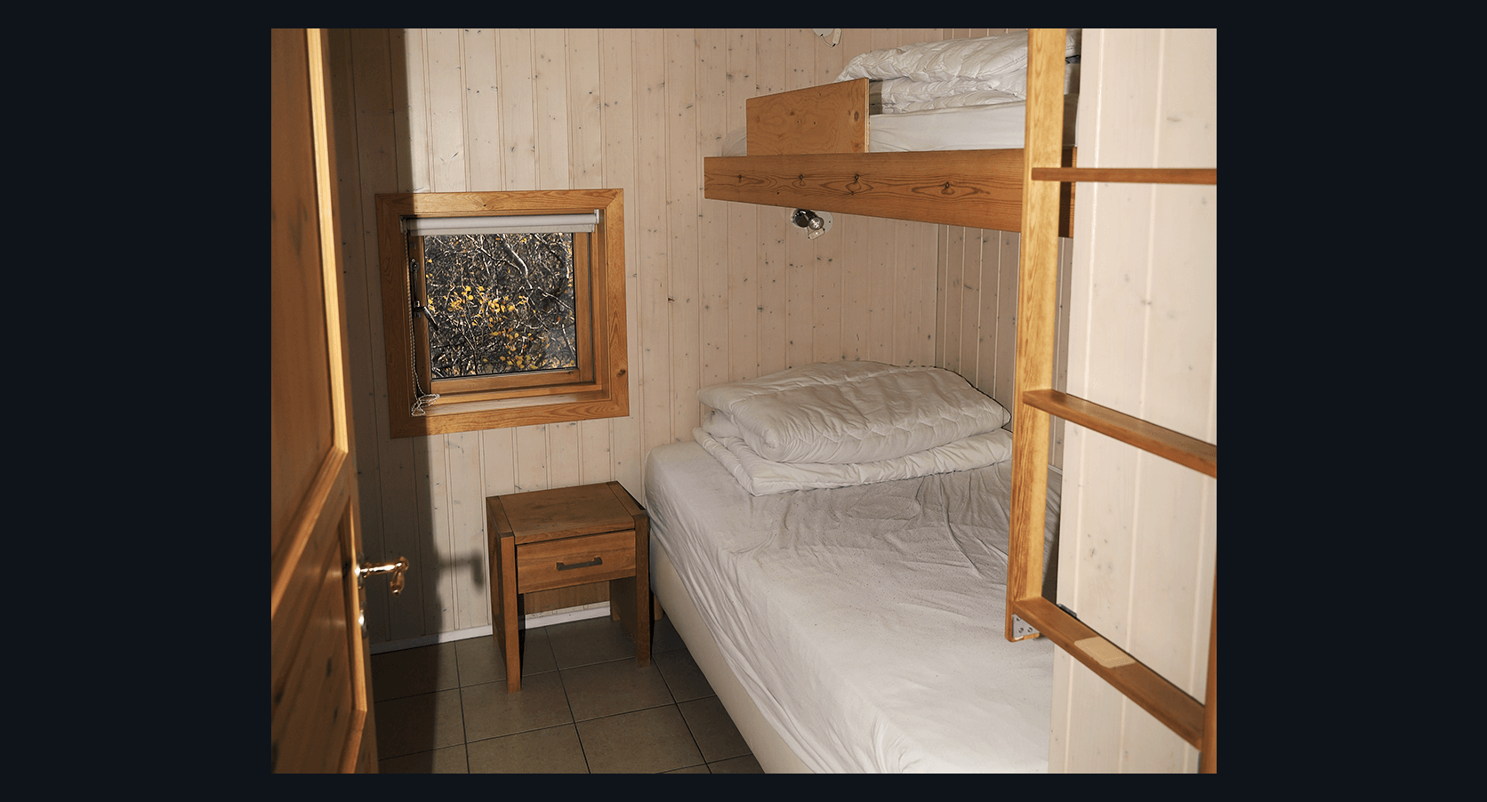
scroll to position [150, 0]
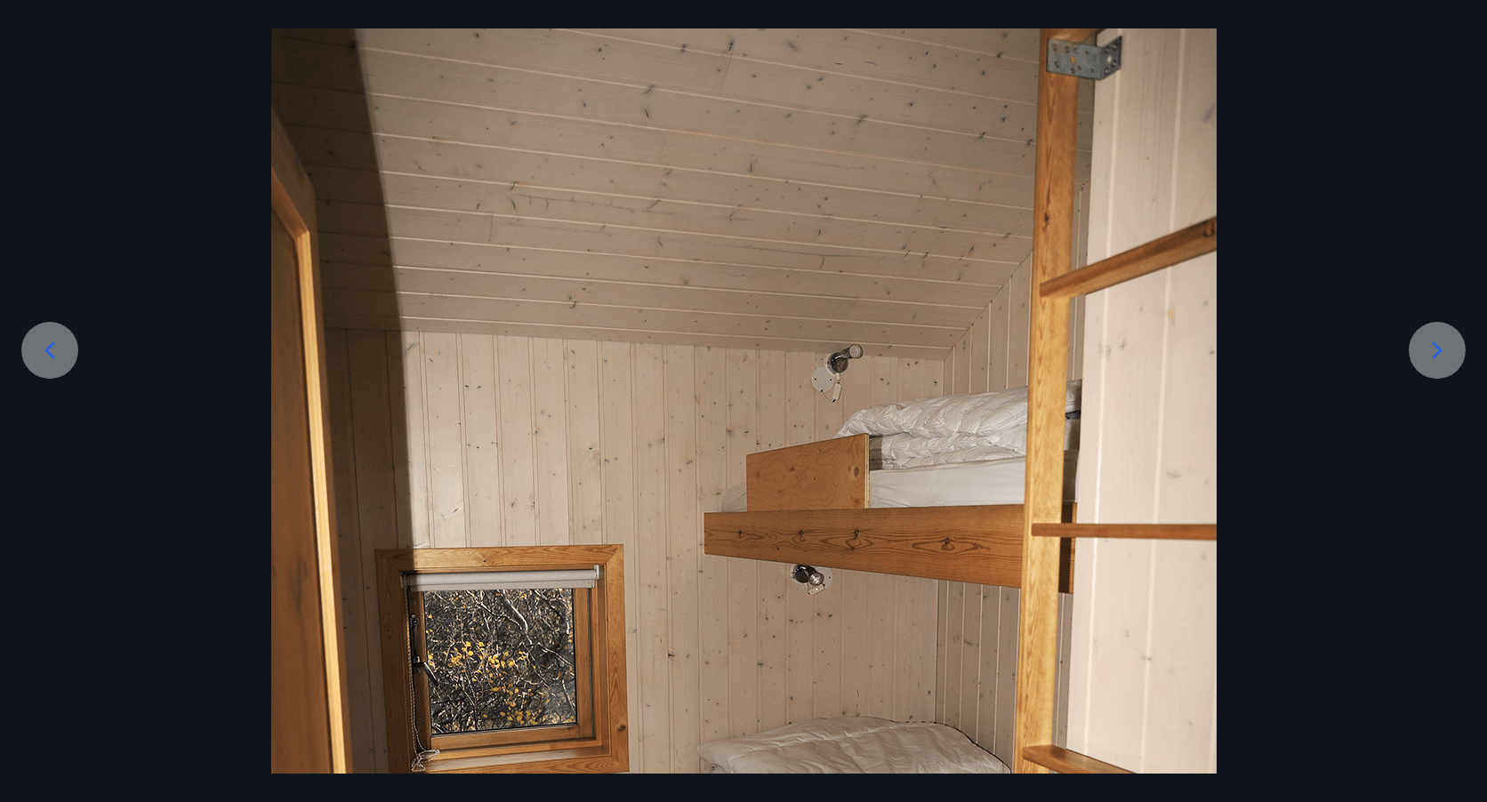
click at [1436, 347] on icon at bounding box center [1437, 350] width 28 height 28
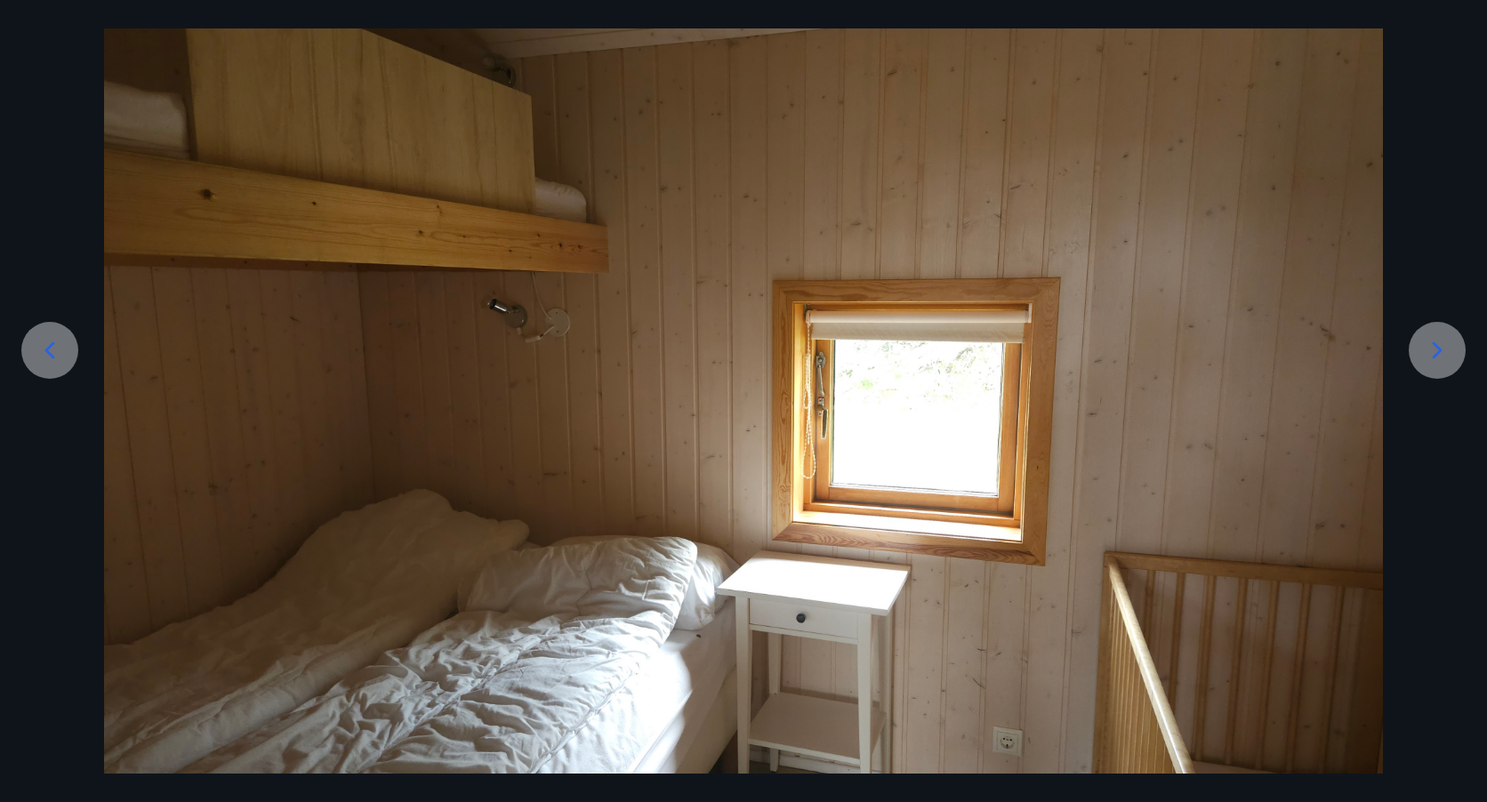
scroll to position [0, 0]
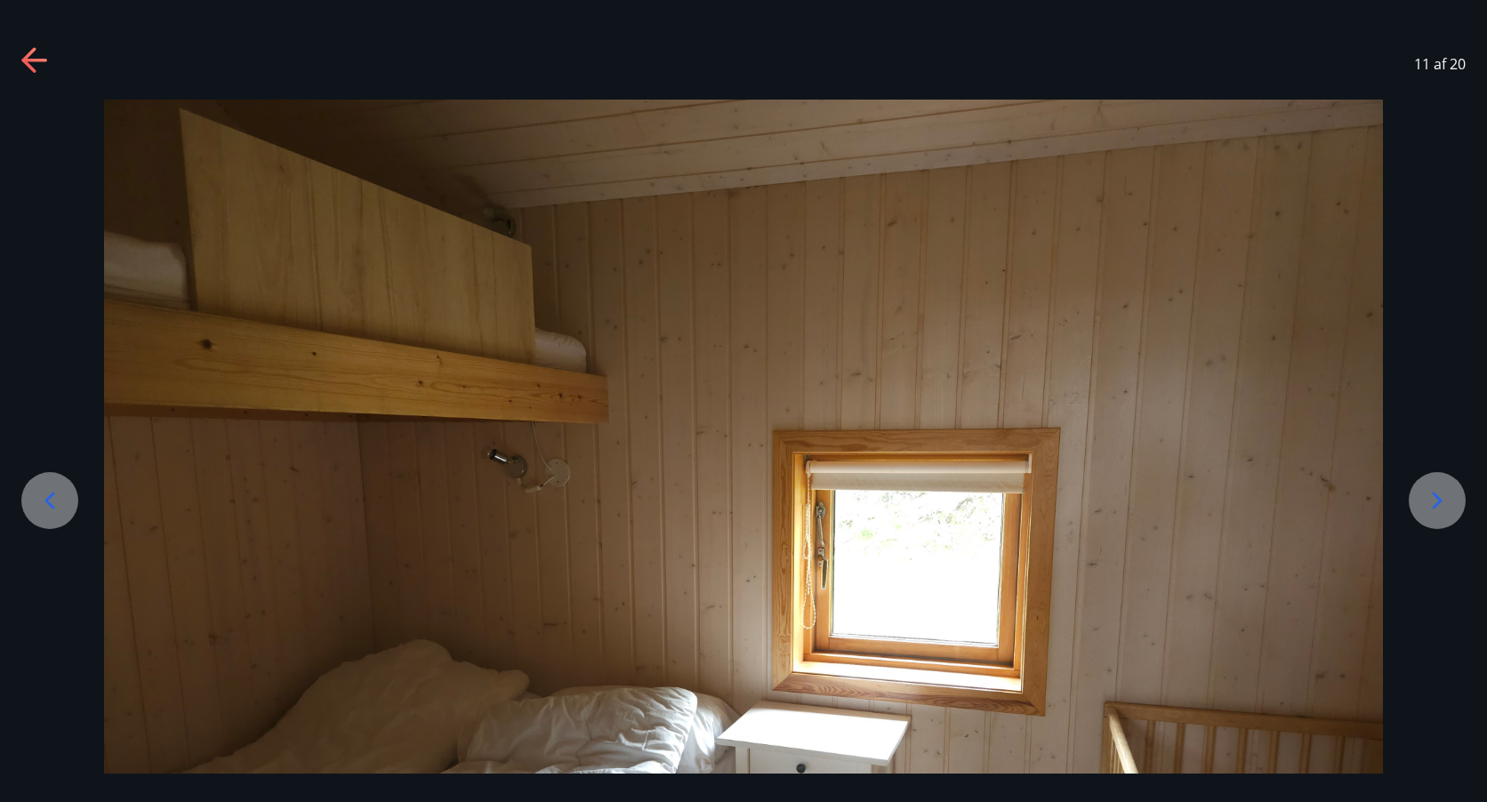
click at [1434, 496] on icon at bounding box center [1437, 501] width 28 height 28
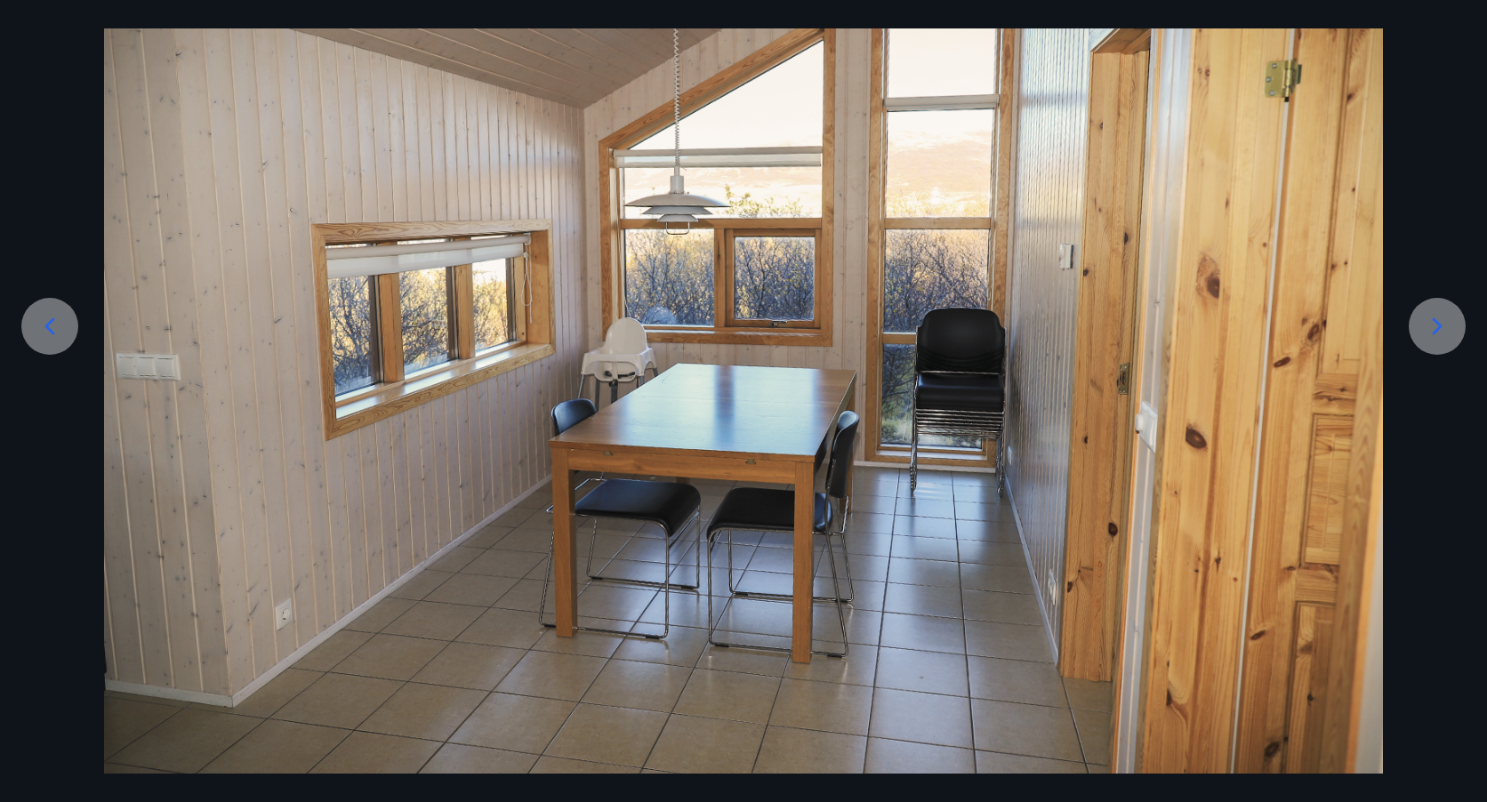
scroll to position [179, 0]
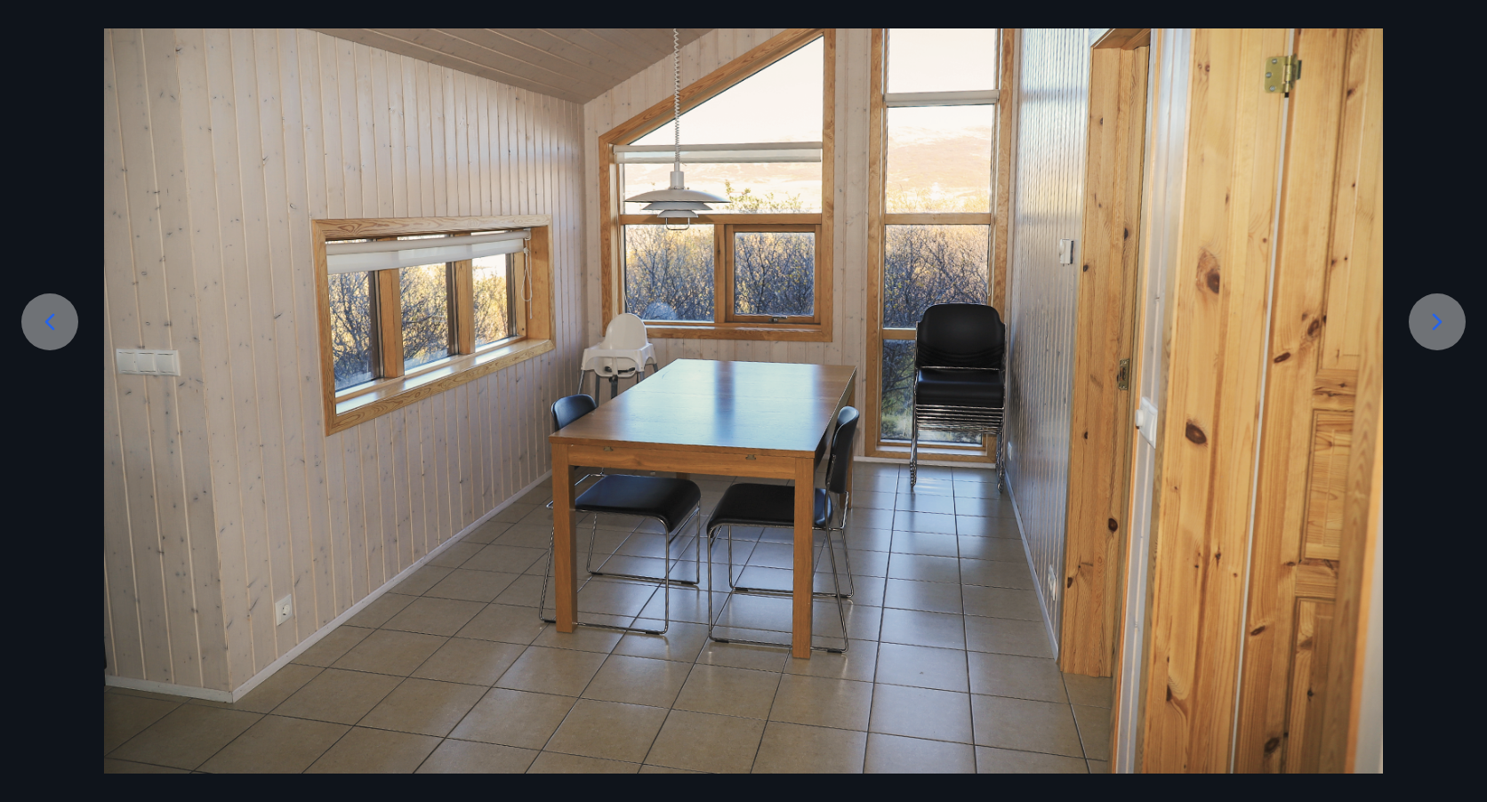
click at [1432, 318] on icon at bounding box center [1437, 322] width 28 height 28
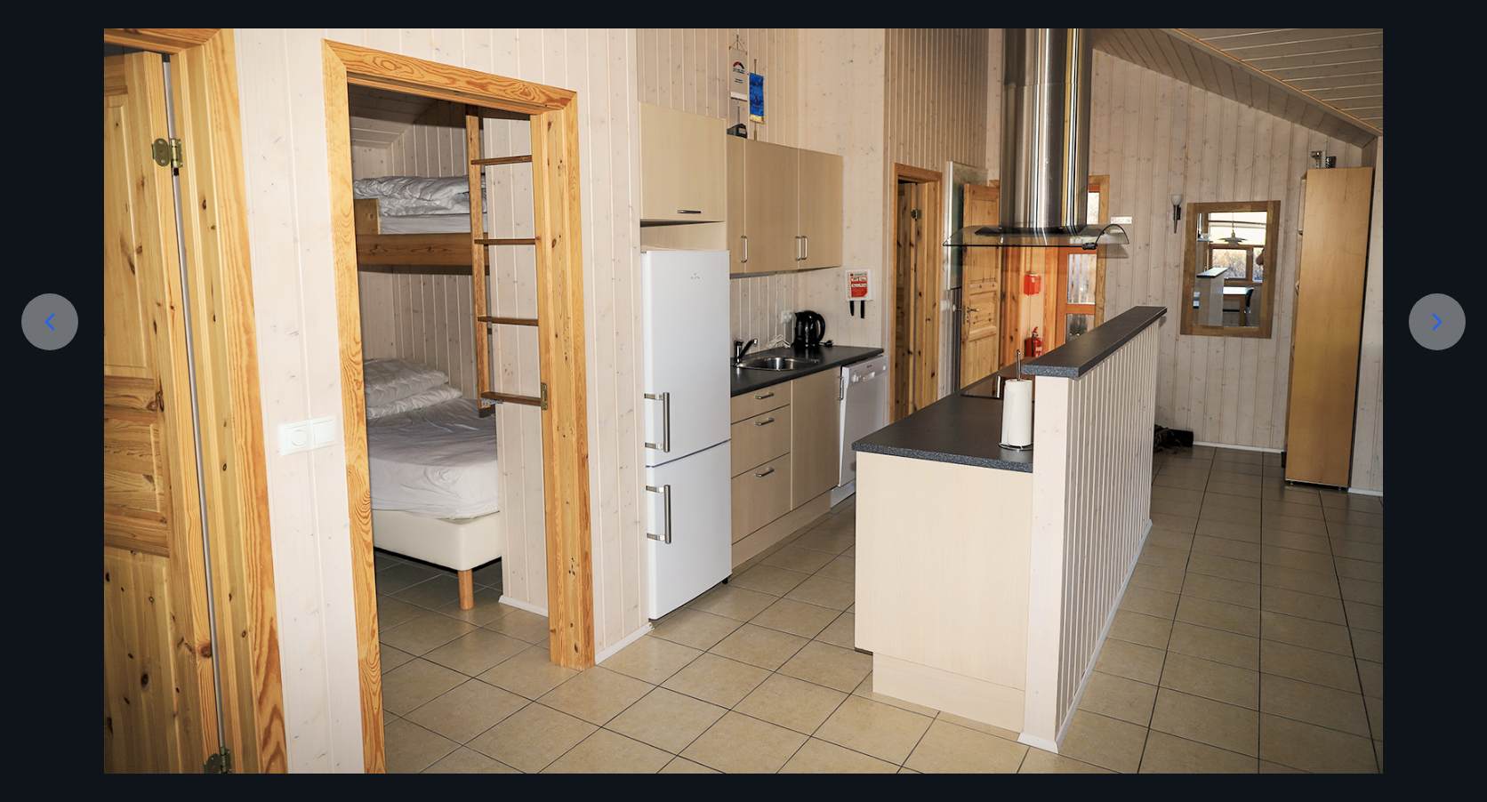
click at [1436, 321] on icon at bounding box center [1437, 322] width 28 height 28
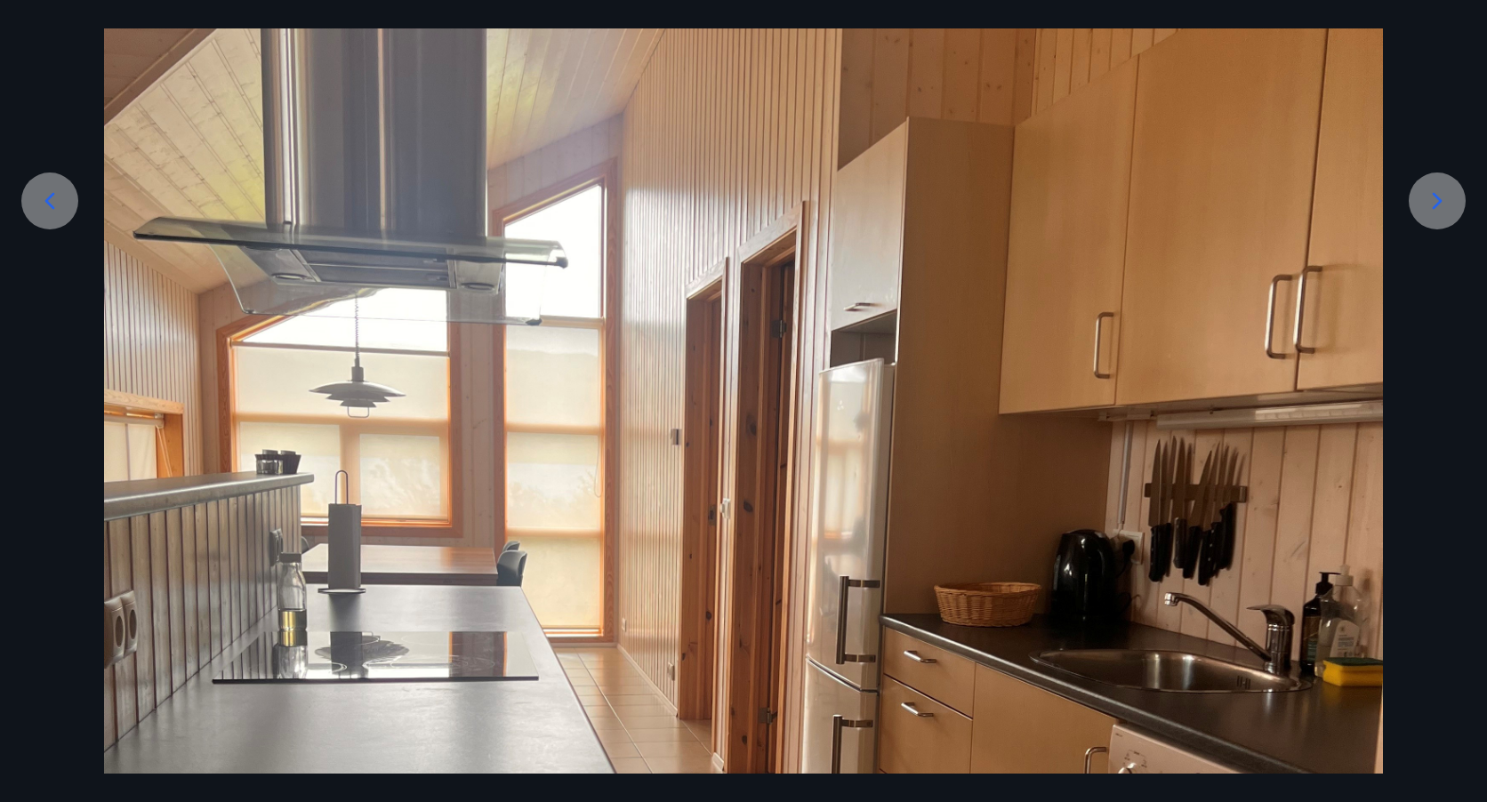
scroll to position [297, 0]
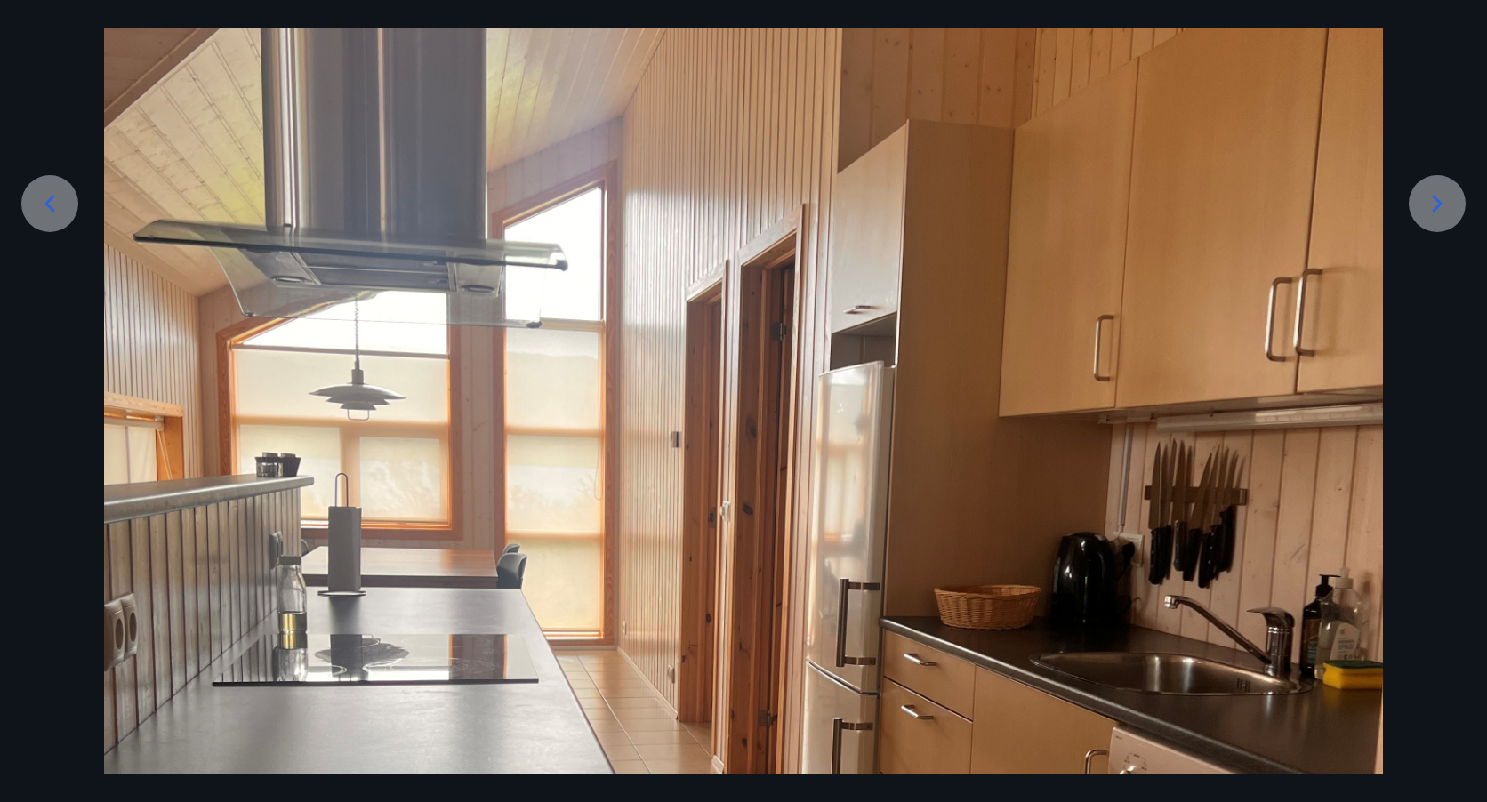
click at [1438, 196] on icon at bounding box center [1437, 203] width 28 height 28
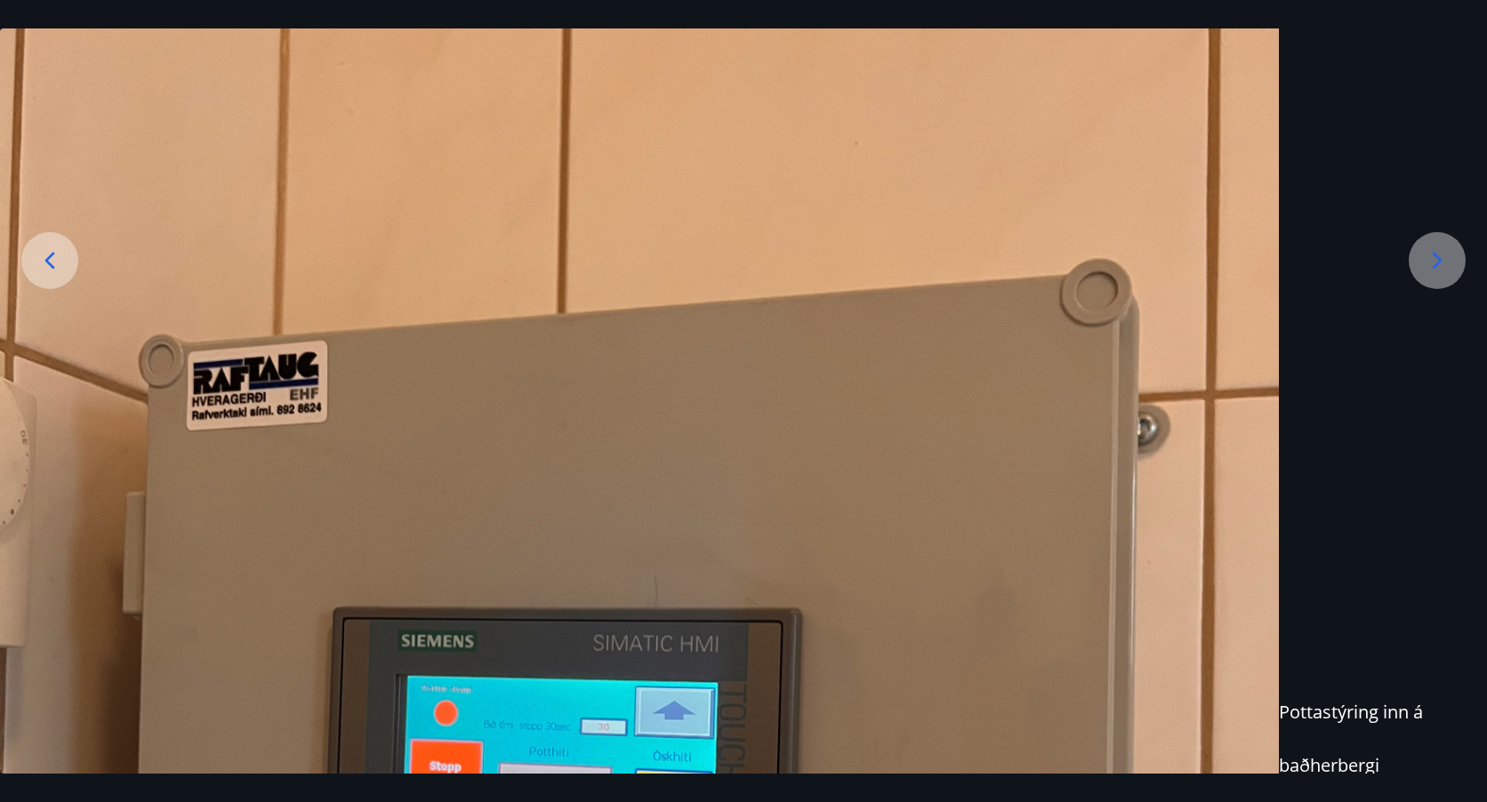
scroll to position [179, 0]
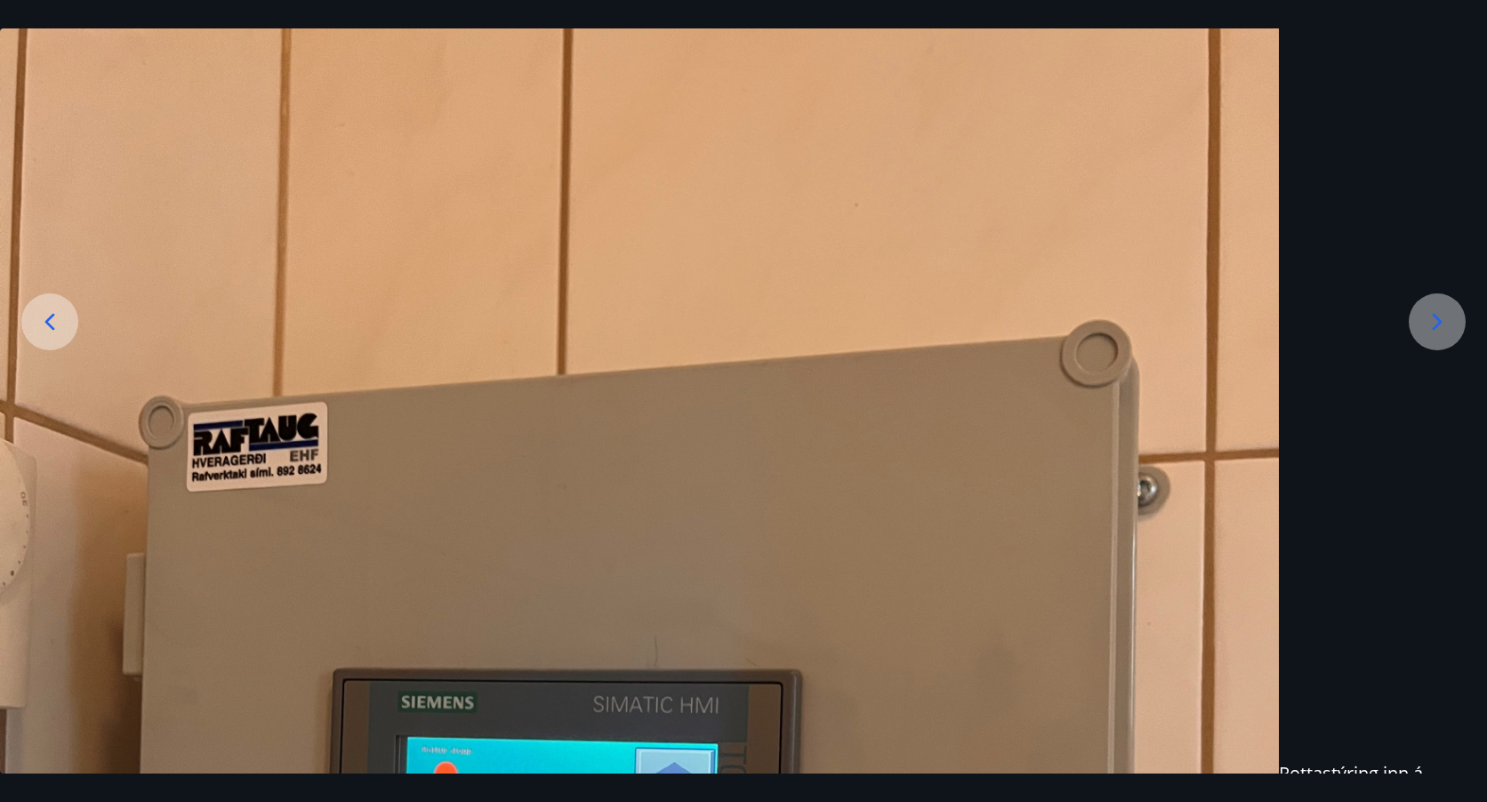
click at [1434, 318] on icon at bounding box center [1437, 322] width 28 height 28
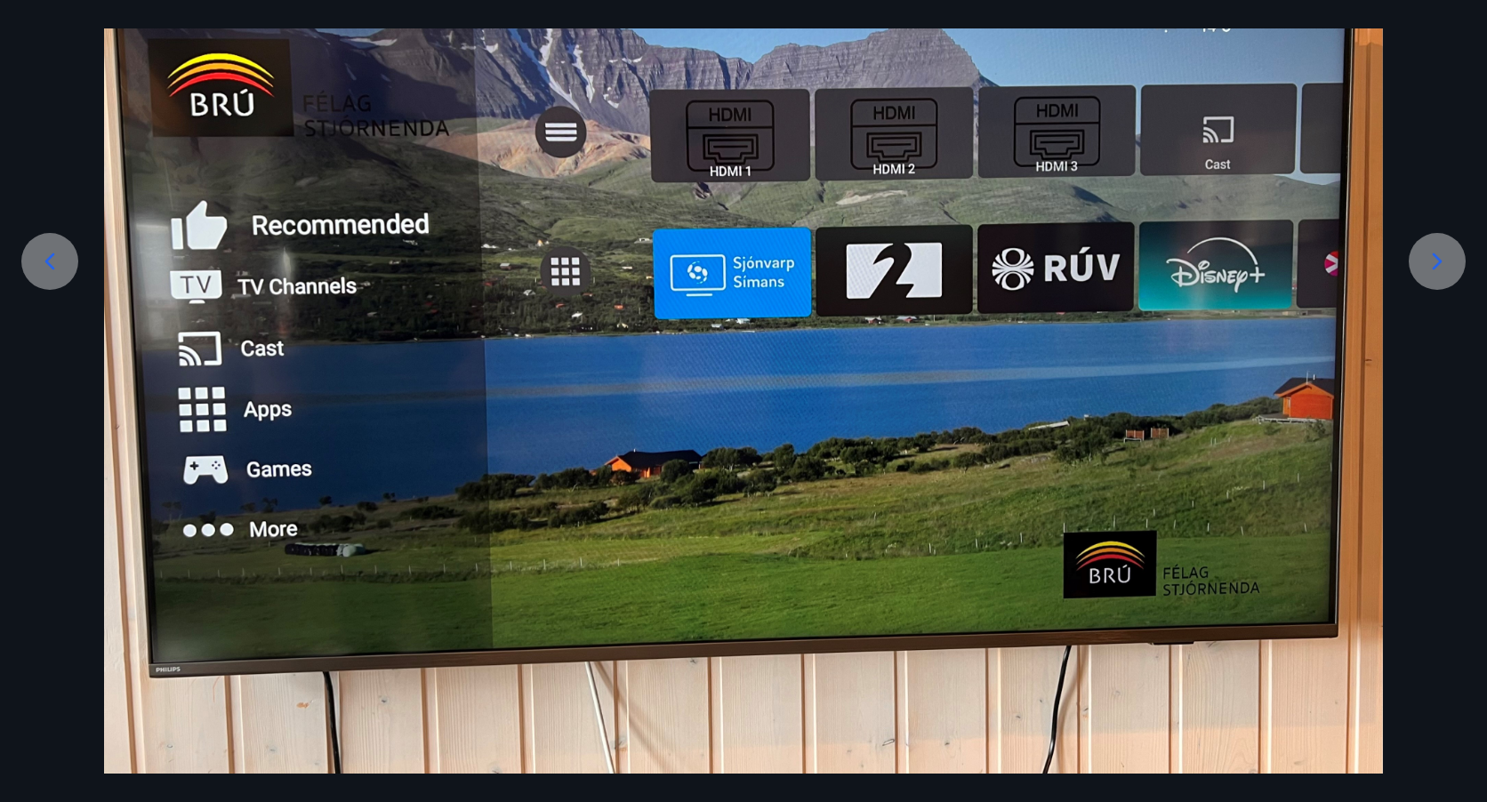
scroll to position [271, 0]
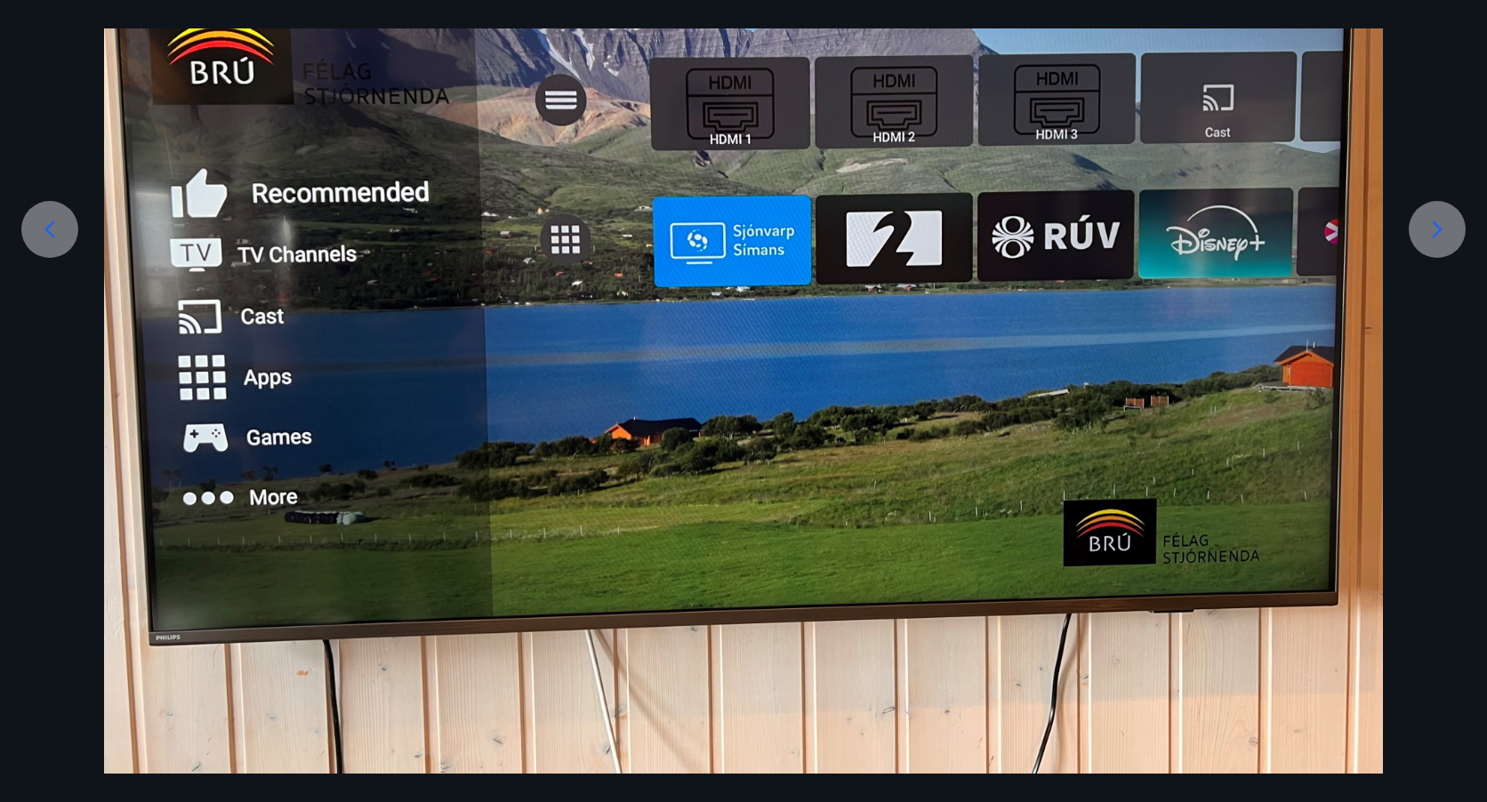
click at [1434, 225] on icon at bounding box center [1437, 229] width 28 height 28
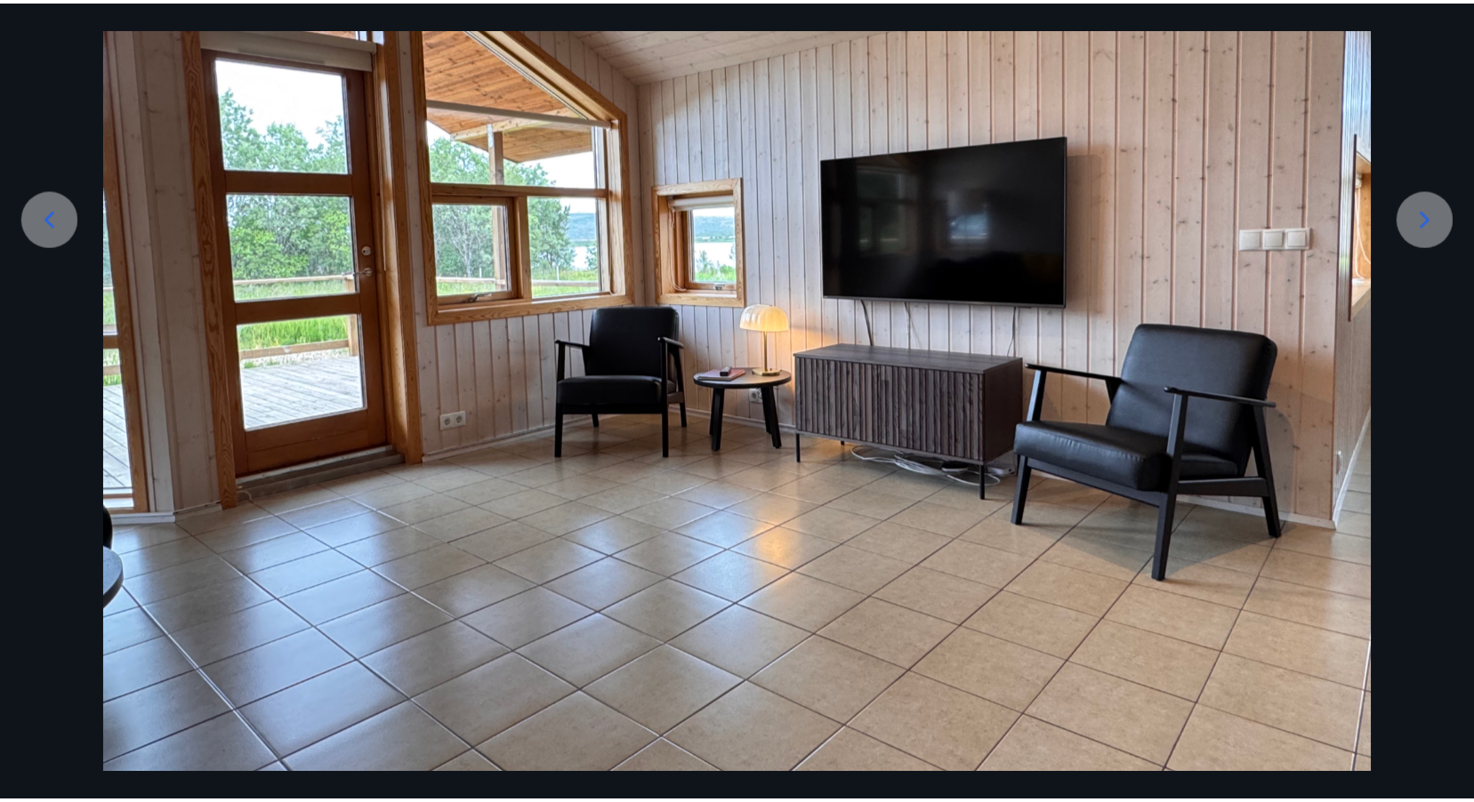
scroll to position [286, 0]
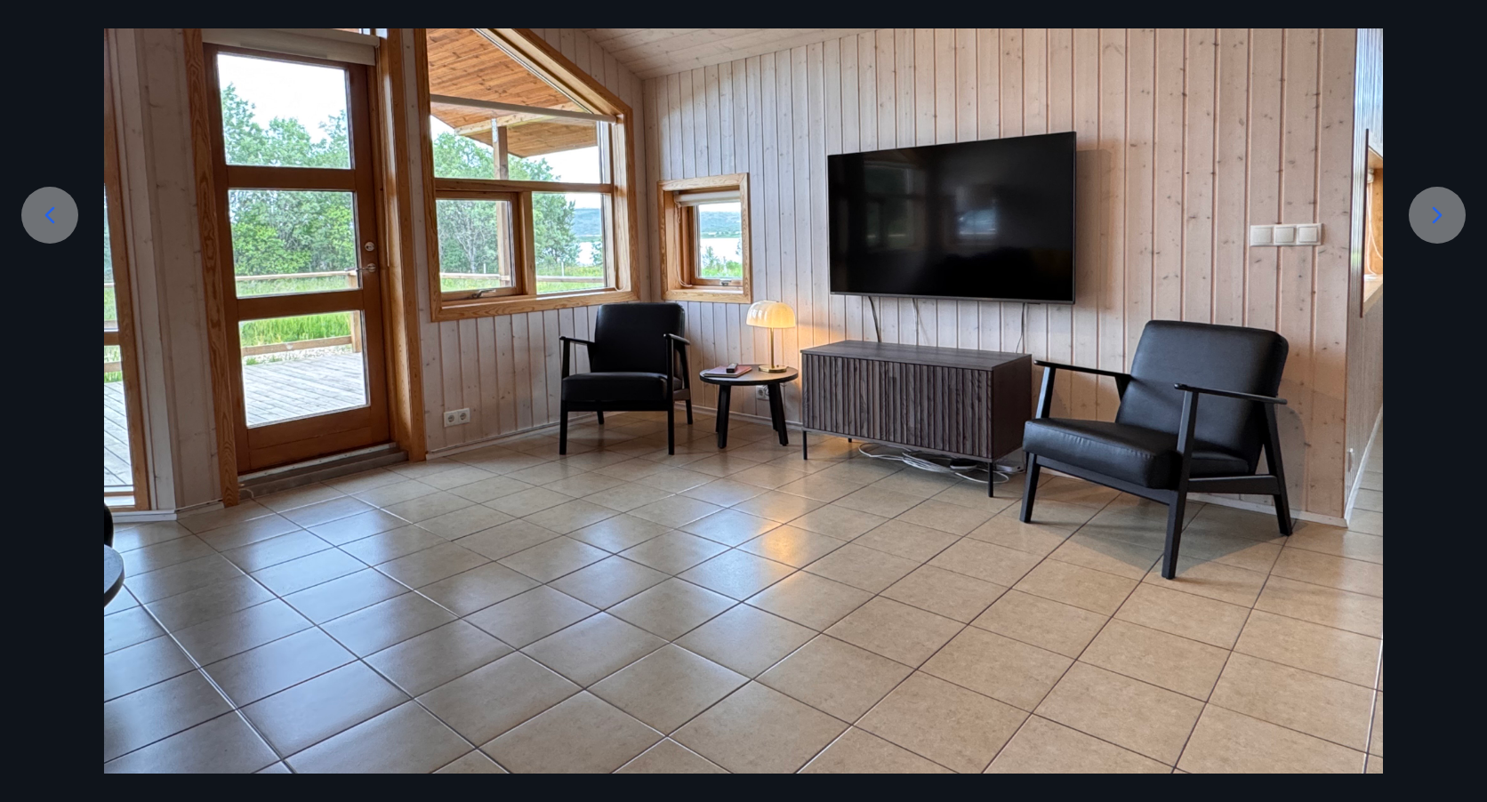
click at [1434, 206] on icon at bounding box center [1437, 215] width 28 height 28
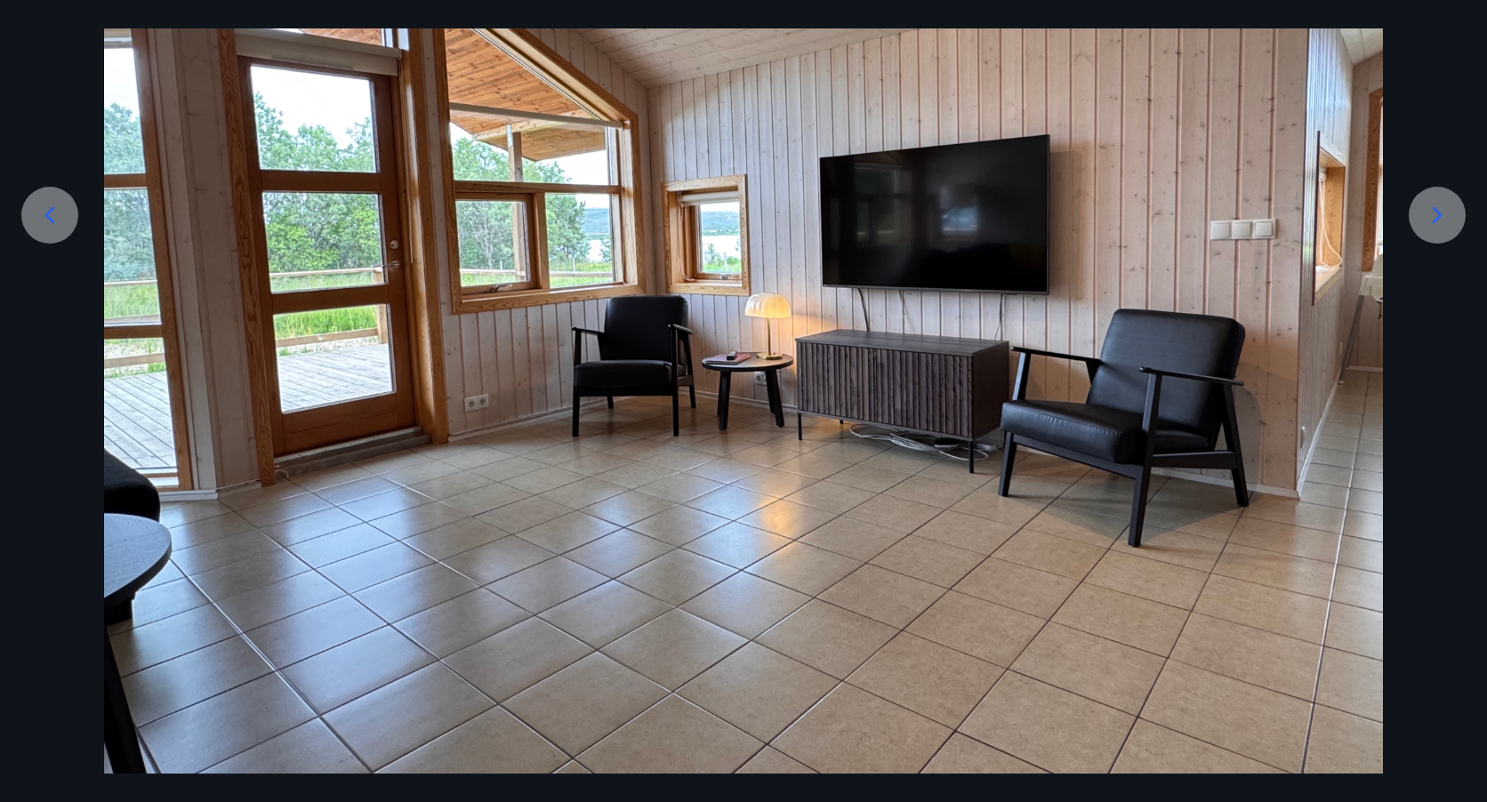
click at [1434, 206] on icon at bounding box center [1437, 215] width 28 height 28
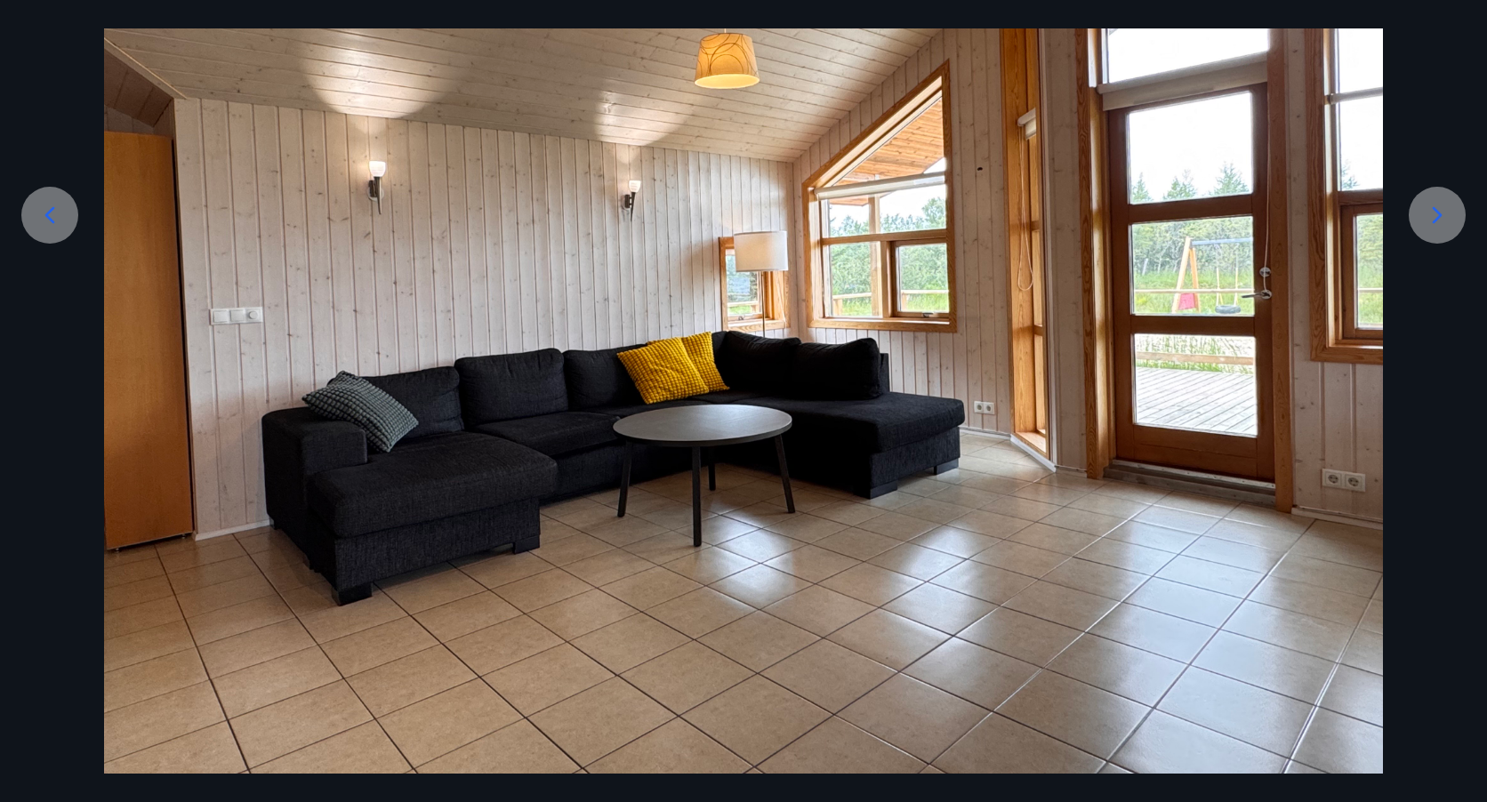
click at [1437, 208] on icon at bounding box center [1437, 215] width 28 height 28
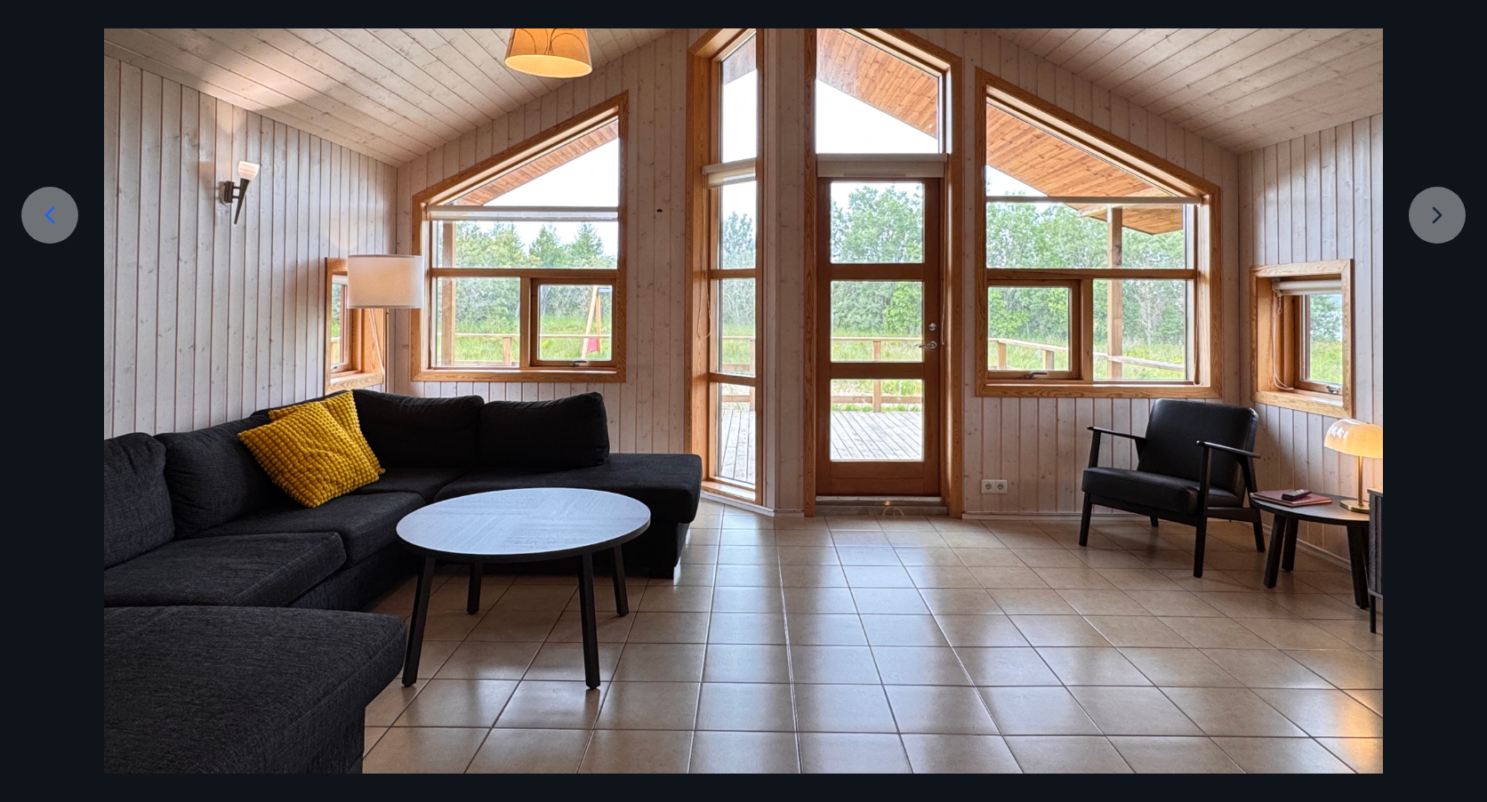
click at [1437, 208] on div at bounding box center [743, 294] width 1487 height 960
click at [1441, 213] on div at bounding box center [743, 294] width 1487 height 960
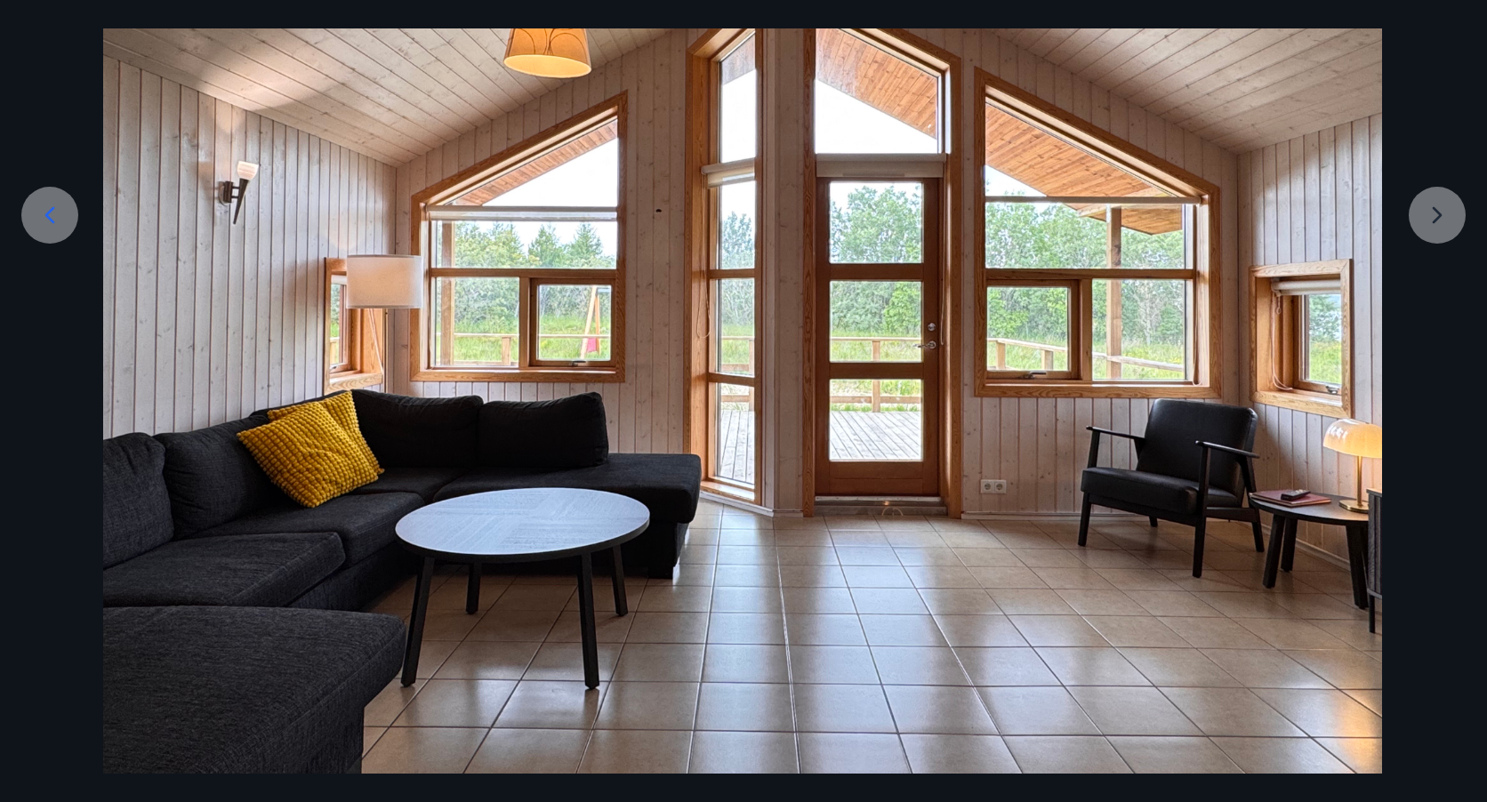
click at [1437, 213] on div at bounding box center [742, 294] width 1487 height 960
drag, startPoint x: 1436, startPoint y: 214, endPoint x: 1342, endPoint y: 279, distance: 115.0
click at [1435, 214] on div at bounding box center [741, 294] width 1487 height 960
click at [1237, 353] on img at bounding box center [743, 294] width 1279 height 960
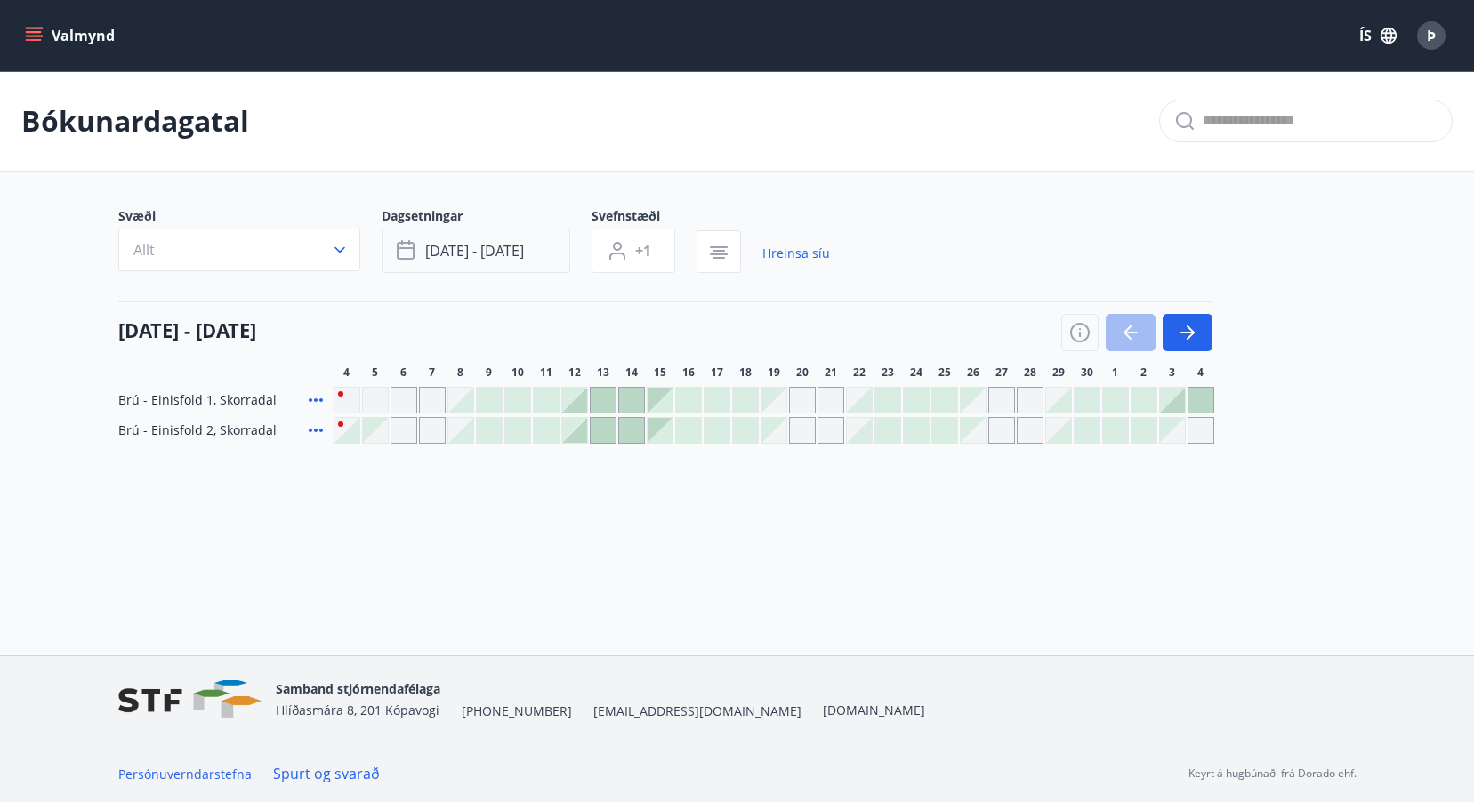
scroll to position [3, 0]
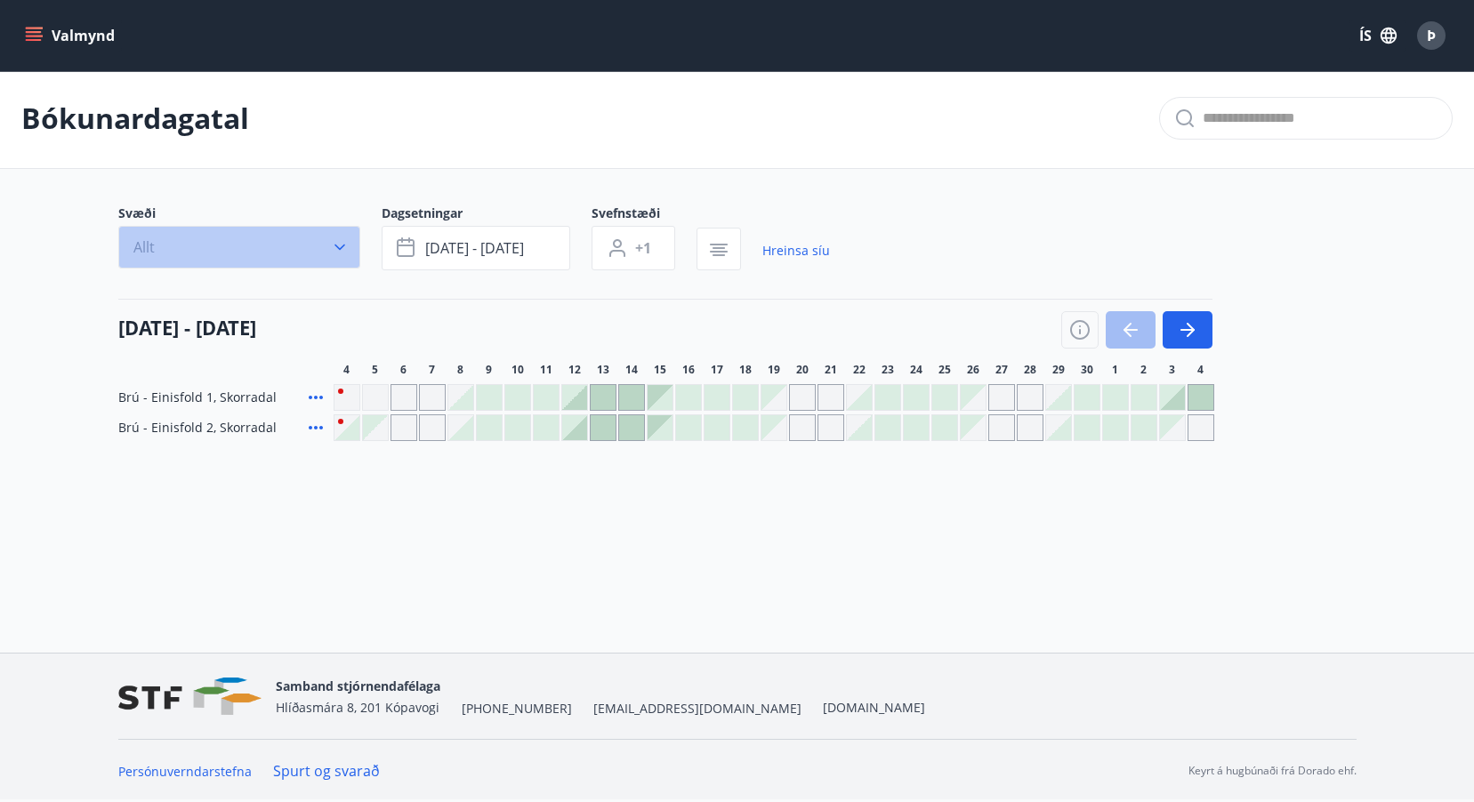
click at [341, 249] on icon "button" at bounding box center [339, 248] width 11 height 6
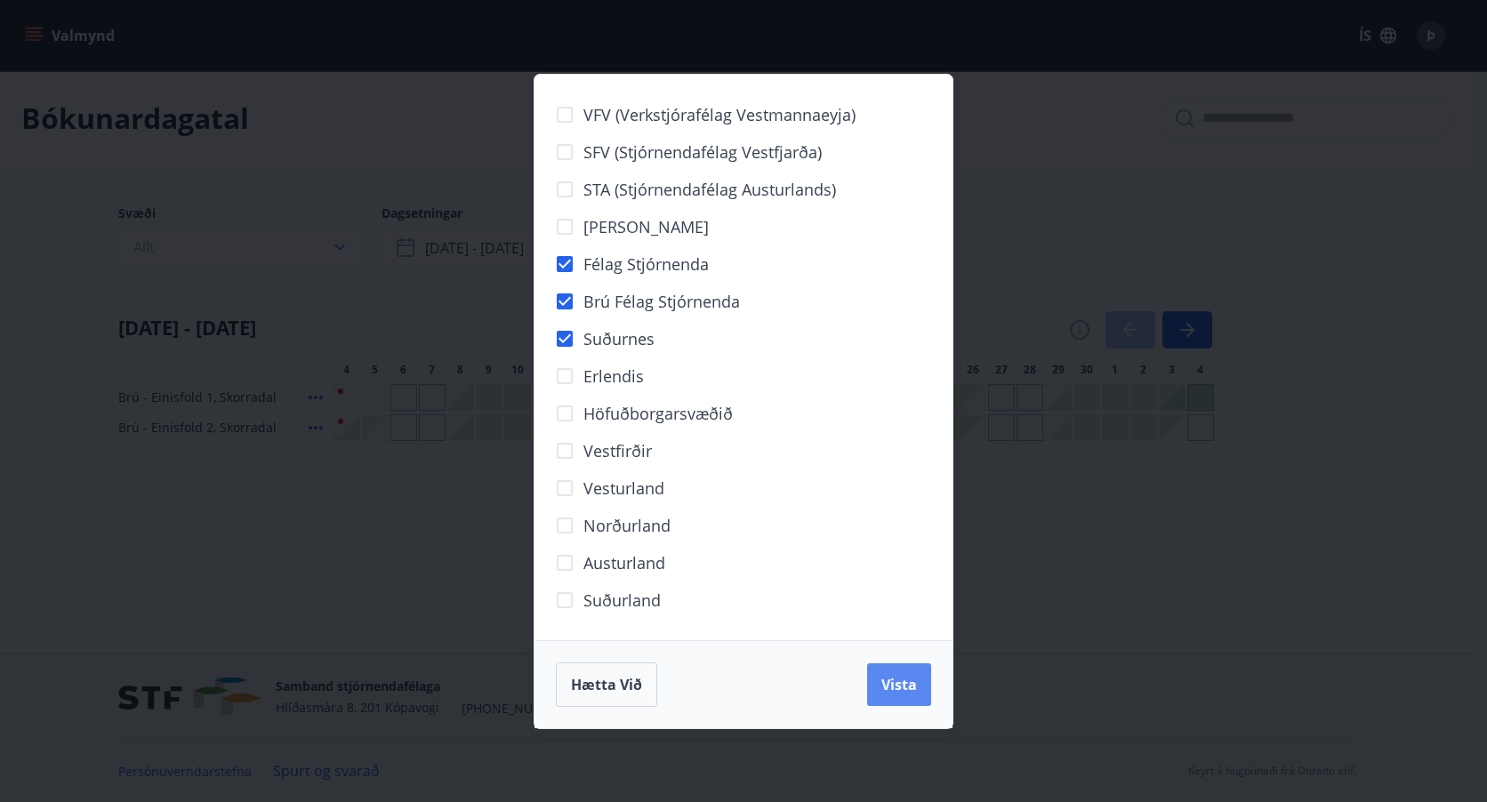
click at [903, 683] on span "Vista" at bounding box center [900, 685] width 36 height 20
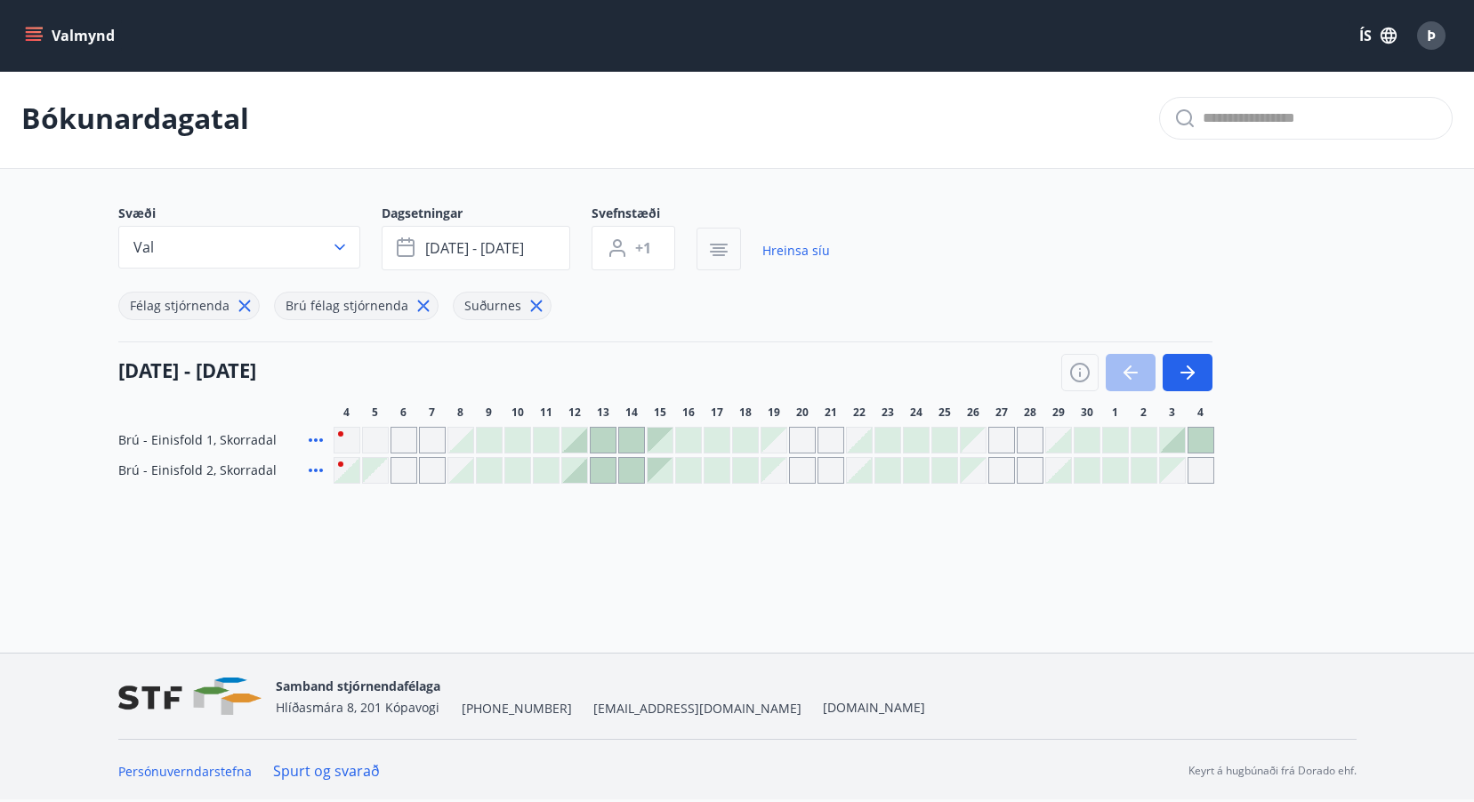
click at [718, 253] on icon "button" at bounding box center [719, 252] width 18 height 2
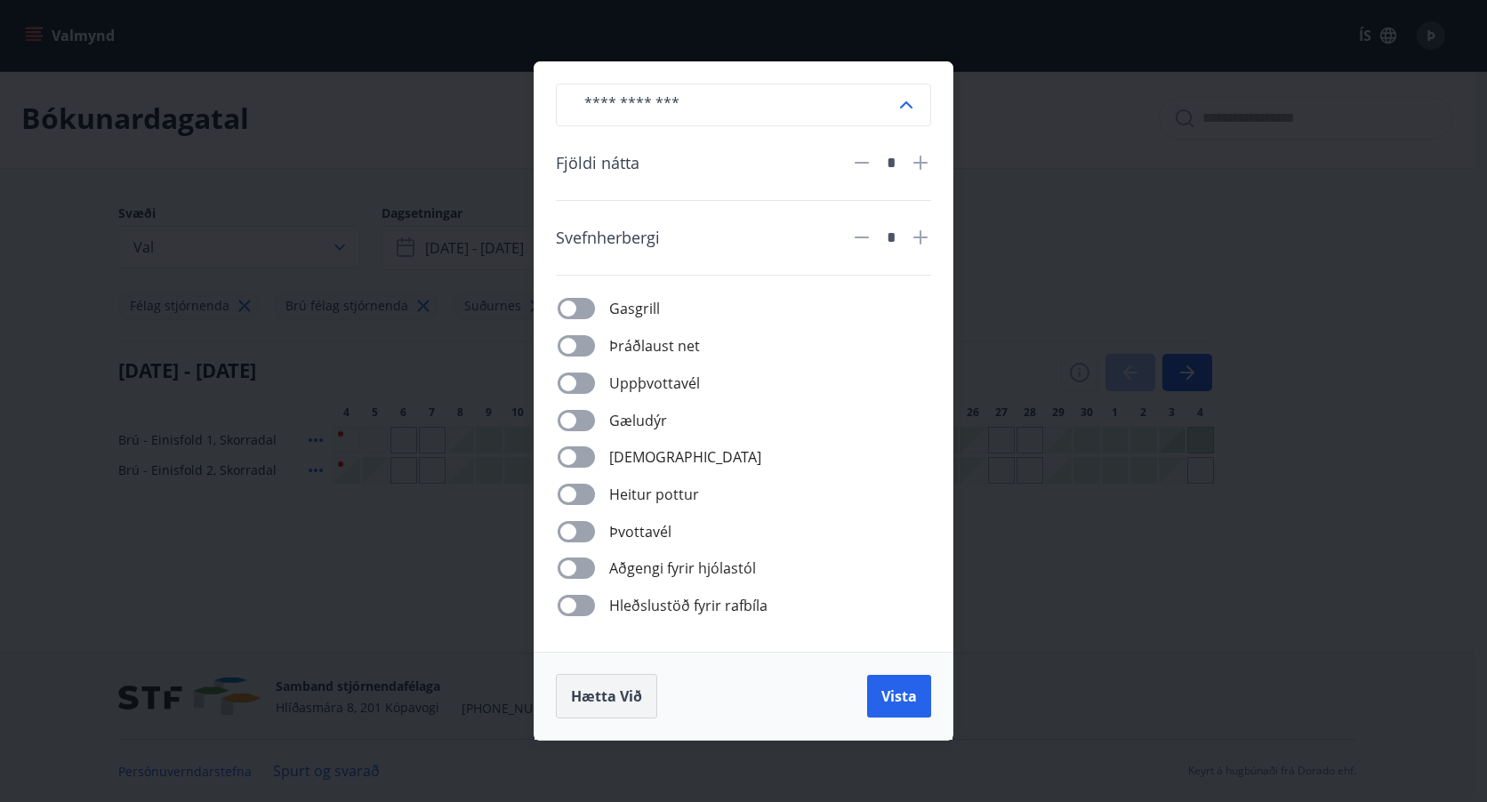
click at [625, 691] on span "Hætta við" at bounding box center [606, 697] width 71 height 20
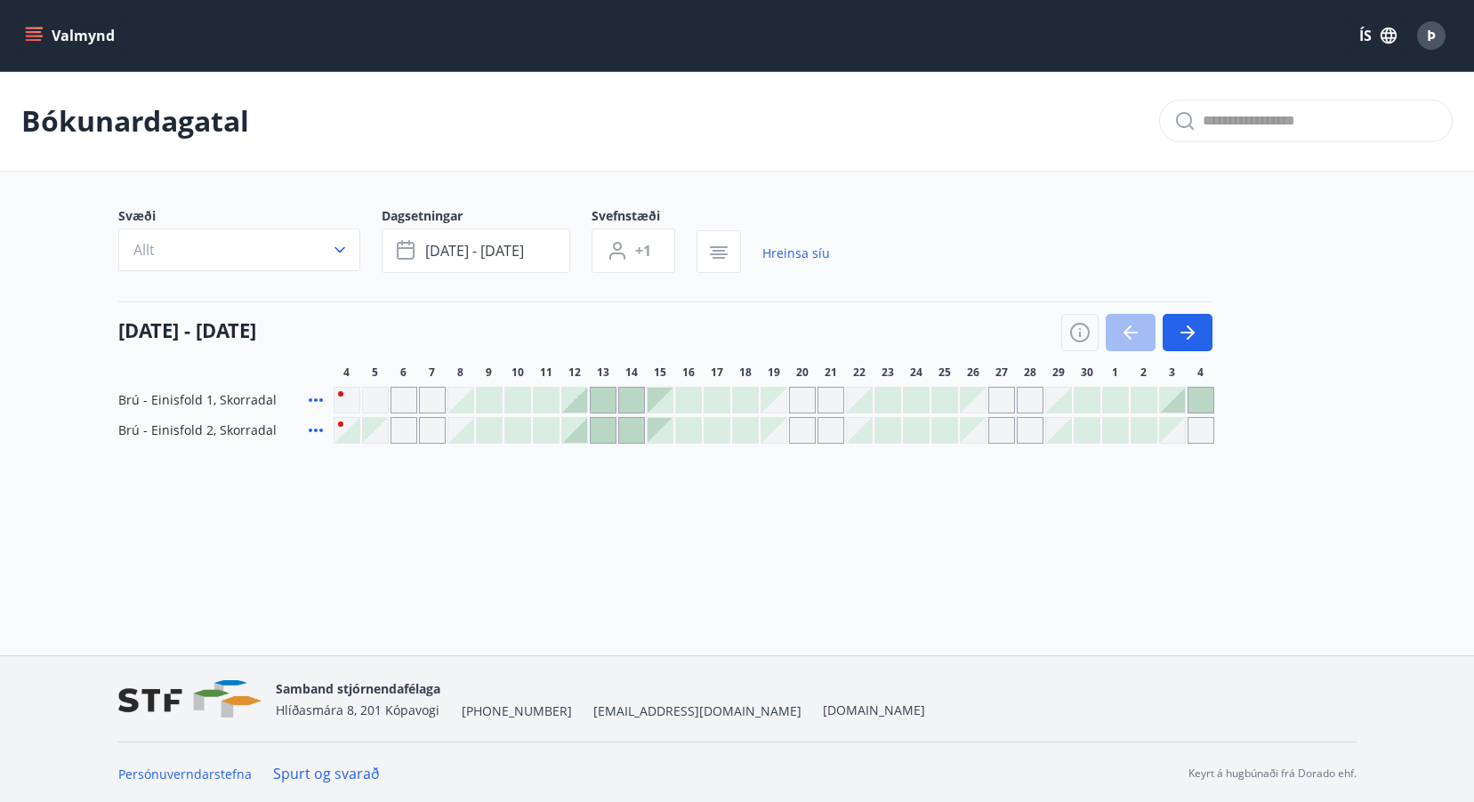
scroll to position [3, 0]
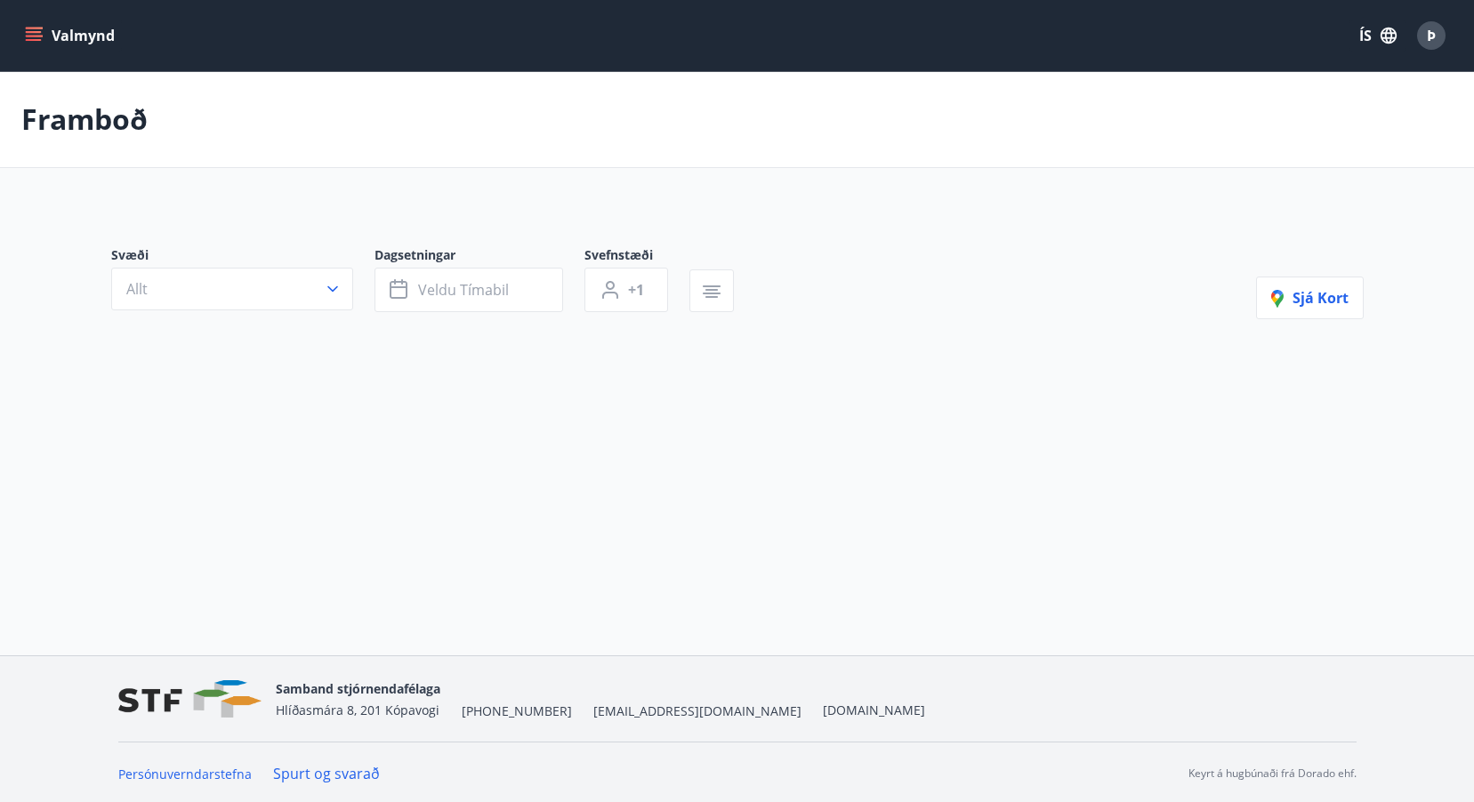
type input "*"
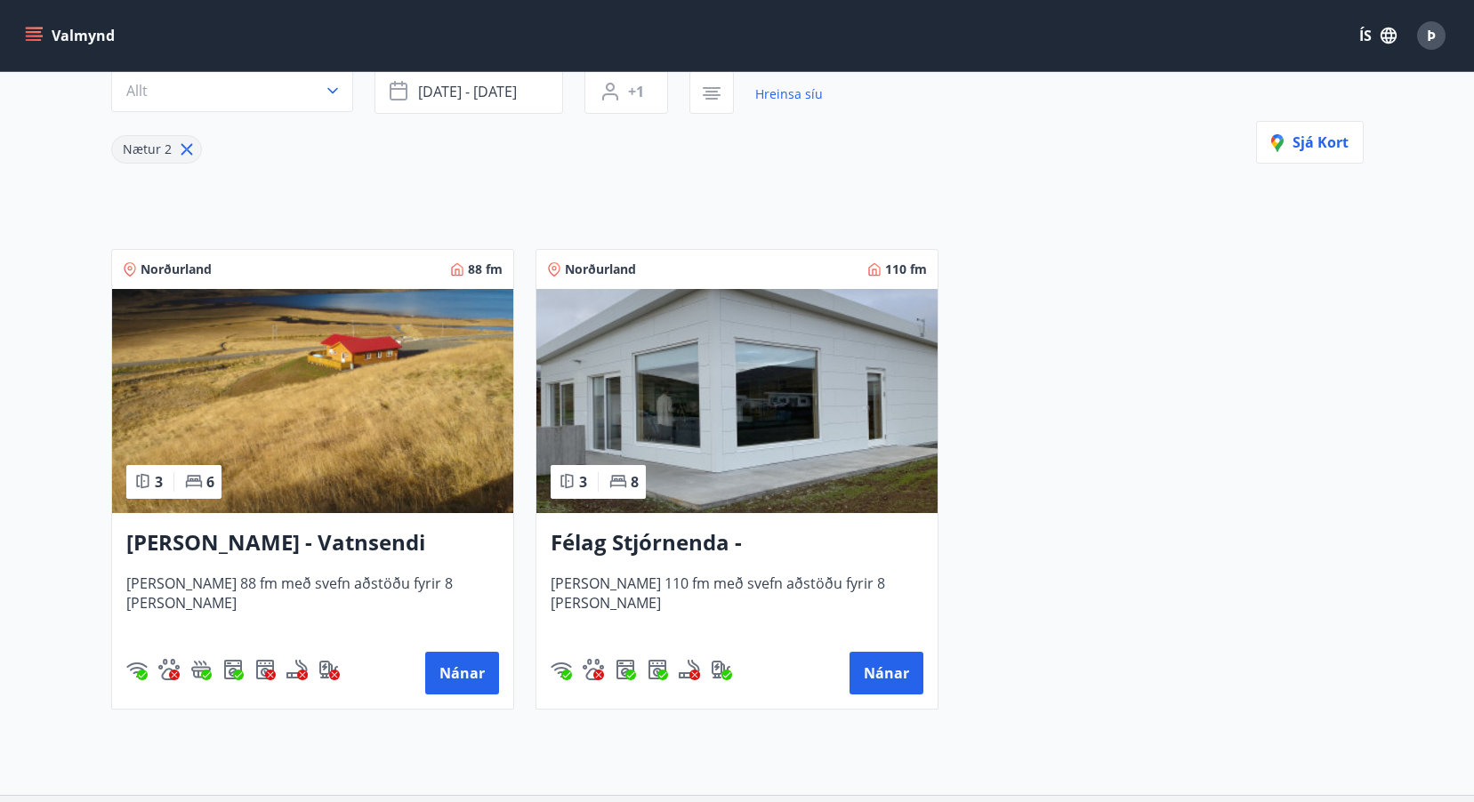
scroll to position [107, 0]
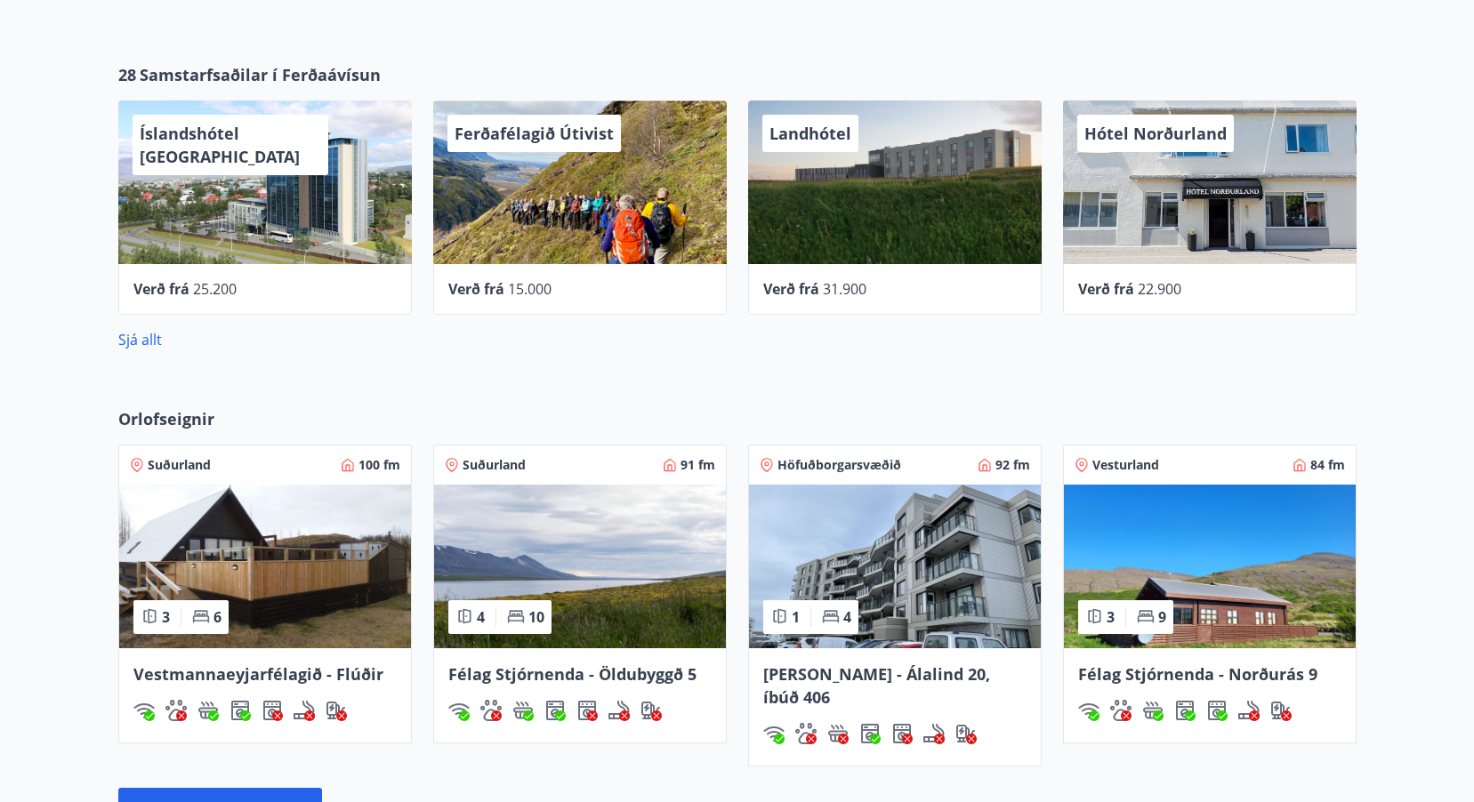
scroll to position [1186, 0]
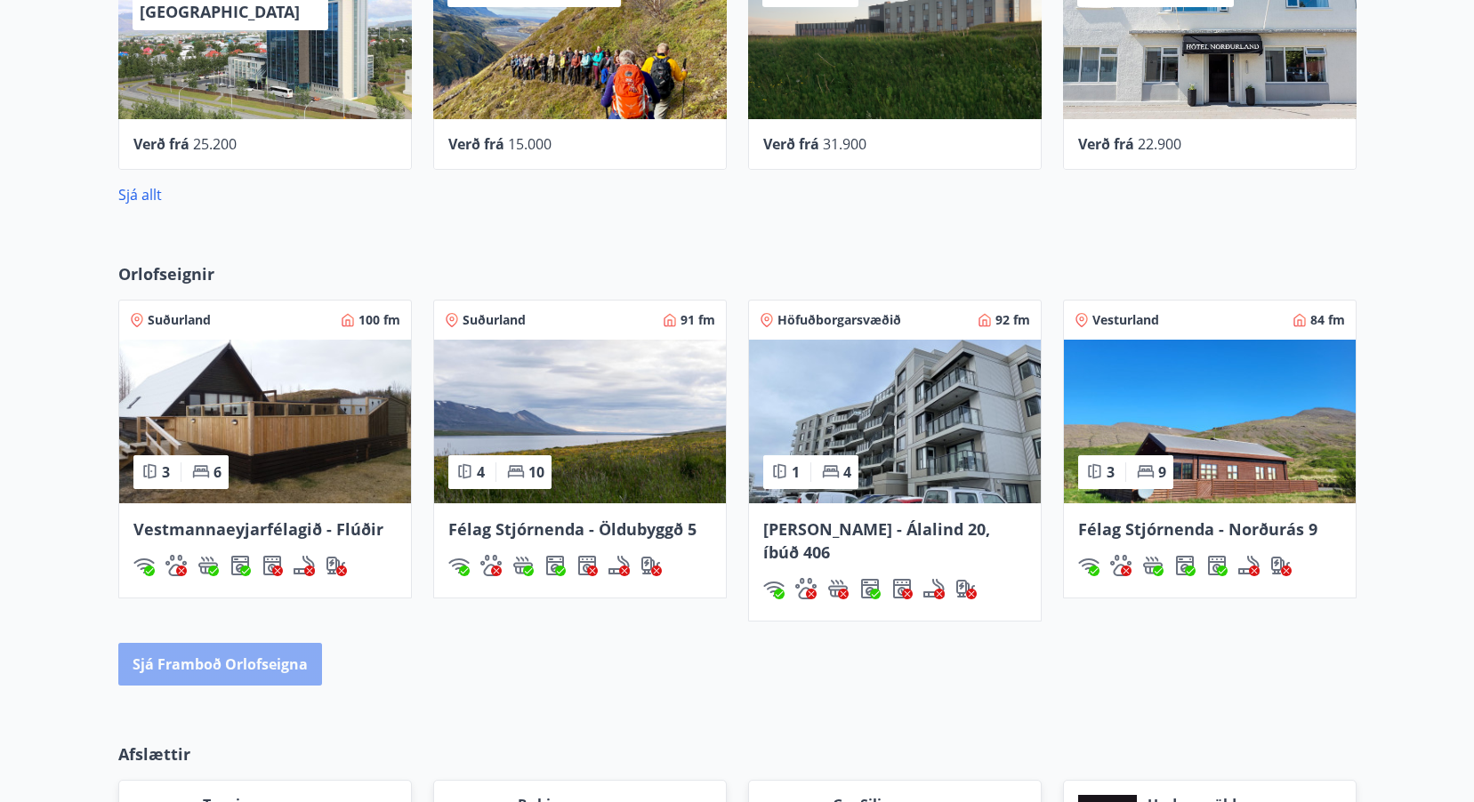
click at [258, 643] on button "Sjá framboð orlofseigna" at bounding box center [220, 664] width 204 height 43
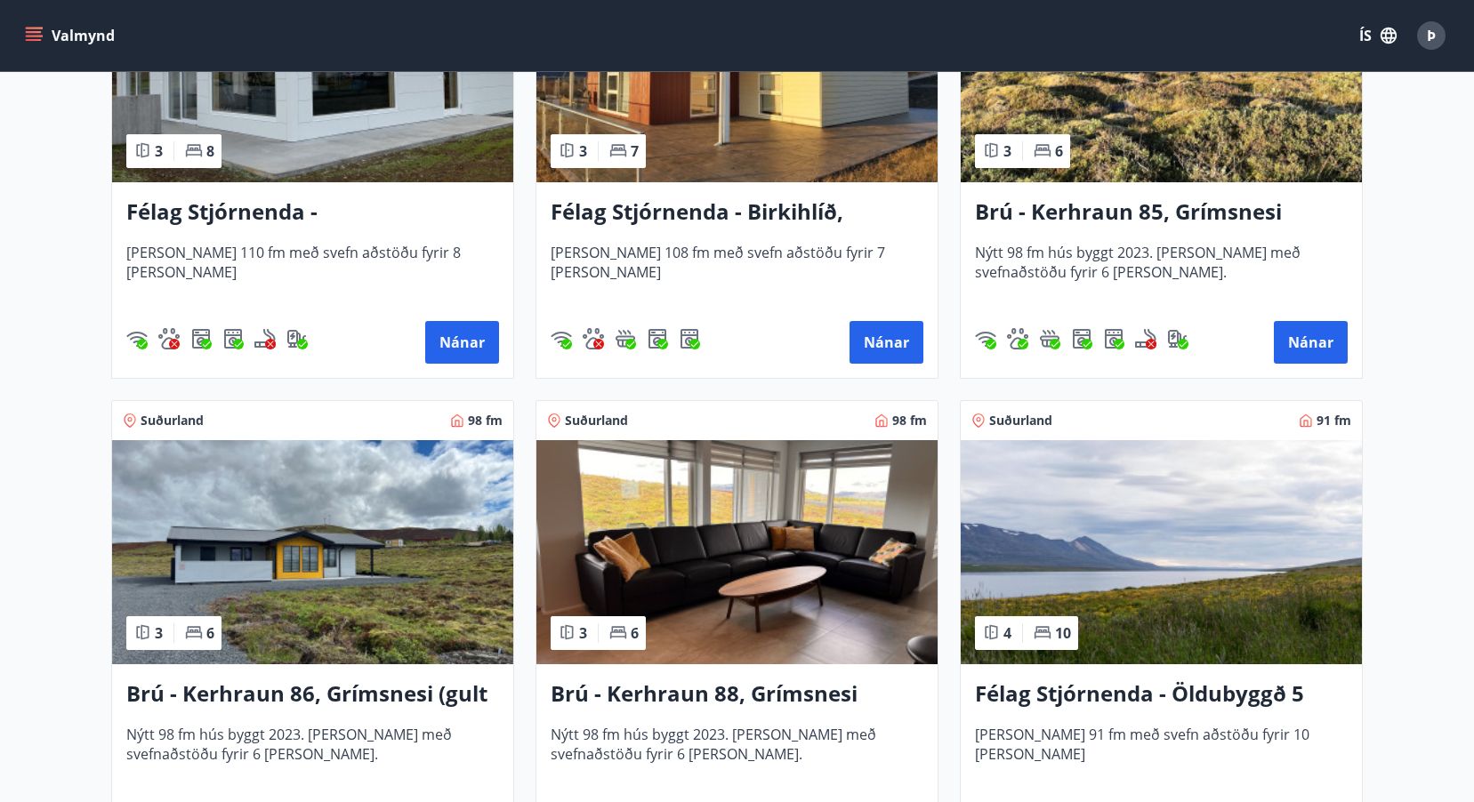
scroll to position [3914, 0]
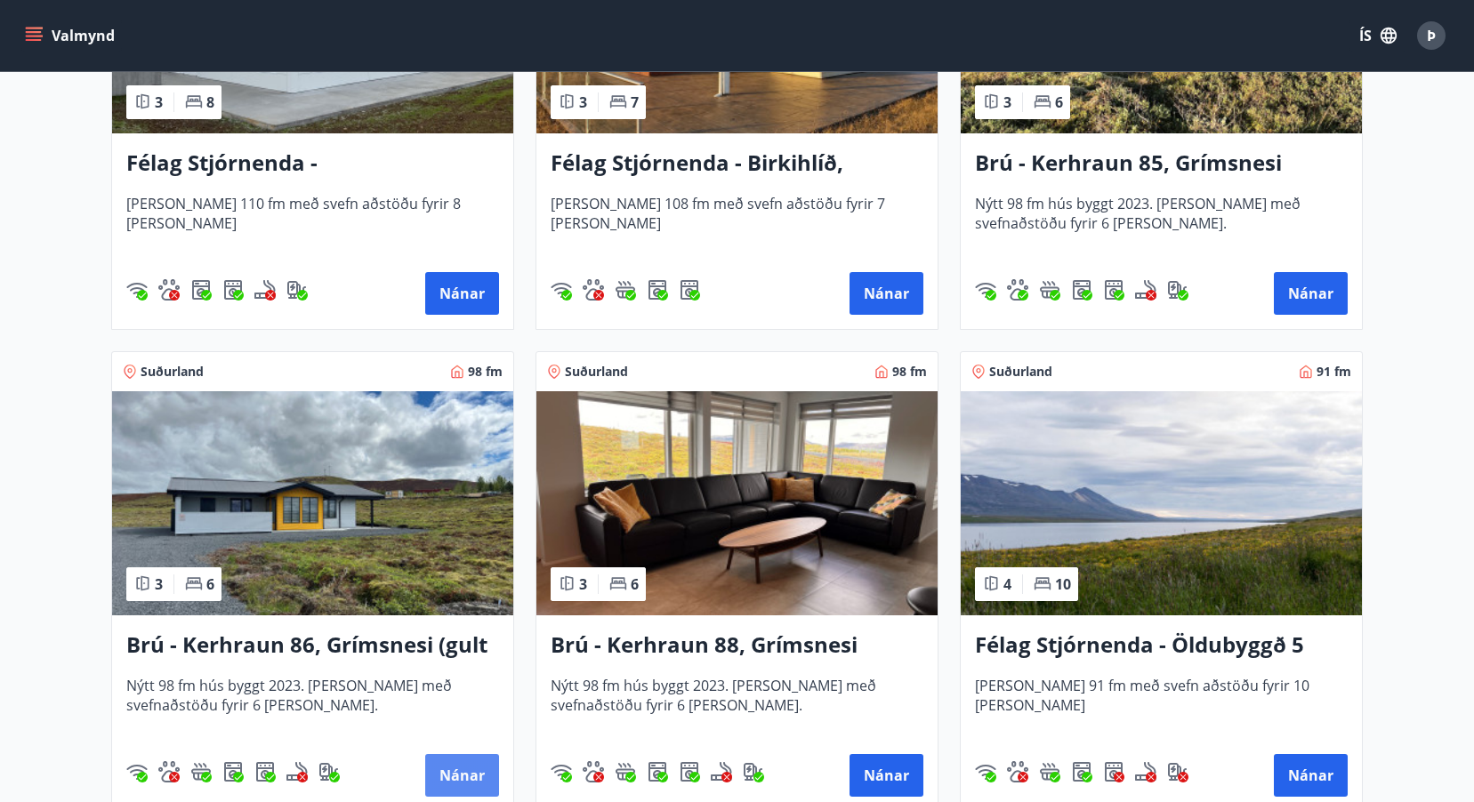
click at [465, 778] on button "Nánar" at bounding box center [462, 775] width 74 height 43
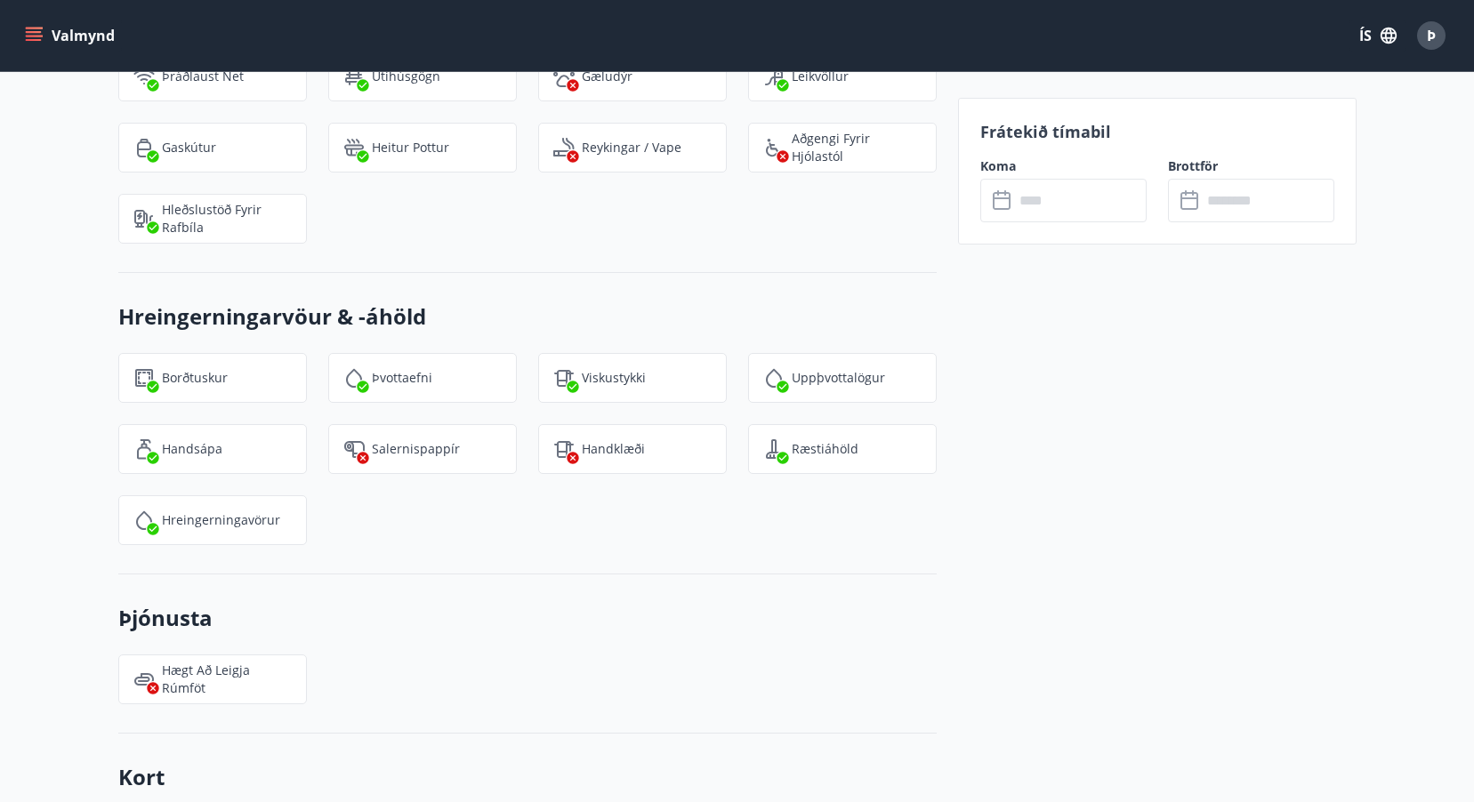
scroll to position [2230, 0]
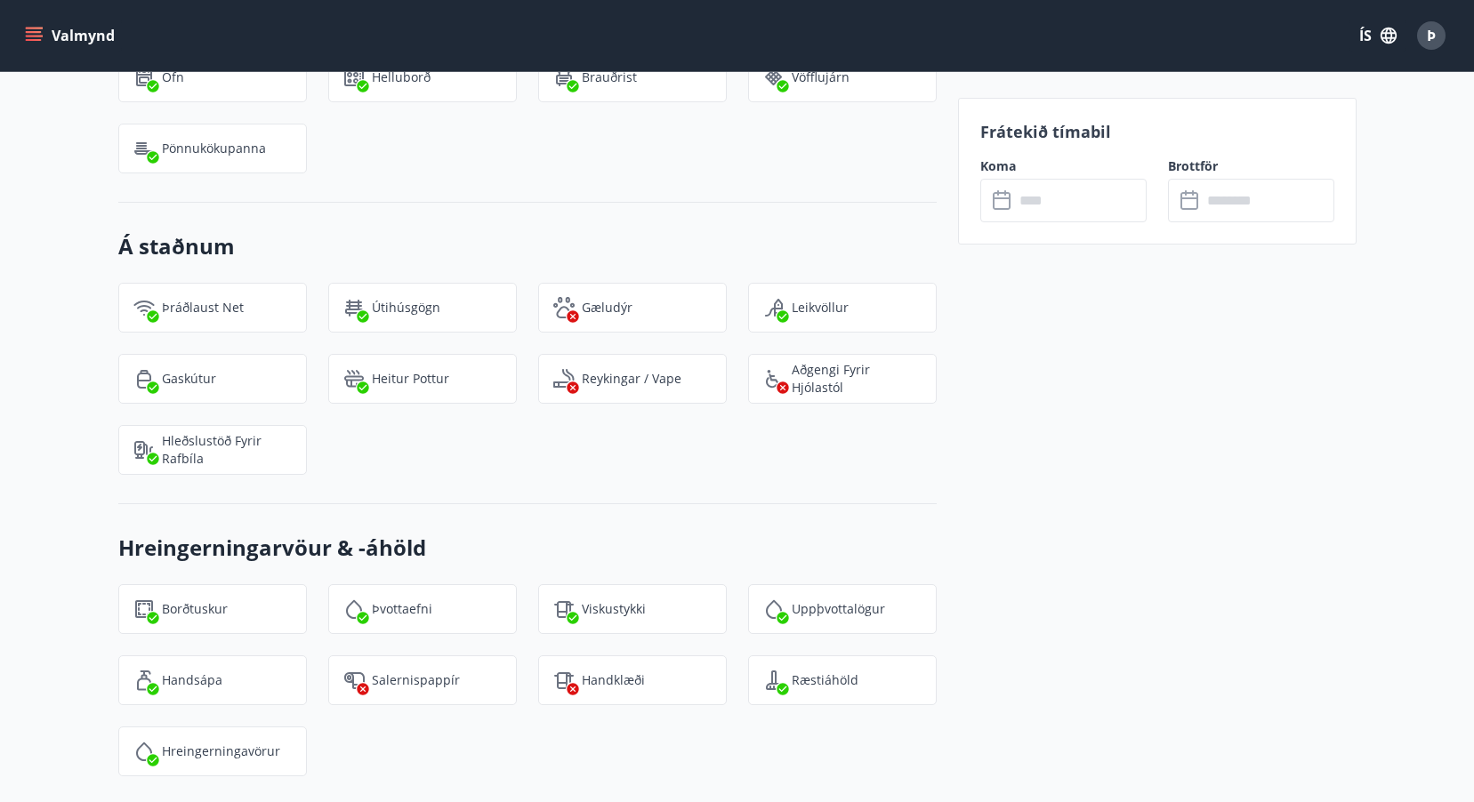
click at [1064, 197] on input "text" at bounding box center [1080, 201] width 133 height 44
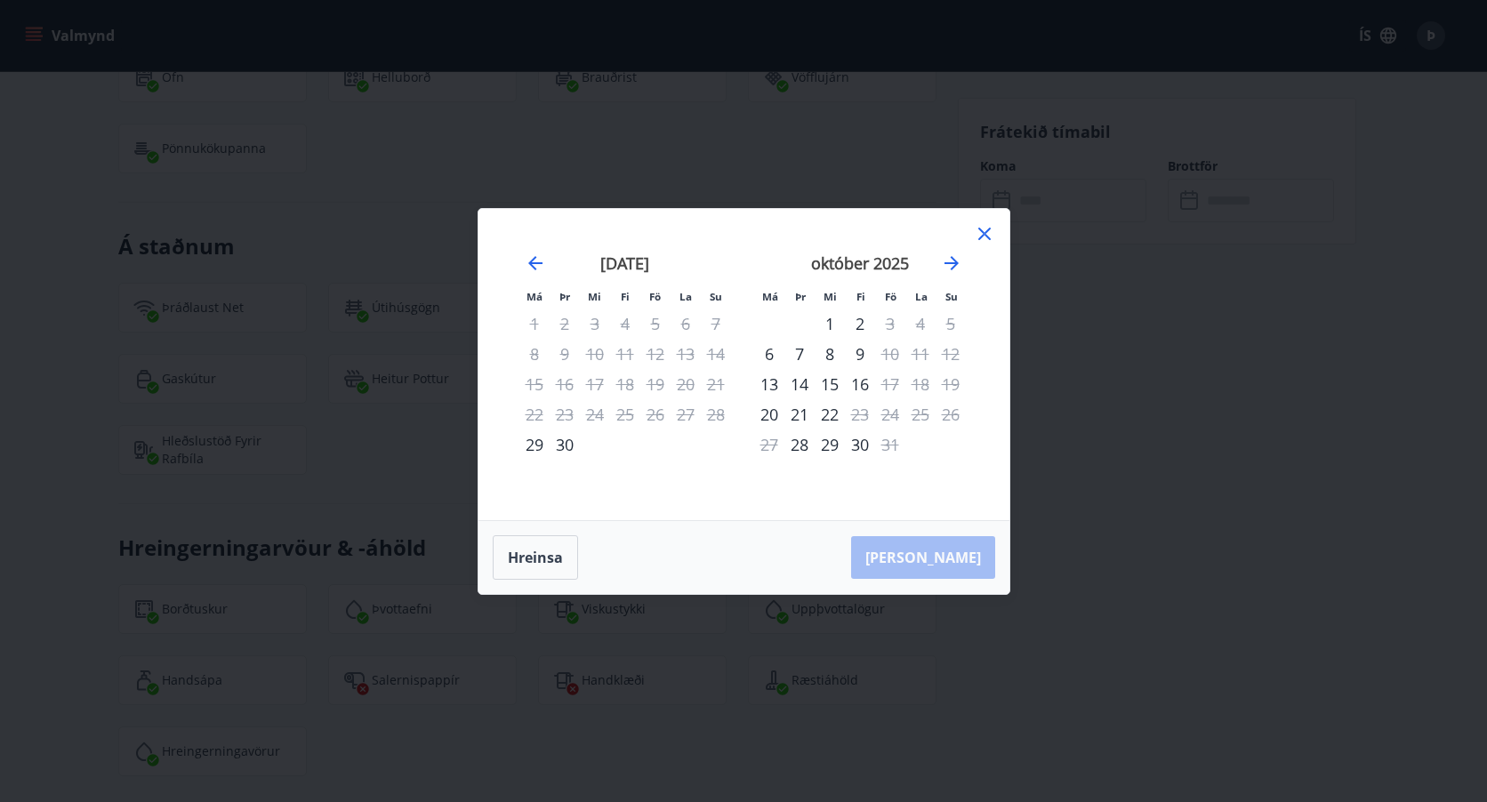
drag, startPoint x: 949, startPoint y: 261, endPoint x: 1081, endPoint y: 236, distance: 134.0
click at [1099, 230] on div "Má Þr Mi Fi Fö La Su Má Þr Mi Fi Fö La Su ágúst 2025 1 2 3 4 5 6 7 8 9 10 11 12…" at bounding box center [743, 401] width 1487 height 802
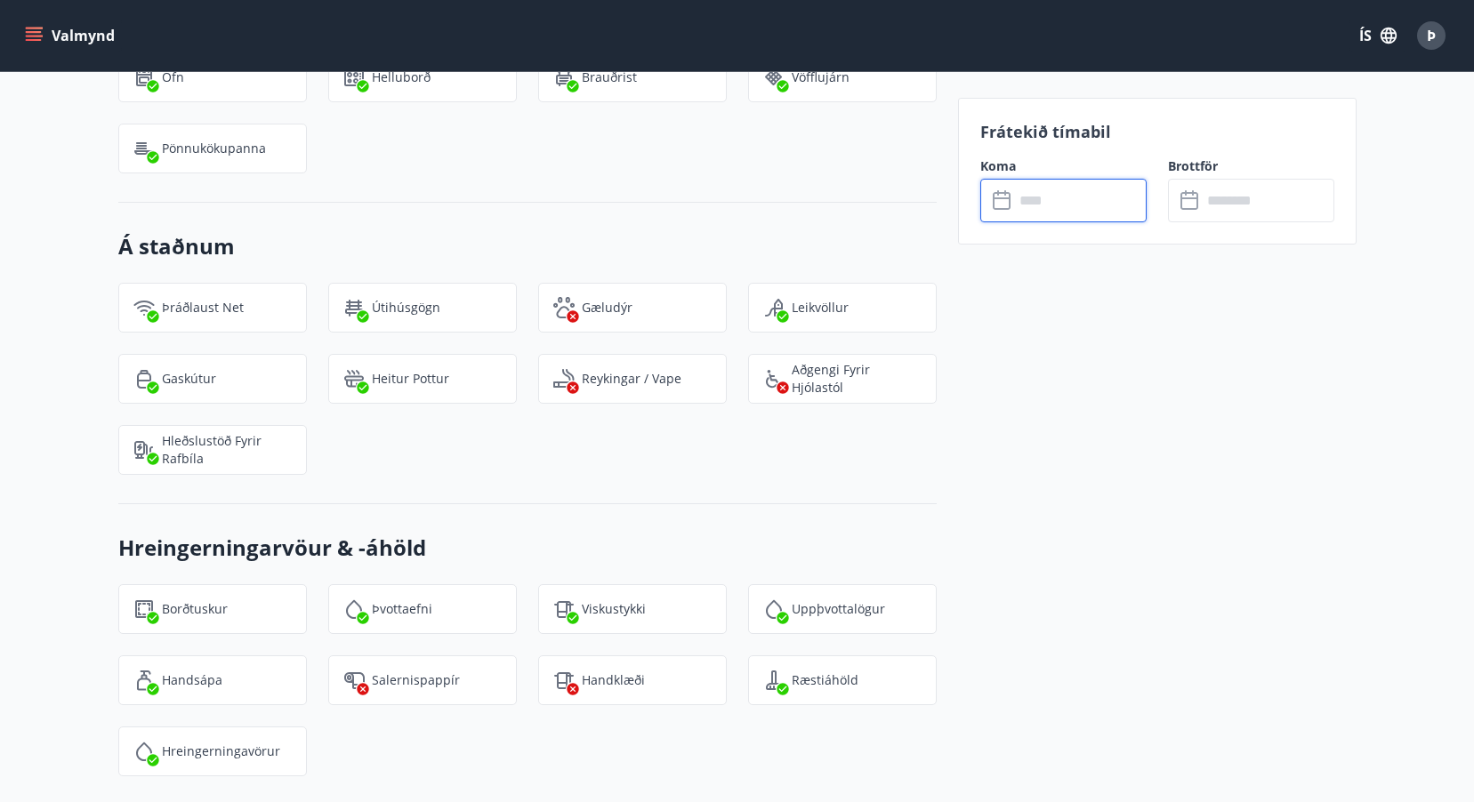
click at [1060, 206] on input "text" at bounding box center [1080, 201] width 133 height 44
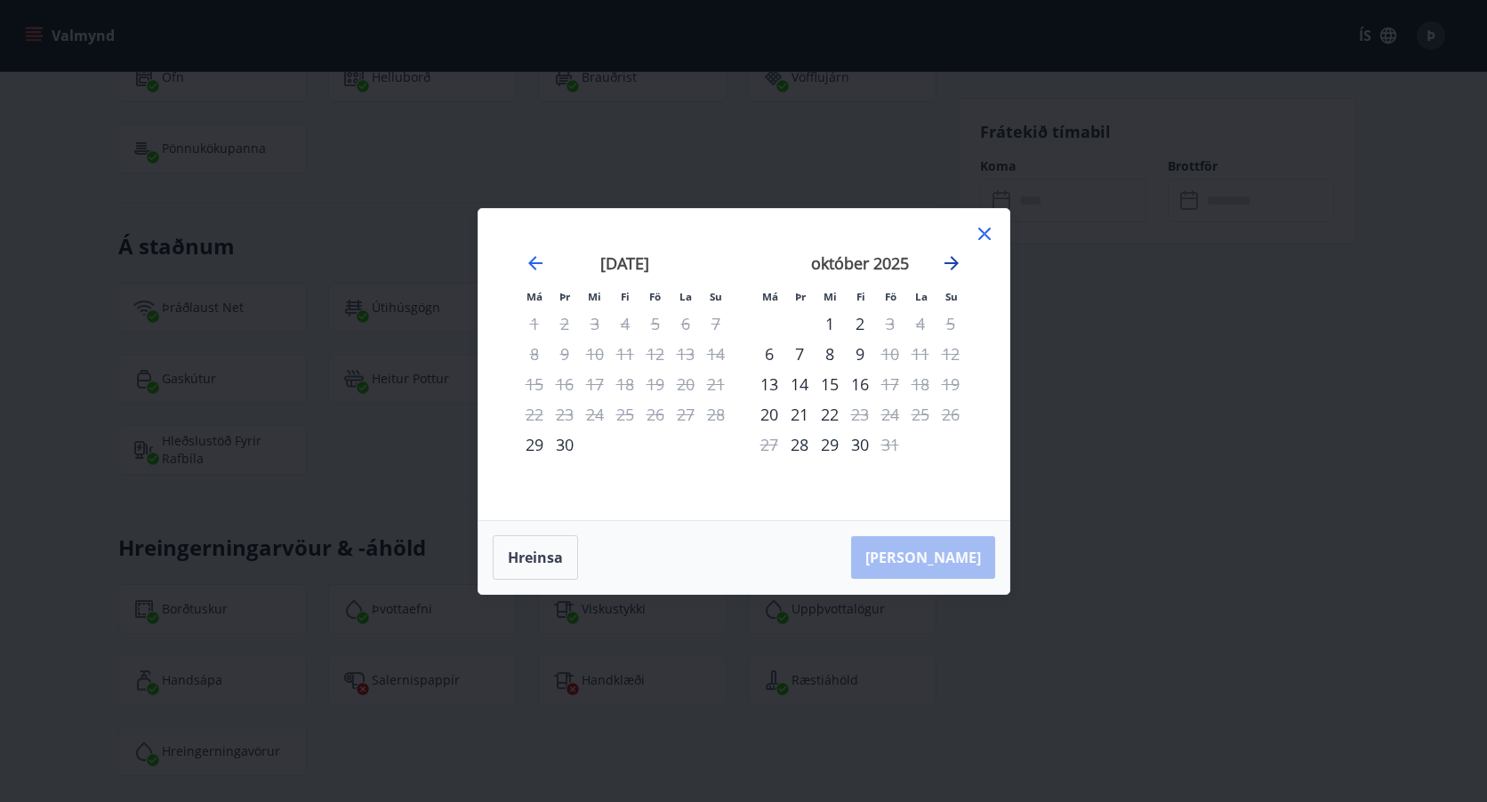
click at [956, 260] on icon "Move forward to switch to the next month." at bounding box center [951, 263] width 21 height 21
click at [995, 226] on icon at bounding box center [984, 233] width 21 height 21
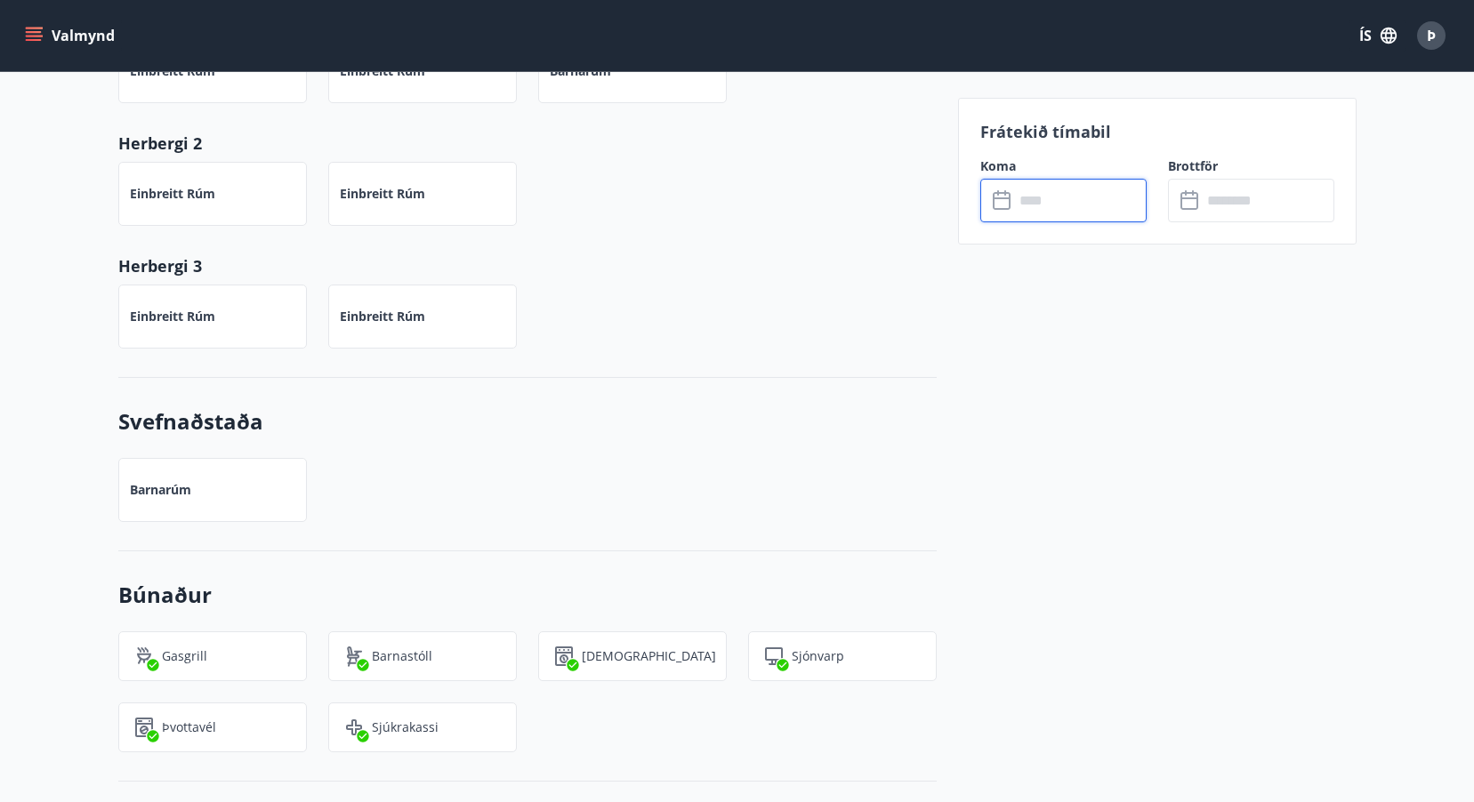
scroll to position [689, 0]
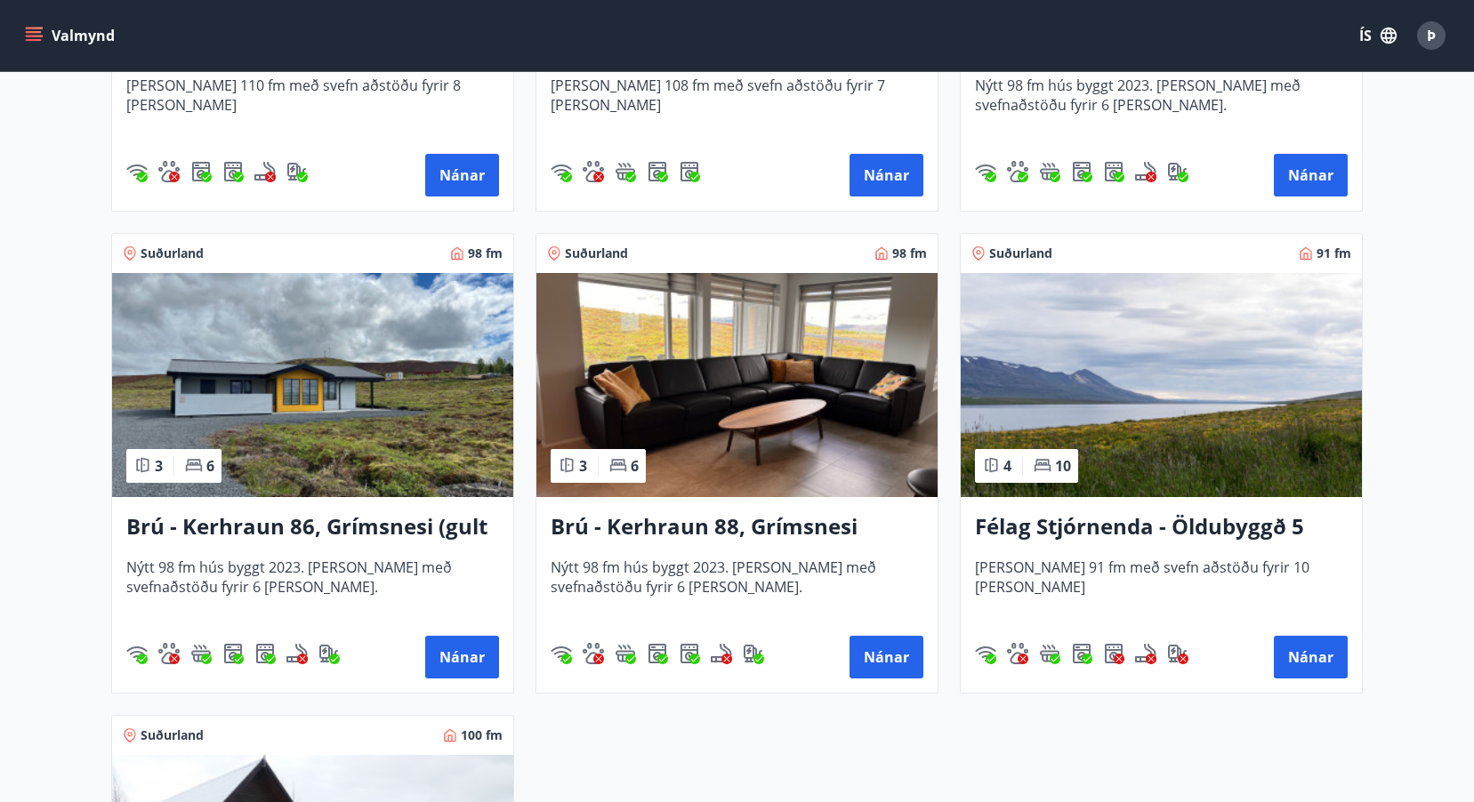
scroll to position [3440, 0]
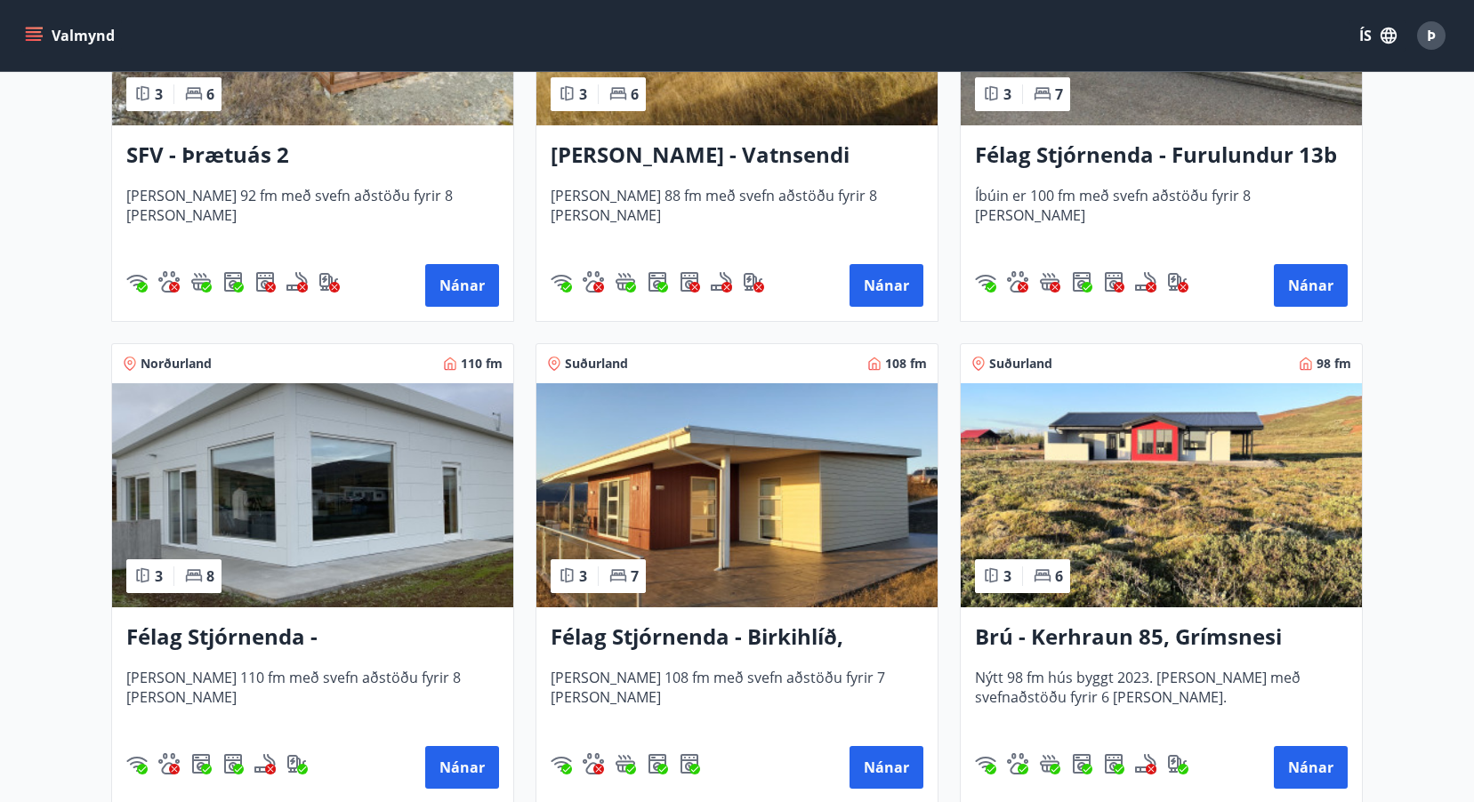
click at [1170, 417] on img at bounding box center [1161, 495] width 401 height 224
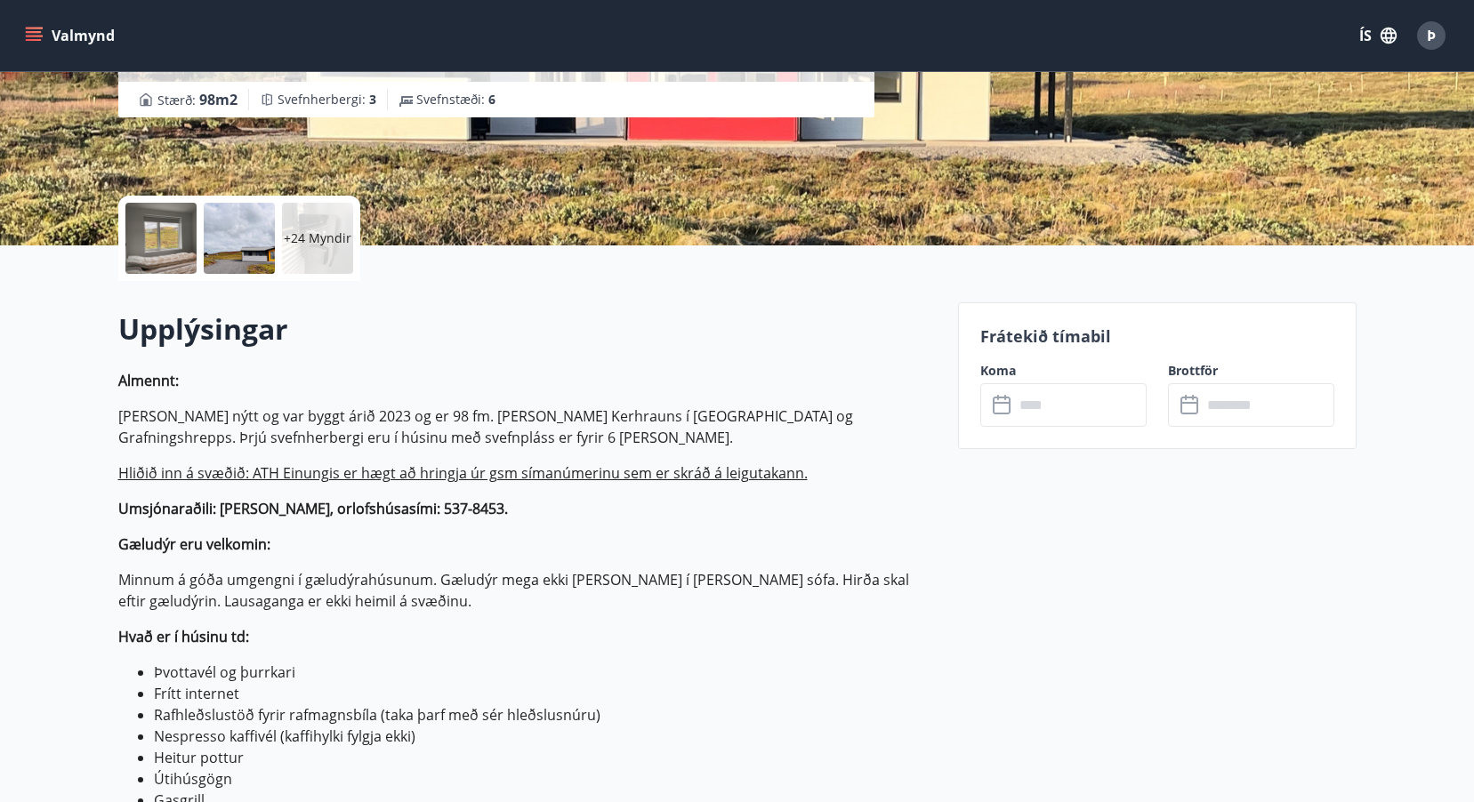
scroll to position [474, 0]
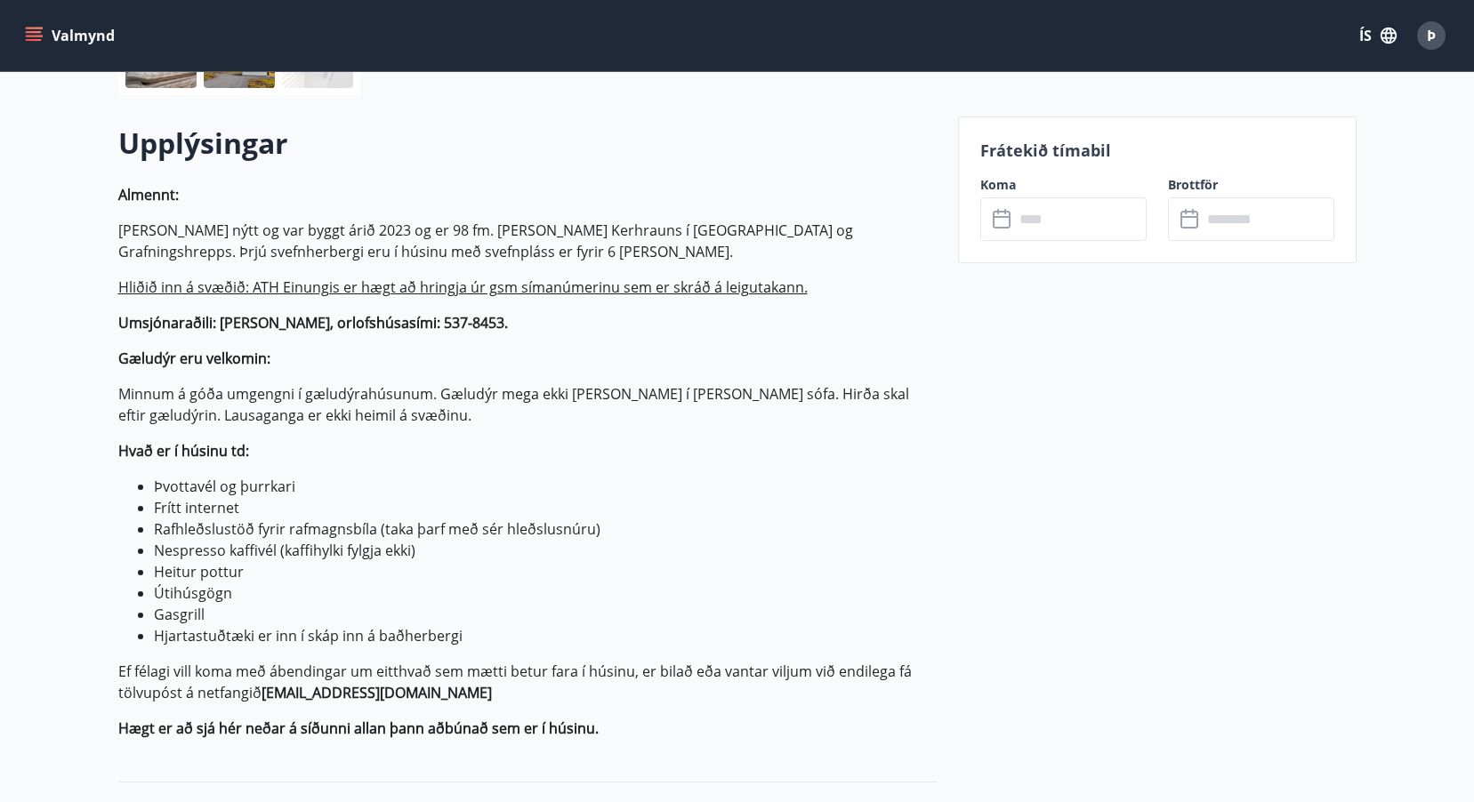
click at [1055, 216] on input "text" at bounding box center [1080, 219] width 133 height 44
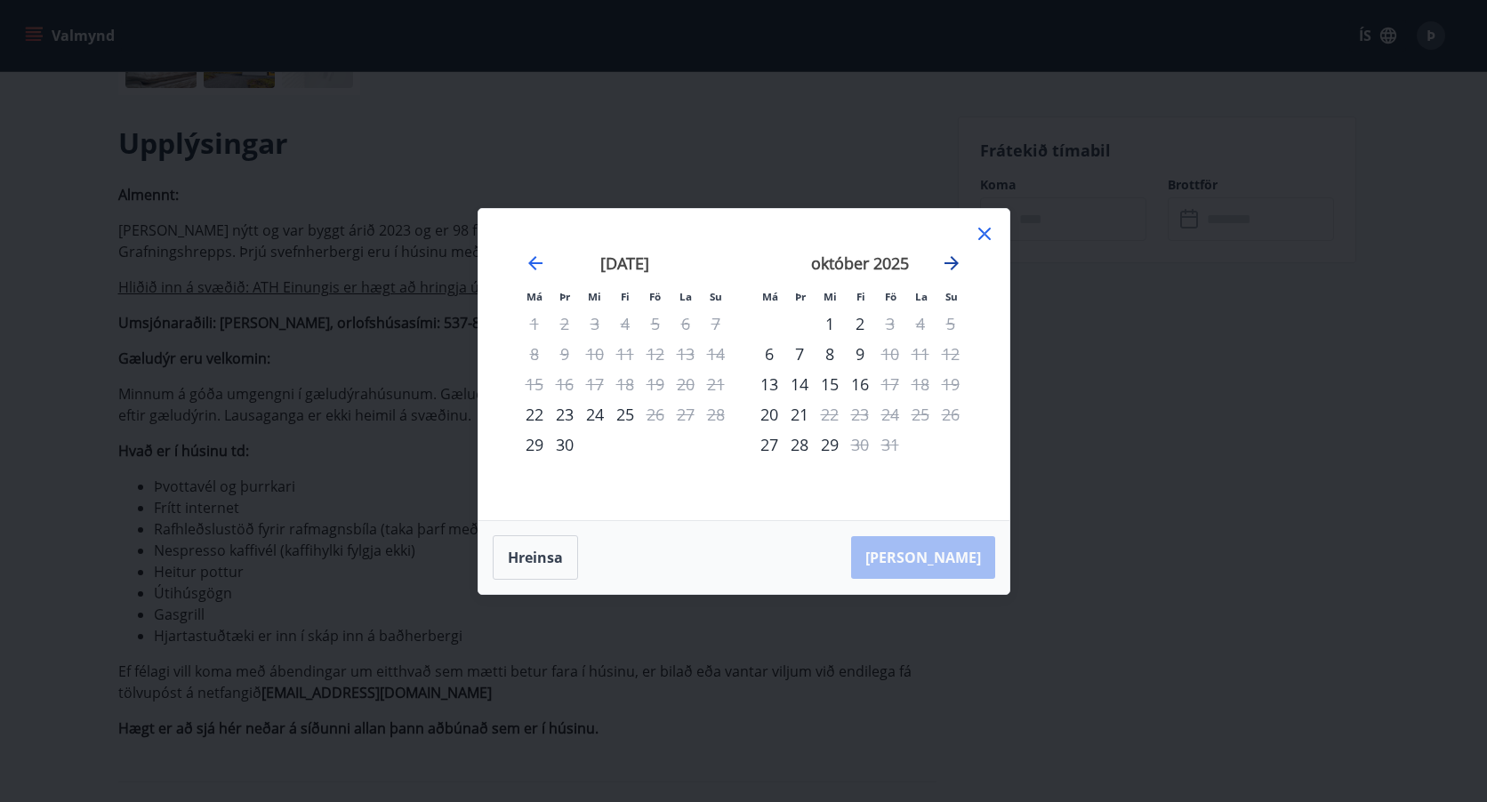
click at [955, 257] on icon "Move forward to switch to the next month." at bounding box center [951, 263] width 21 height 21
click at [947, 261] on icon "Move forward to switch to the next month." at bounding box center [951, 263] width 21 height 21
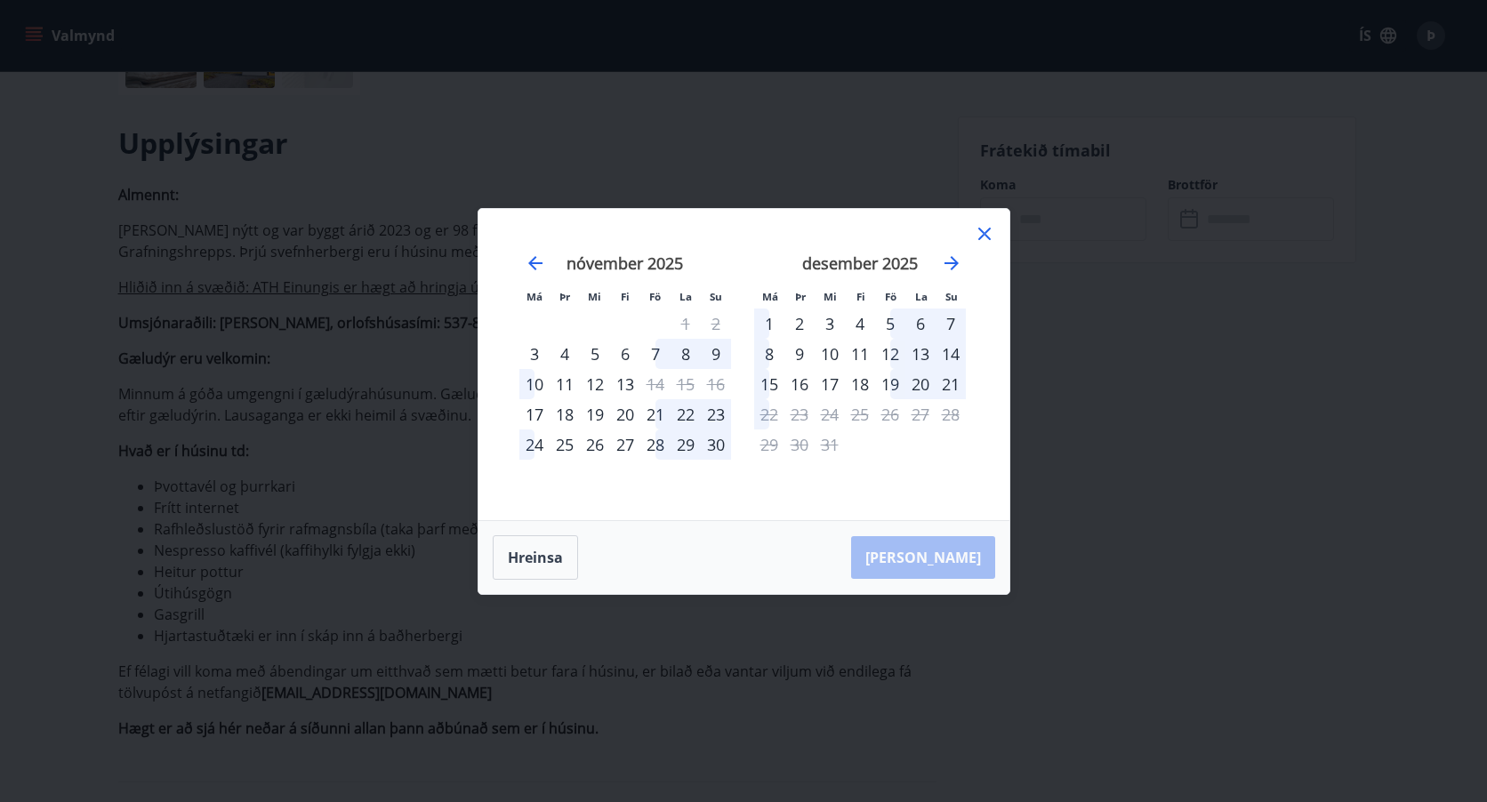
click at [983, 235] on icon at bounding box center [985, 234] width 12 height 12
